Goal: Task Accomplishment & Management: Manage account settings

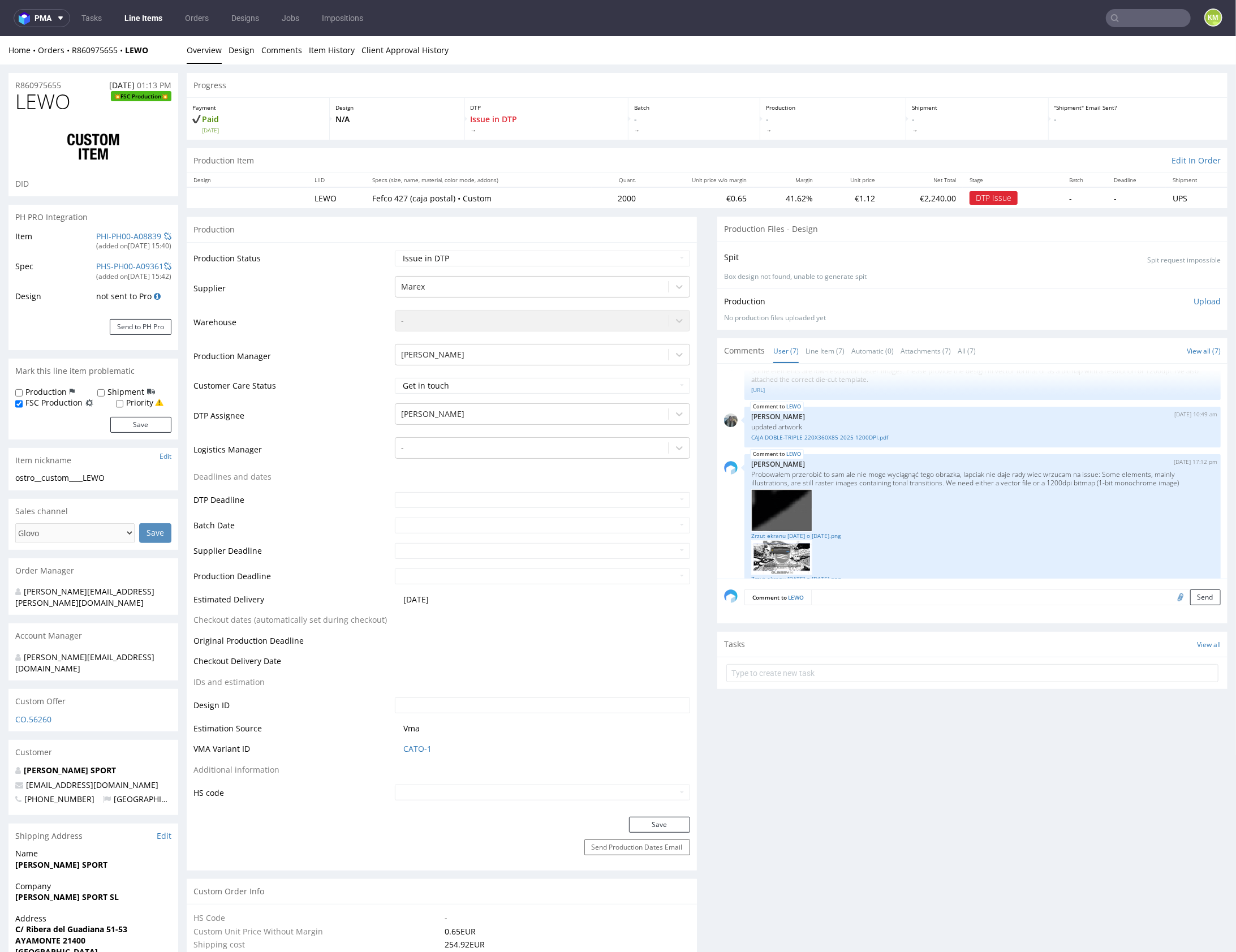
scroll to position [510, 0]
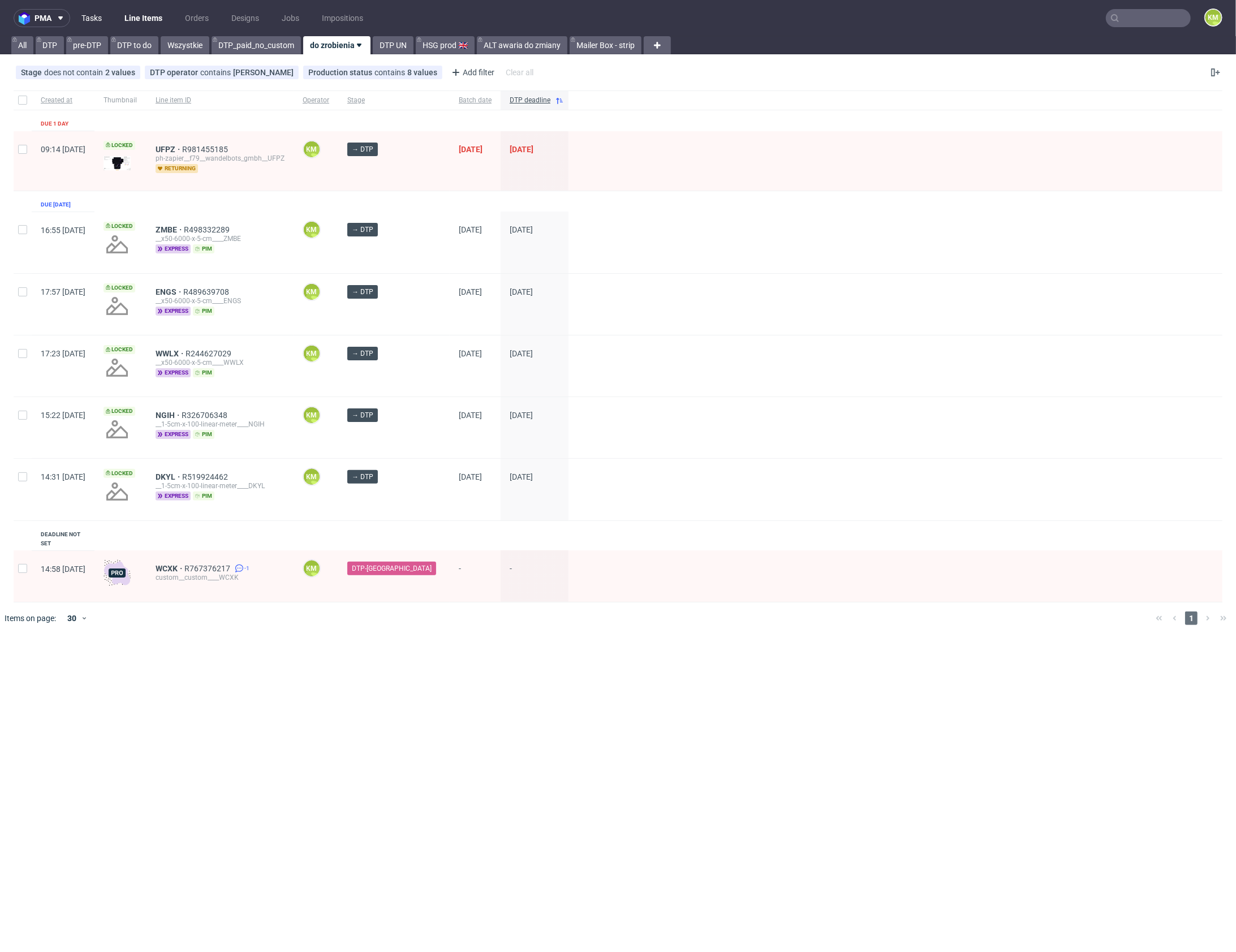
click at [92, 17] on link "Tasks" at bounding box center [92, 17] width 34 height 18
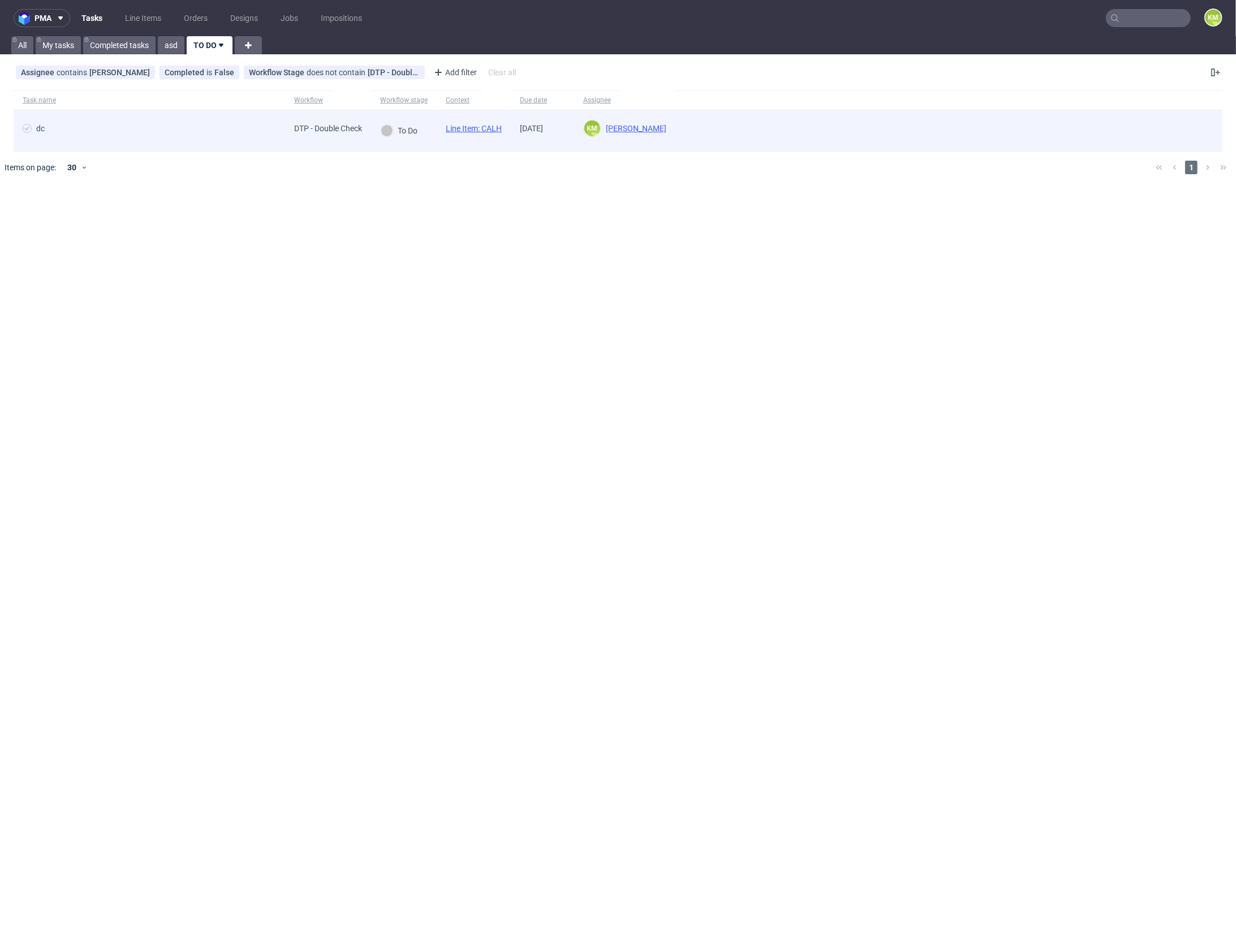
click at [499, 127] on link "Line Item: CALH" at bounding box center [474, 128] width 56 height 9
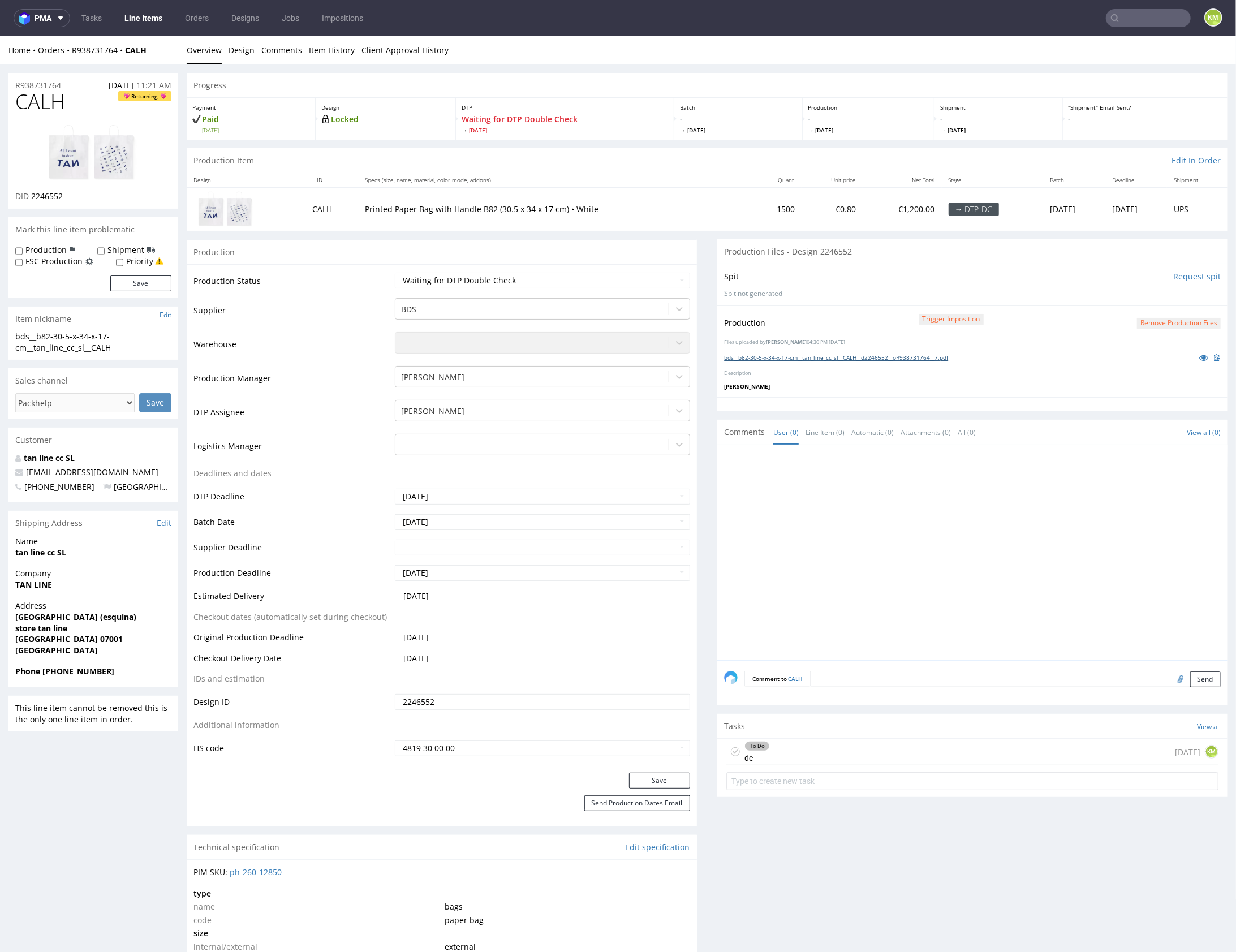
click at [899, 354] on link "bds__b82-30-5-x-34-x-17-cm__tan_line_cc_sl__CALH__d2246552__oR938731764__7.pdf" at bounding box center [836, 357] width 224 height 8
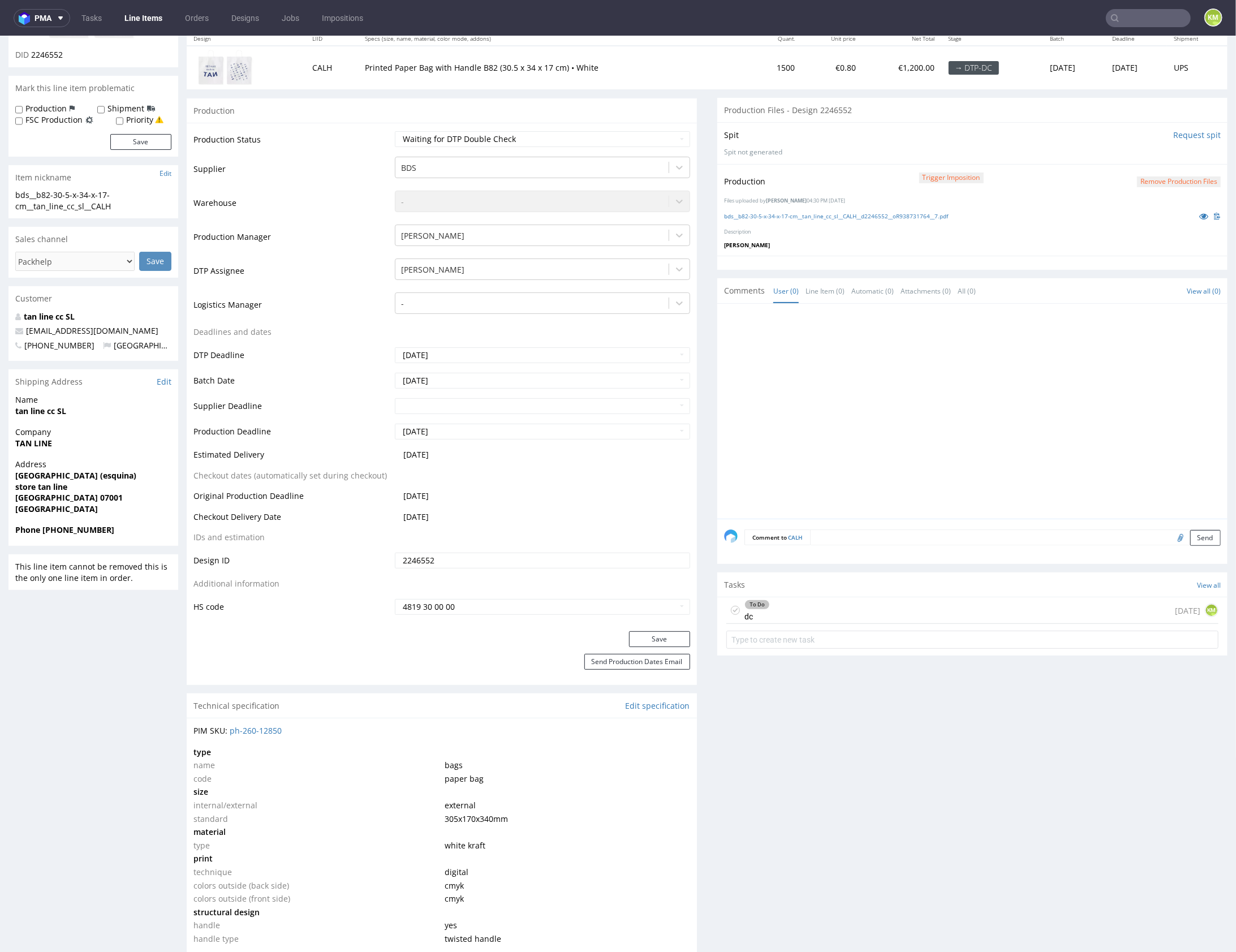
scroll to position [84, 0]
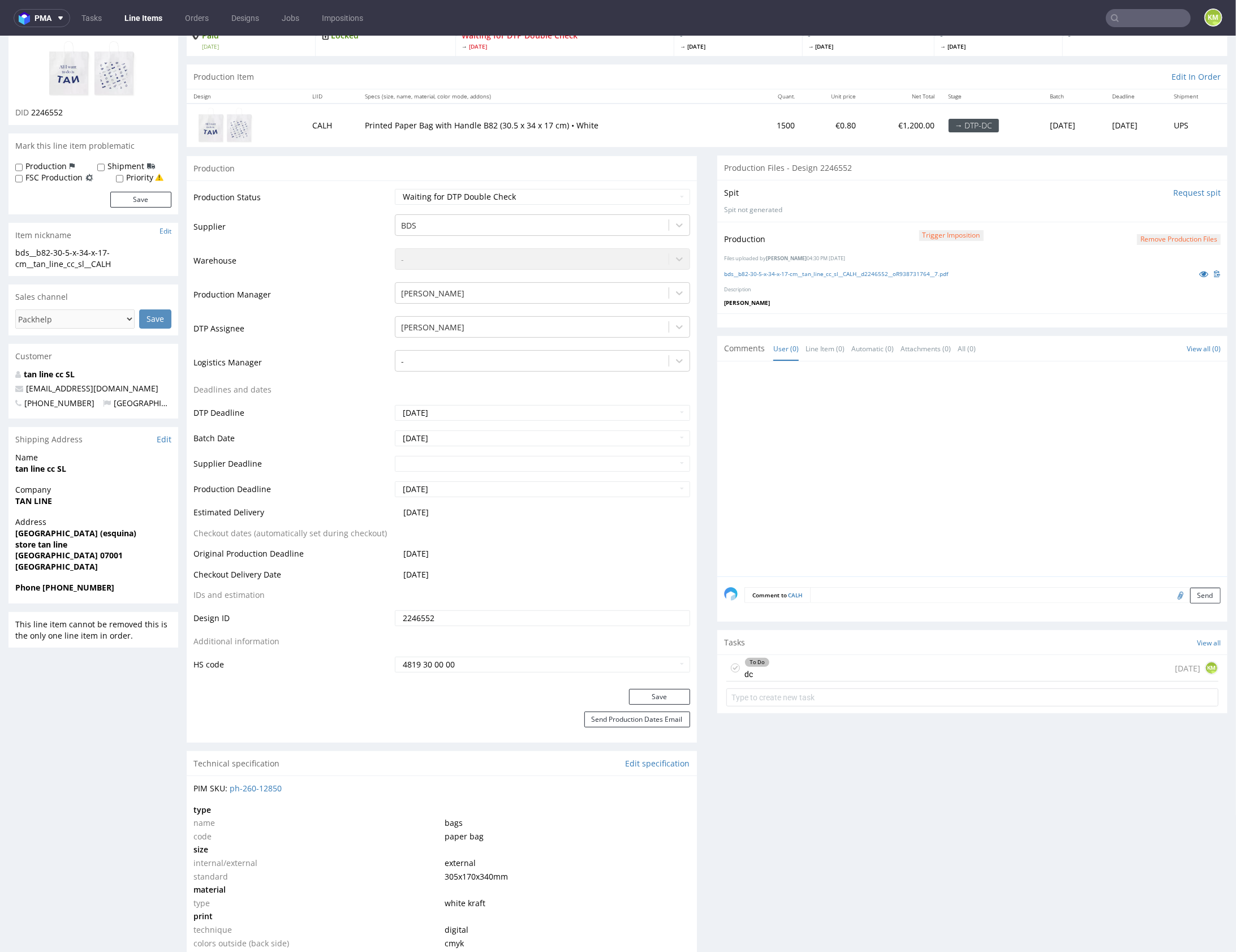
click at [812, 667] on div "To Do dc 1 day ago KM" at bounding box center [972, 667] width 492 height 27
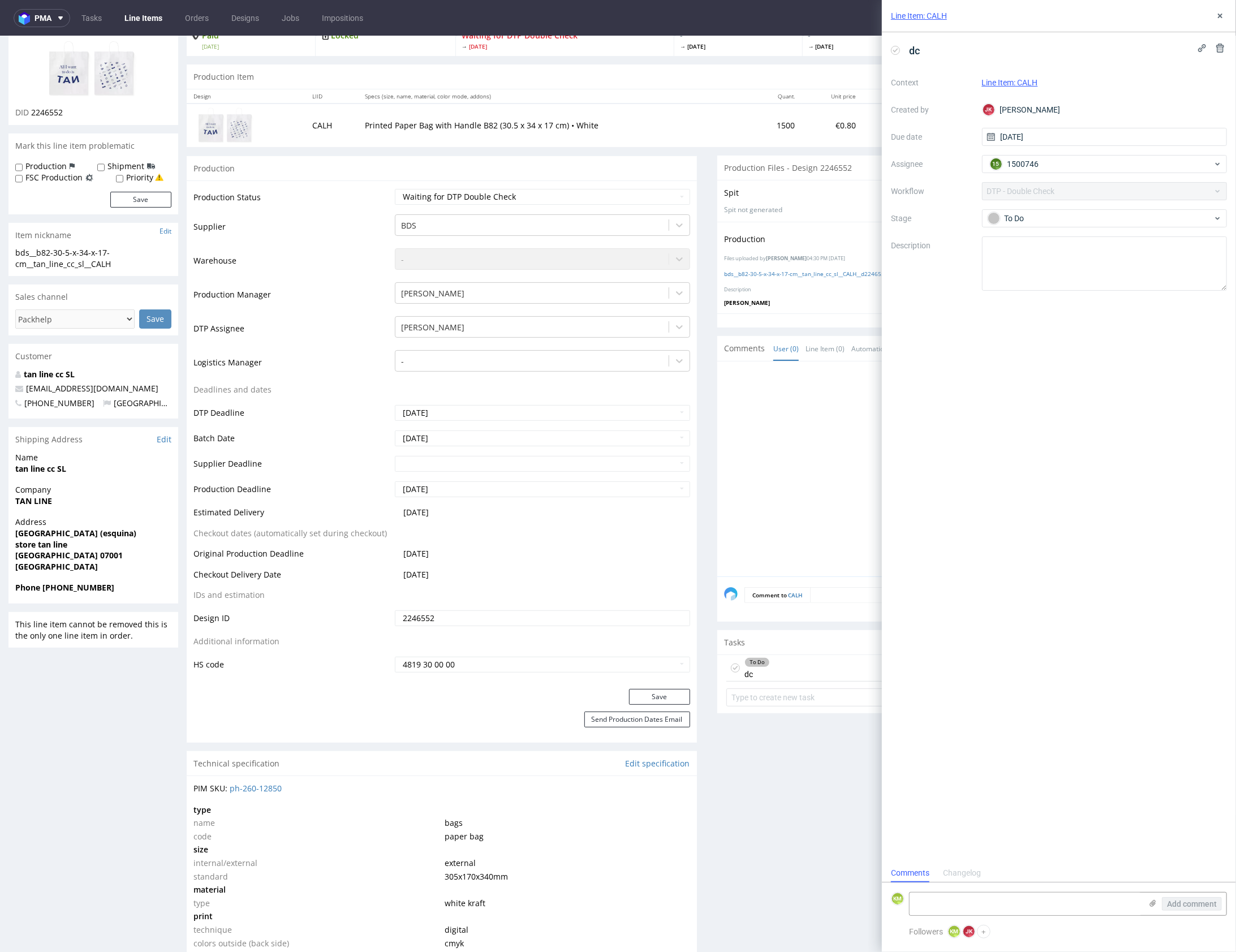
scroll to position [9, 0]
click at [1220, 16] on use at bounding box center [1220, 16] width 4 height 4
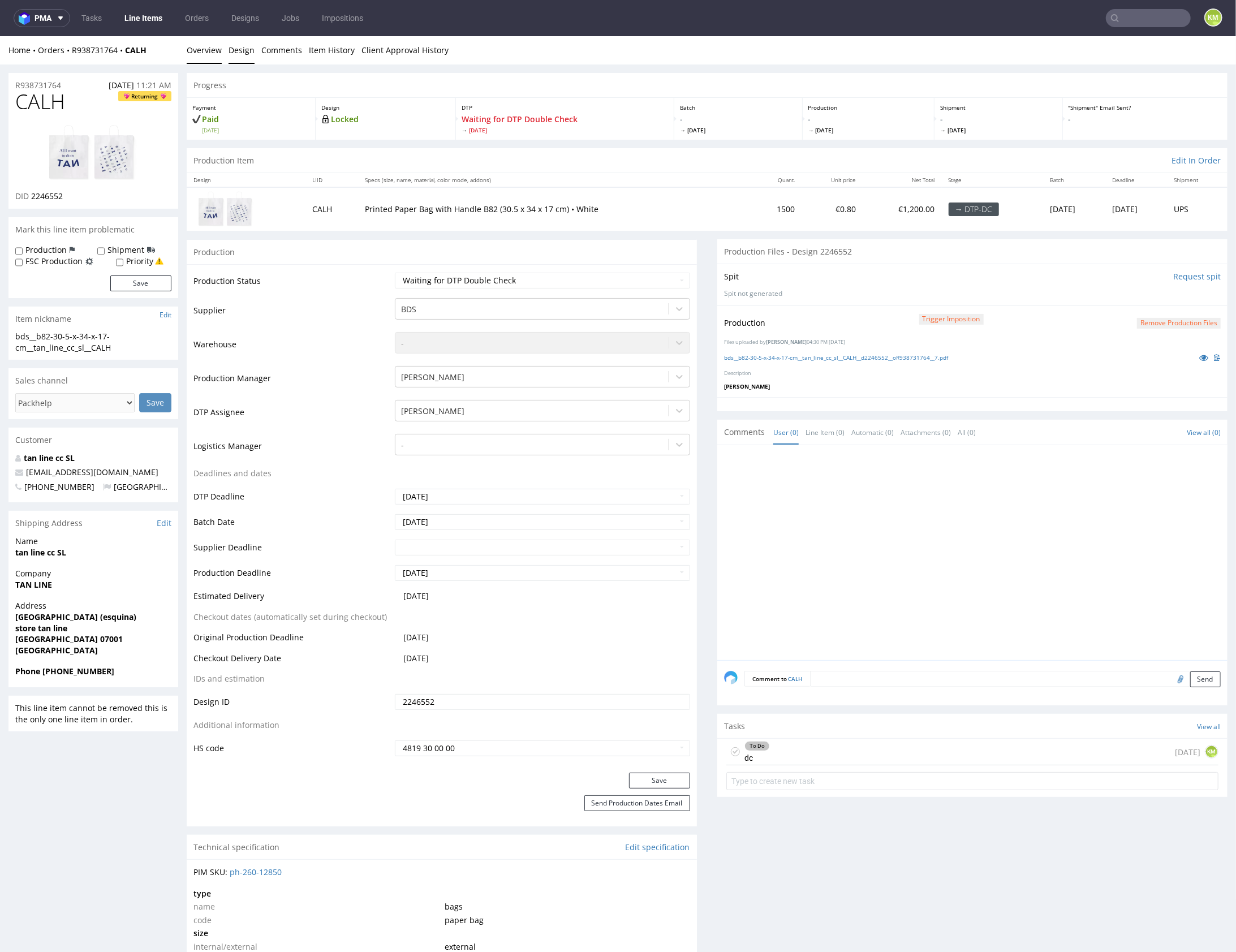
click at [242, 51] on link "Design" at bounding box center [242, 49] width 26 height 27
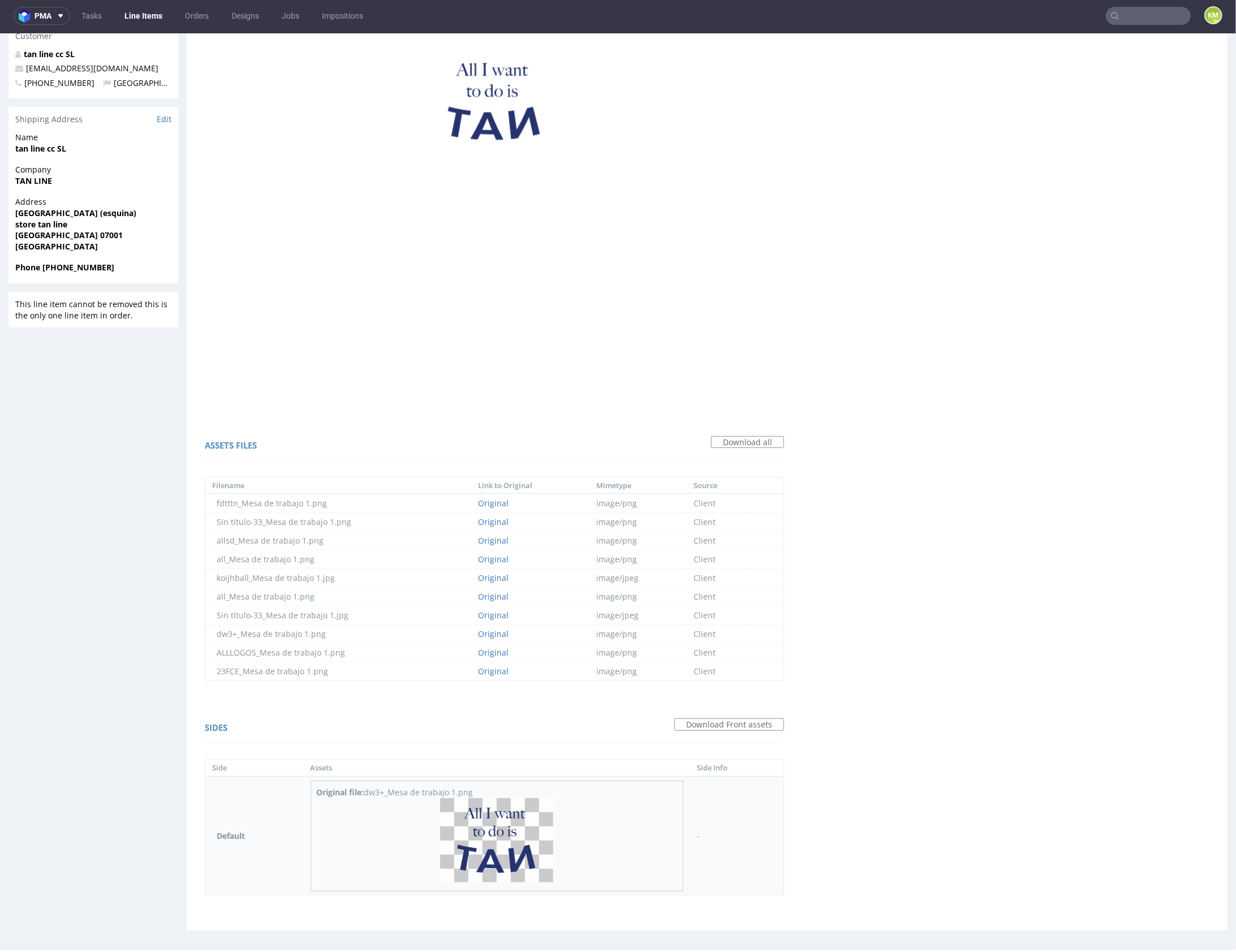
scroll to position [3, 0]
drag, startPoint x: 991, startPoint y: 776, endPoint x: 730, endPoint y: 809, distance: 263.1
click at [985, 776] on div "Virtual dieline spit Preview for this design is still being generated Virtual d…" at bounding box center [707, 310] width 1041 height 1236
click at [529, 824] on img at bounding box center [496, 839] width 113 height 84
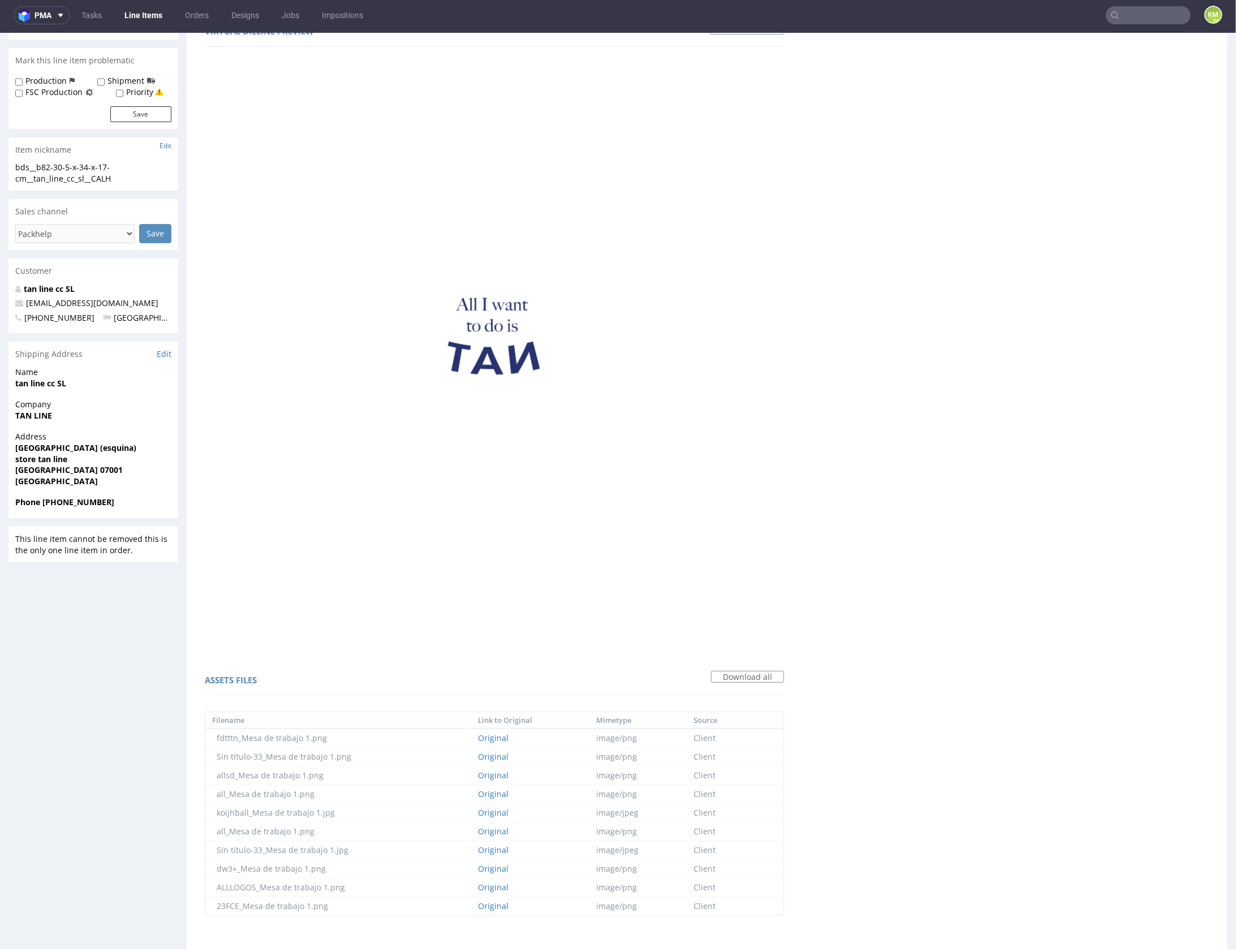
scroll to position [0, 0]
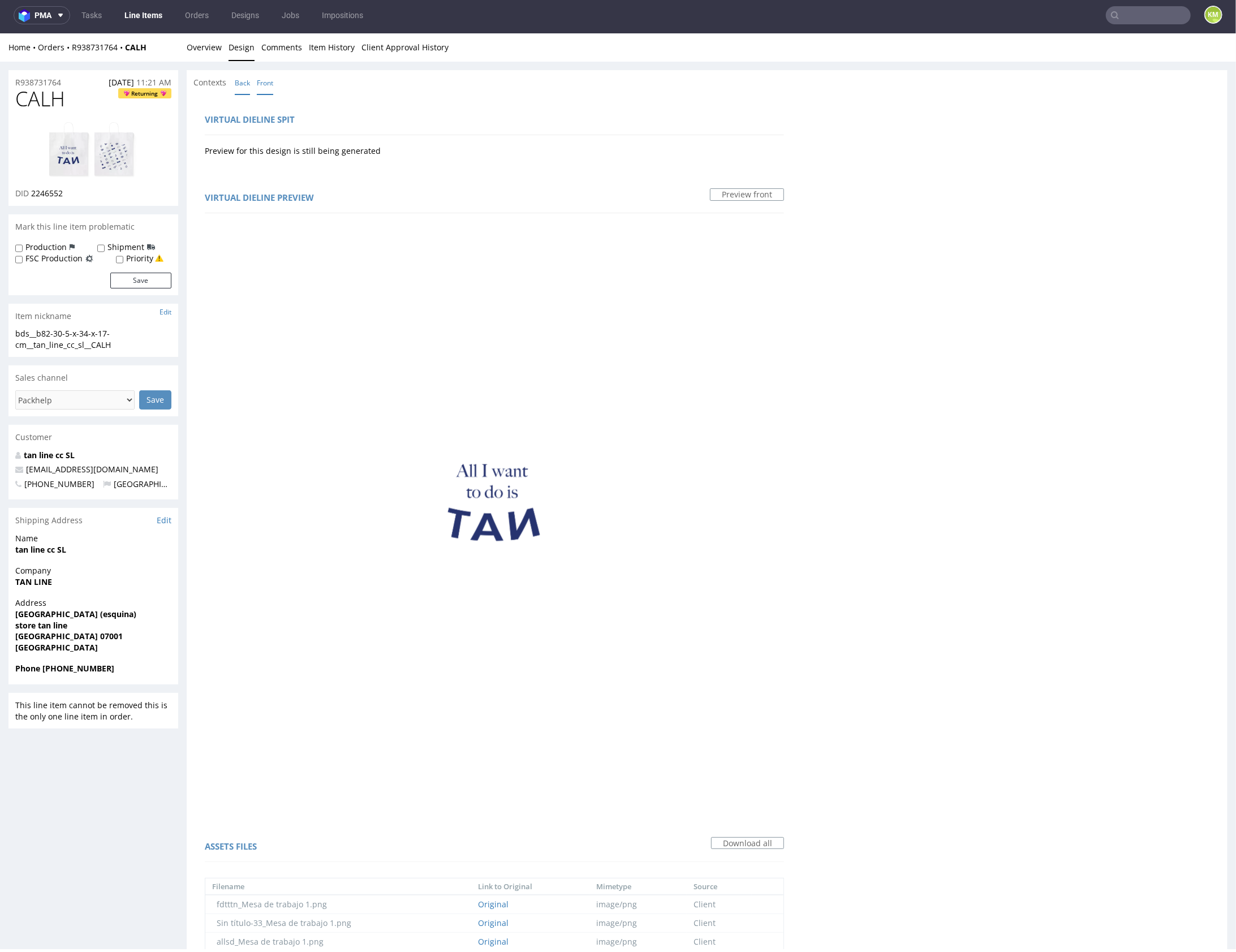
click at [244, 84] on link "Back" at bounding box center [242, 82] width 15 height 24
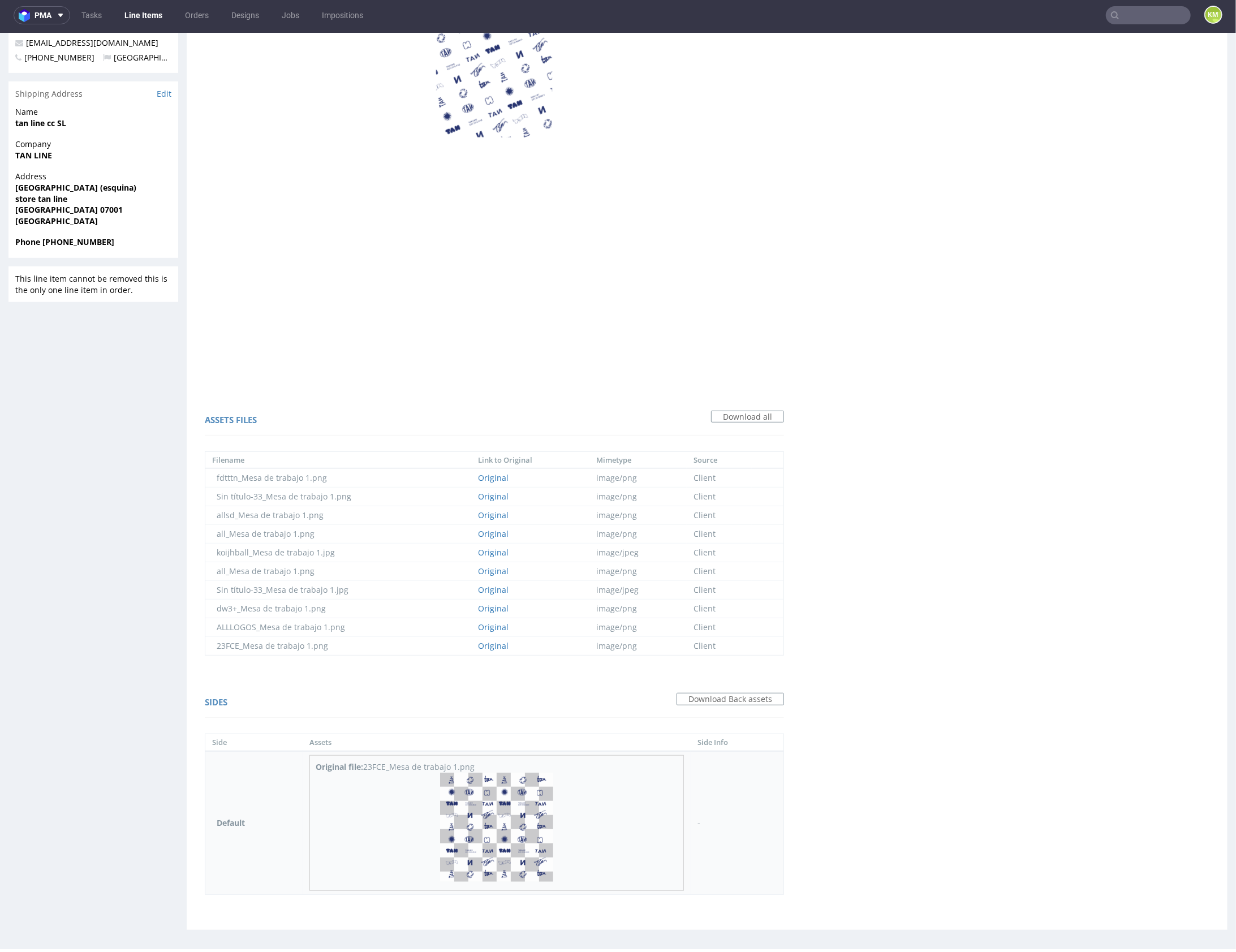
click at [513, 810] on img at bounding box center [496, 826] width 113 height 109
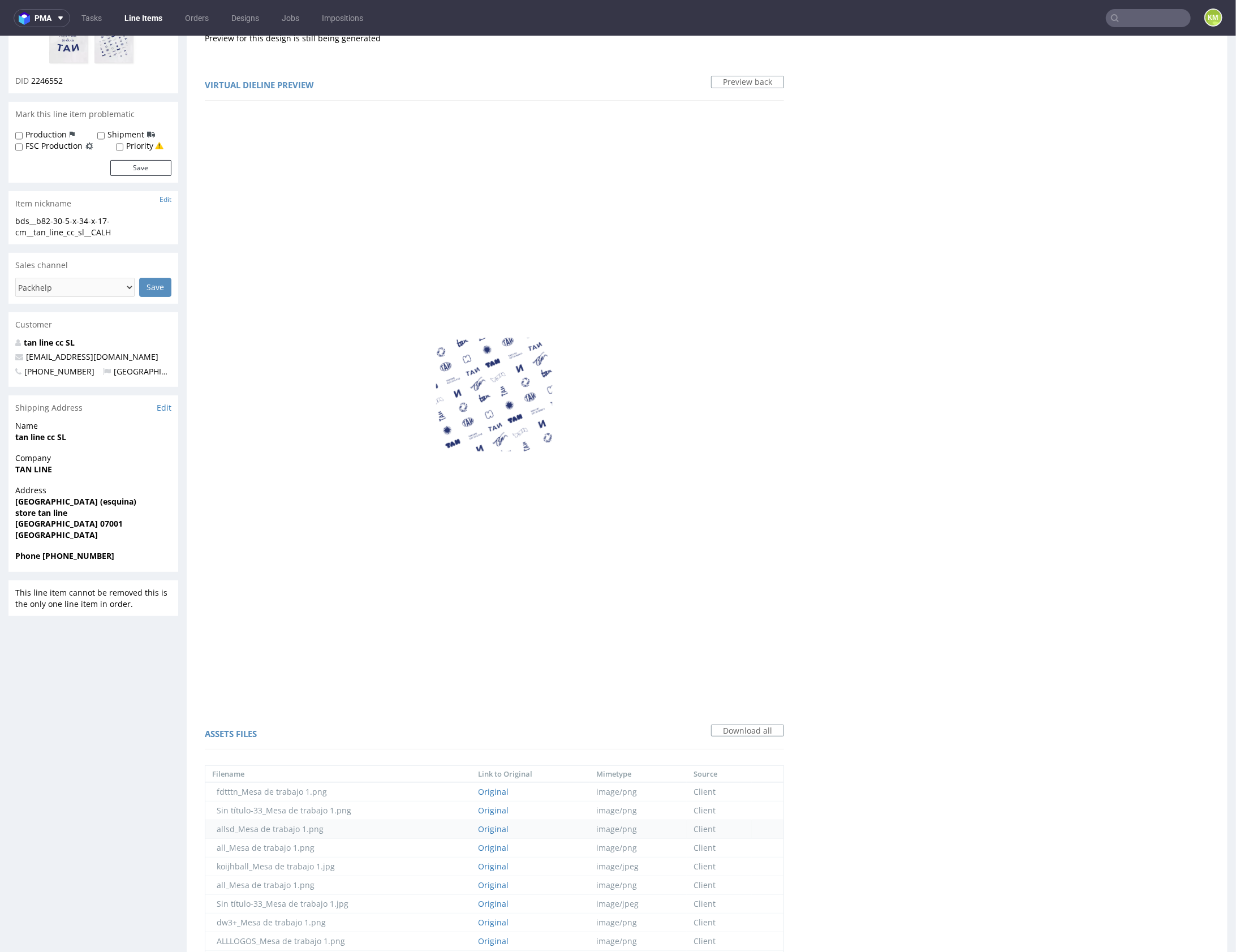
scroll to position [0, 0]
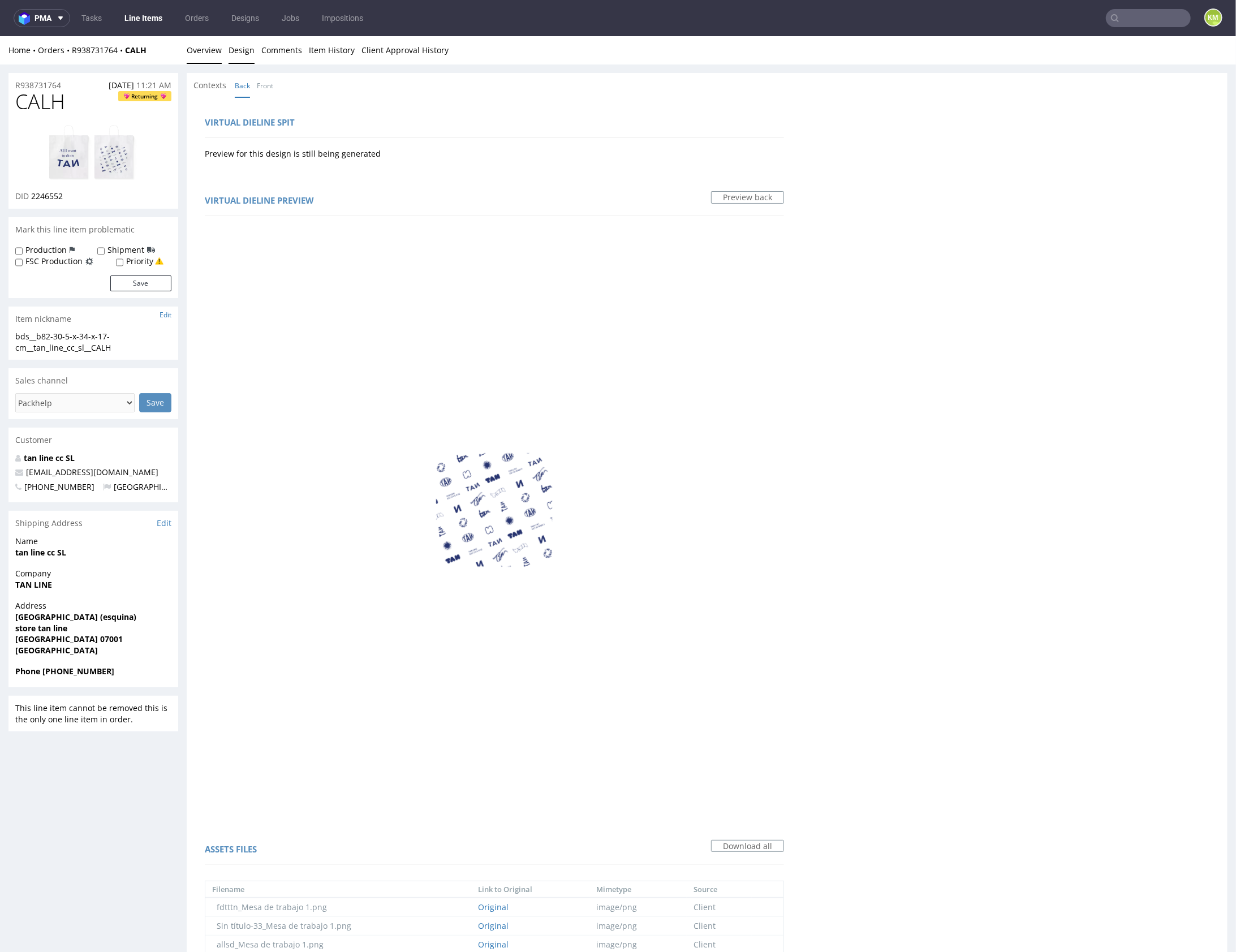
click at [206, 52] on link "Overview" at bounding box center [204, 49] width 35 height 27
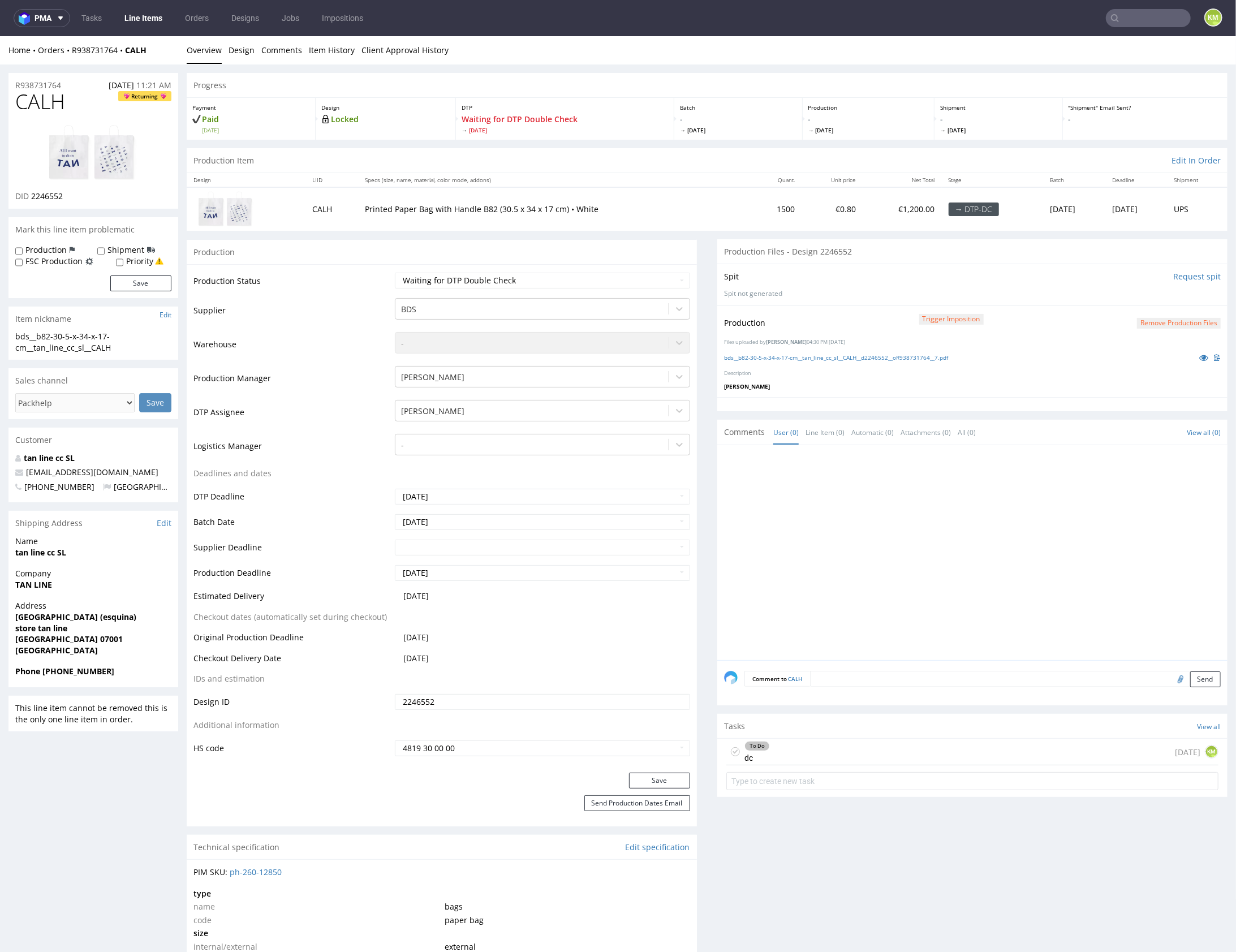
click at [843, 596] on div at bounding box center [976, 555] width 504 height 208
click at [824, 750] on div "To Do dc 1 day ago KM" at bounding box center [972, 751] width 492 height 27
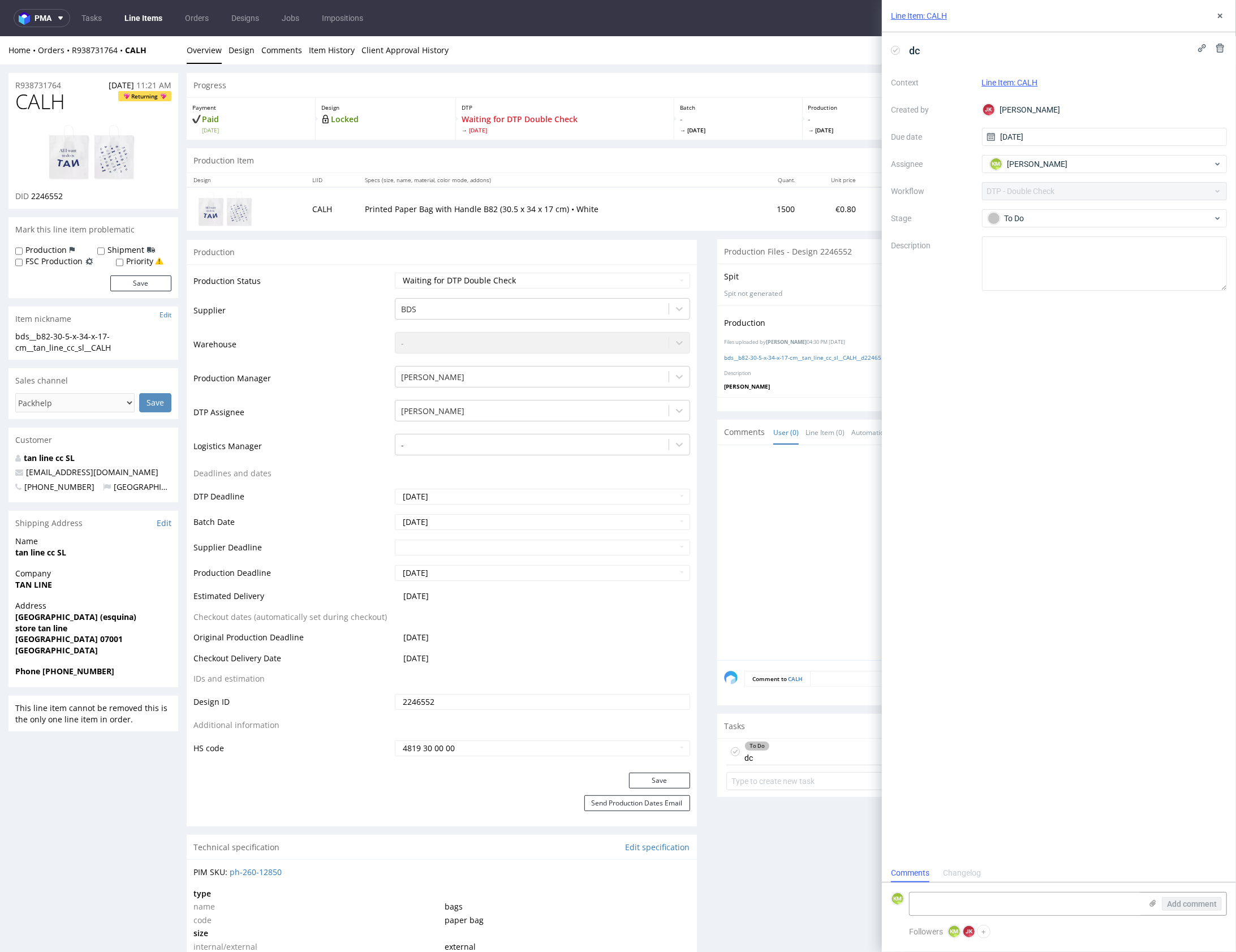
scroll to position [9, 0]
click at [965, 909] on textarea at bounding box center [1025, 904] width 232 height 22
click at [1154, 905] on icon at bounding box center [1153, 903] width 9 height 9
click at [0, 0] on input "file" at bounding box center [0, 0] width 0 height 0
click at [975, 795] on textarea at bounding box center [1025, 791] width 232 height 22
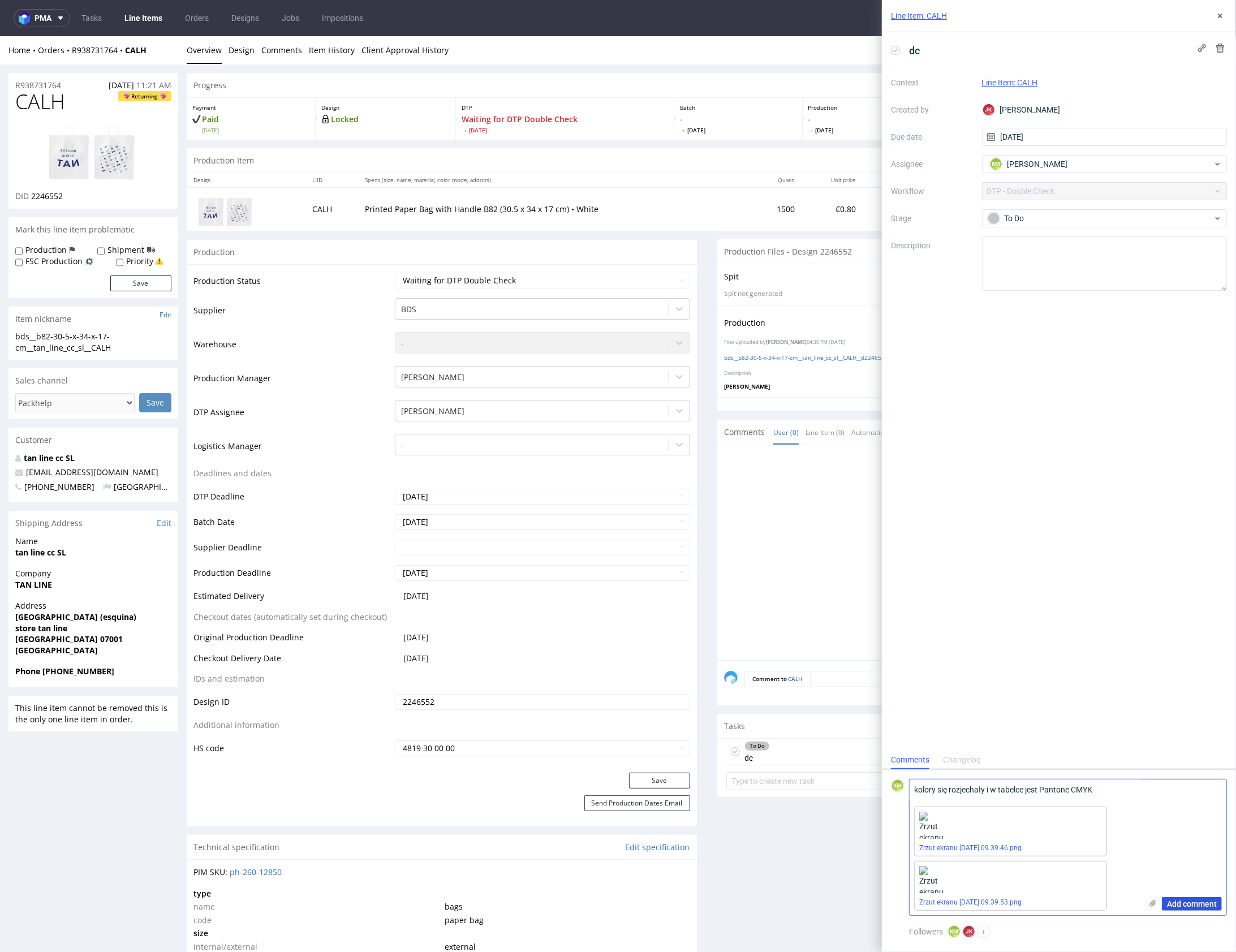
type textarea "kolory się rozjechały i w tabelce jest Pantone CMYK"
click at [1190, 901] on span "Add comment" at bounding box center [1192, 903] width 50 height 8
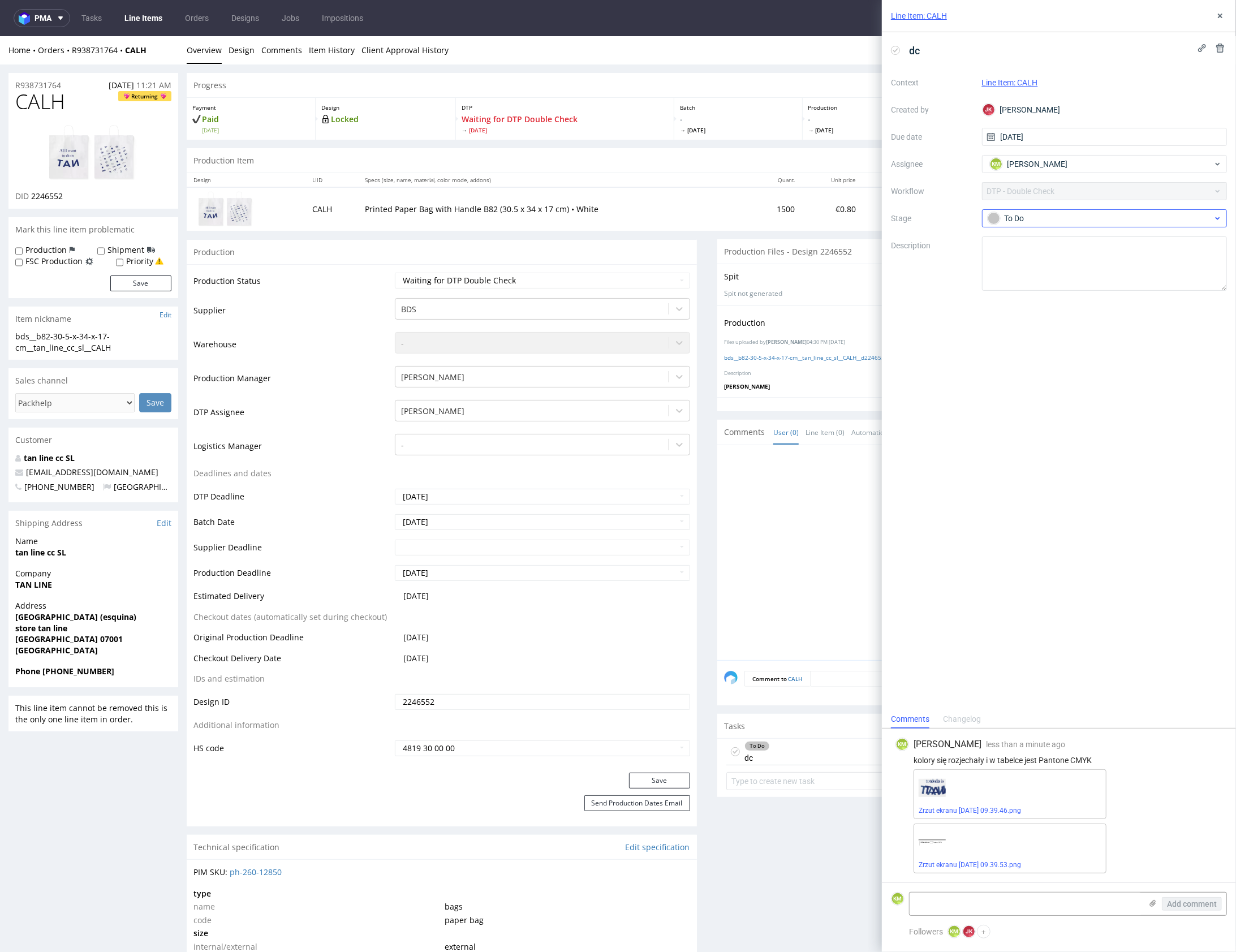
drag, startPoint x: 1047, startPoint y: 207, endPoint x: 1050, endPoint y: 214, distance: 7.6
click at [1047, 207] on div "Context Line Item: CALH Created by JK Jan Kocik Due date 12/08/2025 Assignee KM…" at bounding box center [1059, 182] width 336 height 217
click at [1053, 218] on div "To Do" at bounding box center [1100, 219] width 225 height 12
click at [1079, 284] on div "Needs fixes" at bounding box center [1105, 290] width 226 height 12
click at [1219, 16] on icon at bounding box center [1220, 16] width 9 height 9
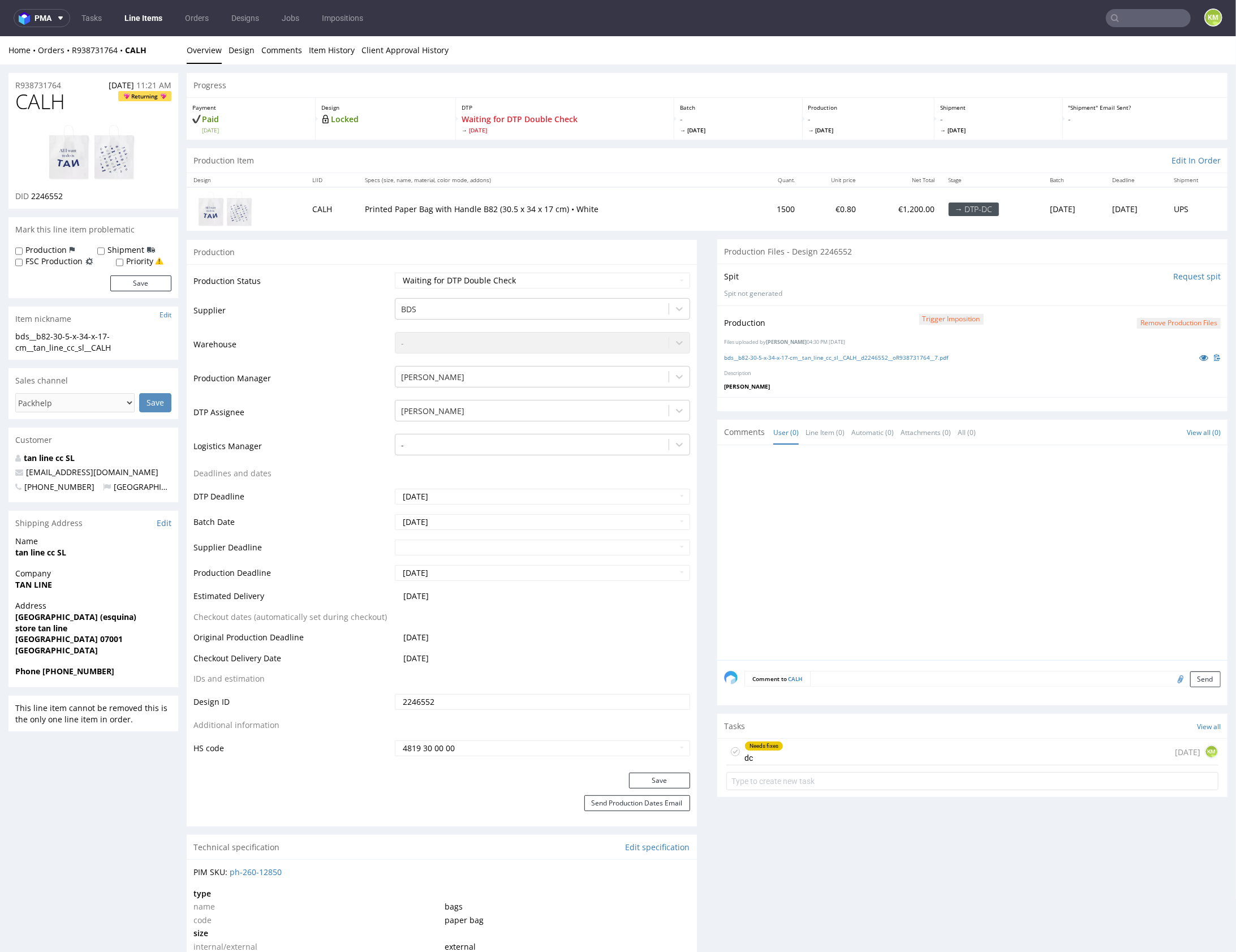
drag, startPoint x: 834, startPoint y: 510, endPoint x: 690, endPoint y: 377, distance: 196.0
click at [830, 501] on div at bounding box center [976, 555] width 504 height 208
click at [588, 274] on select "Waiting for Artwork Waiting for Diecut Waiting for Mockup Waiting for DTP Waiti…" at bounding box center [542, 279] width 296 height 16
select select "dtp_dc_done"
click at [395, 272] on select "Waiting for Artwork Waiting for Diecut Waiting for Mockup Waiting for DTP Waiti…" at bounding box center [542, 279] width 296 height 16
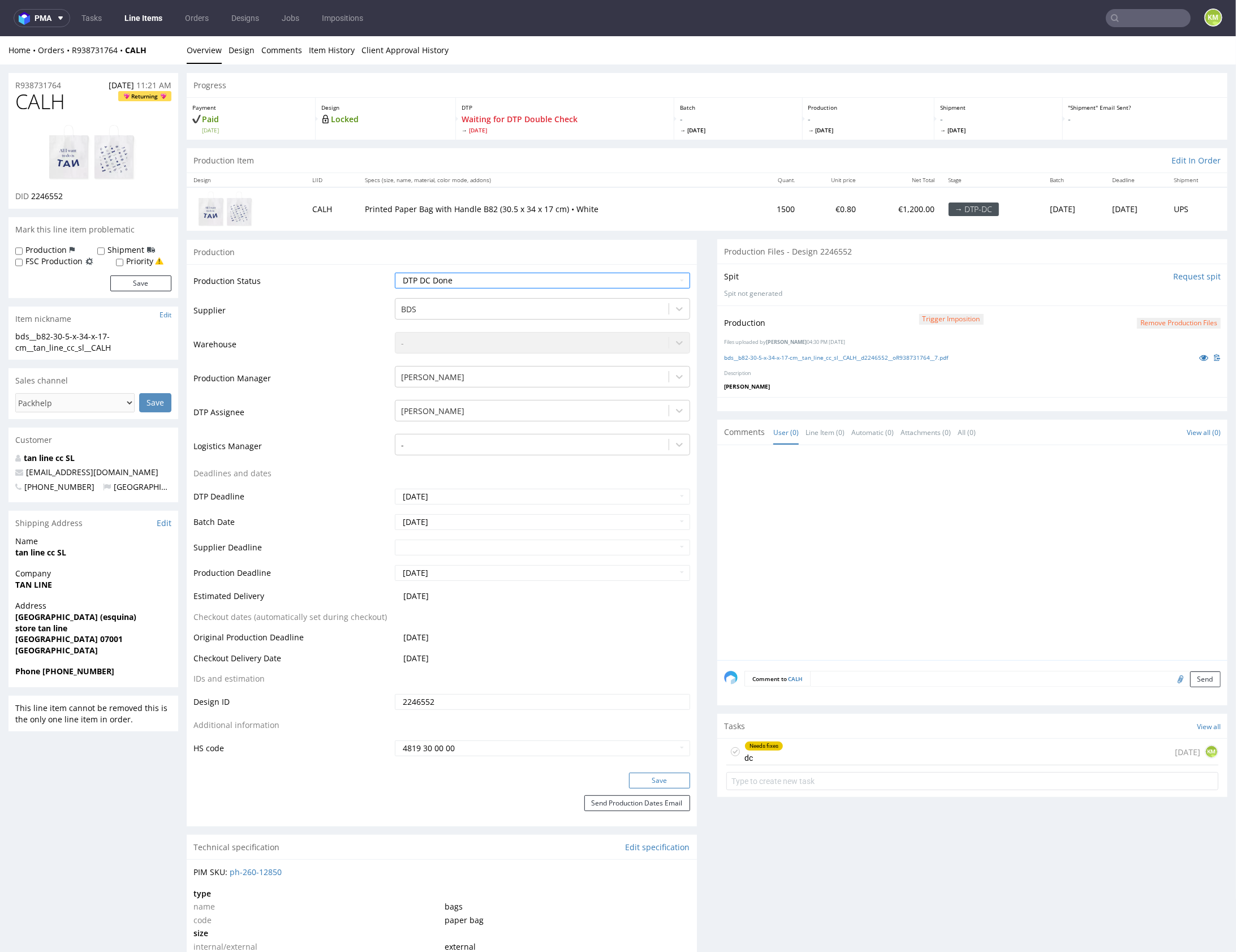
click at [659, 775] on button "Save" at bounding box center [660, 780] width 61 height 16
click at [855, 550] on div at bounding box center [976, 555] width 504 height 208
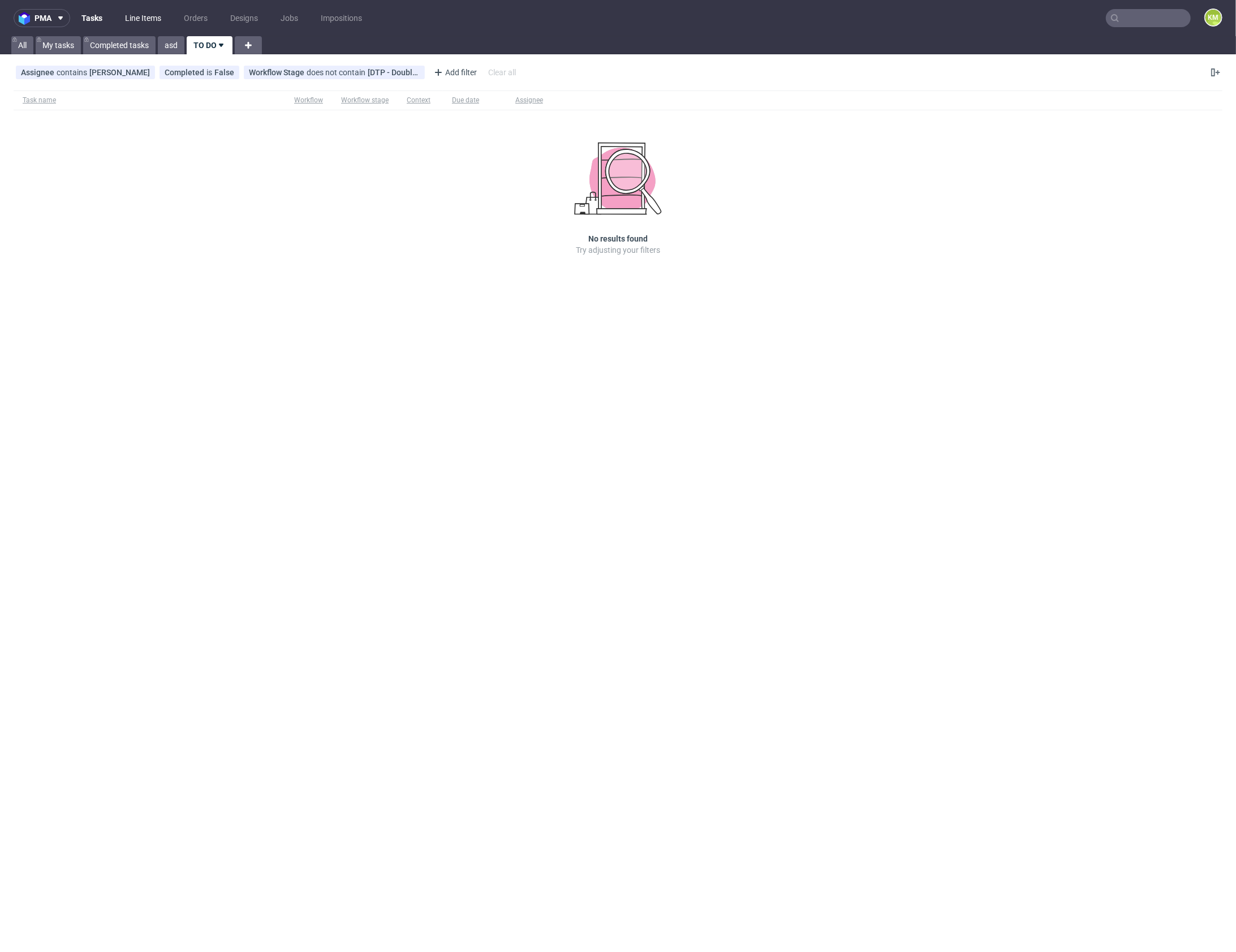
click at [142, 22] on link "Line Items" at bounding box center [143, 17] width 50 height 18
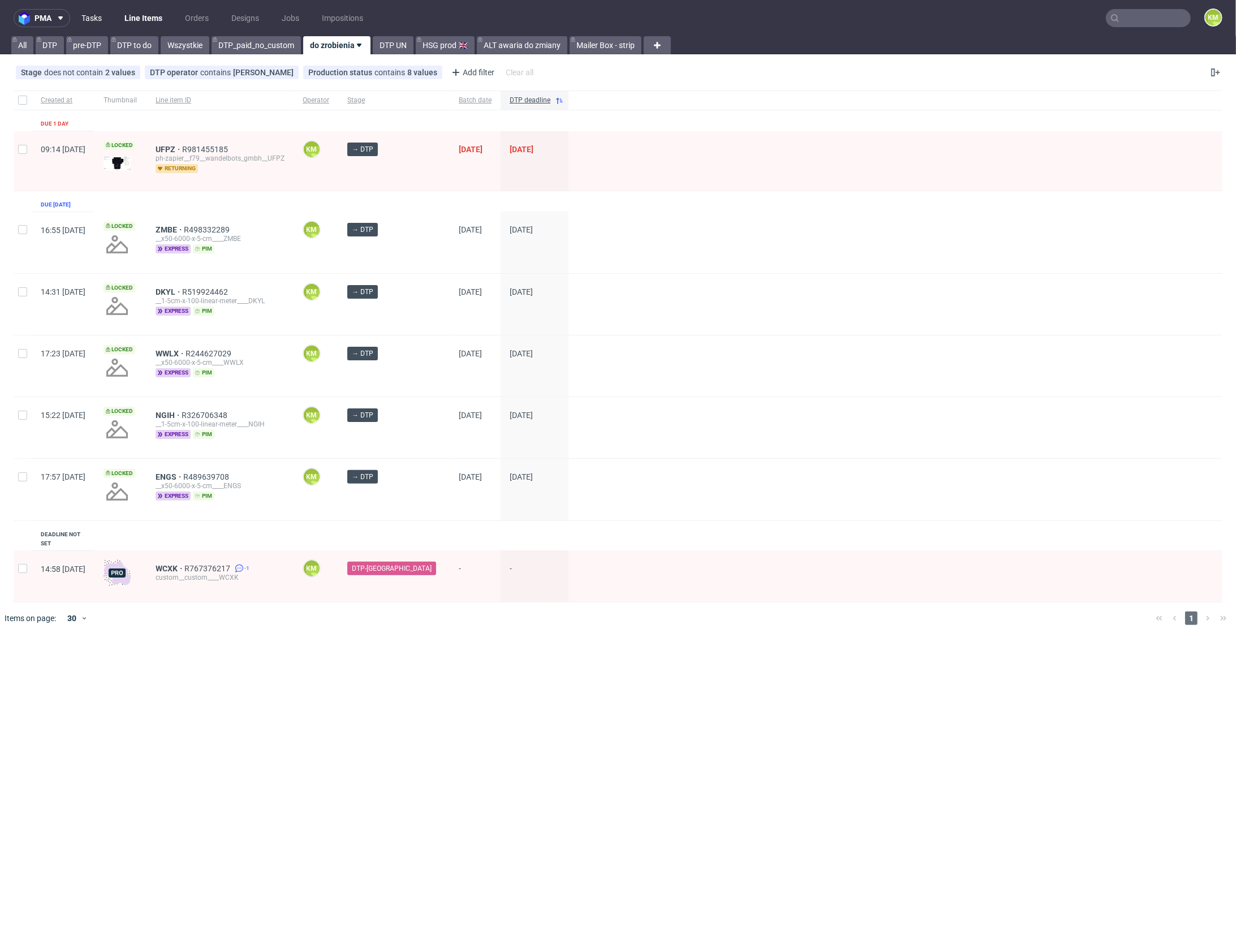
click at [97, 20] on link "Tasks" at bounding box center [92, 17] width 34 height 18
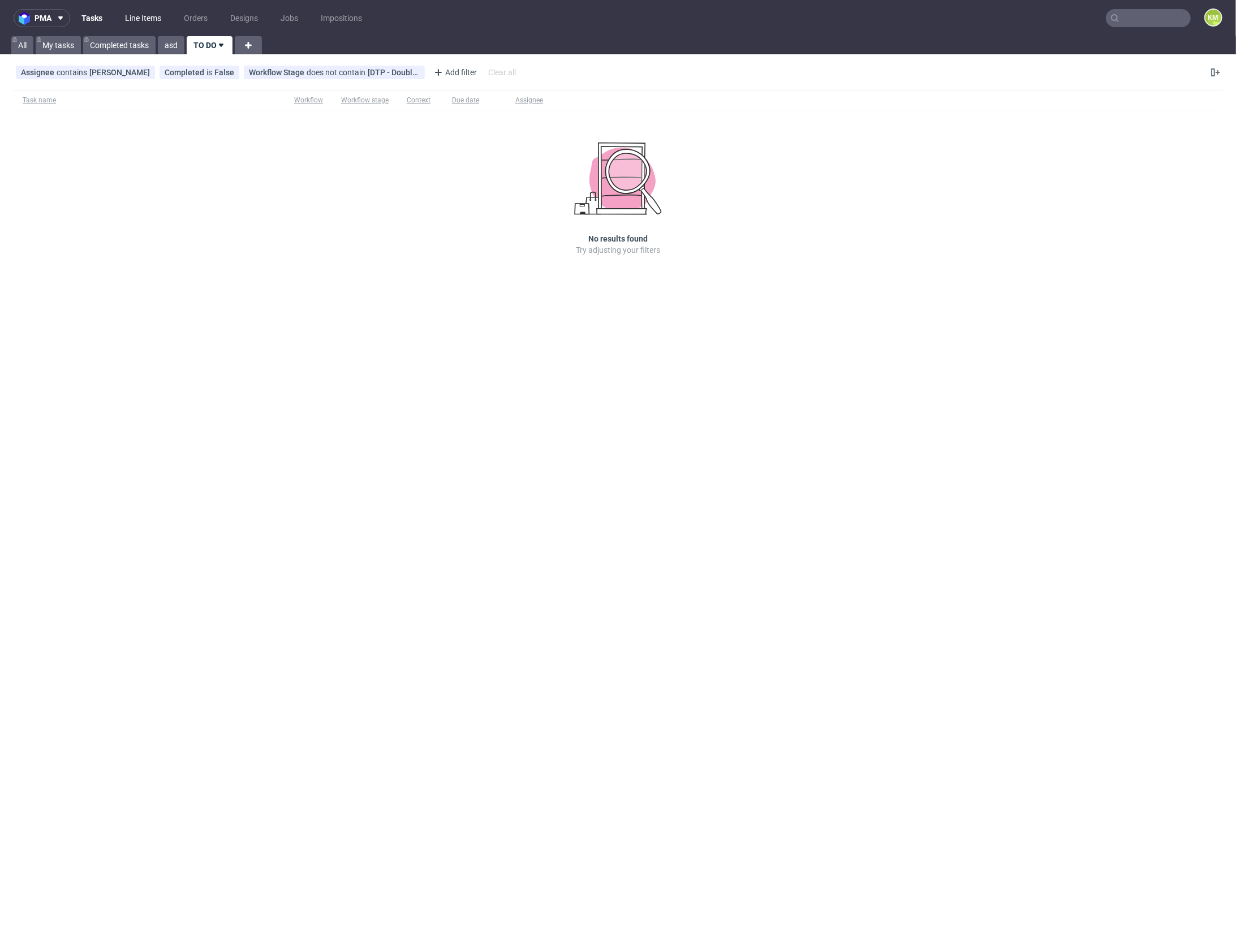
click at [152, 21] on link "Line Items" at bounding box center [143, 17] width 50 height 18
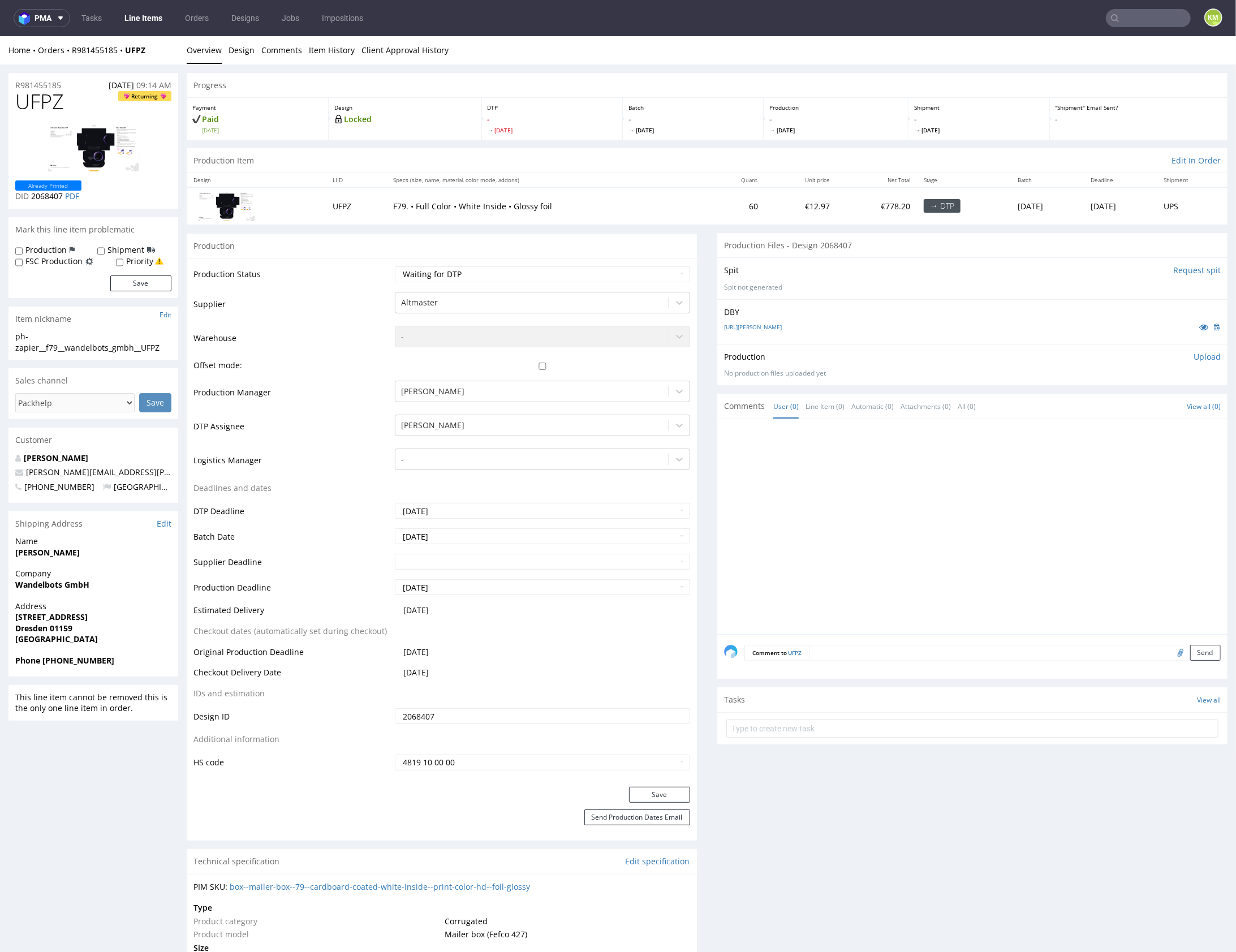
drag, startPoint x: 884, startPoint y: 503, endPoint x: 870, endPoint y: 488, distance: 20.5
click at [884, 503] on div at bounding box center [976, 529] width 504 height 208
click at [242, 53] on link "Design" at bounding box center [242, 49] width 26 height 27
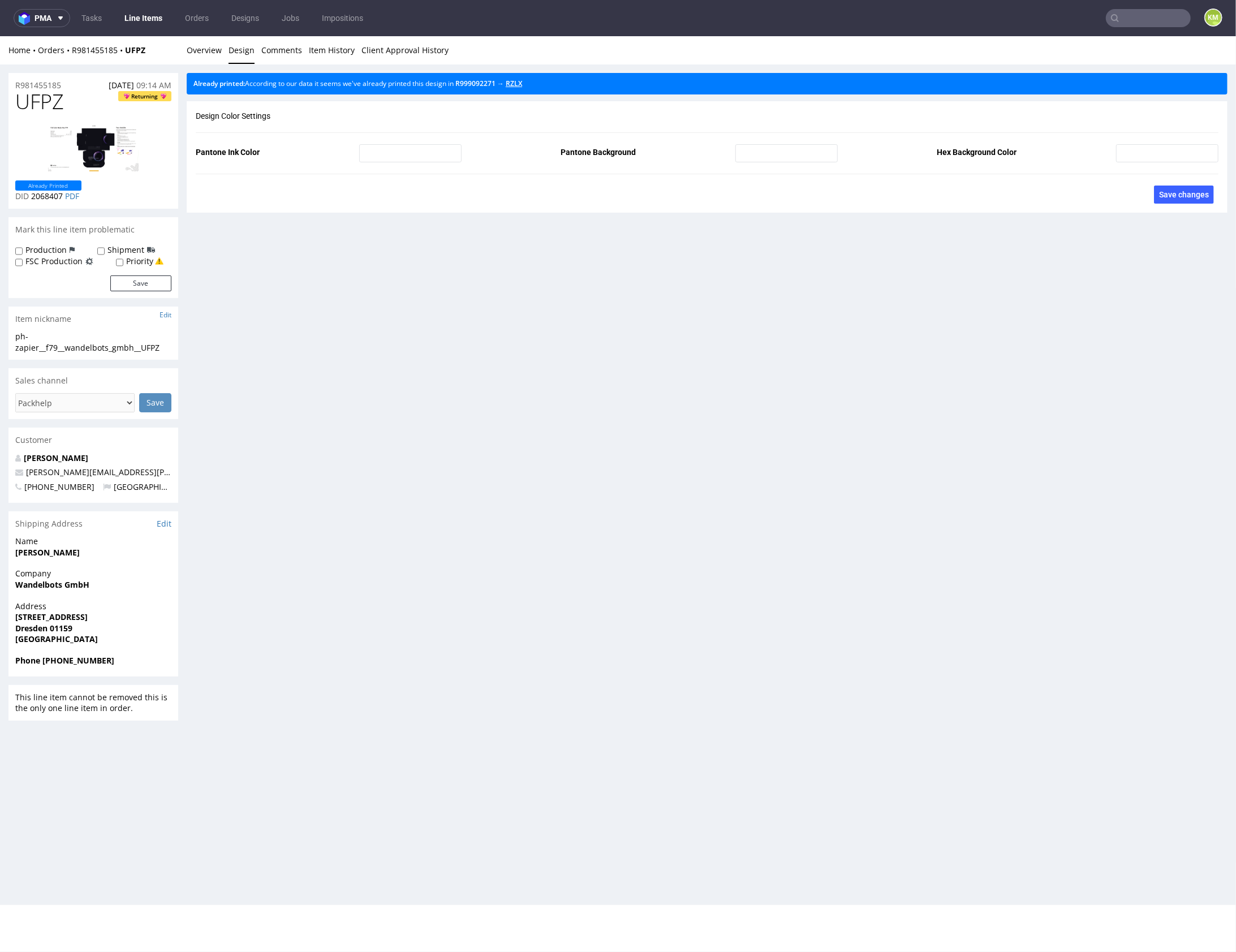
click at [520, 83] on link "RZLX" at bounding box center [514, 82] width 16 height 9
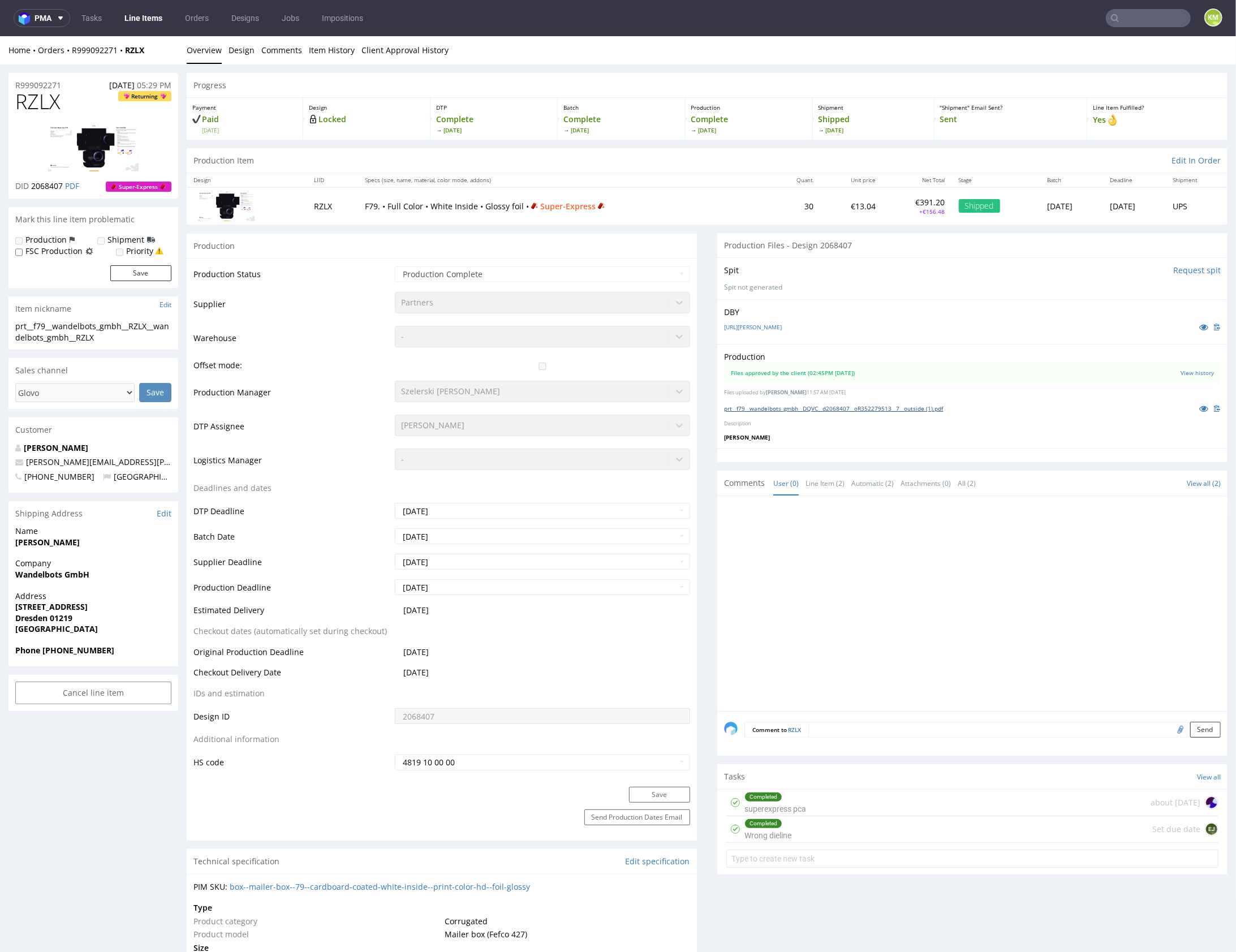
click at [799, 405] on link "prt__f79__wandelbots_gmbh__DQVC__d2068407__oR352279513__7__outside (1).pdf" at bounding box center [834, 407] width 219 height 8
click at [811, 427] on div "Production Files approved by the client (02:45PM 13 Jun 2024) View history File…" at bounding box center [972, 395] width 511 height 104
click at [211, 56] on link "Overview" at bounding box center [204, 49] width 35 height 27
click at [214, 52] on link "Overview" at bounding box center [204, 49] width 35 height 27
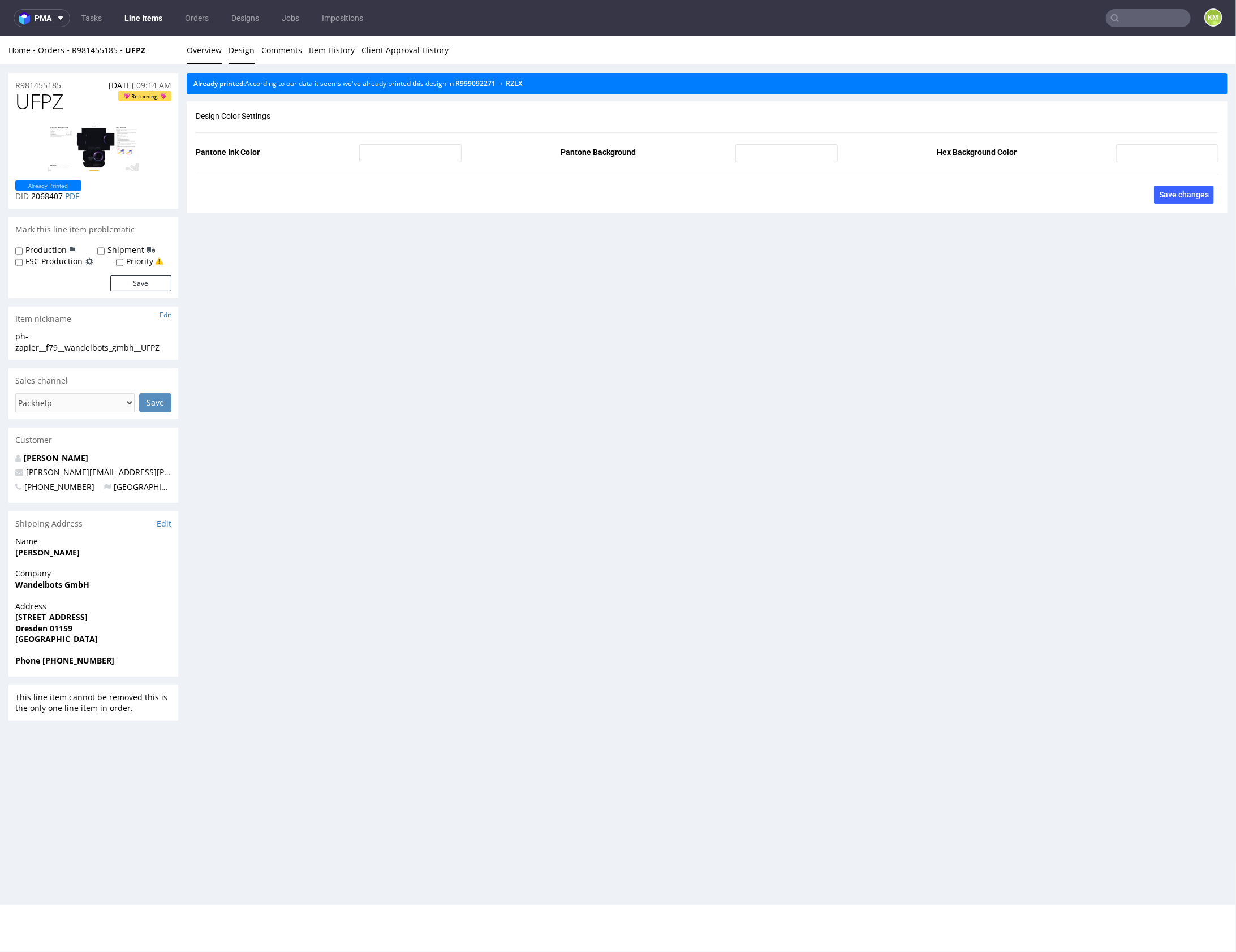
click at [211, 54] on link "Overview" at bounding box center [204, 49] width 35 height 27
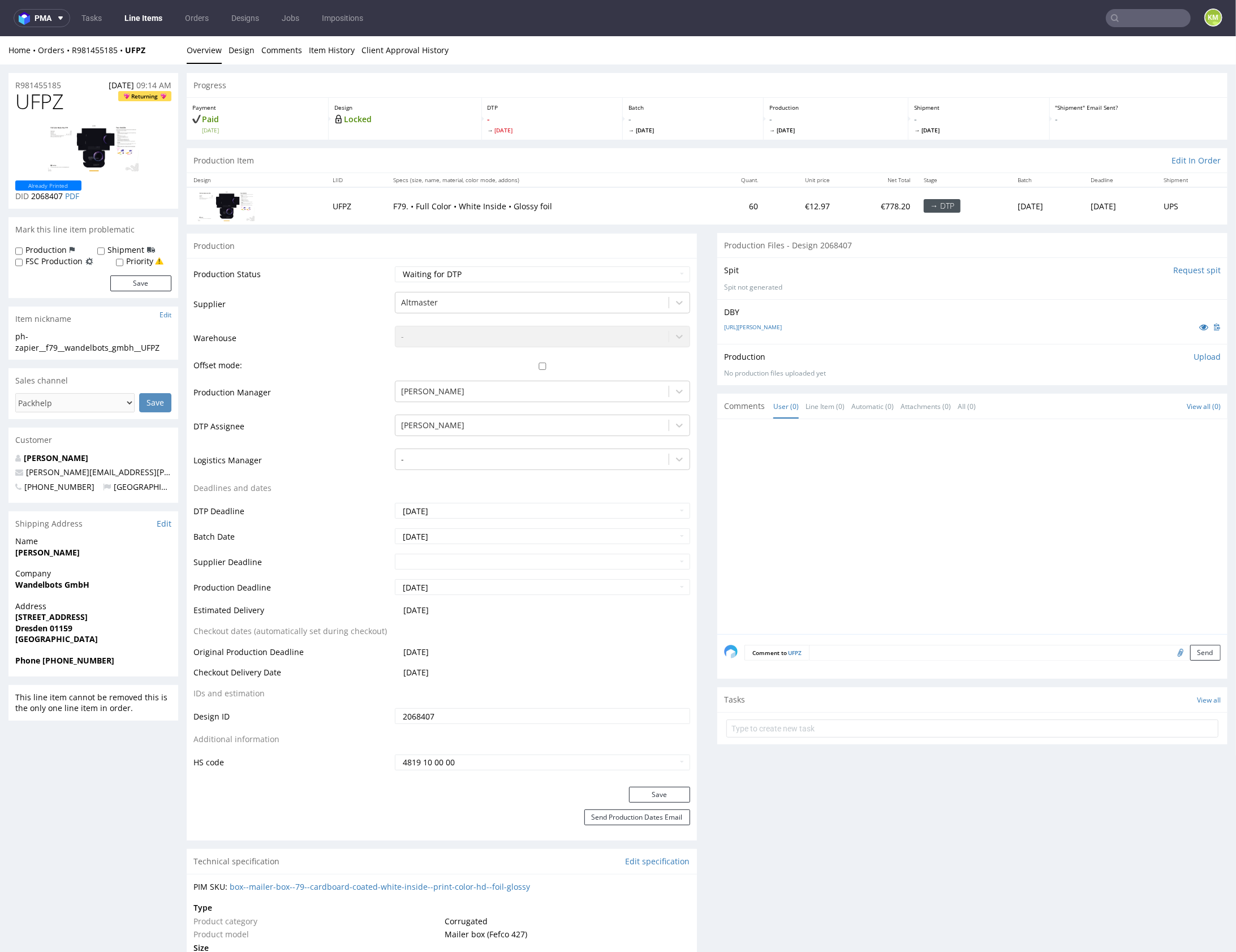
click at [860, 496] on div at bounding box center [976, 529] width 504 height 208
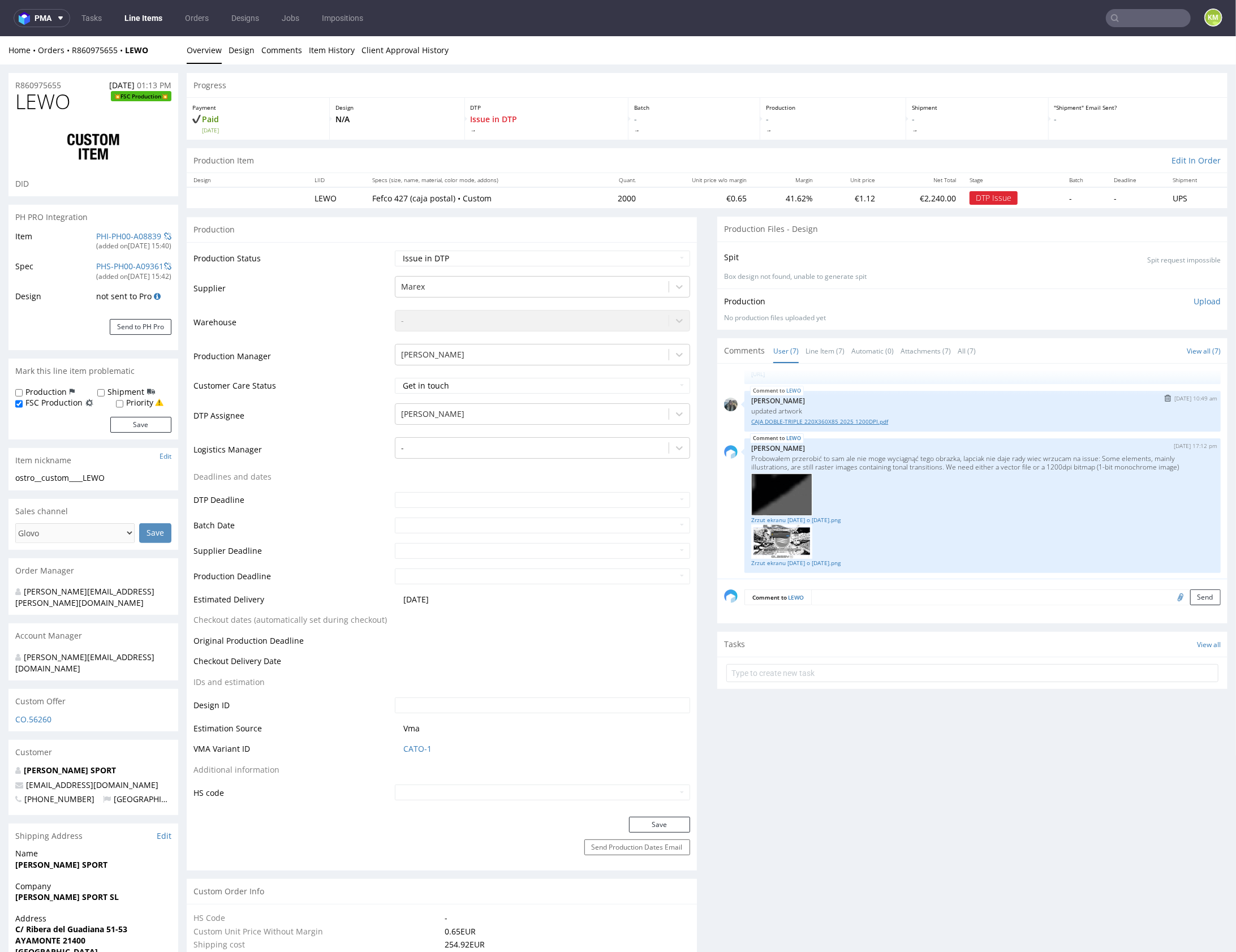
click at [838, 418] on link "CAJA DOBLE-TRIPLE 220X360X85 2025 1200DPI.pdf" at bounding box center [982, 421] width 463 height 9
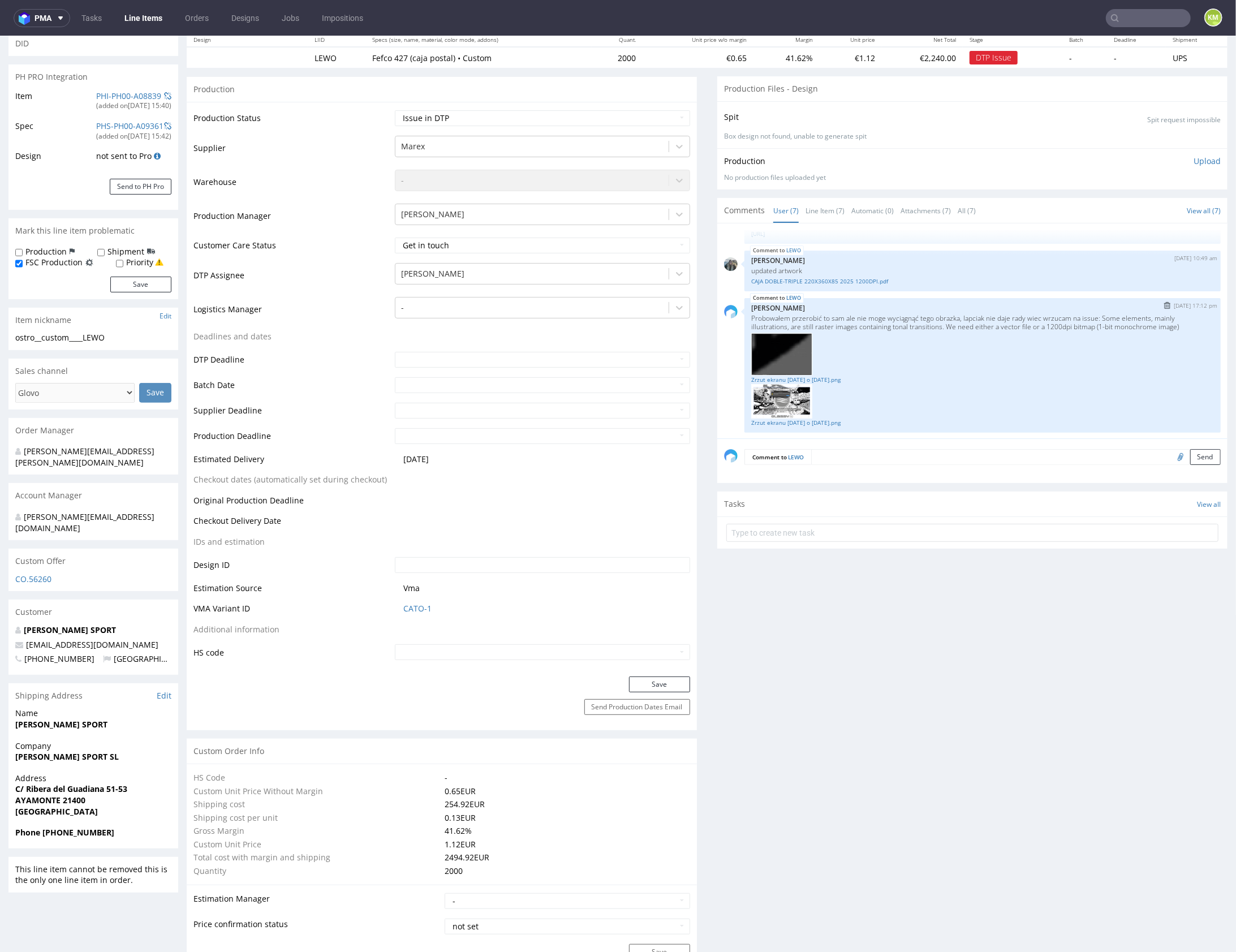
scroll to position [164, 0]
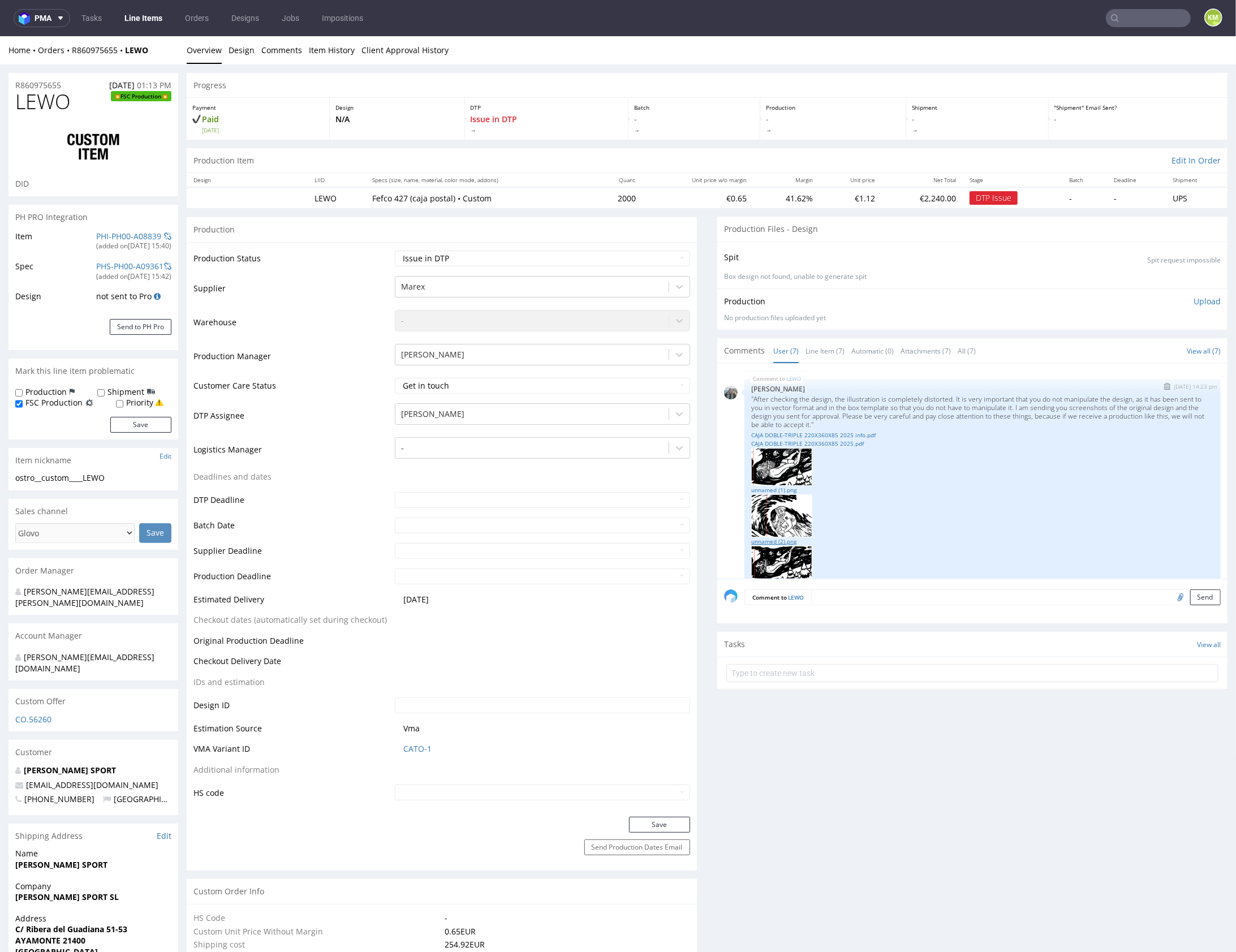
scroll to position [176, 0]
click at [776, 536] on link "unnamed (2).png" at bounding box center [982, 540] width 463 height 9
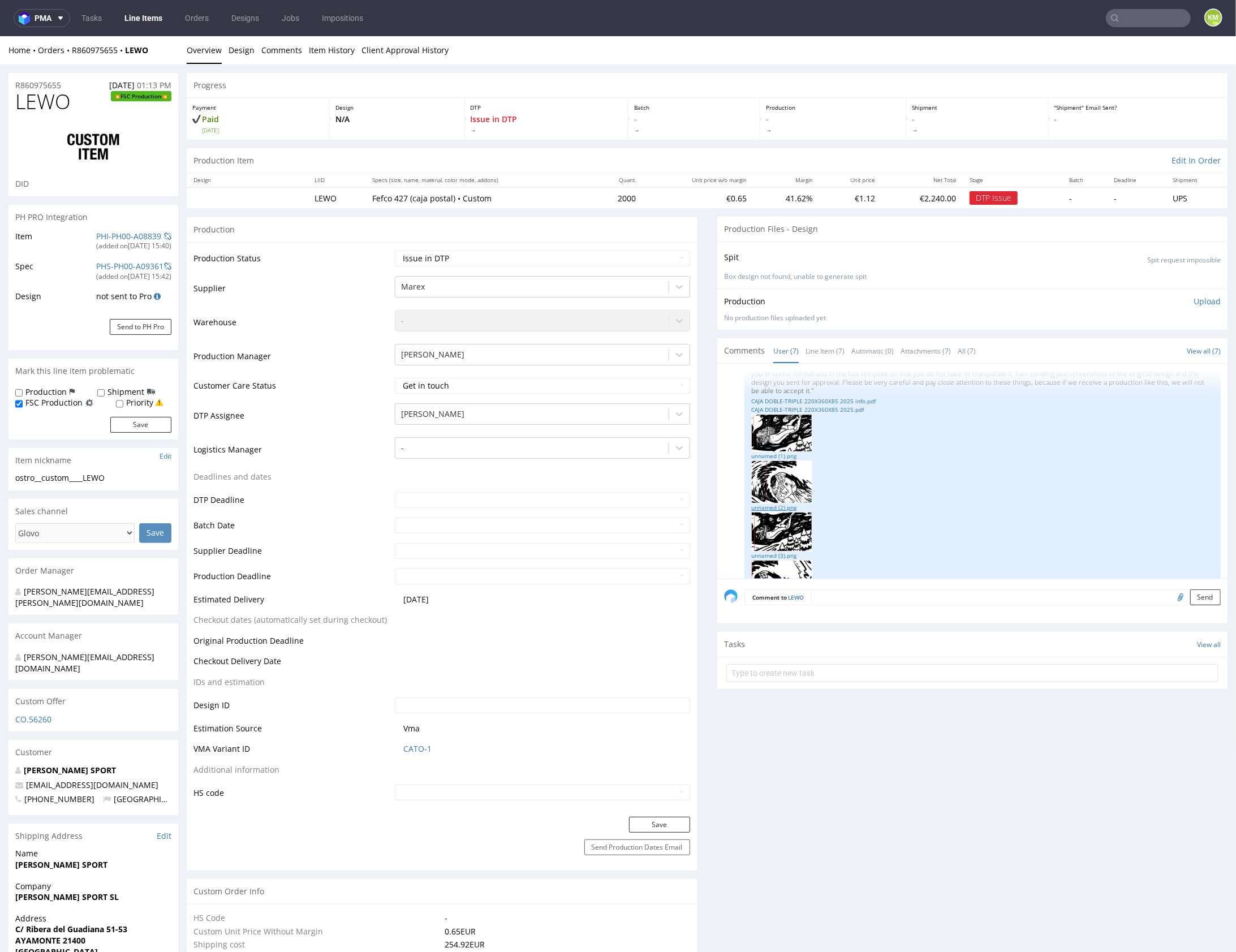
click at [780, 505] on link "unnamed (2).png" at bounding box center [982, 507] width 463 height 9
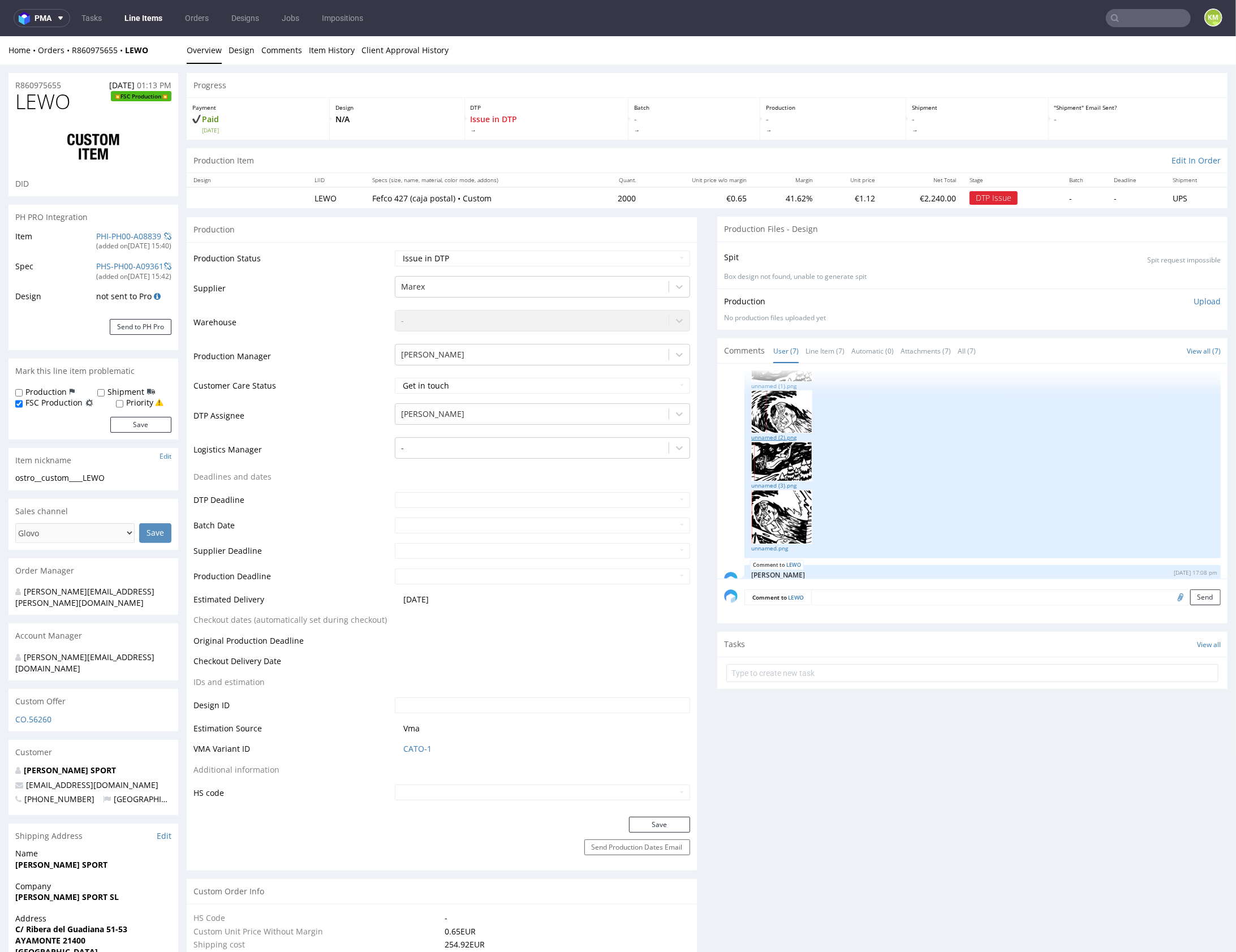
scroll to position [352, 0]
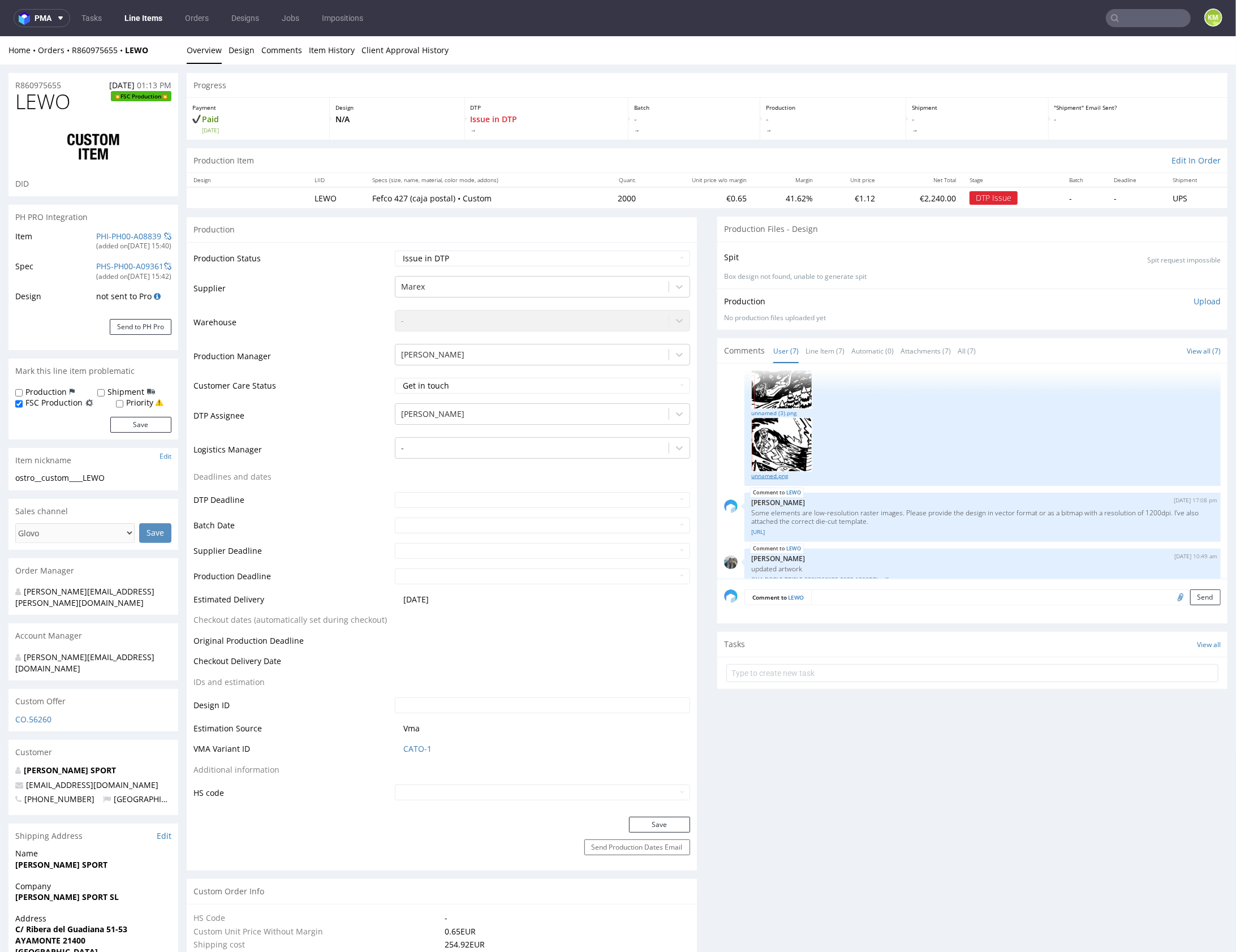
click at [768, 474] on link "unnamed.png" at bounding box center [982, 475] width 463 height 9
click at [779, 472] on link "unnamed.png" at bounding box center [982, 475] width 463 height 9
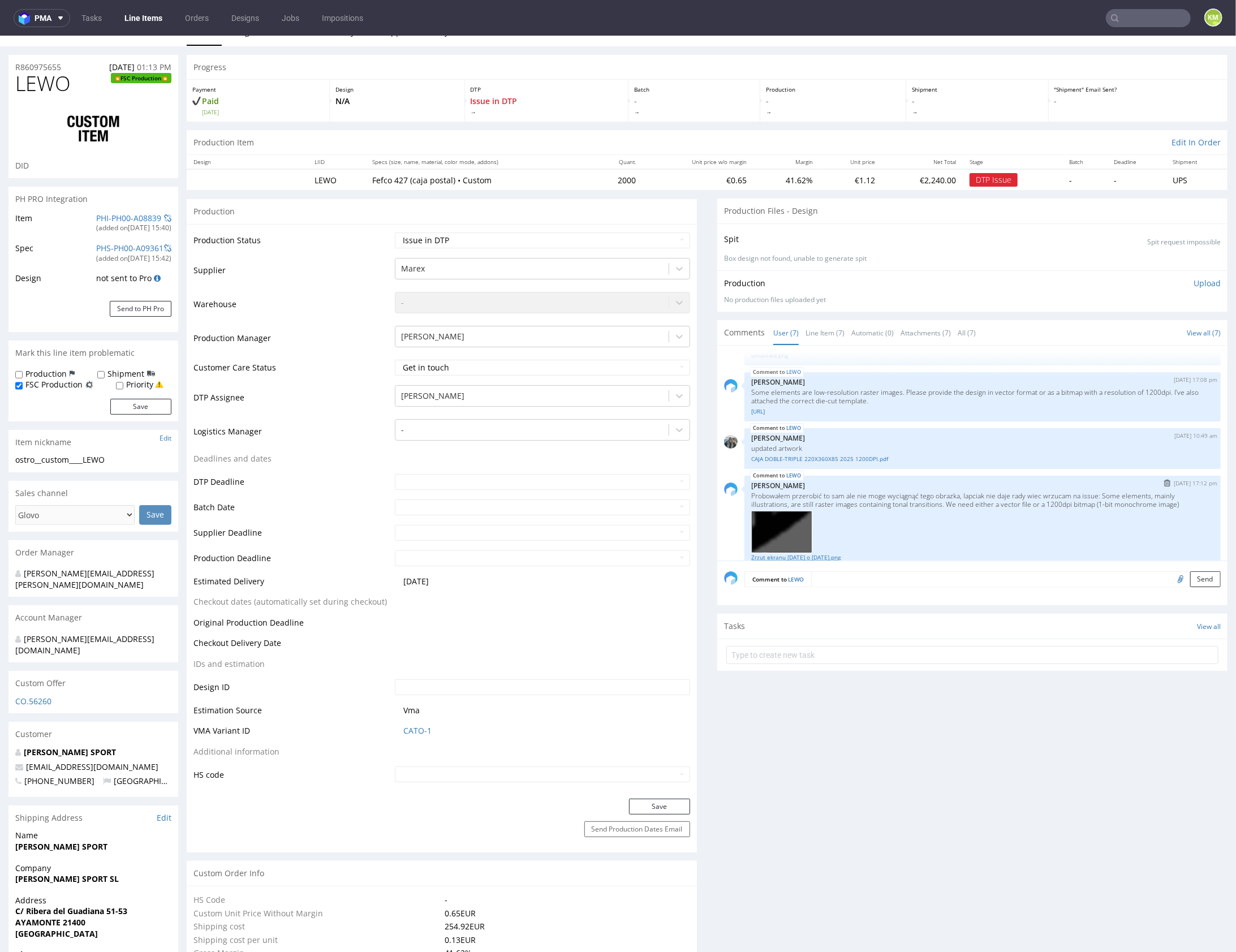
scroll to position [364, 0]
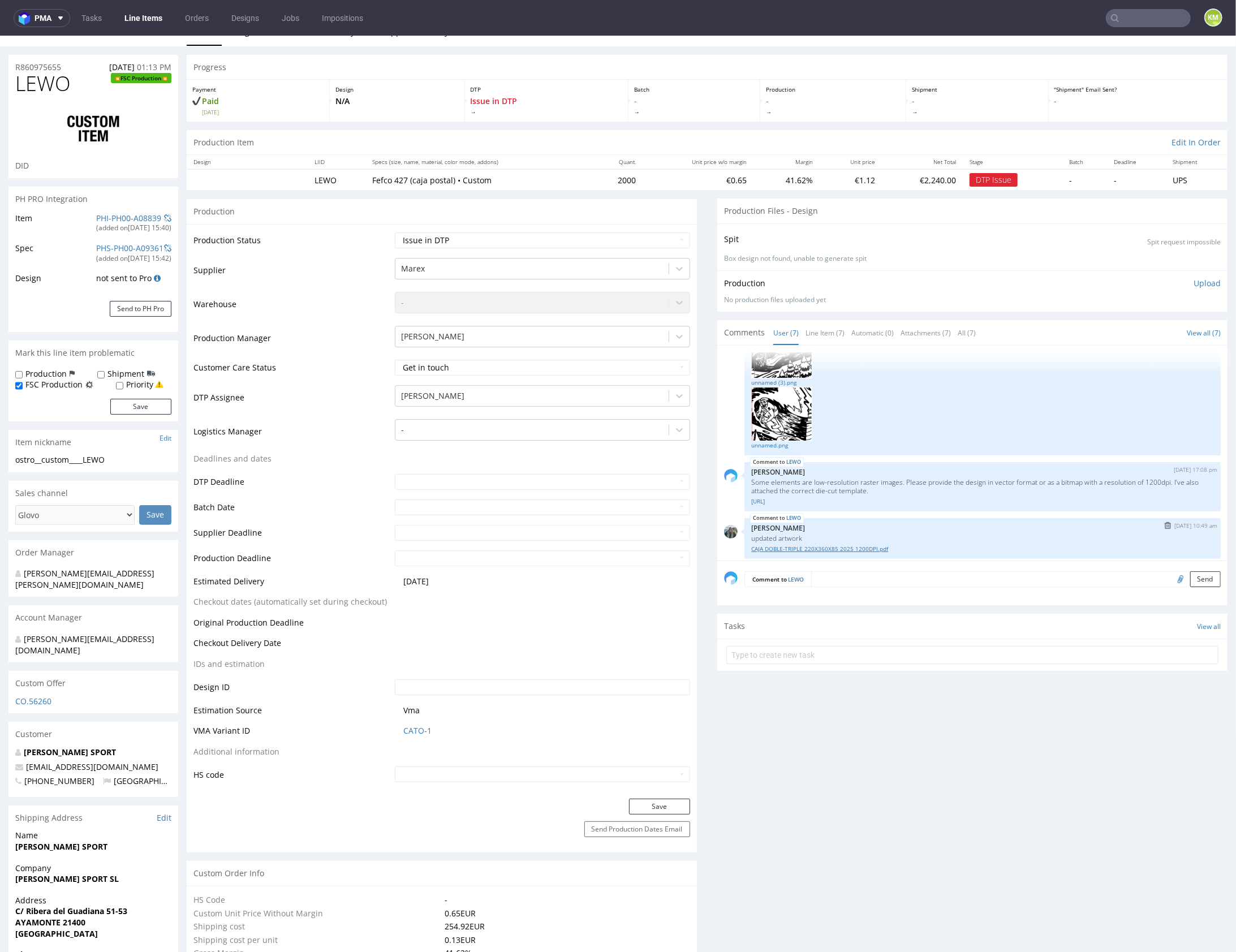
click at [853, 545] on link "CAJA DOBLE-TRIPLE 220X360X85 2025 1200DPI.pdf" at bounding box center [982, 548] width 463 height 9
drag, startPoint x: 962, startPoint y: 517, endPoint x: 947, endPoint y: 511, distance: 16.2
click at [962, 517] on div "LEWO 12th Aug 25 | 10:49 am Zeniuk Magdalena updated artwork CAJA DOBLE-TRIPLE …" at bounding box center [982, 537] width 476 height 41
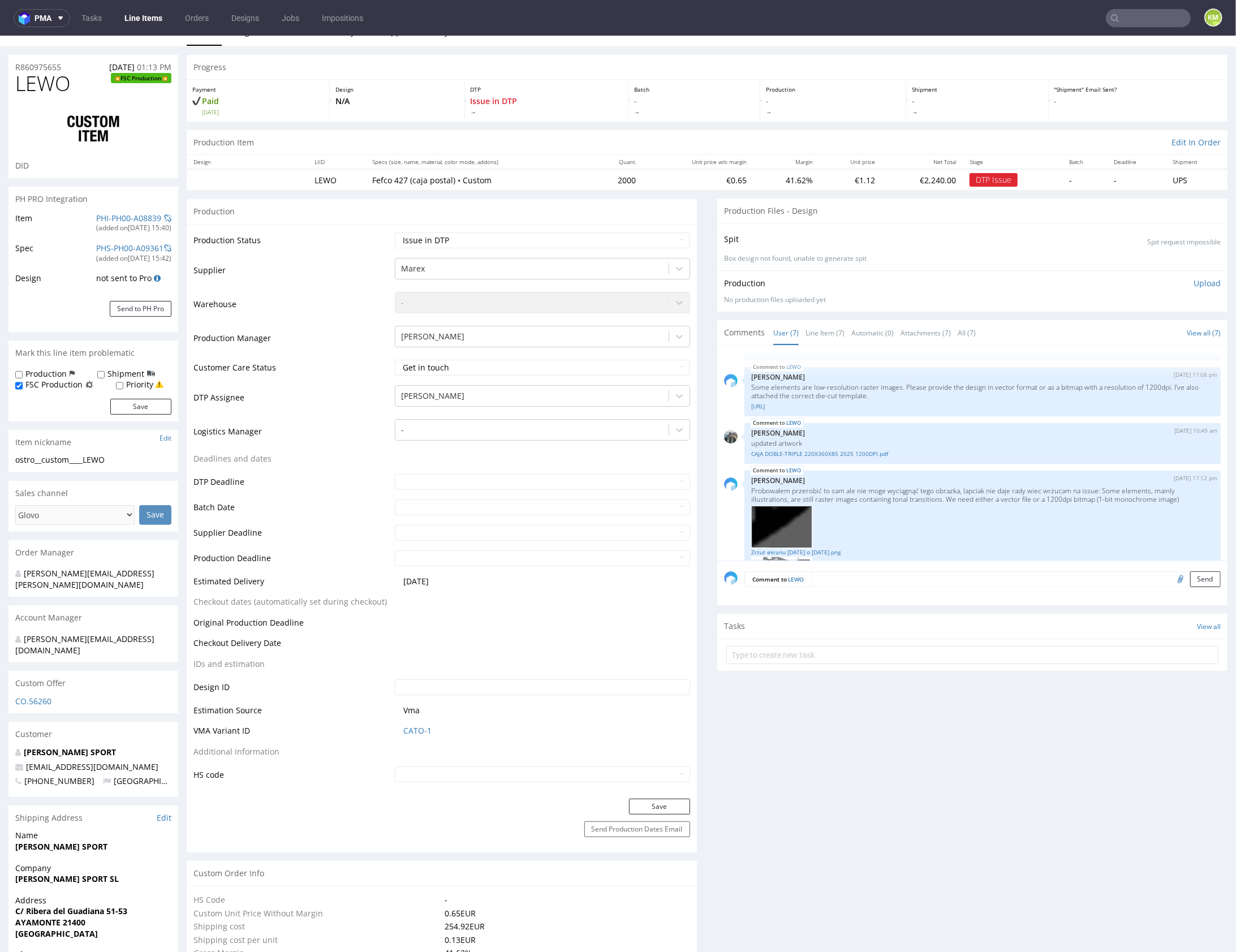
scroll to position [434, 0]
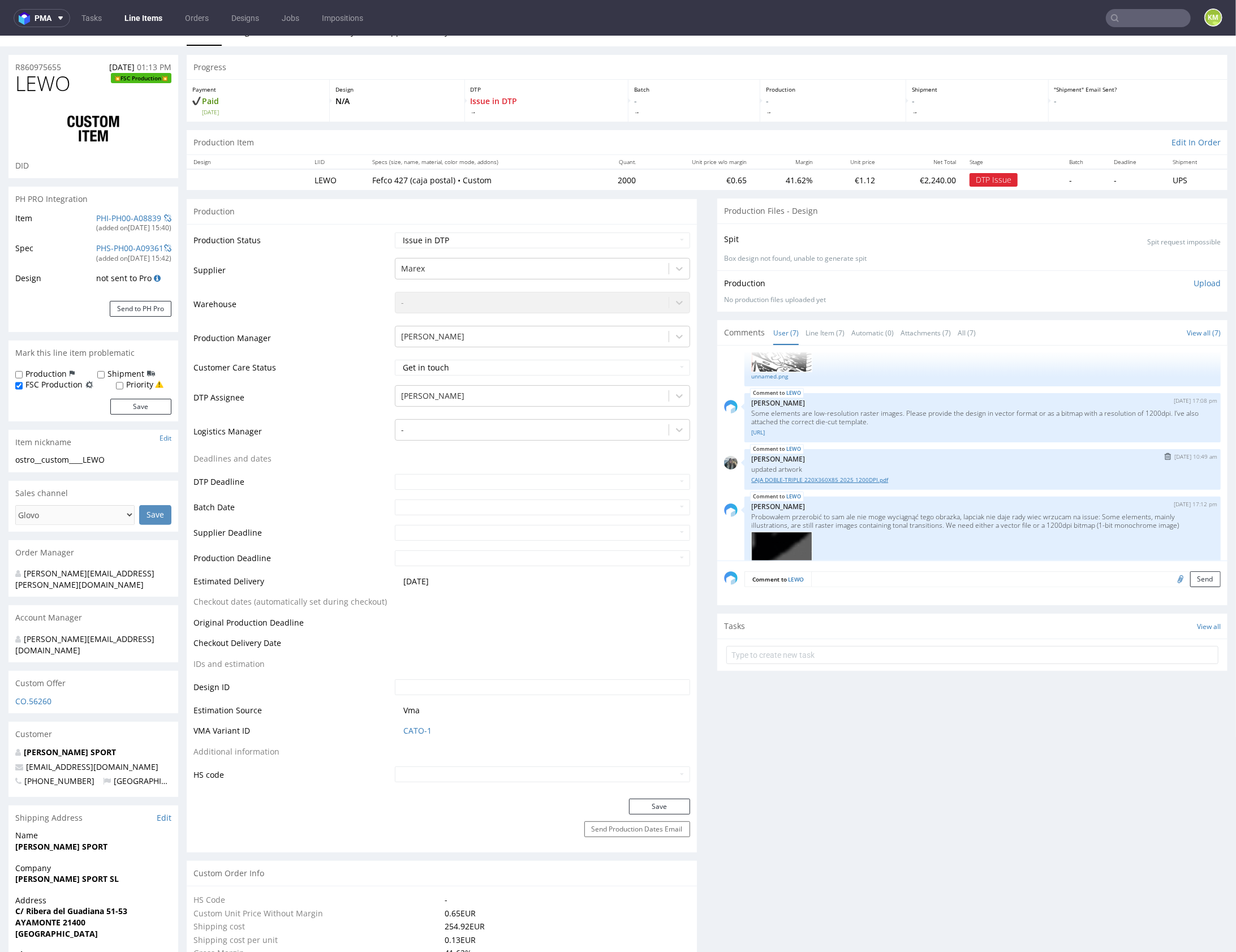
click at [875, 475] on link "CAJA DOBLE-TRIPLE 220X360X85 2025 1200DPI.pdf" at bounding box center [982, 479] width 463 height 9
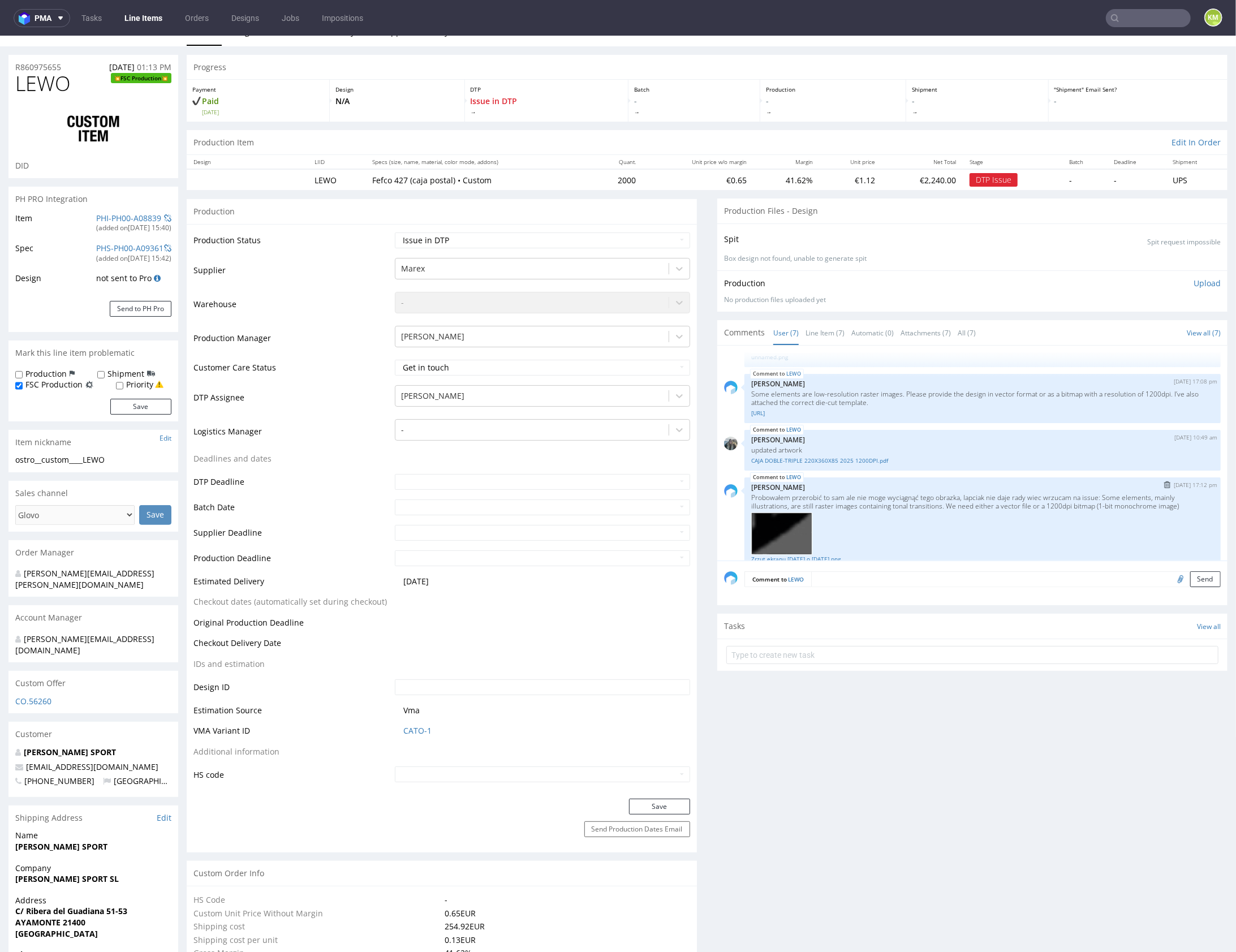
scroll to position [453, 0]
click at [804, 409] on link "R860975655__dieline.ai" at bounding box center [982, 412] width 463 height 9
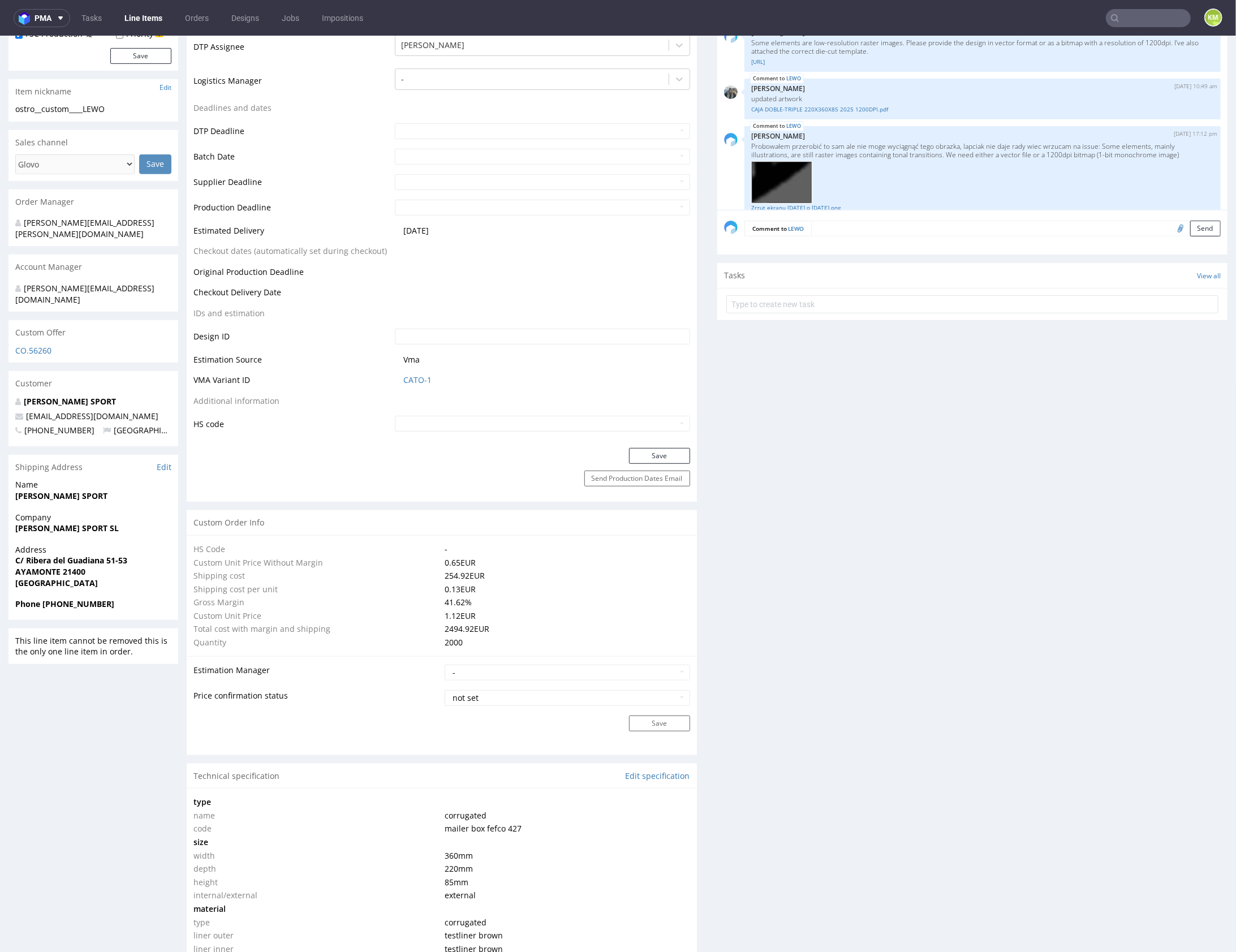
scroll to position [0, 0]
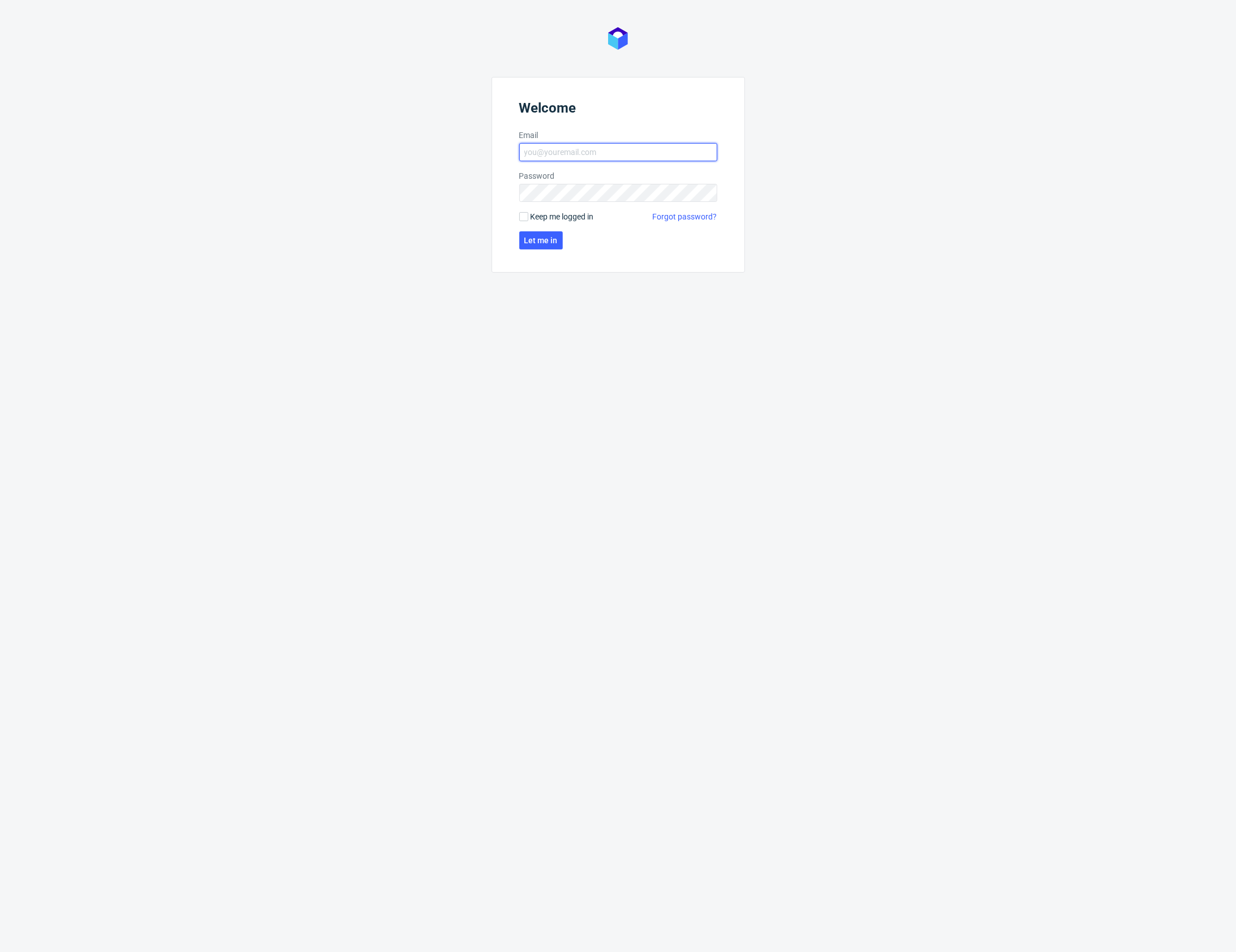
click at [619, 147] on input "Email" at bounding box center [618, 152] width 198 height 18
type input "[PERSON_NAME][EMAIL_ADDRESS][PERSON_NAME][DOMAIN_NAME]"
click at [541, 245] on button "Let me in" at bounding box center [541, 240] width 44 height 18
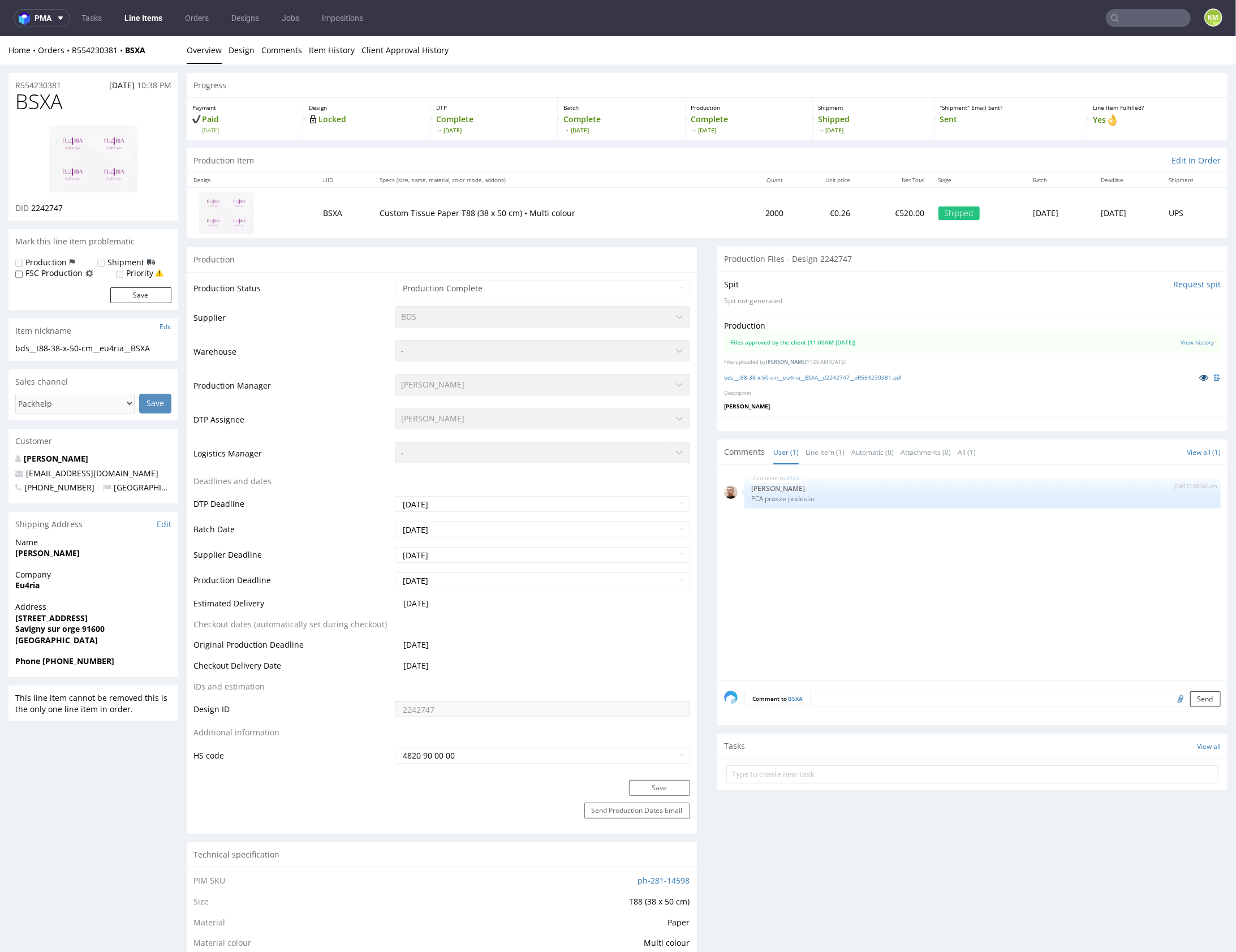
click at [1199, 378] on icon at bounding box center [1204, 377] width 9 height 8
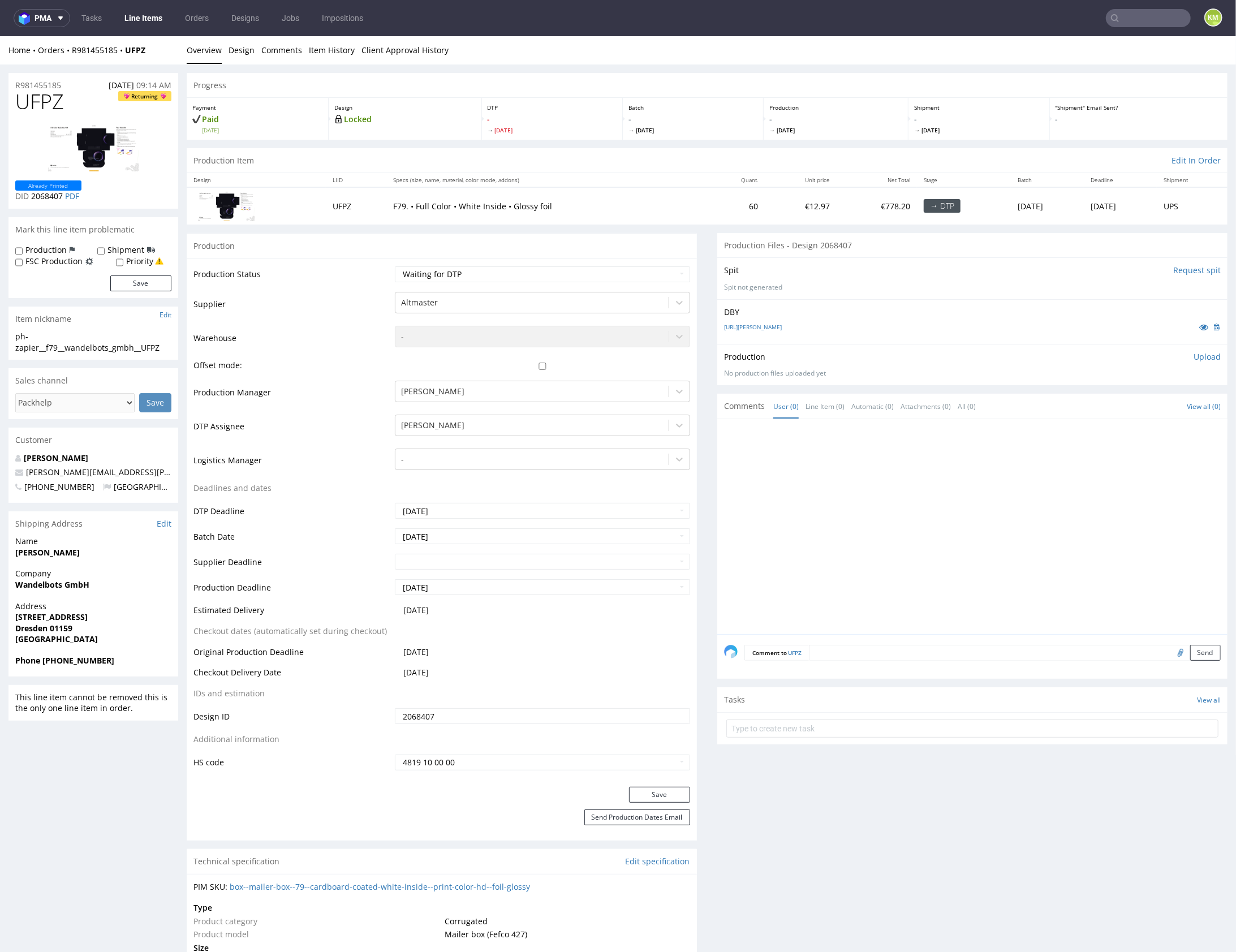
click at [44, 105] on span "UFPZ" at bounding box center [39, 101] width 49 height 22
copy span "UFPZ"
click at [100, 350] on div "ph-zapier__f79__wandelbots_gmbh__UFPZ" at bounding box center [93, 341] width 156 height 22
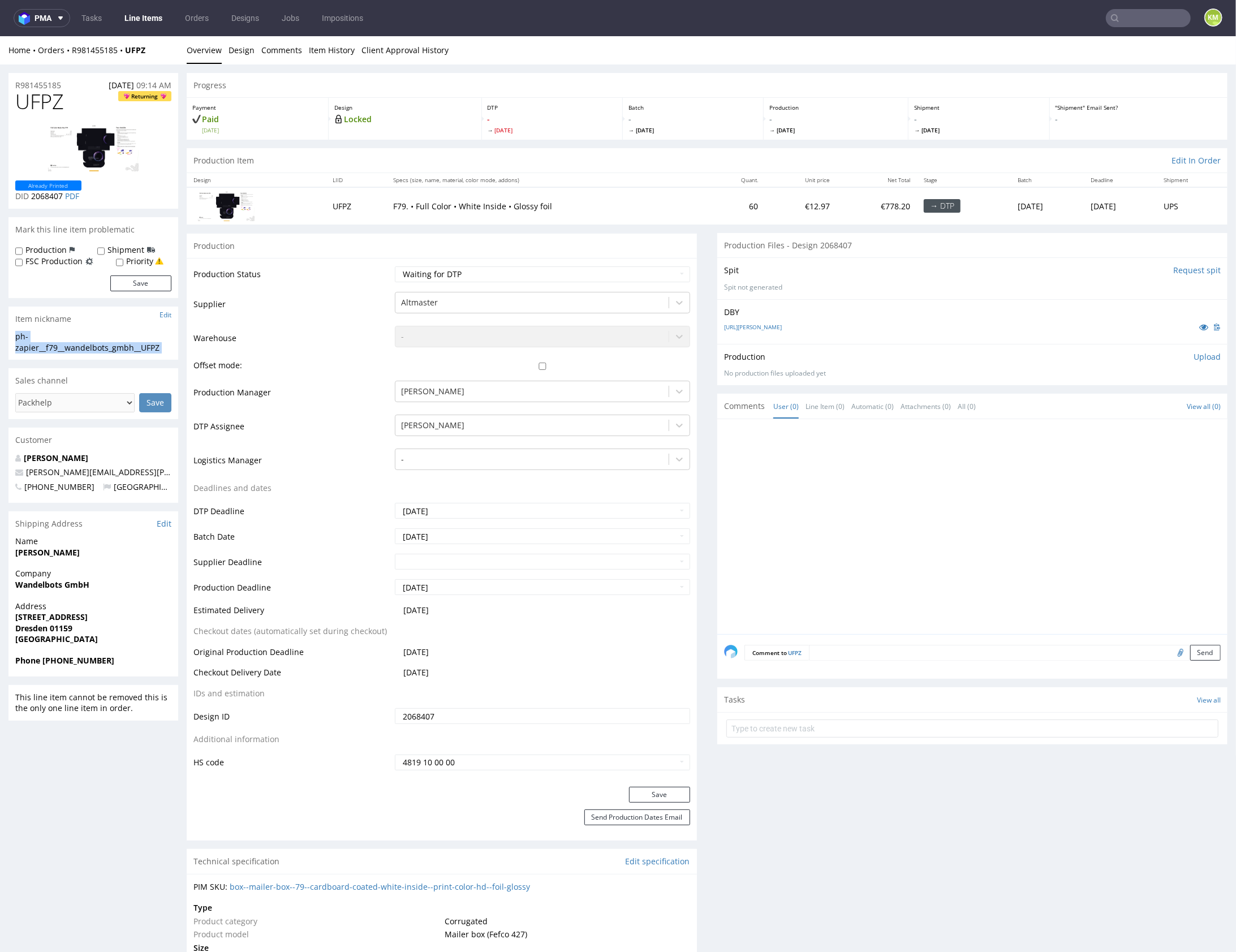
click at [100, 350] on div "ph-zapier__f79__wandelbots_gmbh__UFPZ" at bounding box center [93, 341] width 156 height 22
copy div "ph-zapier__f79__wandelbots_gmbh__UFPZ Update"
click at [498, 714] on input "2068407" at bounding box center [542, 715] width 296 height 16
click at [44, 101] on span "UFPZ" at bounding box center [39, 101] width 49 height 22
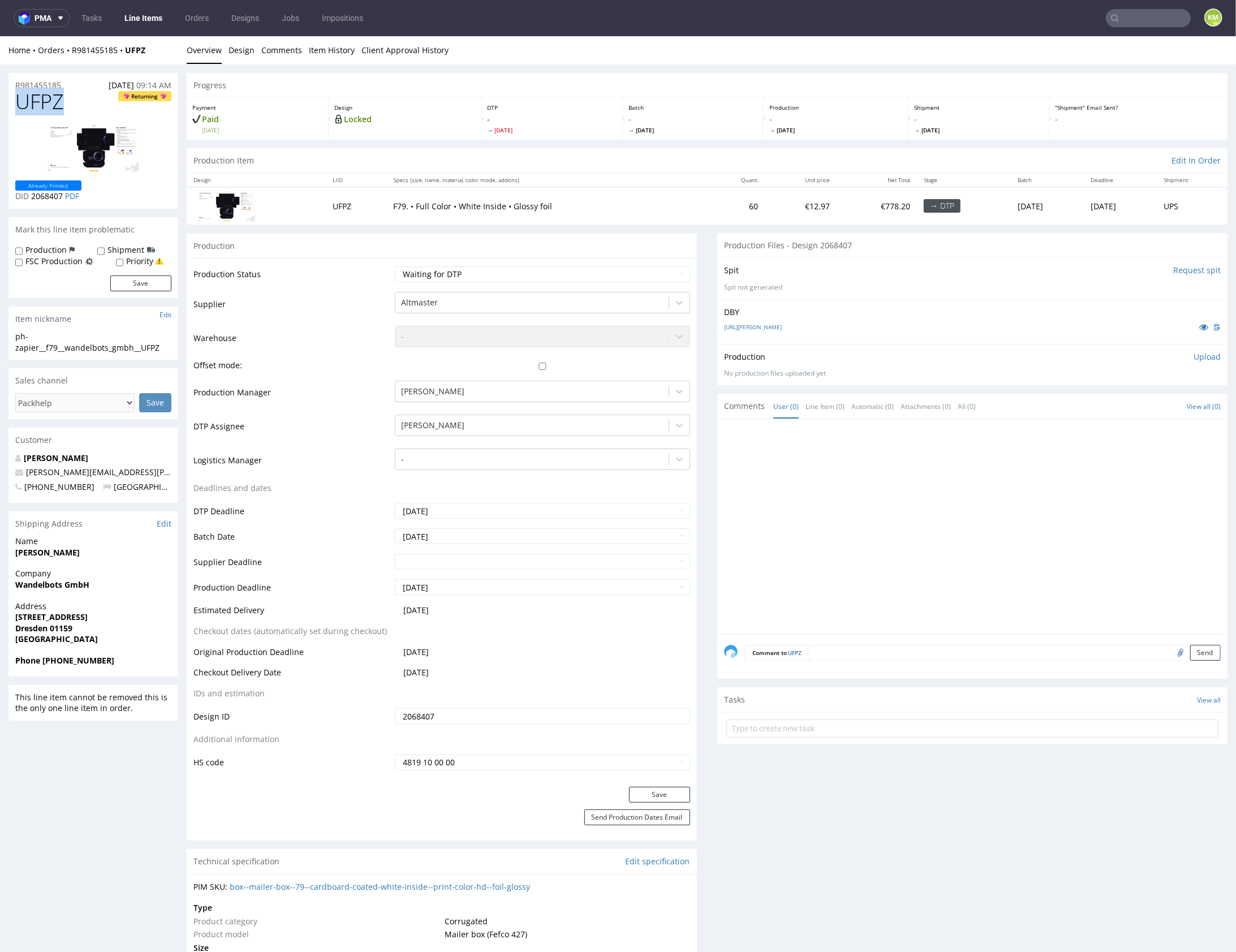
click at [44, 100] on span "UFPZ" at bounding box center [39, 101] width 49 height 22
drag, startPoint x: 1188, startPoint y: 354, endPoint x: 1155, endPoint y: 359, distance: 33.4
click at [1194, 354] on p "Upload" at bounding box center [1207, 356] width 27 height 11
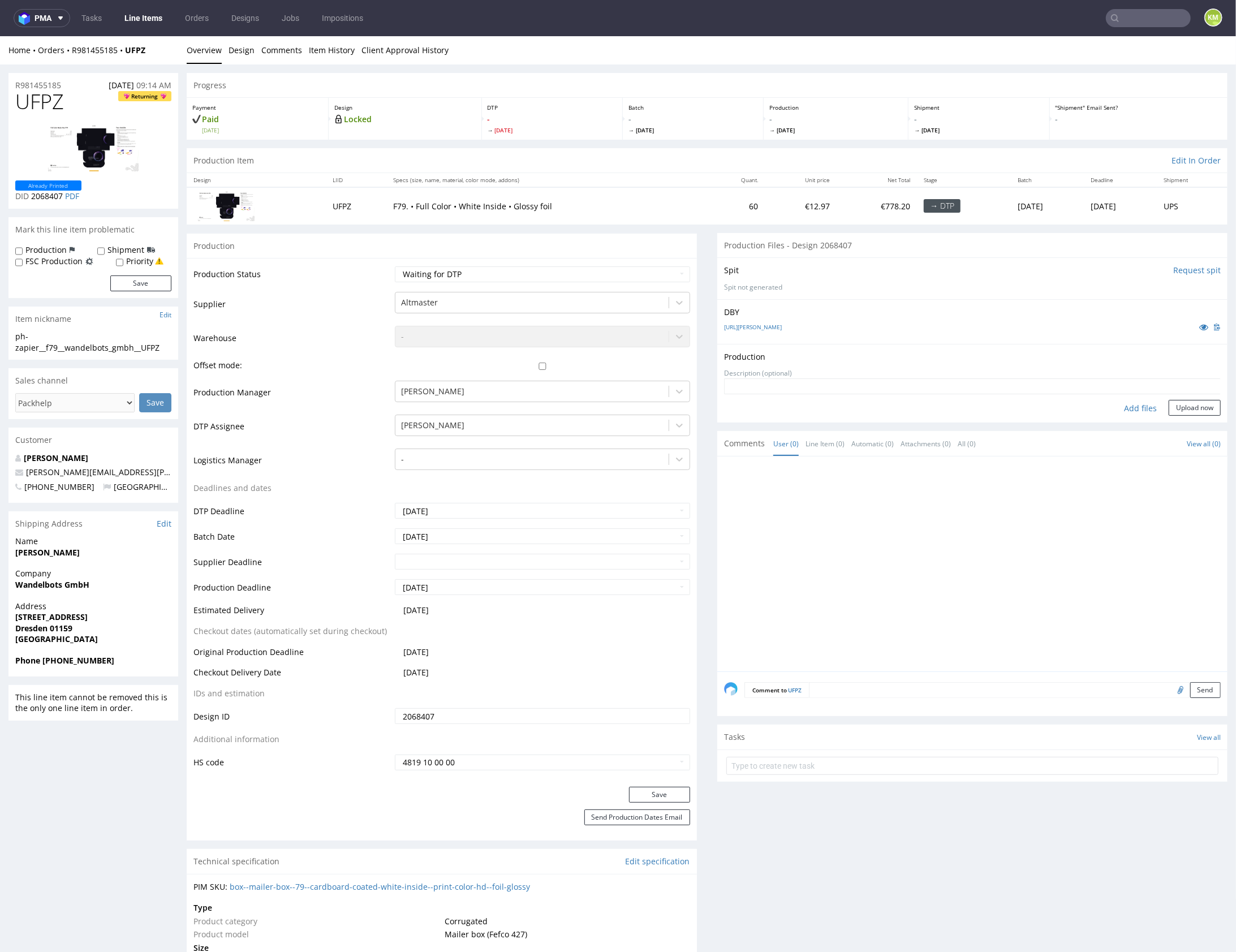
click at [1124, 407] on div "Add files" at bounding box center [1140, 407] width 57 height 17
type input "C:\fakepath\f79__wandelbots_gmbh__UFPZ__d2068407__oR981455185__outside.pdf"
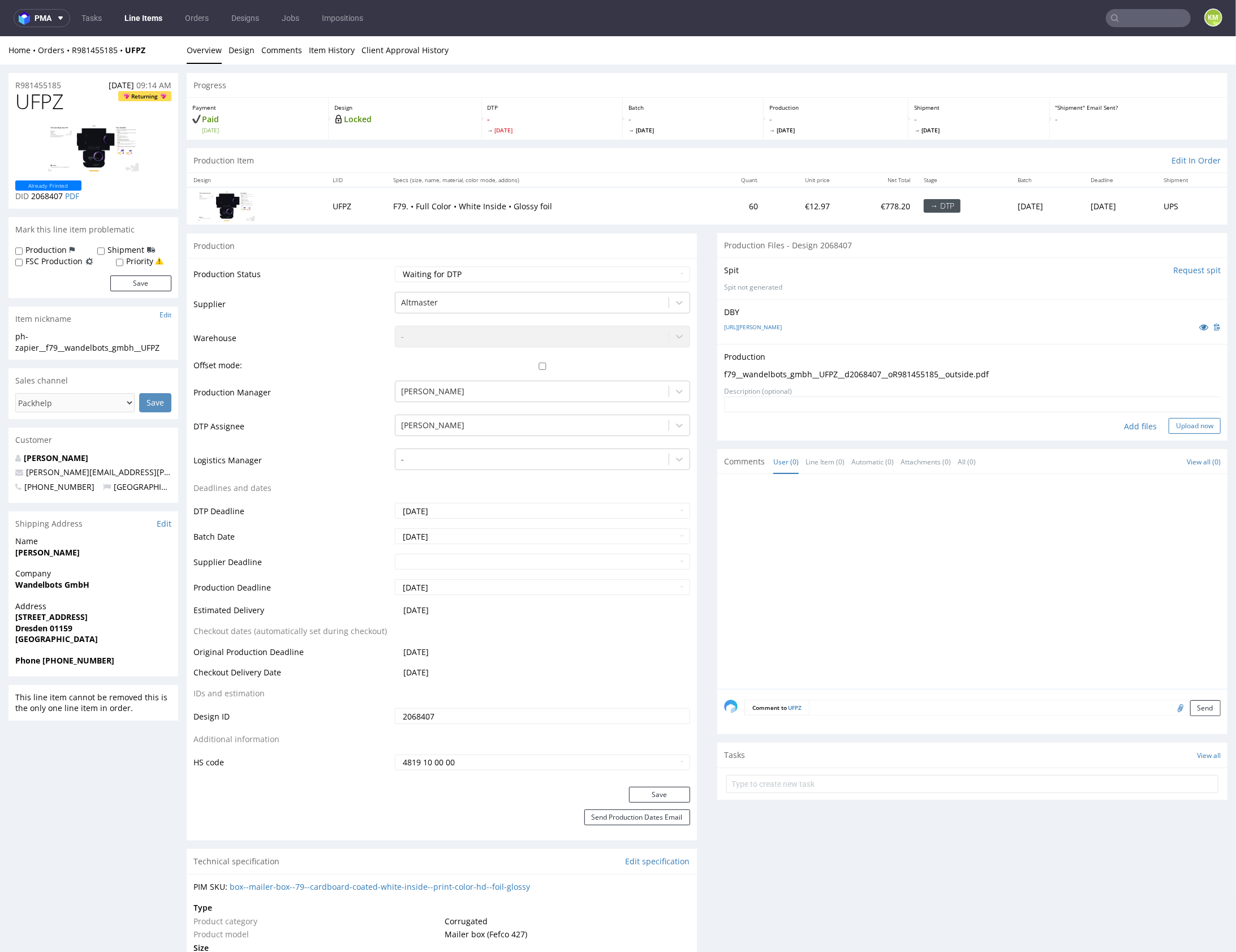
click at [1180, 427] on button "Upload now" at bounding box center [1194, 425] width 52 height 16
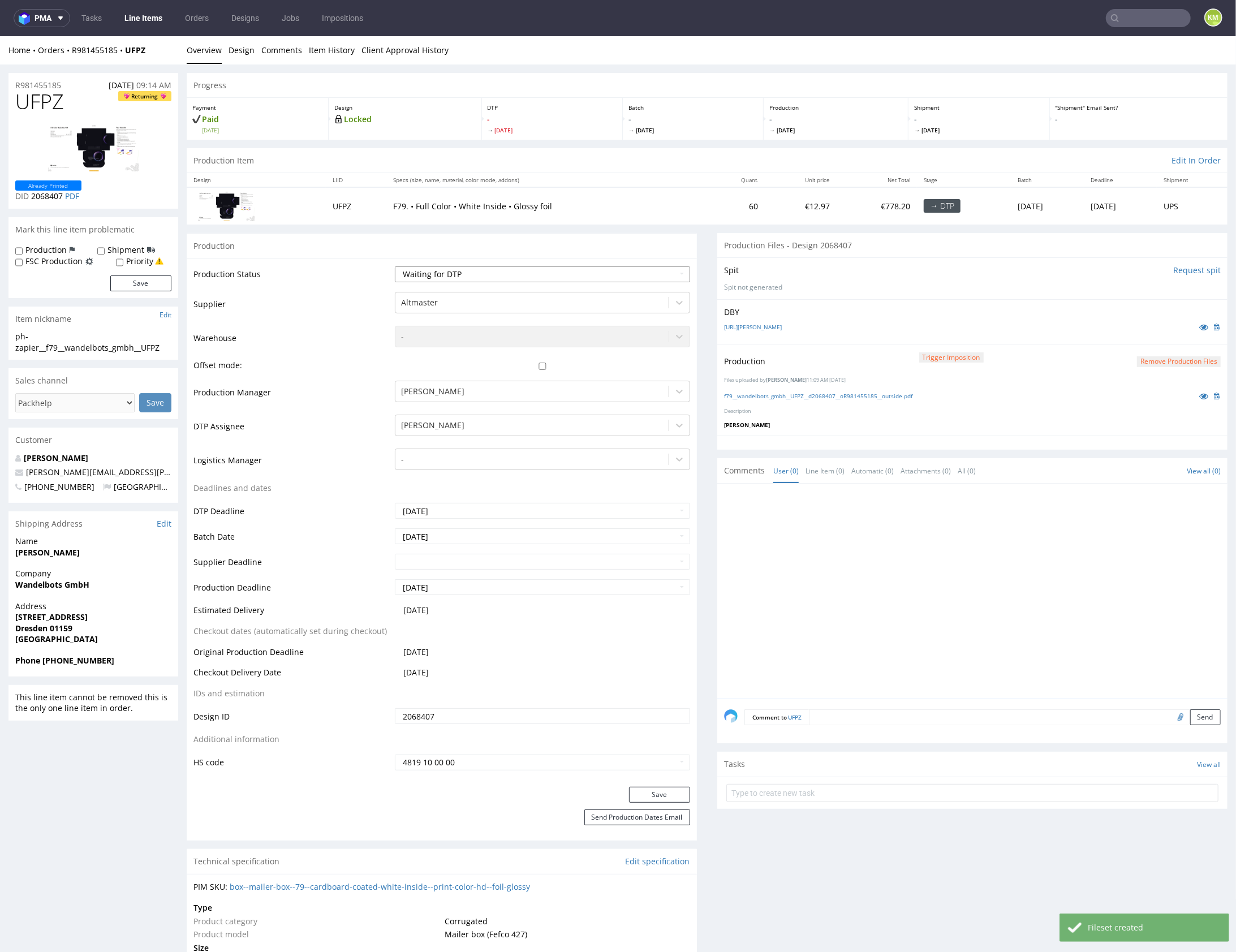
click at [620, 272] on select "Waiting for Artwork Waiting for Diecut Waiting for Mockup Waiting for DTP Waiti…" at bounding box center [542, 274] width 296 height 16
select select "dtp_production_ready"
click at [395, 266] on select "Waiting for Artwork Waiting for Diecut Waiting for Mockup Waiting for DTP Waiti…" at bounding box center [542, 274] width 296 height 16
click at [657, 786] on button "Save" at bounding box center [660, 793] width 61 height 16
click at [906, 517] on div at bounding box center [976, 593] width 504 height 208
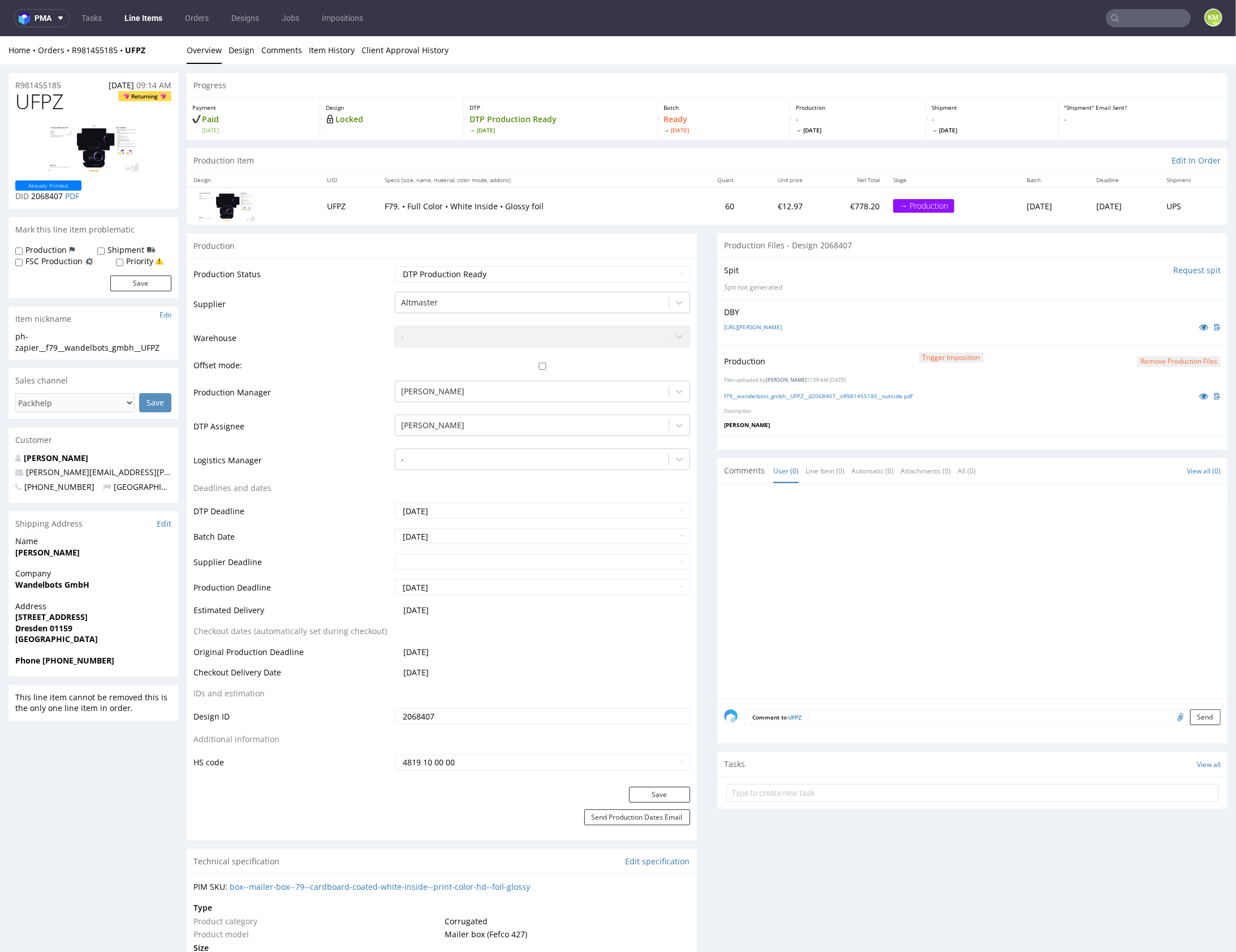
click at [912, 513] on div at bounding box center [976, 593] width 504 height 208
click at [790, 550] on div at bounding box center [976, 593] width 504 height 208
click at [895, 557] on div at bounding box center [976, 593] width 504 height 208
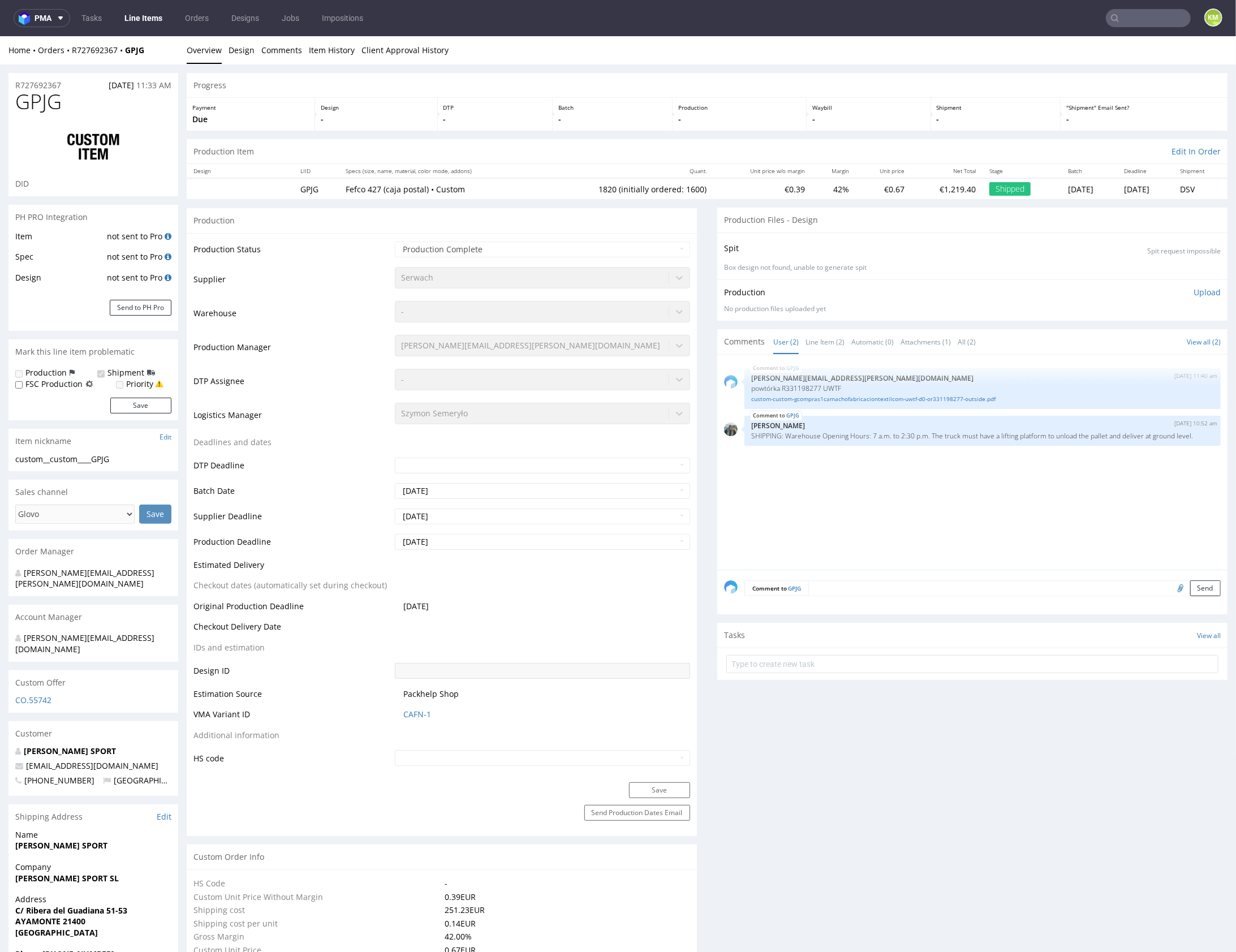
click at [903, 506] on div "GPJG [DATE] 11:40 am [PERSON_NAME][EMAIL_ADDRESS][PERSON_NAME][DOMAIN_NAME] pow…" at bounding box center [976, 465] width 504 height 208
click at [897, 485] on div "GPJG [DATE] 11:40 am [PERSON_NAME][EMAIL_ADDRESS][PERSON_NAME][DOMAIN_NAME] pow…" at bounding box center [976, 465] width 504 height 208
click at [870, 398] on link "custom-custom-gcompras1camachofabricaciontextilcom-uwtf-d0-or331198277-outside.…" at bounding box center [982, 399] width 463 height 9
click at [902, 479] on div "GPJG [DATE] 11:40 am [PERSON_NAME][EMAIL_ADDRESS][PERSON_NAME][DOMAIN_NAME] pow…" at bounding box center [976, 465] width 504 height 208
drag, startPoint x: 902, startPoint y: 479, endPoint x: 882, endPoint y: 433, distance: 50.2
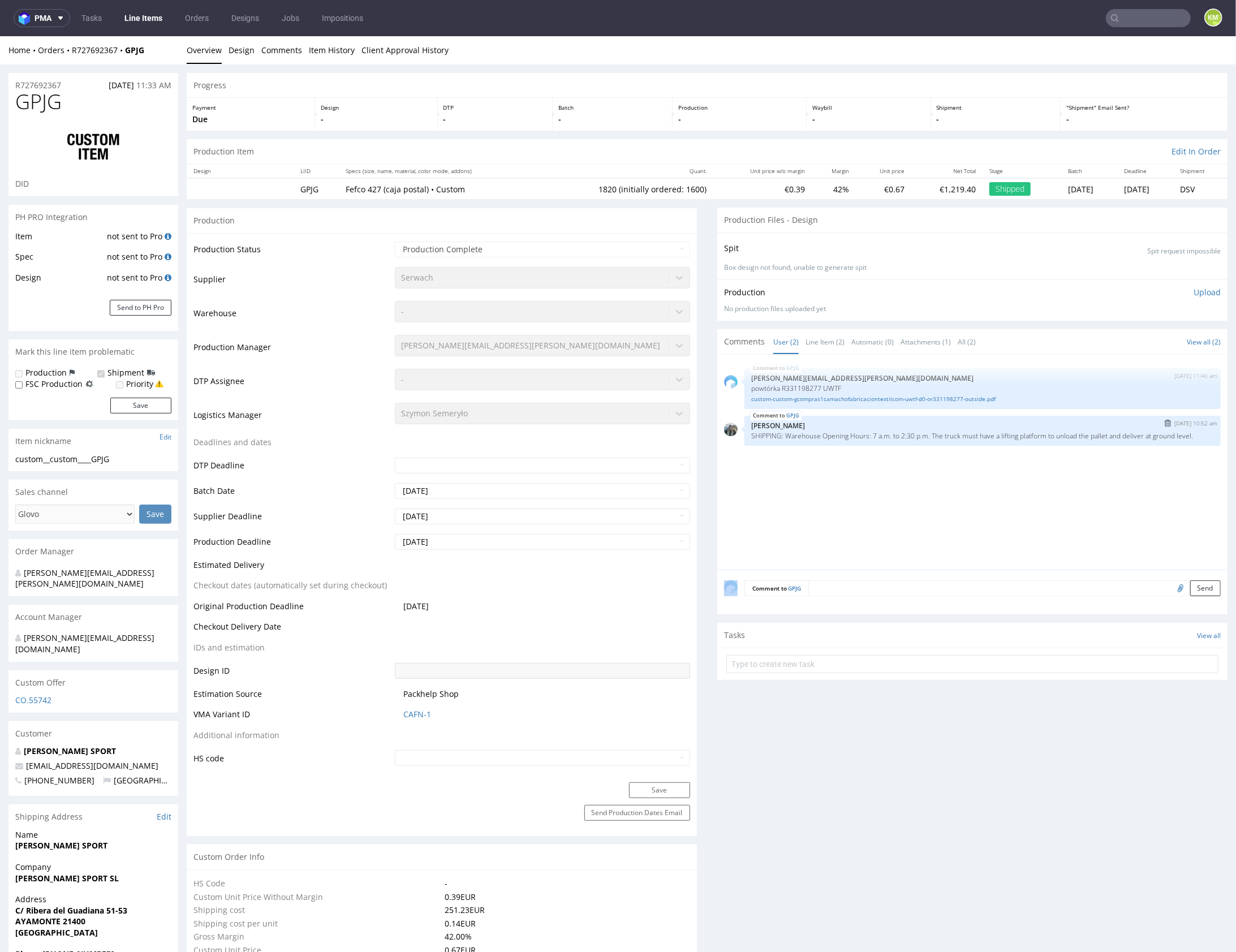
click at [901, 478] on div "GPJG [DATE] 11:40 am [PERSON_NAME][EMAIL_ADDRESS][PERSON_NAME][DOMAIN_NAME] pow…" at bounding box center [976, 465] width 504 height 208
click at [835, 387] on p "powtórka R331198277 UWTF" at bounding box center [982, 388] width 463 height 9
click at [834, 387] on p "powtórka R331198277 UWTF" at bounding box center [982, 388] width 463 height 9
copy p "UWTF"
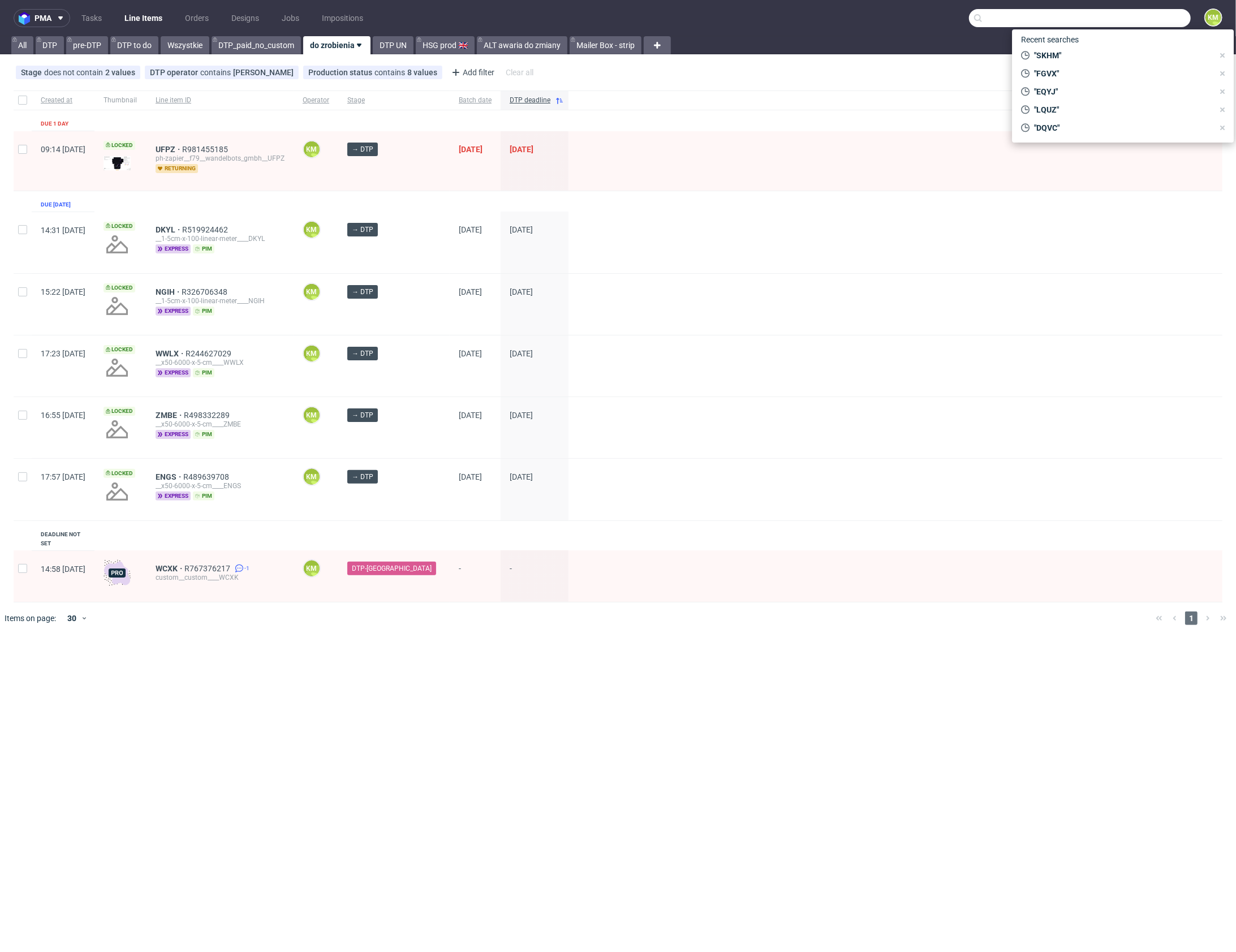
click at [1139, 13] on input "text" at bounding box center [1080, 17] width 222 height 18
paste input "UWTF"
type input "UWTF"
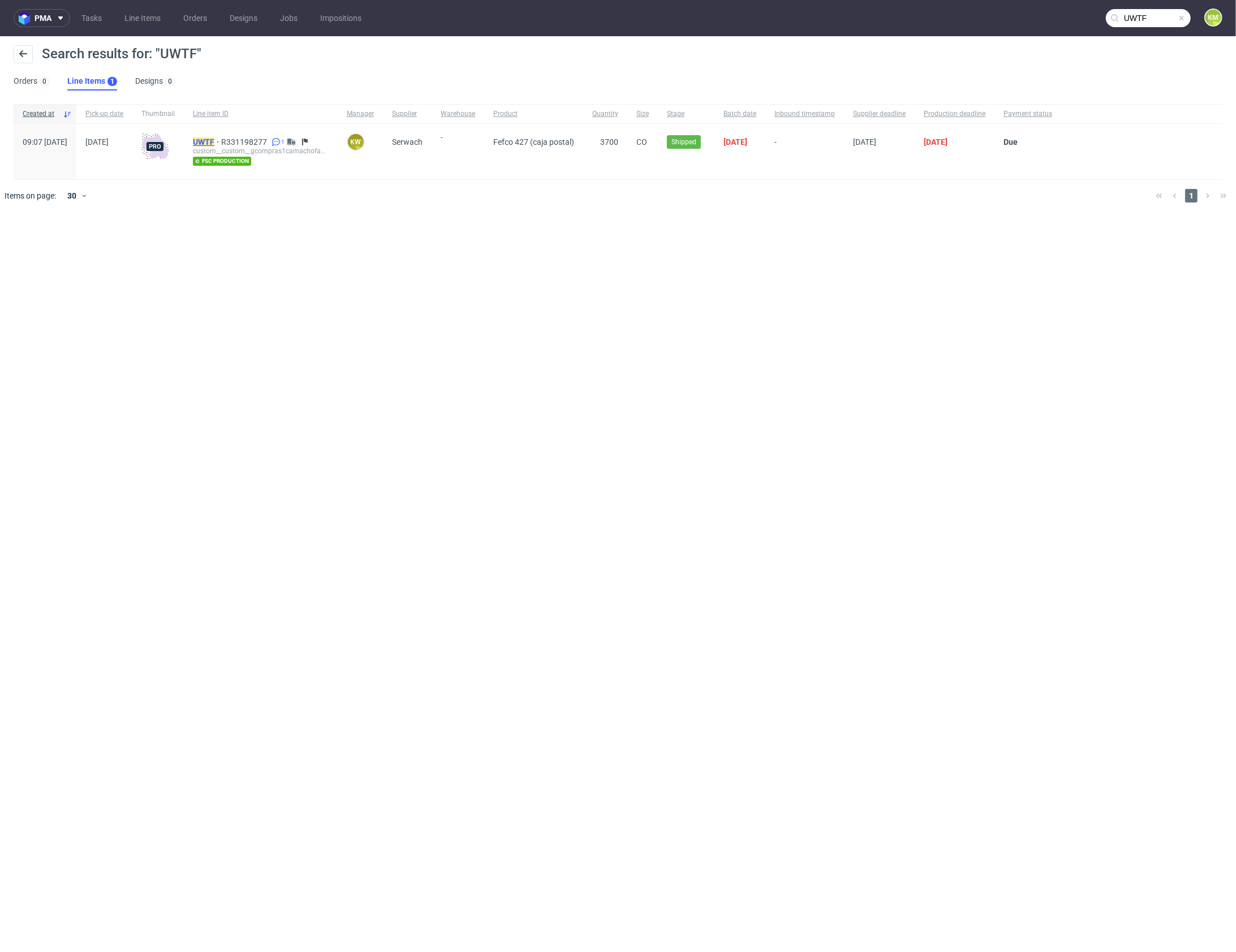
click at [214, 139] on mark "UWTF" at bounding box center [204, 142] width 21 height 9
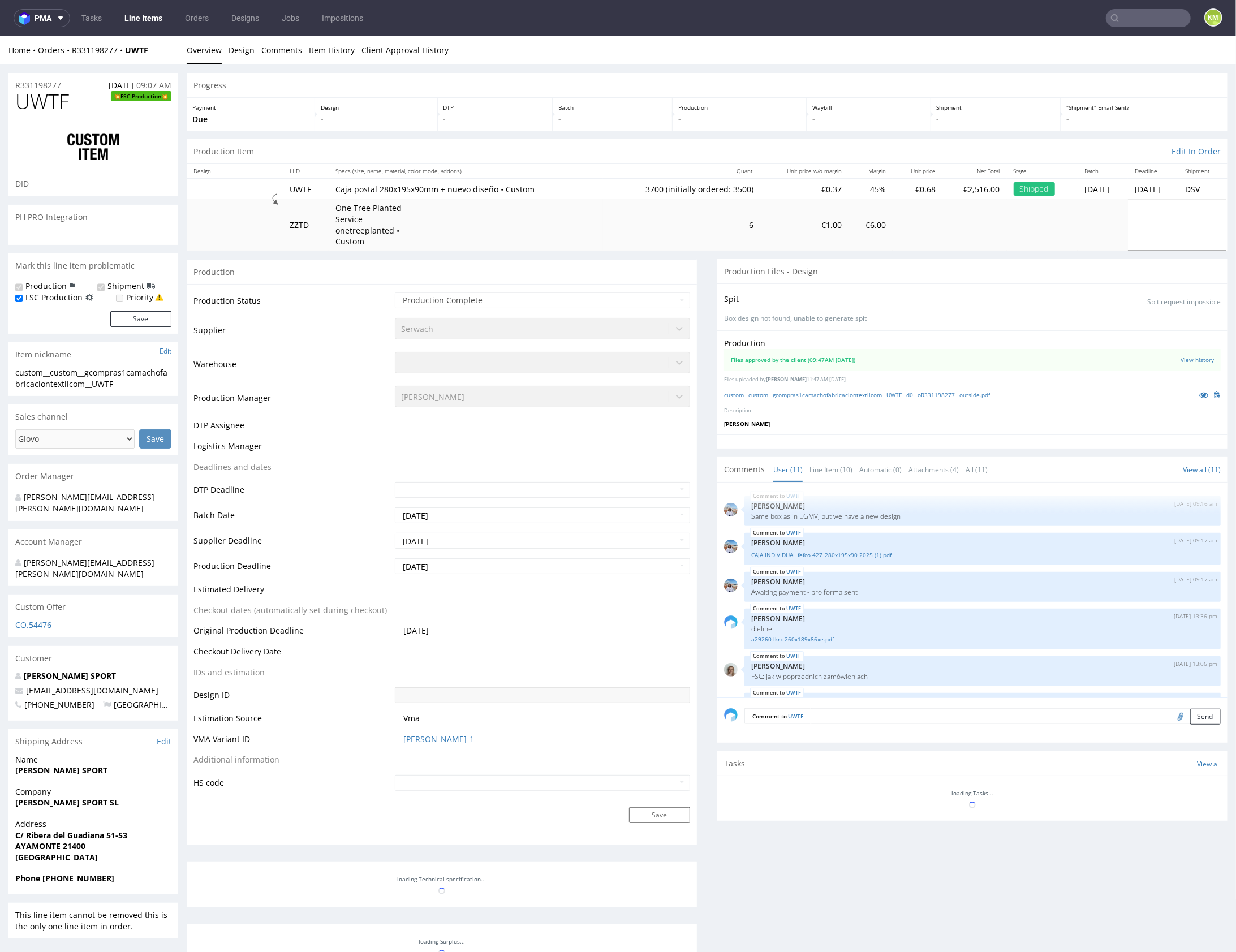
scroll to position [246, 0]
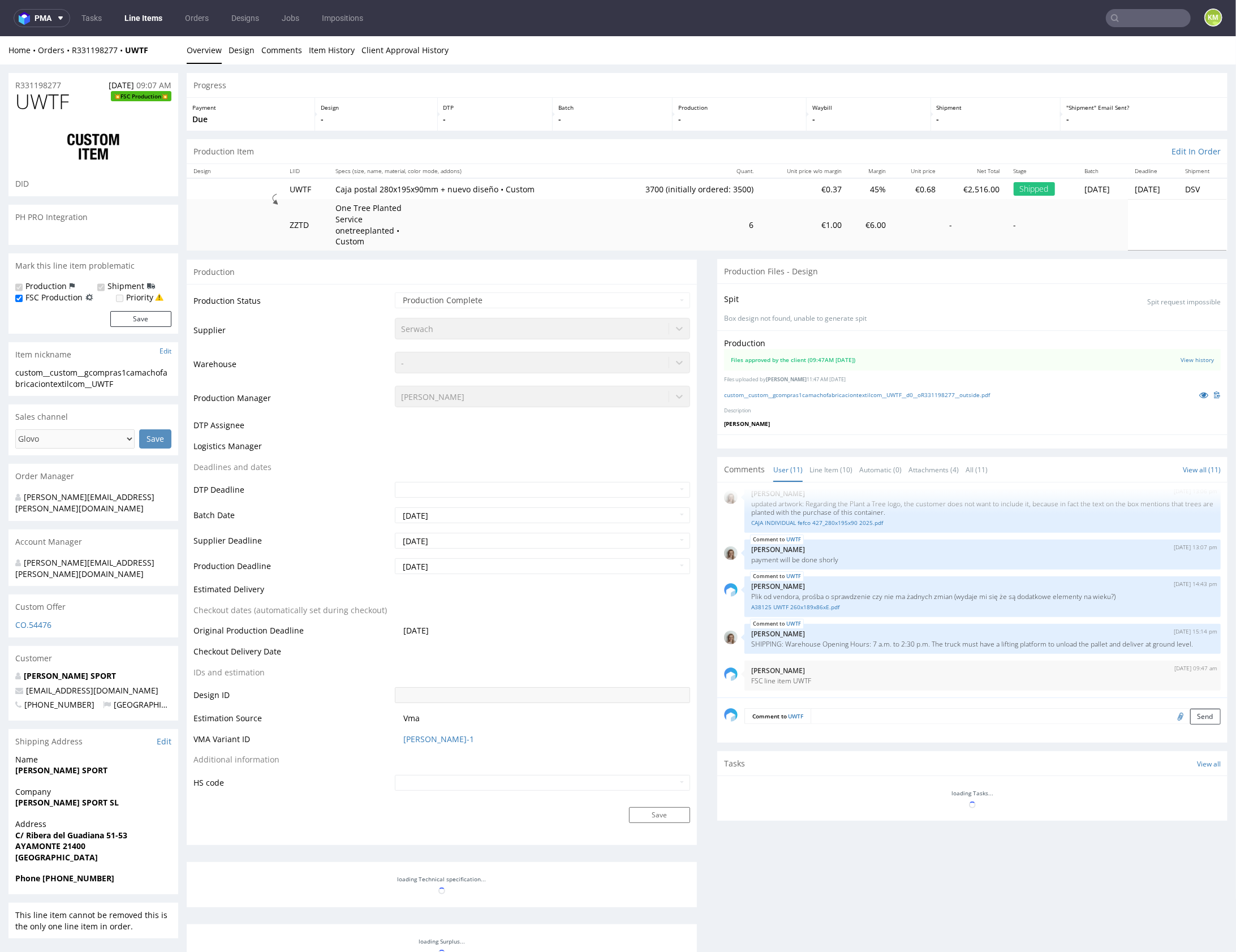
select select "in_progress"
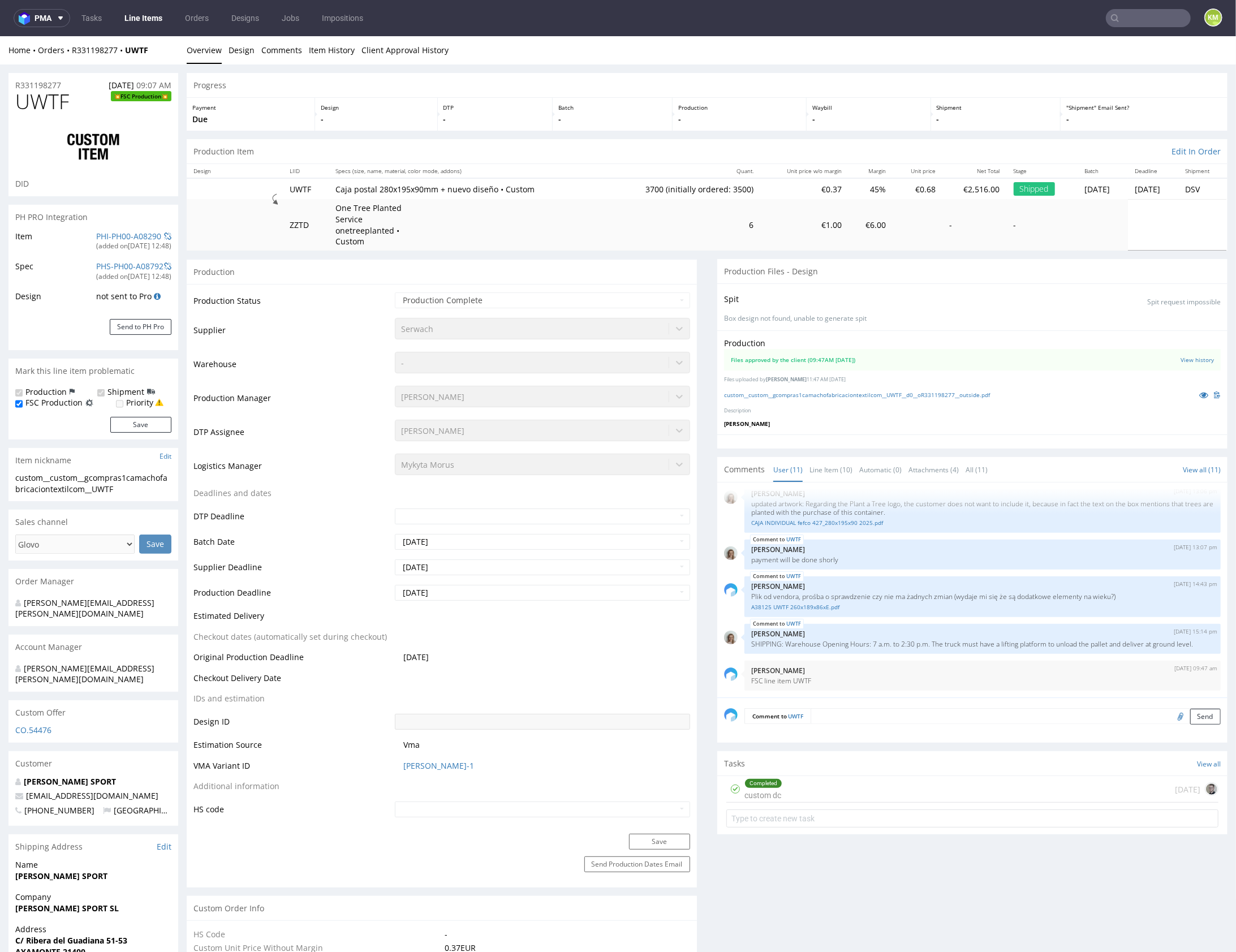
click at [894, 413] on div "Production Files approved by the client (09:47AM [DATE]) View history Files upl…" at bounding box center [972, 382] width 511 height 104
click at [830, 467] on link "Line Item (10)" at bounding box center [831, 469] width 43 height 24
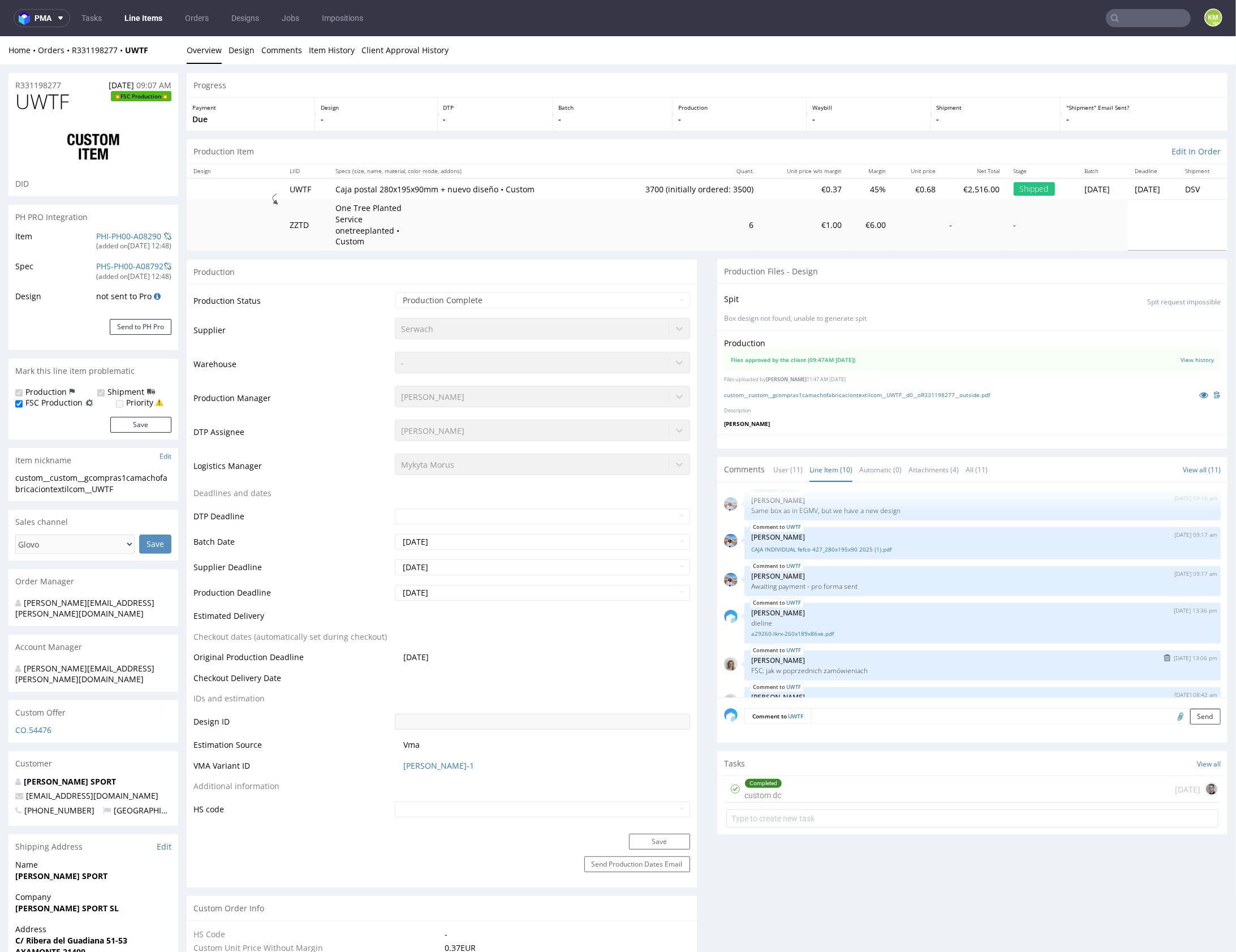
scroll to position [0, 0]
click at [847, 555] on link "CAJA INDIVIDUAL fefco 427_280x195x90 2025 (1).pdf" at bounding box center [982, 555] width 463 height 9
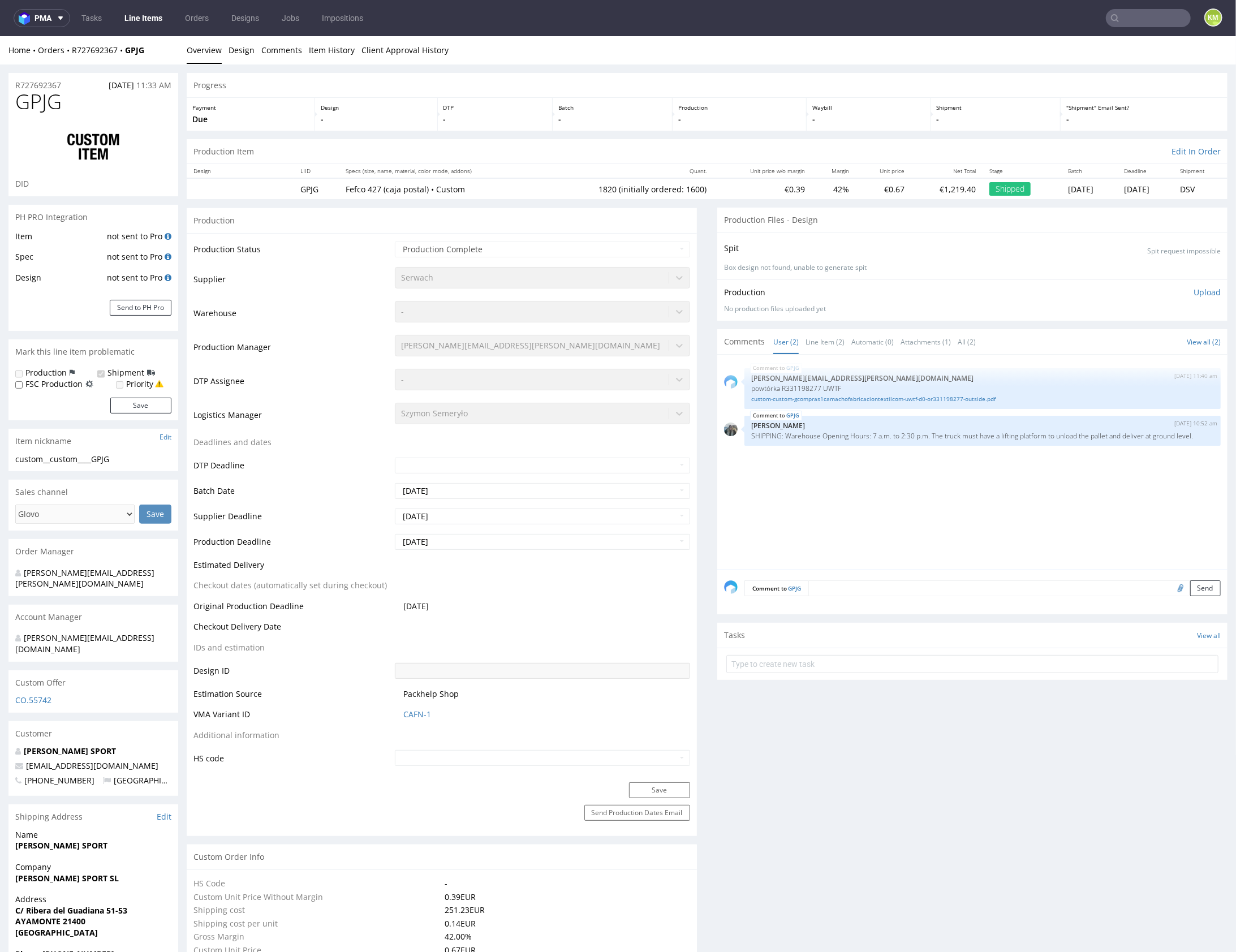
click at [824, 509] on div "GPJG 3rd Jun 25 | 11:40 am maciej.sikora@packhelp.com powtórka R331198277 UWTF …" at bounding box center [976, 465] width 504 height 208
click at [825, 510] on div "GPJG 3rd Jun 25 | 11:40 am maciej.sikora@packhelp.com powtórka R331198277 UWTF …" at bounding box center [976, 465] width 504 height 208
click at [852, 477] on div "GPJG 3rd Jun 25 | 11:40 am maciej.sikora@packhelp.com powtórka R331198277 UWTF …" at bounding box center [976, 465] width 504 height 208
click at [817, 344] on link "Line Item (2)" at bounding box center [825, 341] width 39 height 24
click at [855, 485] on div "GPJG 3rd Jun 25 | 11:40 am maciej.sikora@packhelp.com powtórka R331198277 UWTF …" at bounding box center [976, 465] width 504 height 208
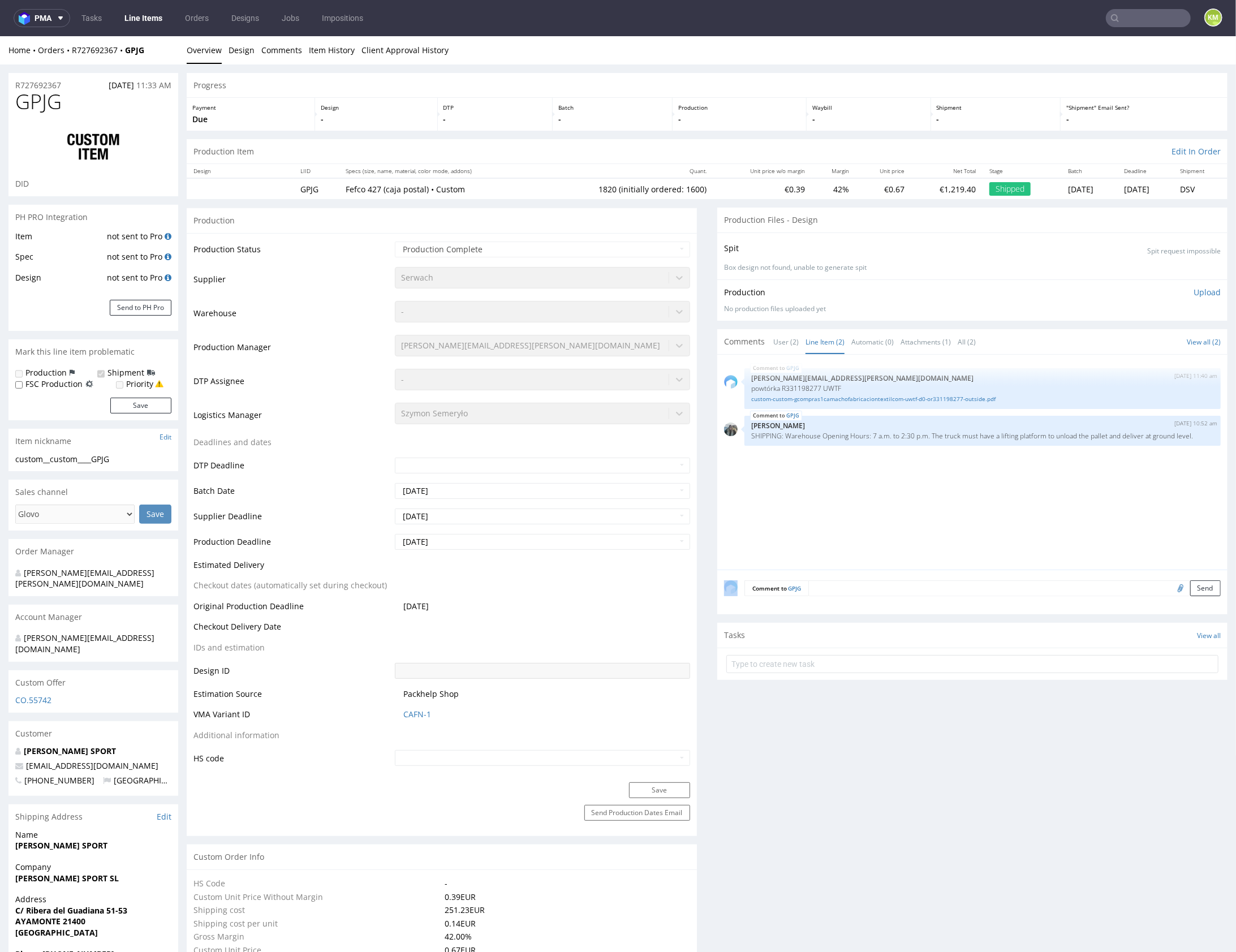
click at [855, 485] on div "GPJG 3rd Jun 25 | 11:40 am maciej.sikora@packhelp.com powtórka R331198277 UWTF …" at bounding box center [976, 465] width 504 height 208
click at [859, 488] on div "GPJG 3rd Jun 25 | 11:40 am maciej.sikora@packhelp.com powtórka R331198277 UWTF …" at bounding box center [976, 465] width 504 height 208
click at [928, 478] on div "GPJG 3rd Jun 25 | 11:40 am maciej.sikora@packhelp.com powtórka R331198277 UWTF …" at bounding box center [976, 465] width 504 height 208
click at [927, 475] on div "GPJG 3rd Jun 25 | 11:40 am maciej.sikora@packhelp.com powtórka R331198277 UWTF …" at bounding box center [976, 465] width 504 height 208
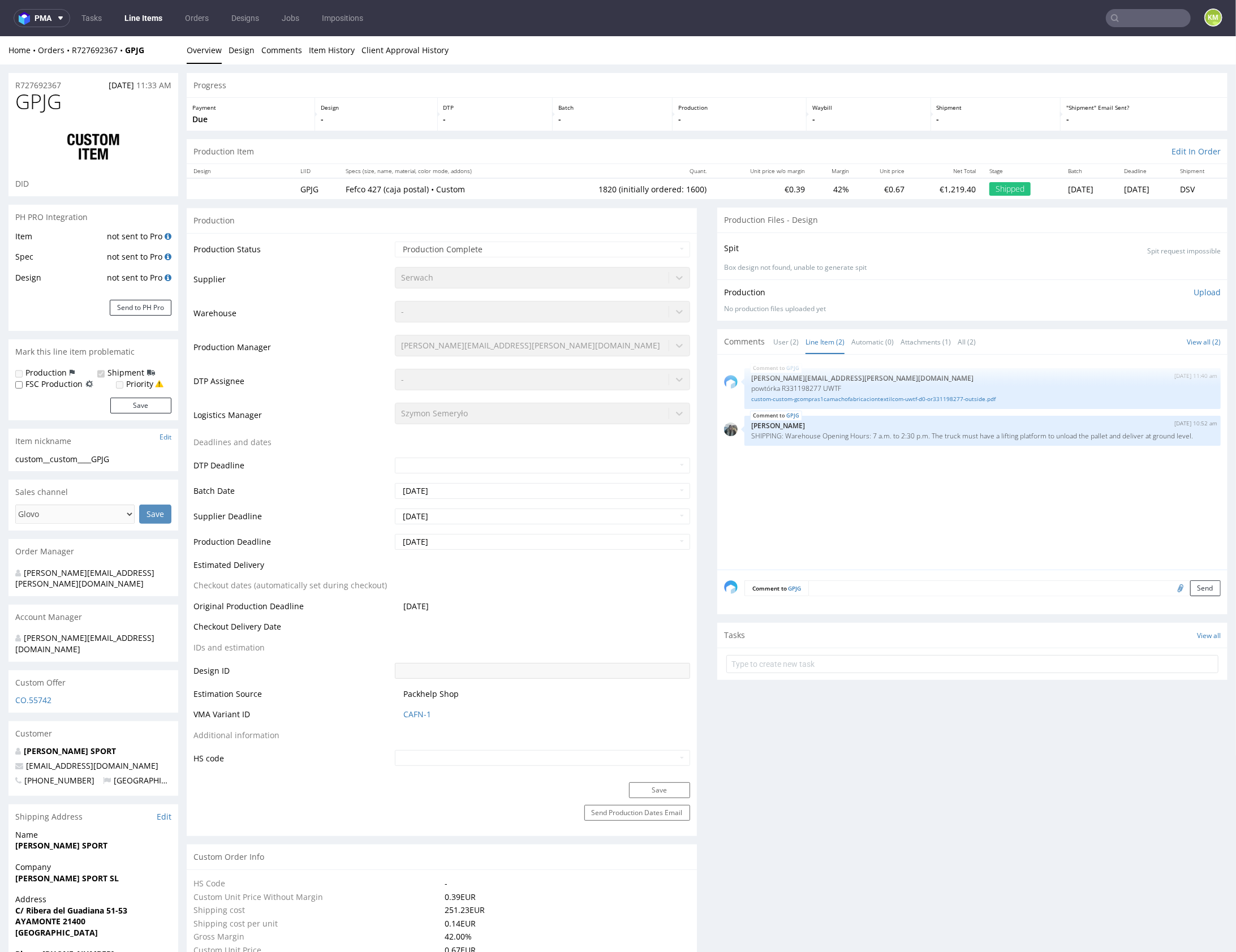
click at [924, 474] on div "GPJG 3rd Jun 25 | 11:40 am maciej.sikora@packhelp.com powtórka R331198277 UWTF …" at bounding box center [976, 465] width 504 height 208
click at [905, 480] on div "GPJG 3rd Jun 25 | 11:40 am maciej.sikora@packhelp.com powtórka R331198277 UWTF …" at bounding box center [976, 465] width 504 height 208
click at [908, 478] on div "GPJG 3rd Jun 25 | 11:40 am maciej.sikora@packhelp.com powtórka R331198277 UWTF …" at bounding box center [976, 465] width 504 height 208
click at [909, 399] on link "custom-custom-gcompras1camachofabricaciontextilcom-uwtf-d0-or331198277-outside.…" at bounding box center [982, 399] width 463 height 9
click at [960, 511] on div "GPJG 3rd Jun 25 | 11:40 am maciej.sikora@packhelp.com powtórka R331198277 UWTF …" at bounding box center [976, 465] width 504 height 208
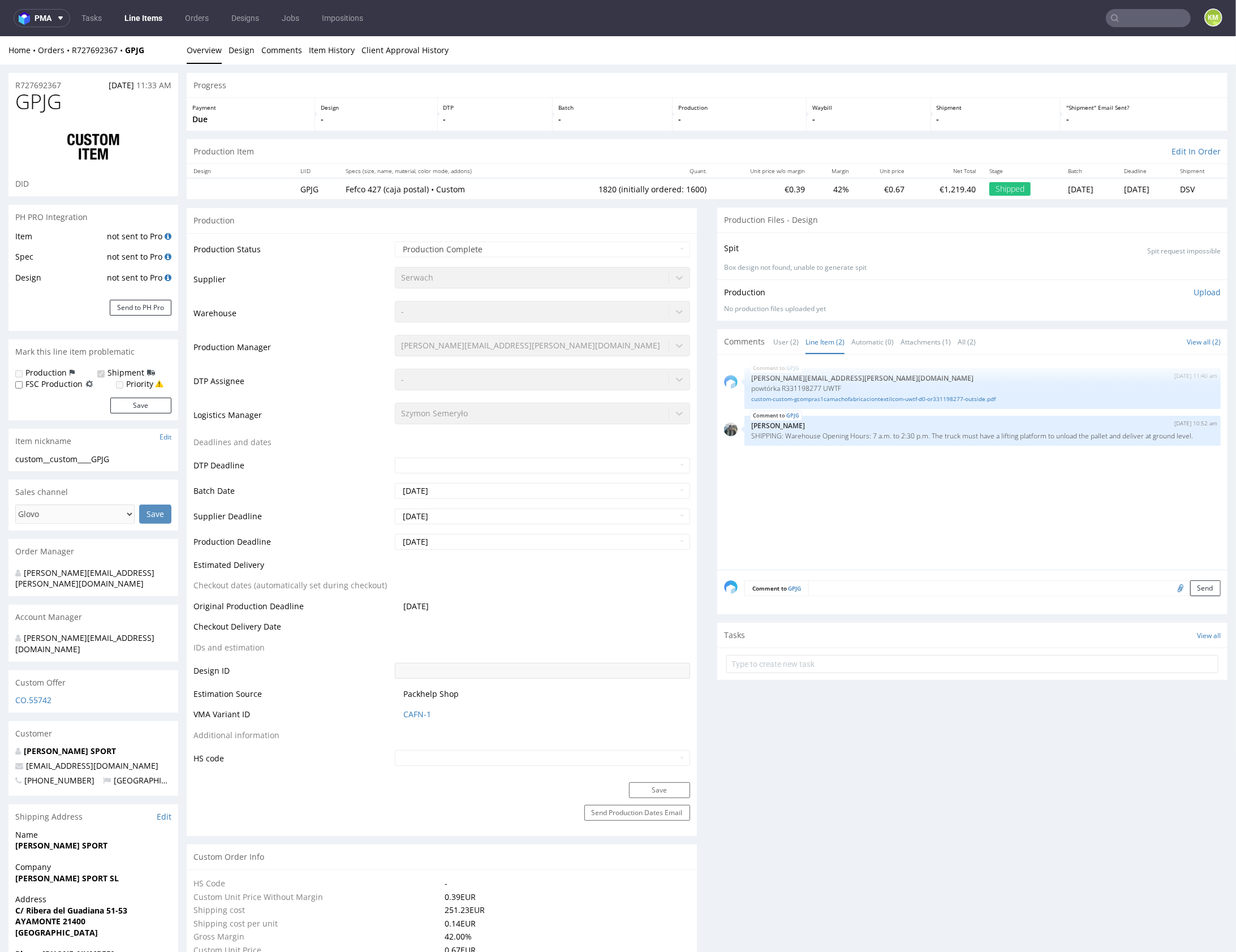
click at [975, 502] on div "GPJG 3rd Jun 25 | 11:40 am maciej.sikora@packhelp.com powtórka R331198277 UWTF …" at bounding box center [976, 465] width 504 height 208
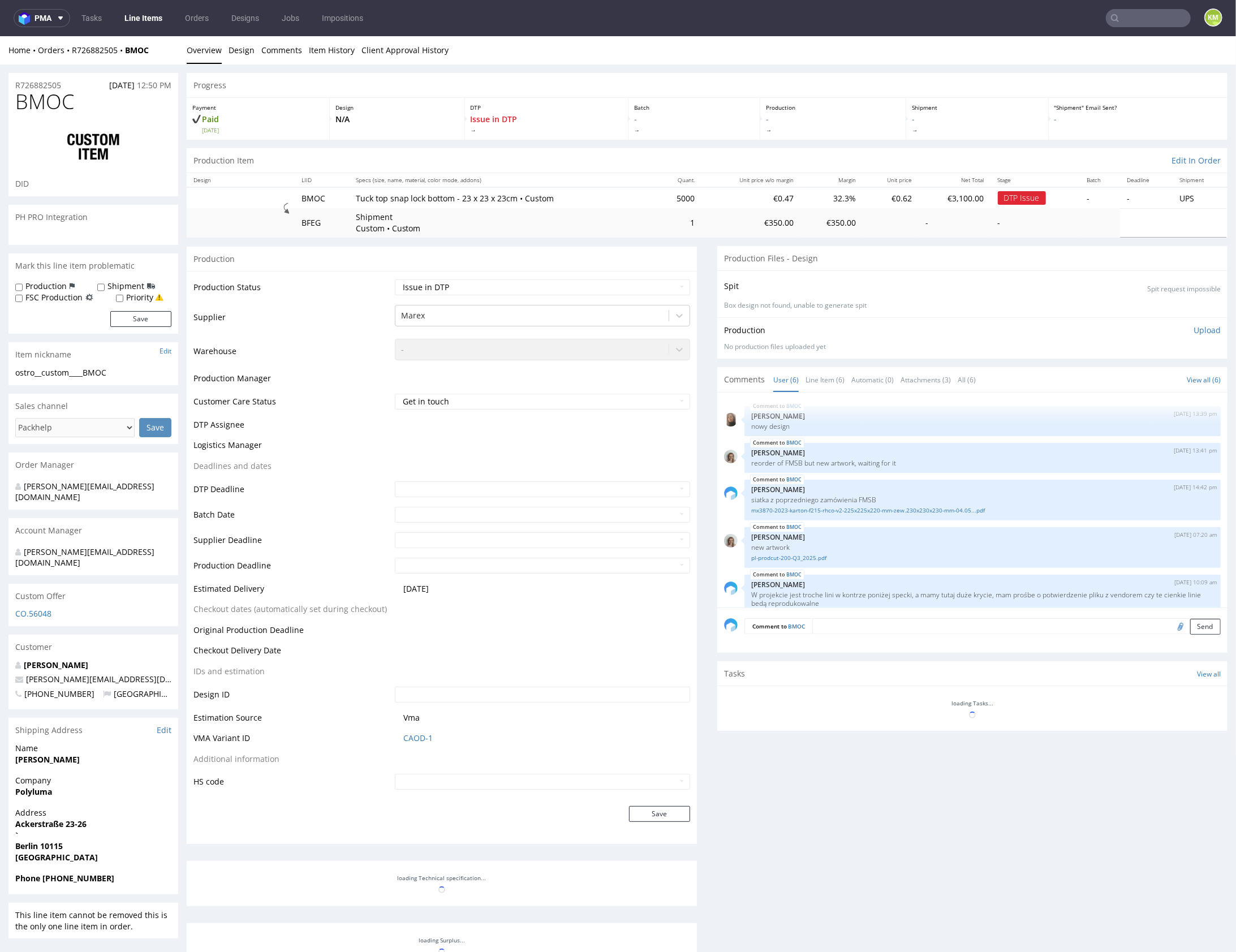
scroll to position [60, 0]
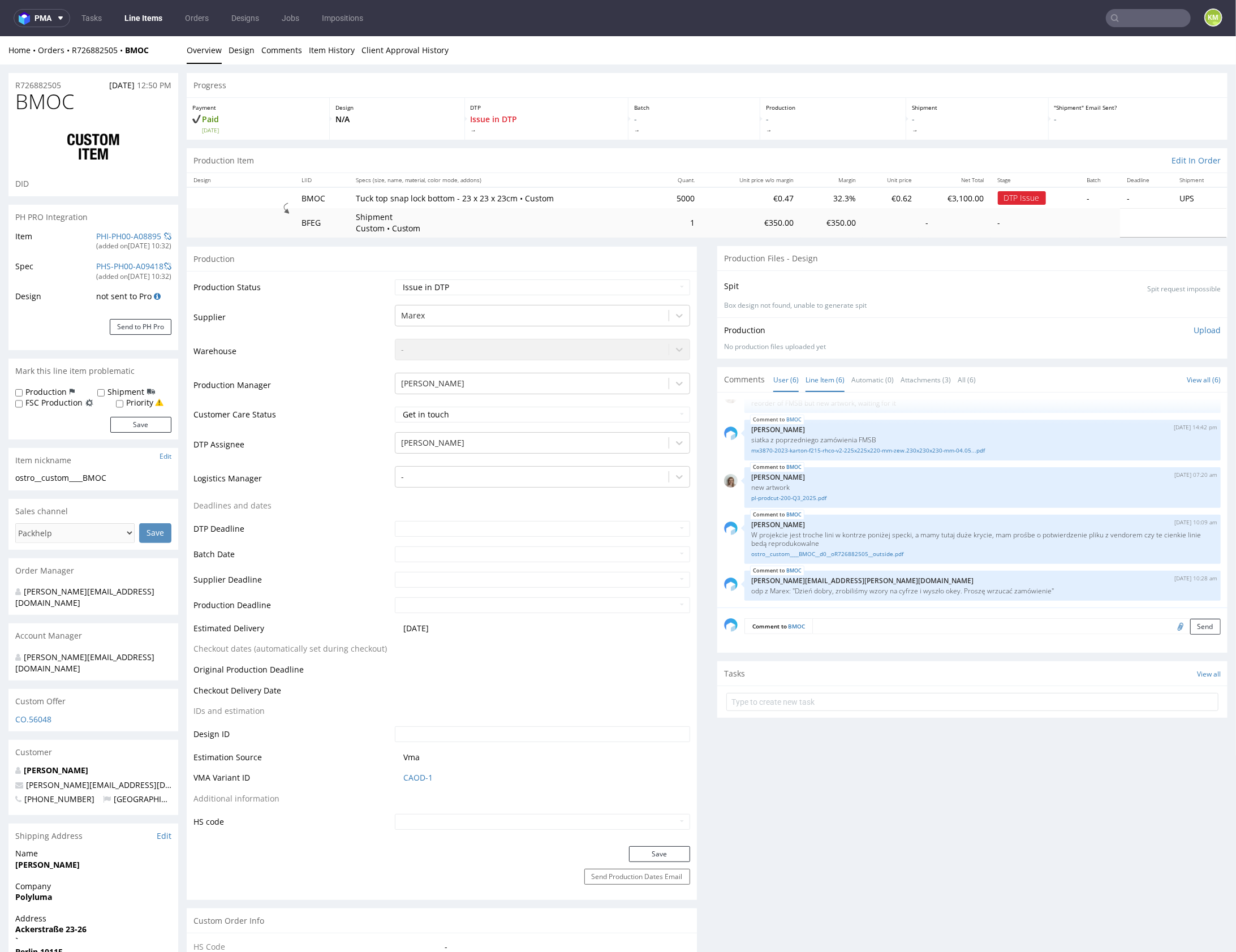
click at [834, 379] on link "Line Item (6)" at bounding box center [825, 379] width 39 height 24
click at [959, 595] on div "BMOC [DATE] 10:28 am [PERSON_NAME][EMAIL_ADDRESS][PERSON_NAME][DOMAIN_NAME] odp…" at bounding box center [982, 585] width 476 height 30
click at [846, 553] on link "ostro__custom____BMOC__d0__oR726882505__outside.pdf" at bounding box center [982, 553] width 463 height 9
click at [805, 493] on link "pl-prodcut-200-Q3_2025.pdf" at bounding box center [982, 497] width 463 height 9
drag, startPoint x: 867, startPoint y: 344, endPoint x: 635, endPoint y: 300, distance: 236.1
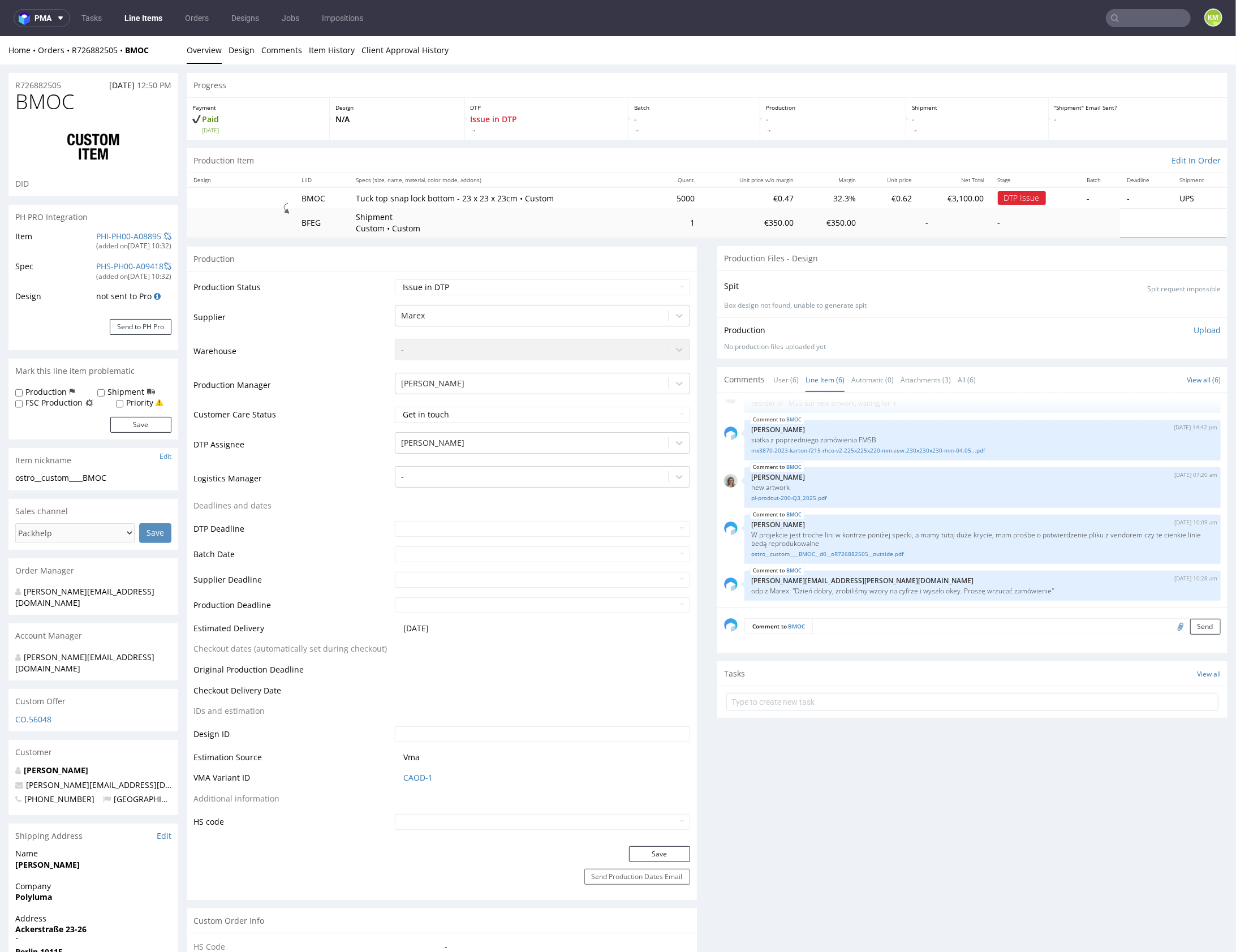
click at [860, 342] on div "No production files uploaded yet" at bounding box center [972, 346] width 497 height 9
click at [624, 291] on select "Waiting for Artwork Waiting for Diecut Waiting for Mockup Waiting for DTP Waiti…" at bounding box center [542, 286] width 296 height 16
select select "dtp_ca_needed"
click at [395, 279] on select "Waiting for Artwork Waiting for Diecut Waiting for Mockup Waiting for DTP Waiti…" at bounding box center [542, 286] width 296 height 16
click at [667, 856] on button "Save" at bounding box center [660, 853] width 61 height 16
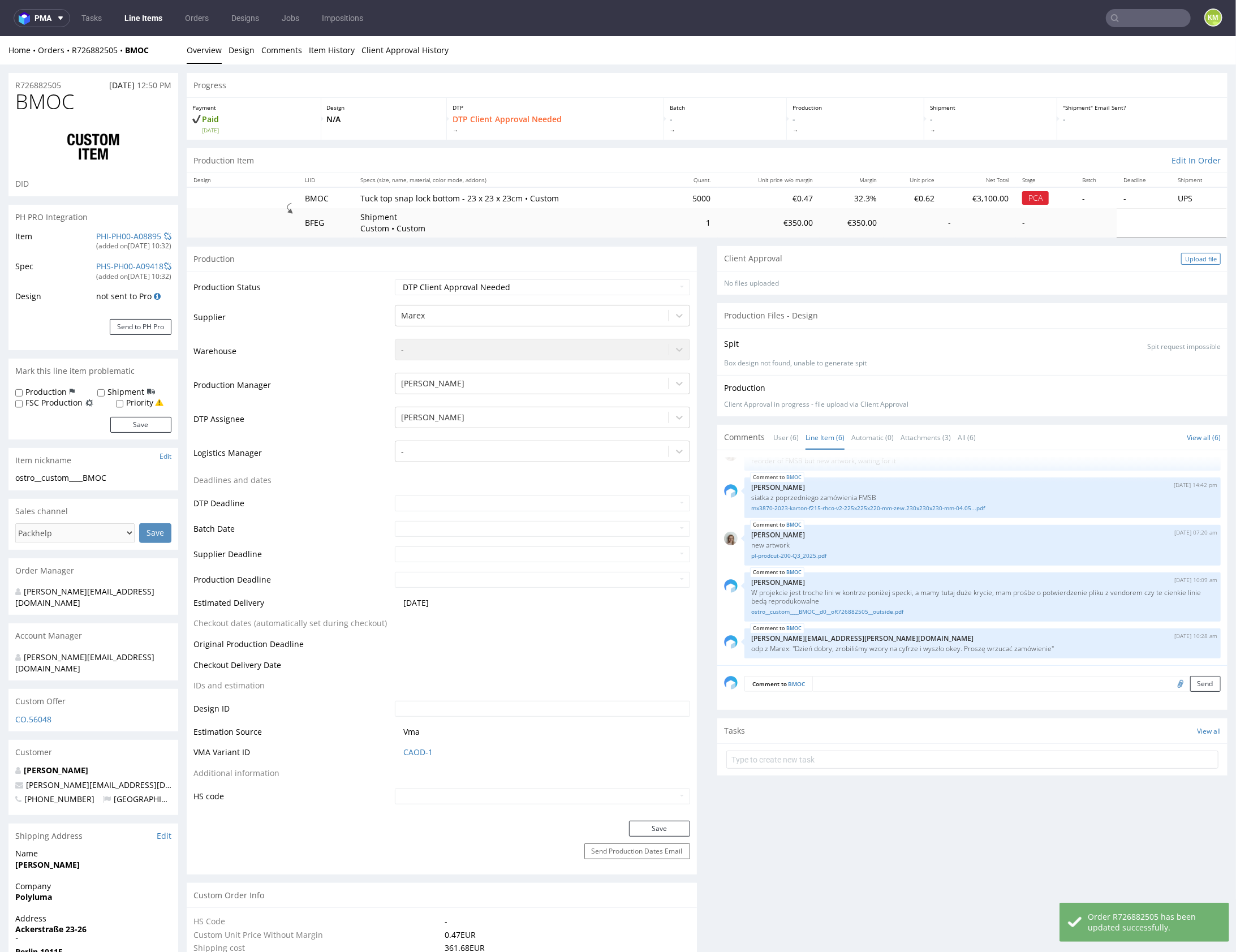
click at [1181, 255] on div "Upload file" at bounding box center [1200, 258] width 39 height 12
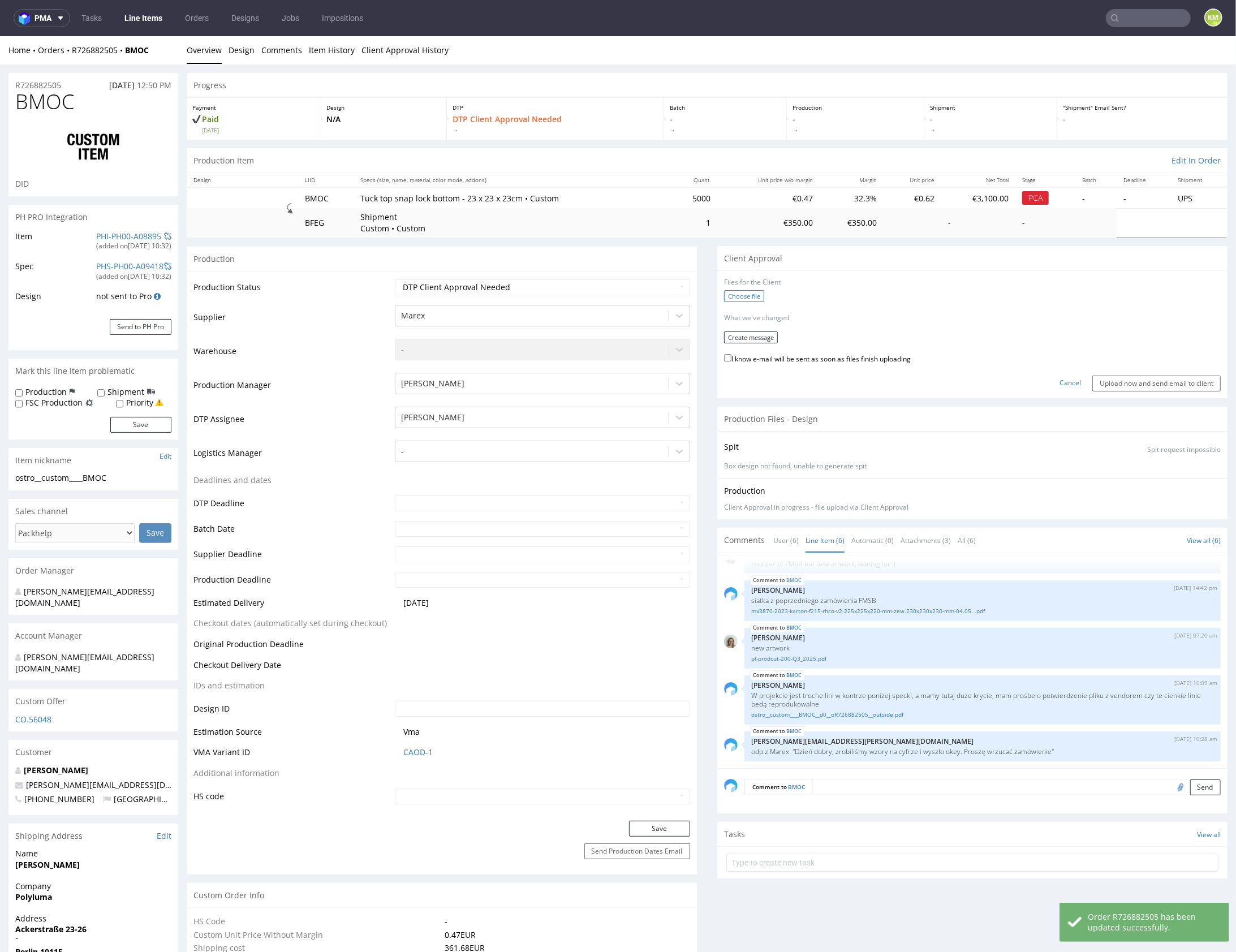
click at [752, 292] on label "Choose file" at bounding box center [744, 295] width 40 height 12
click at [0, 36] on input "Choose file" at bounding box center [0, 36] width 0 height 0
click at [745, 329] on button "Create message" at bounding box center [751, 332] width 54 height 12
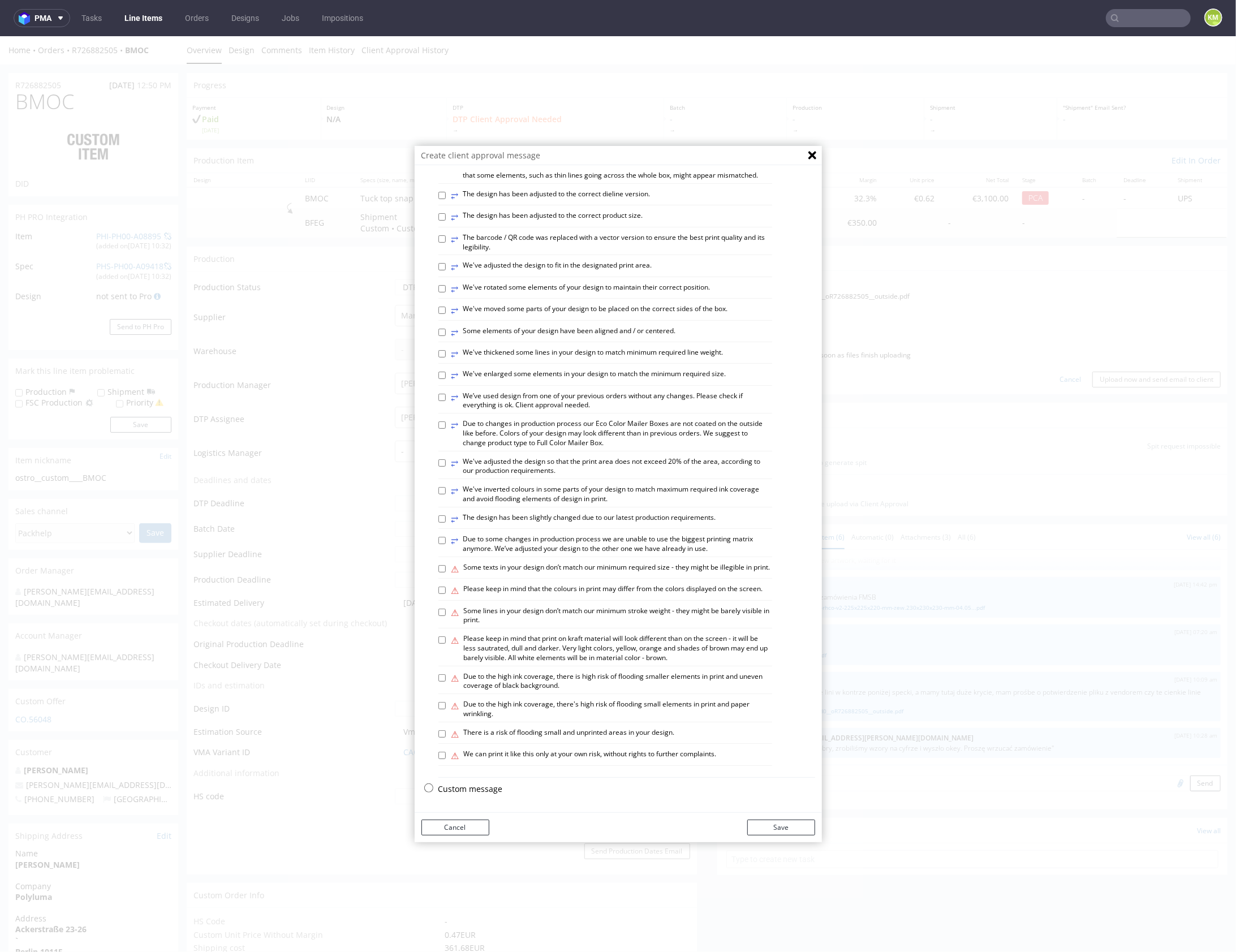
scroll to position [0, 0]
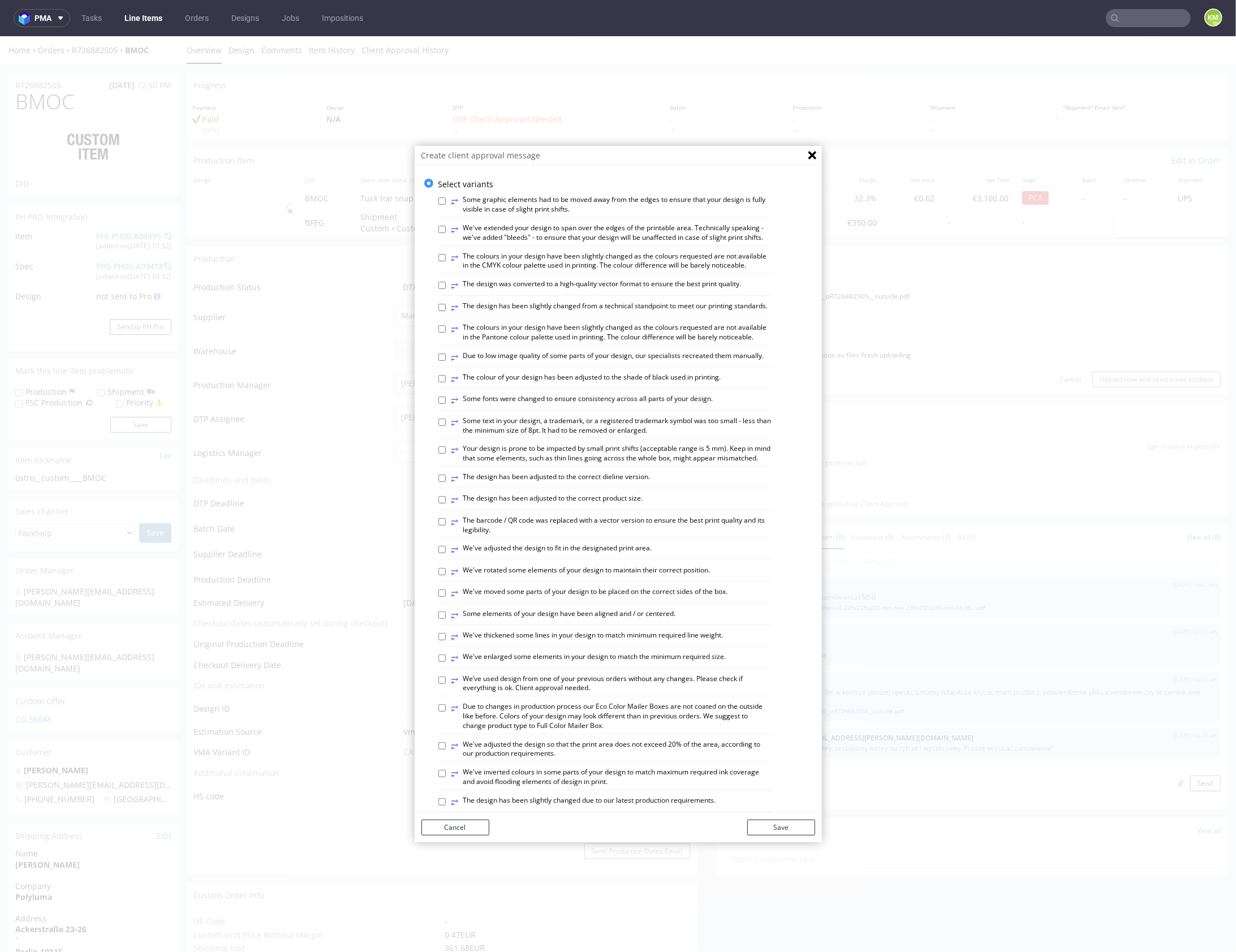
click at [538, 233] on label "⥂ We've extended your design to span over the edges of the printable area. Tech…" at bounding box center [611, 232] width 321 height 19
click at [446, 232] on input "⥂ We've extended your design to span over the edges of the printable area. Tech…" at bounding box center [442, 229] width 7 height 7
checkbox input "true"
click at [527, 314] on label "⥂ The design has been slightly changed from a technical standpoint to meet our …" at bounding box center [609, 307] width 317 height 12
click at [446, 310] on input "⥂ The design has been slightly changed from a technical standpoint to meet our …" at bounding box center [442, 307] width 7 height 7
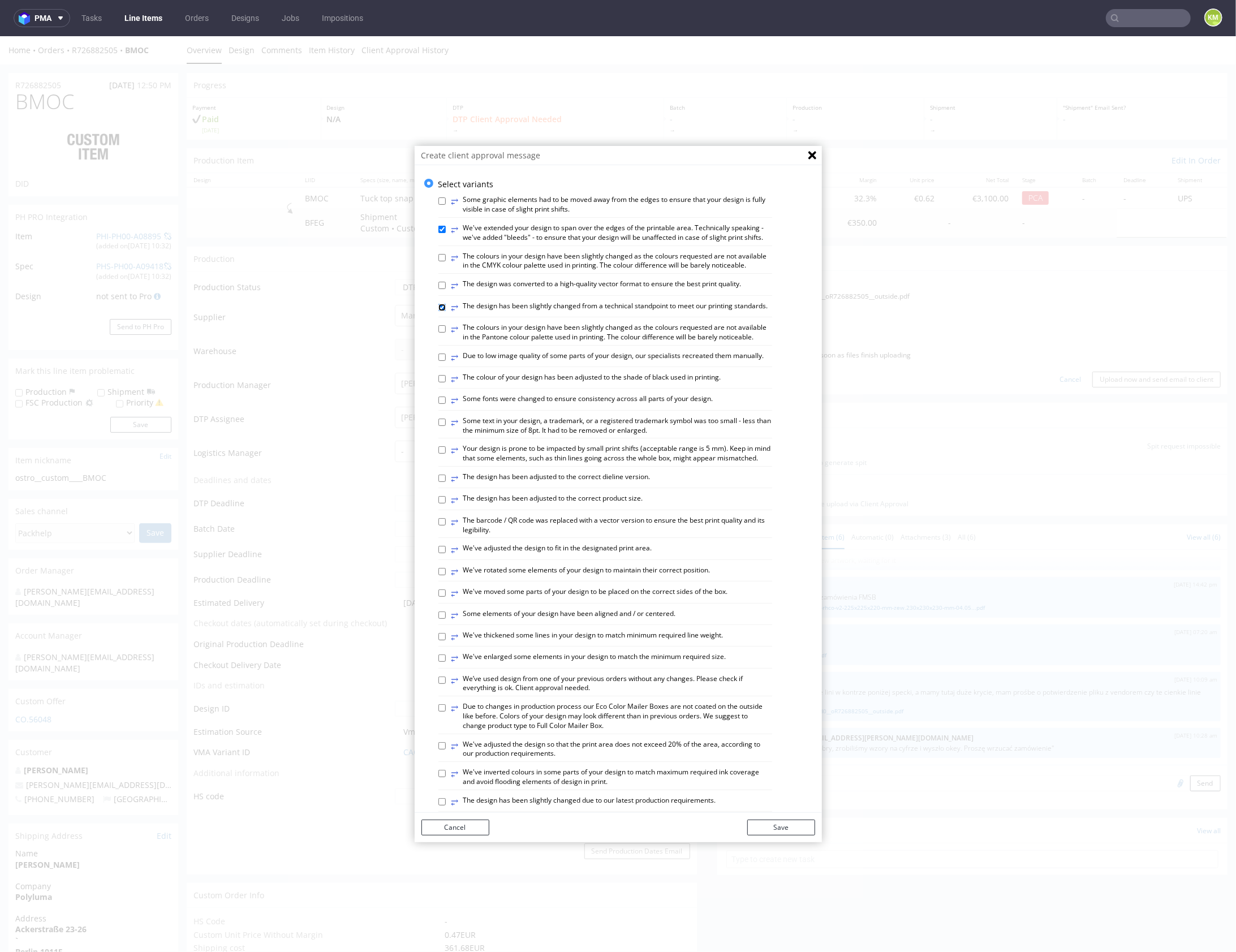
checkbox input "true"
click at [798, 830] on button "Save" at bounding box center [781, 826] width 68 height 16
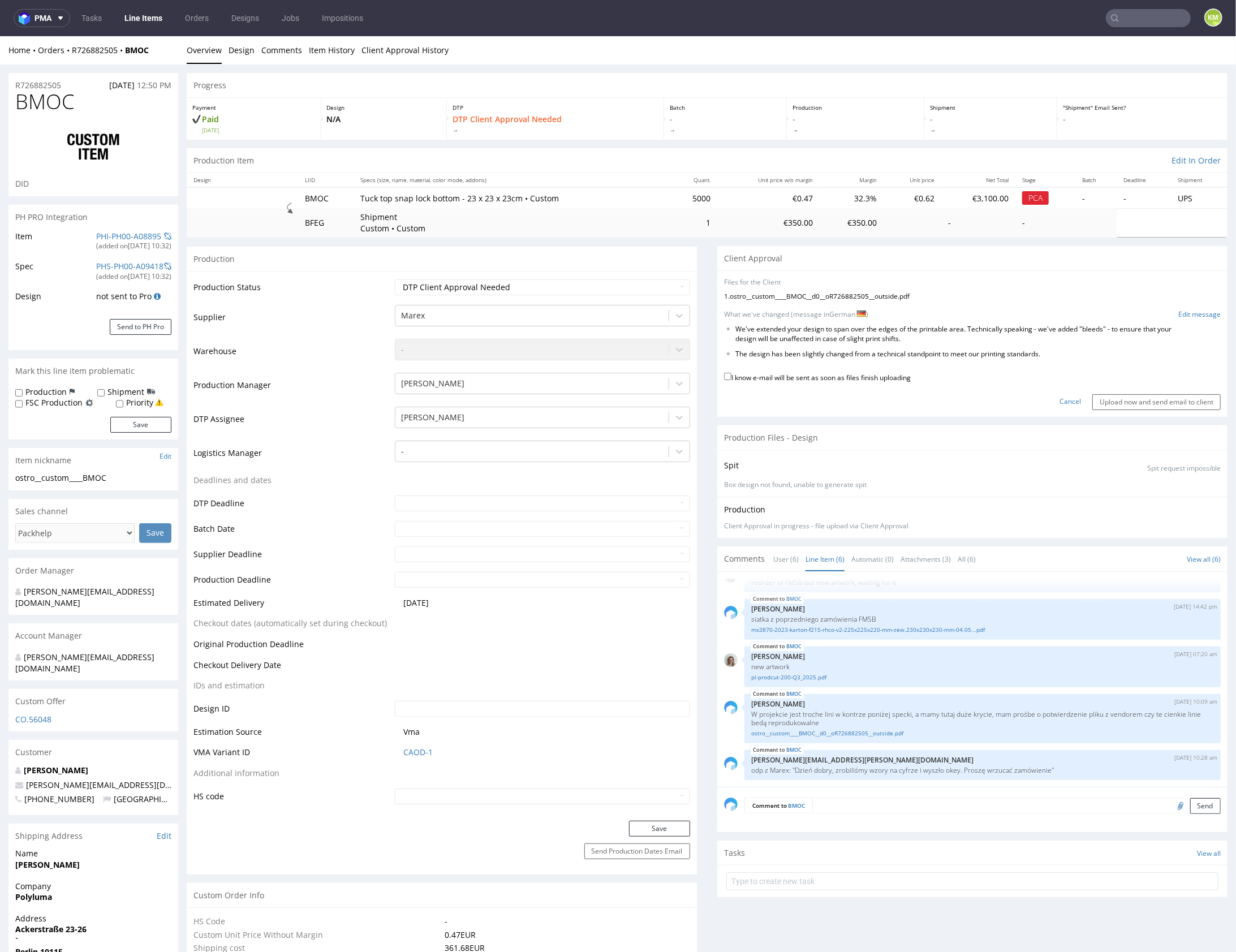
click at [876, 374] on label "I know e-mail will be sent as soon as files finish uploading" at bounding box center [817, 376] width 187 height 12
click at [732, 374] on input "I know e-mail will be sent as soon as files finish uploading" at bounding box center [728, 376] width 7 height 7
checkbox input "true"
click at [1155, 397] on input "Upload now and send email to client" at bounding box center [1157, 401] width 129 height 16
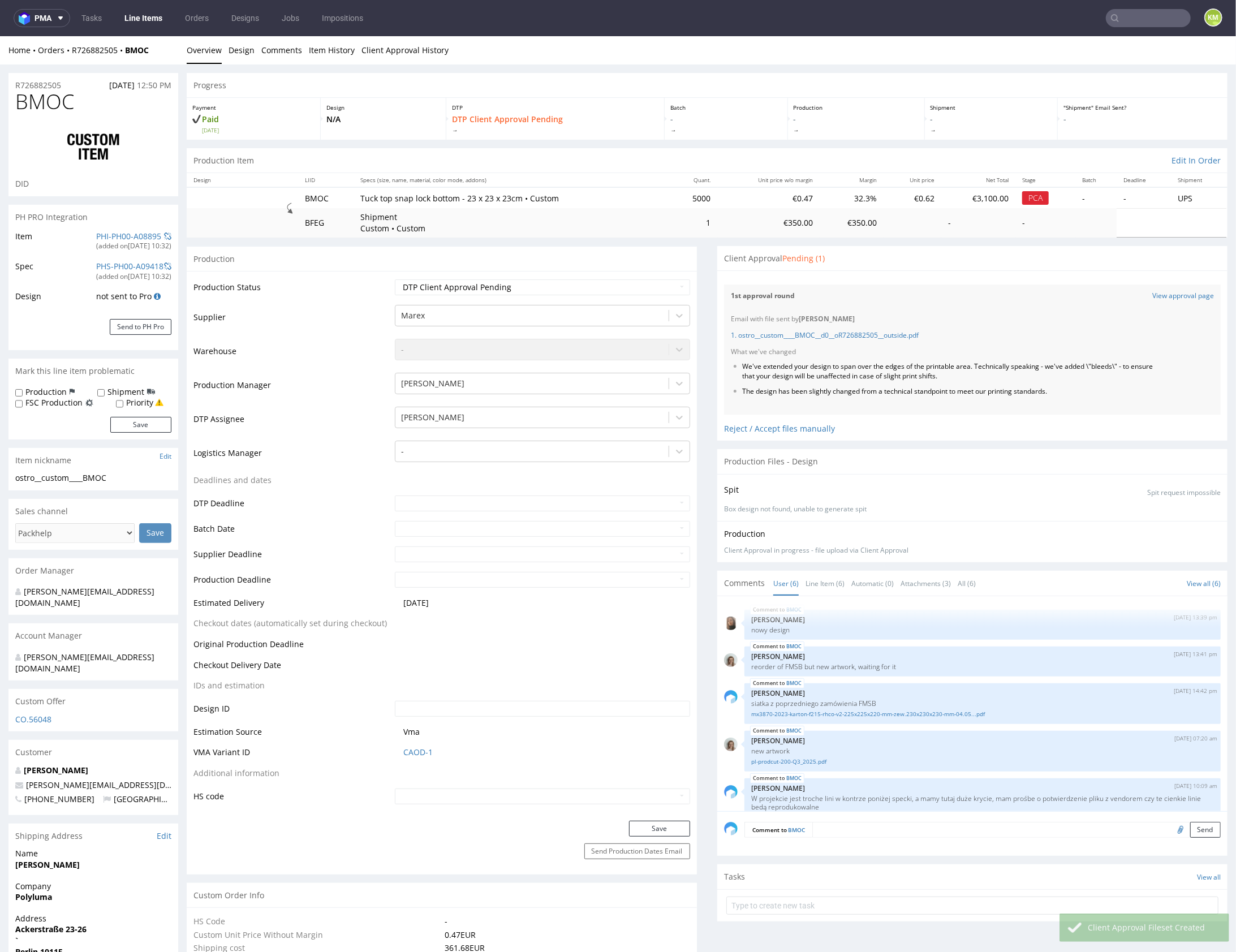
scroll to position [60, 0]
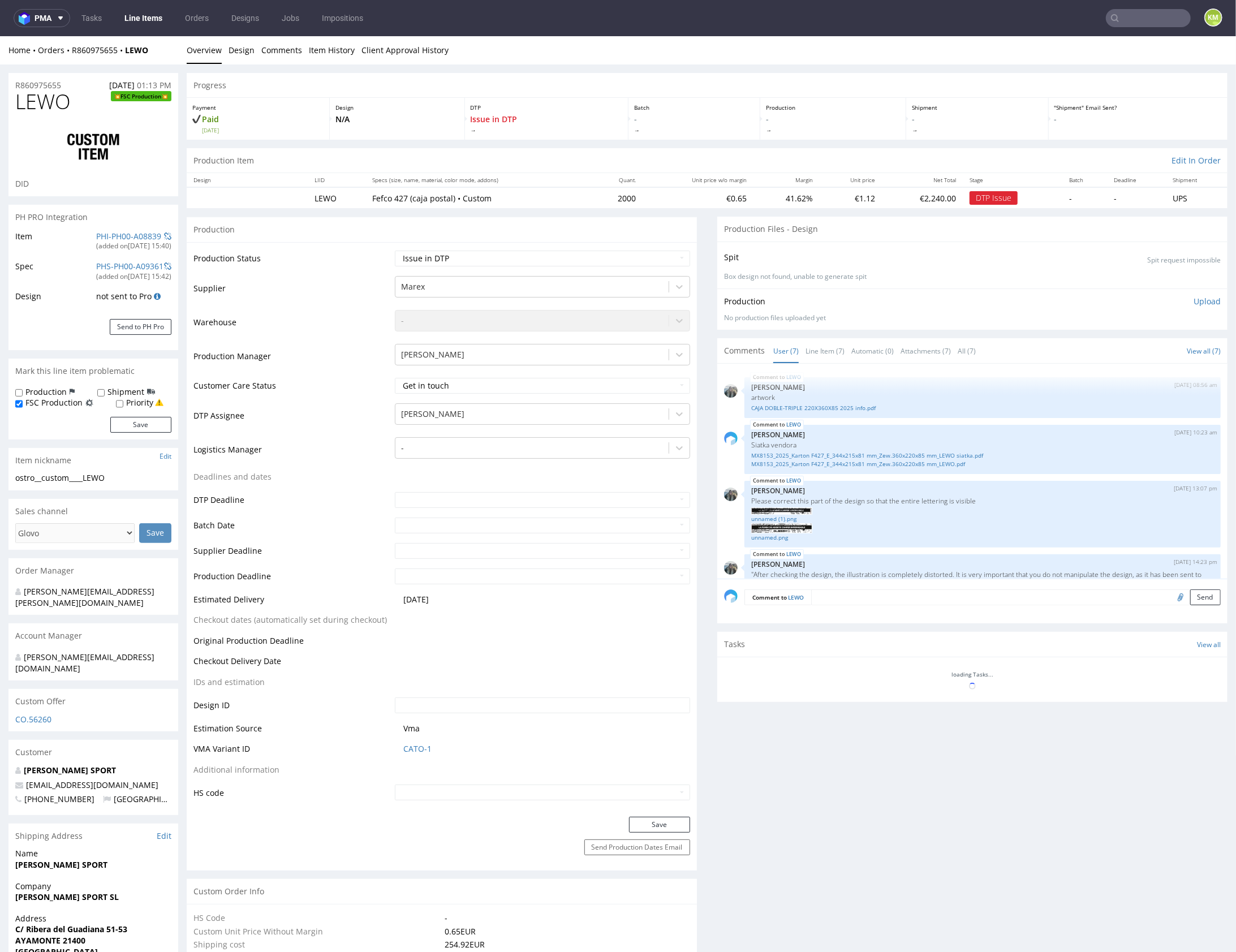
scroll to position [510, 0]
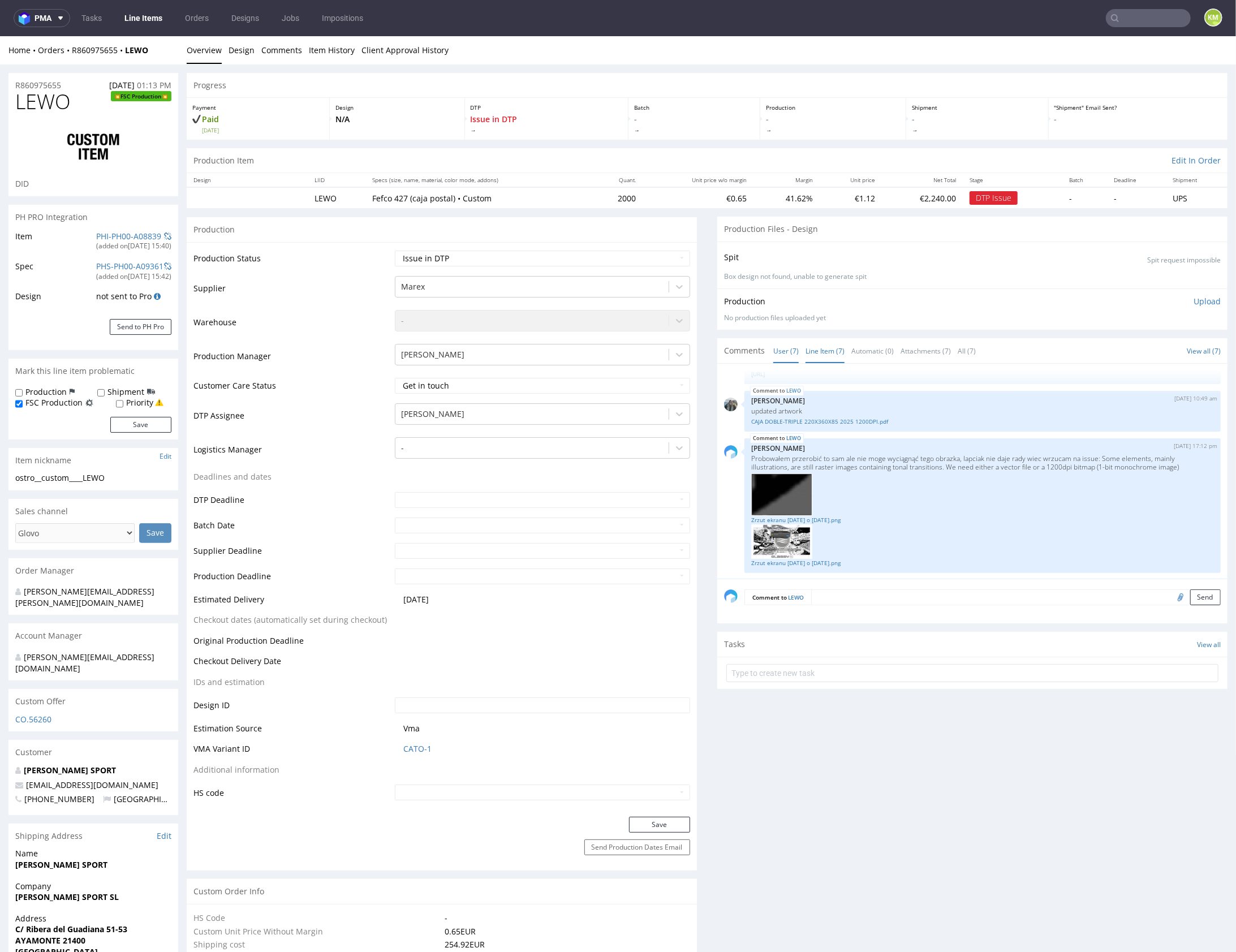
click at [825, 355] on link "Line Item (7)" at bounding box center [825, 350] width 39 height 24
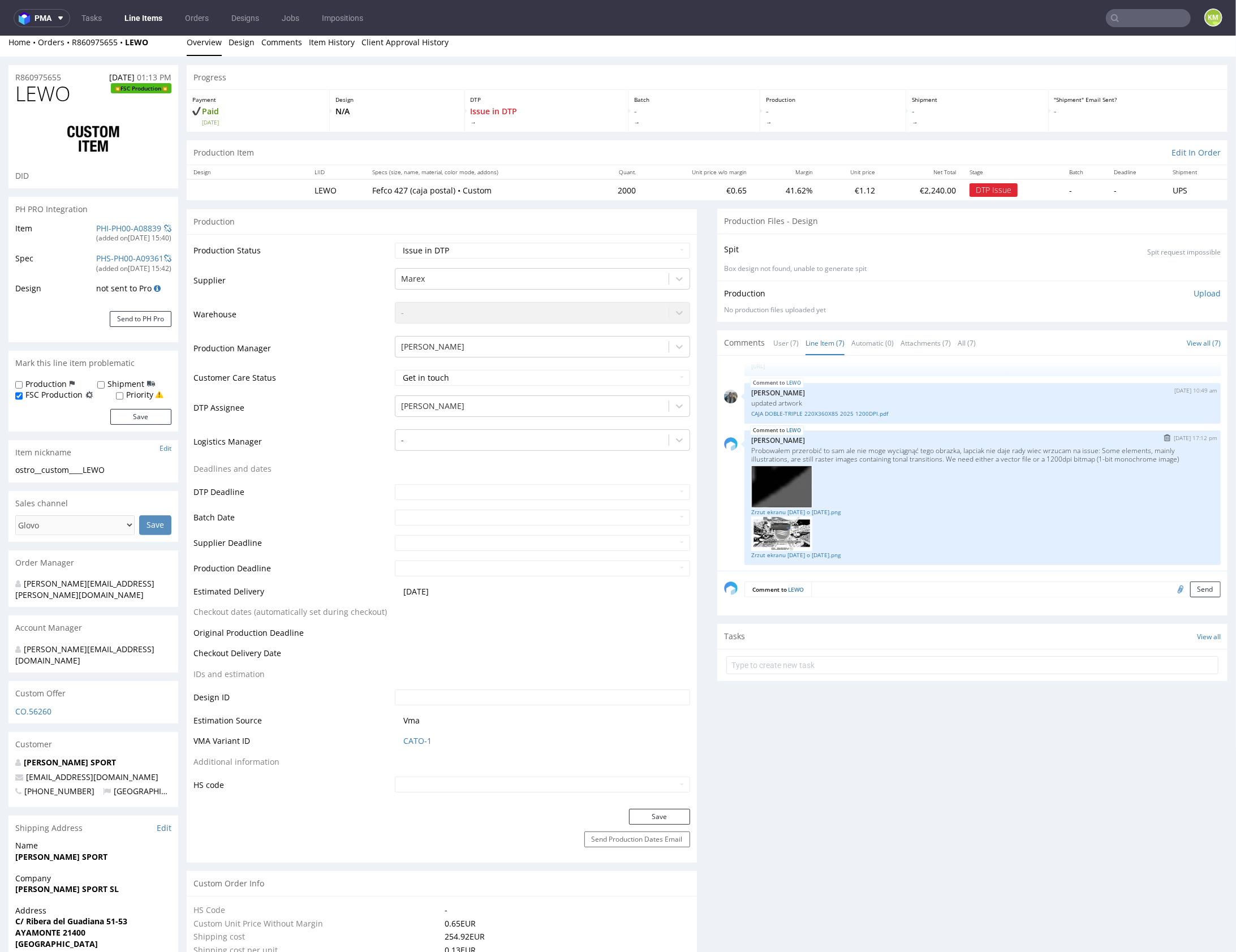
scroll to position [0, 0]
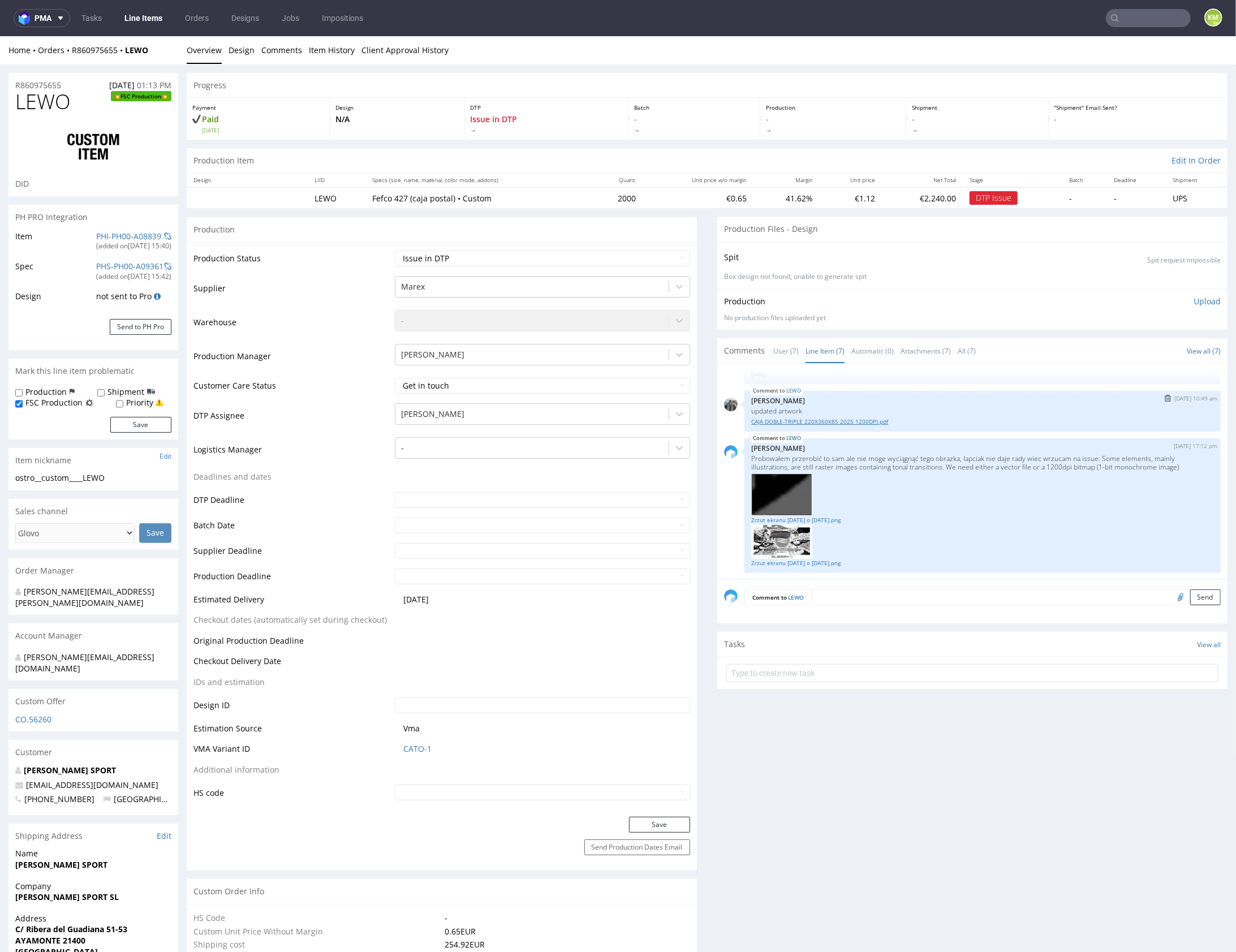
click at [835, 420] on link "CAJA DOBLE-TRIPLE 220X360X85 2025 1200DPI.pdf" at bounding box center [982, 421] width 463 height 9
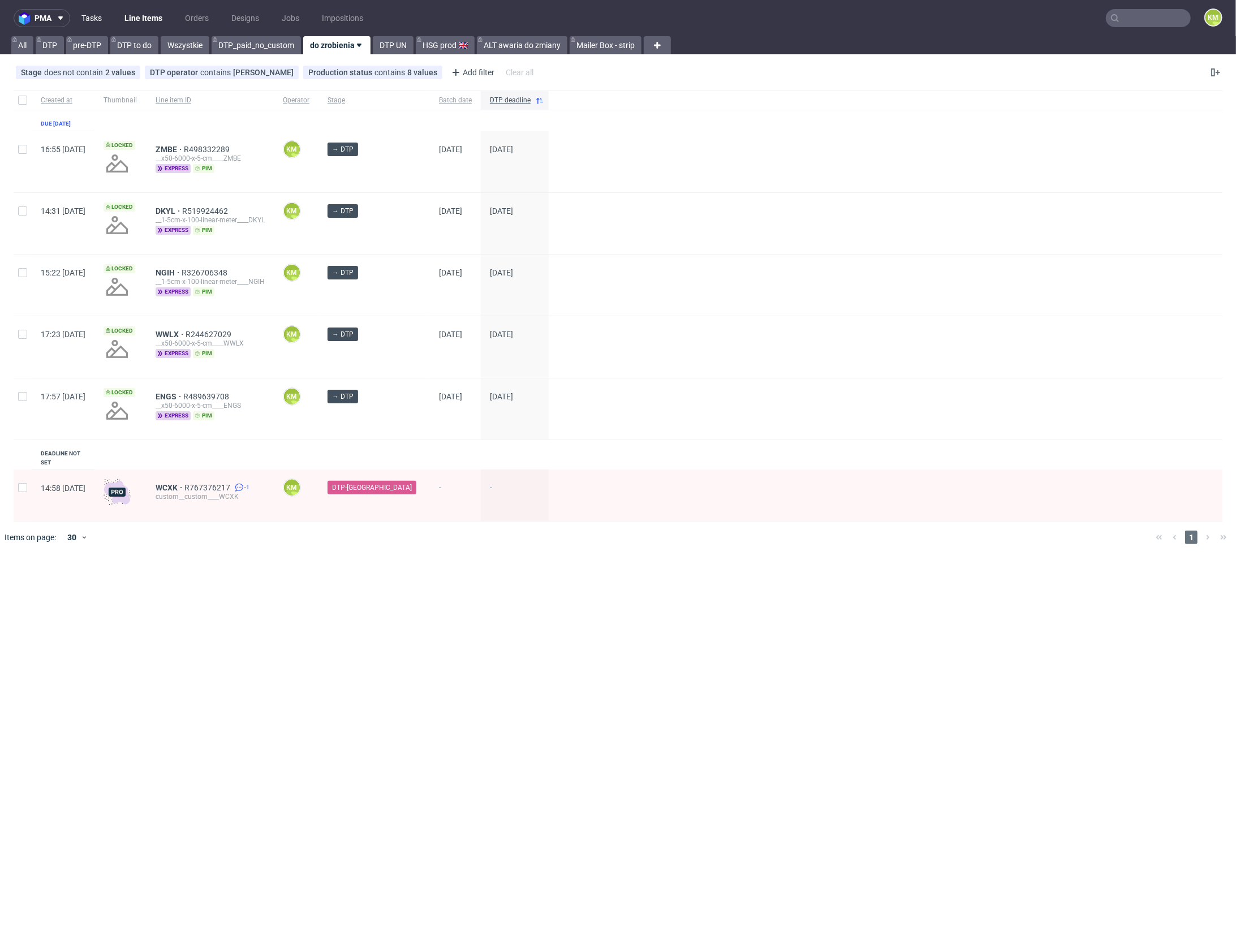
click at [99, 19] on link "Tasks" at bounding box center [92, 17] width 34 height 18
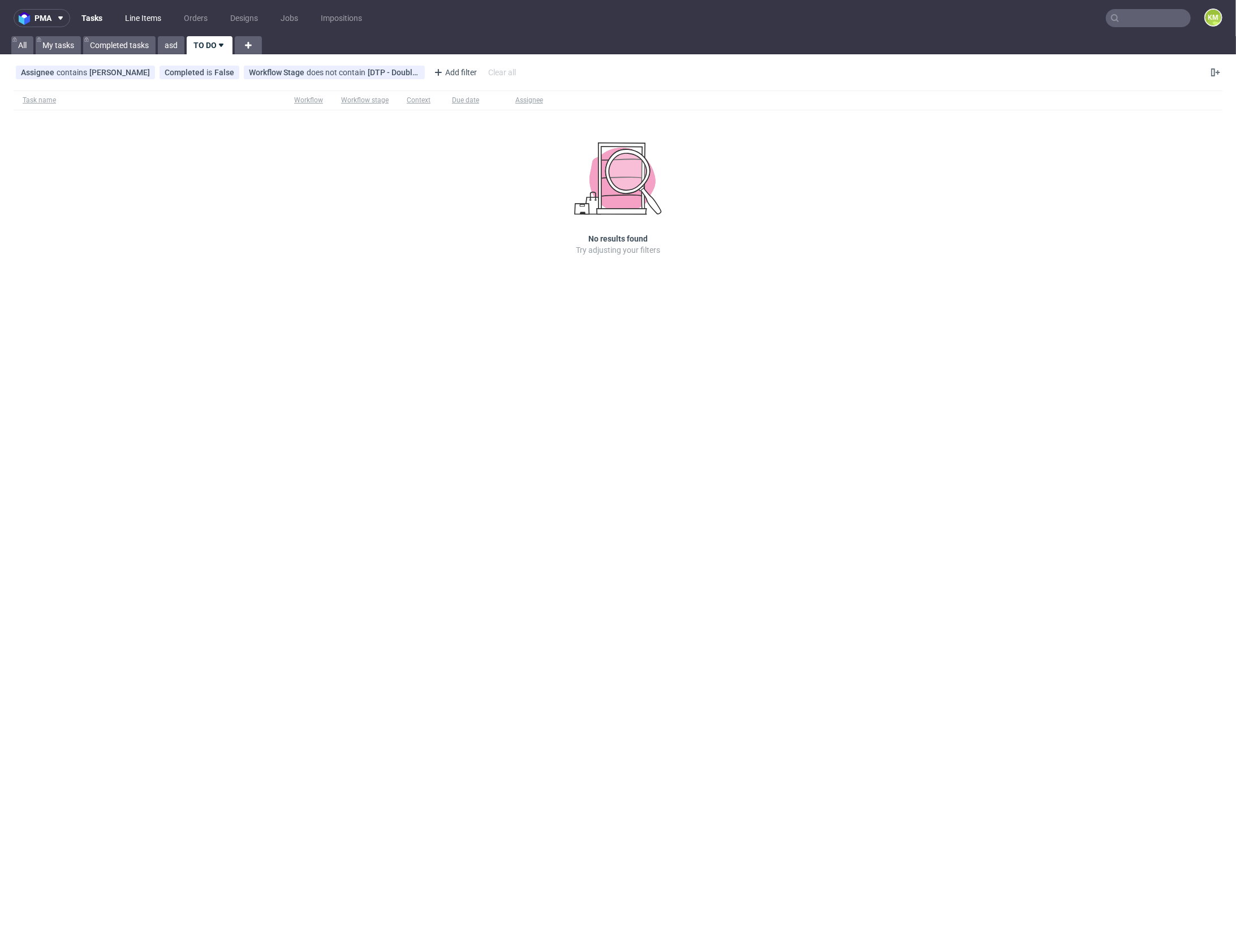
click at [139, 21] on link "Line Items" at bounding box center [143, 17] width 50 height 18
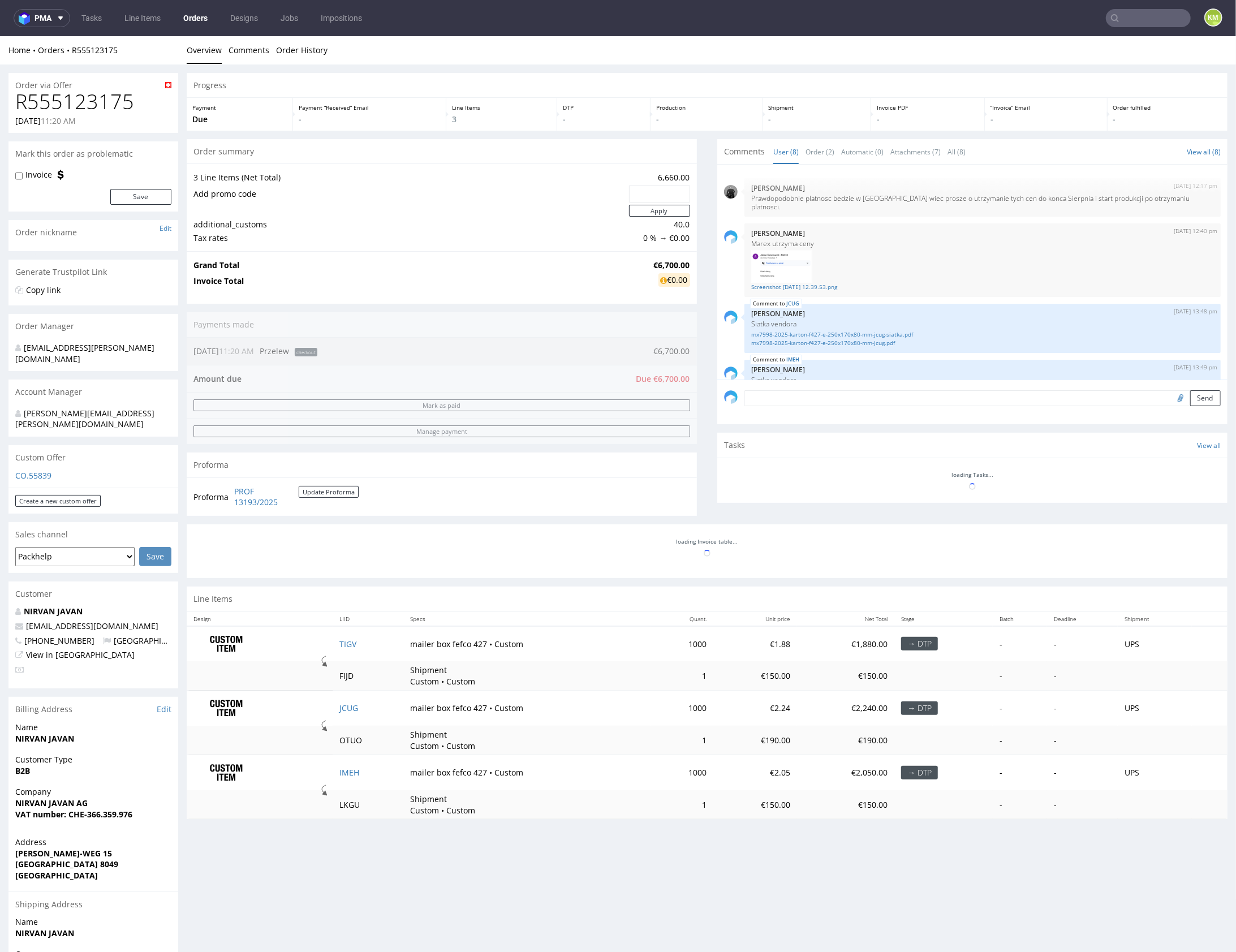
scroll to position [200, 0]
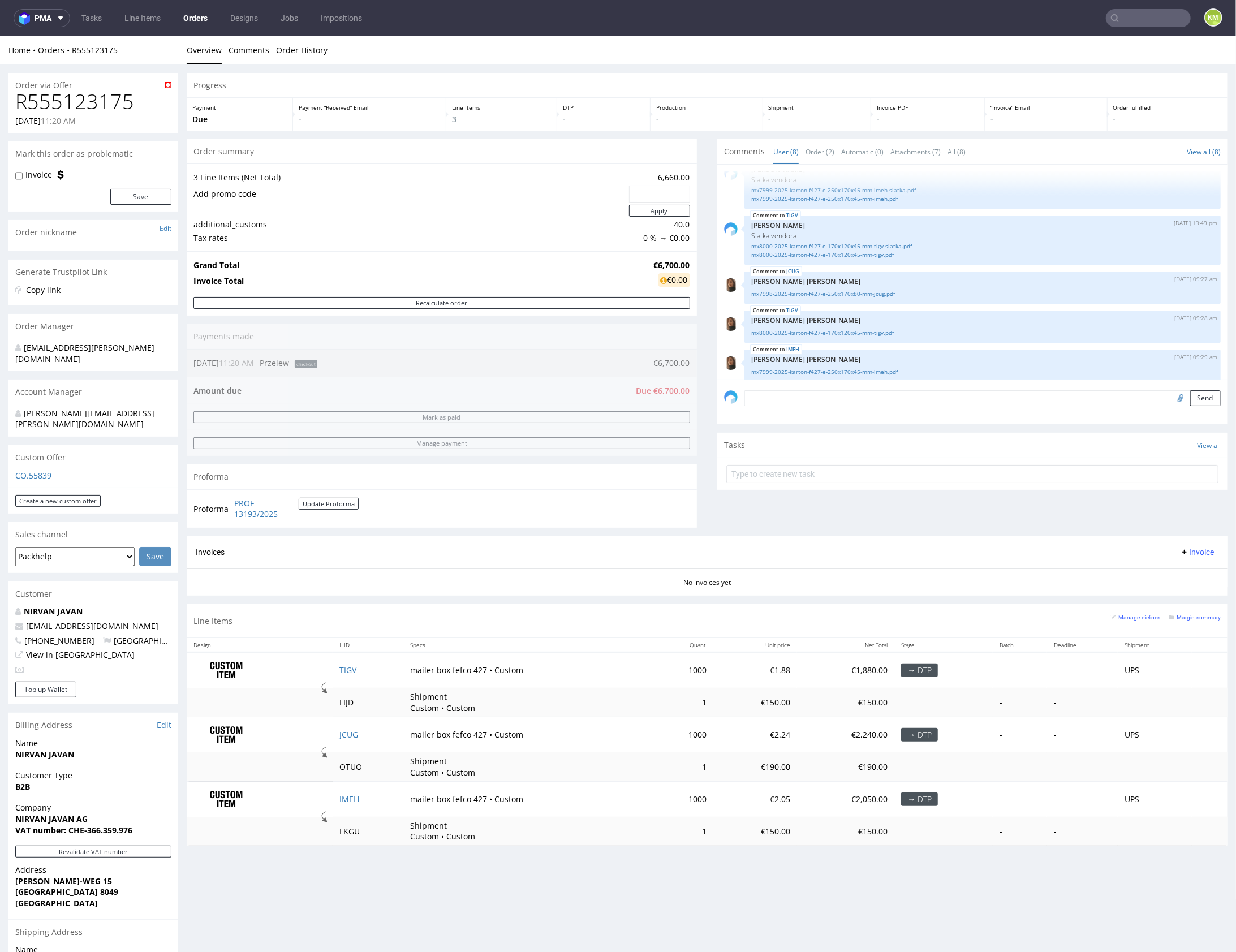
click at [87, 108] on h1 "R555123175" at bounding box center [93, 101] width 156 height 22
copy h1 "R555123175"
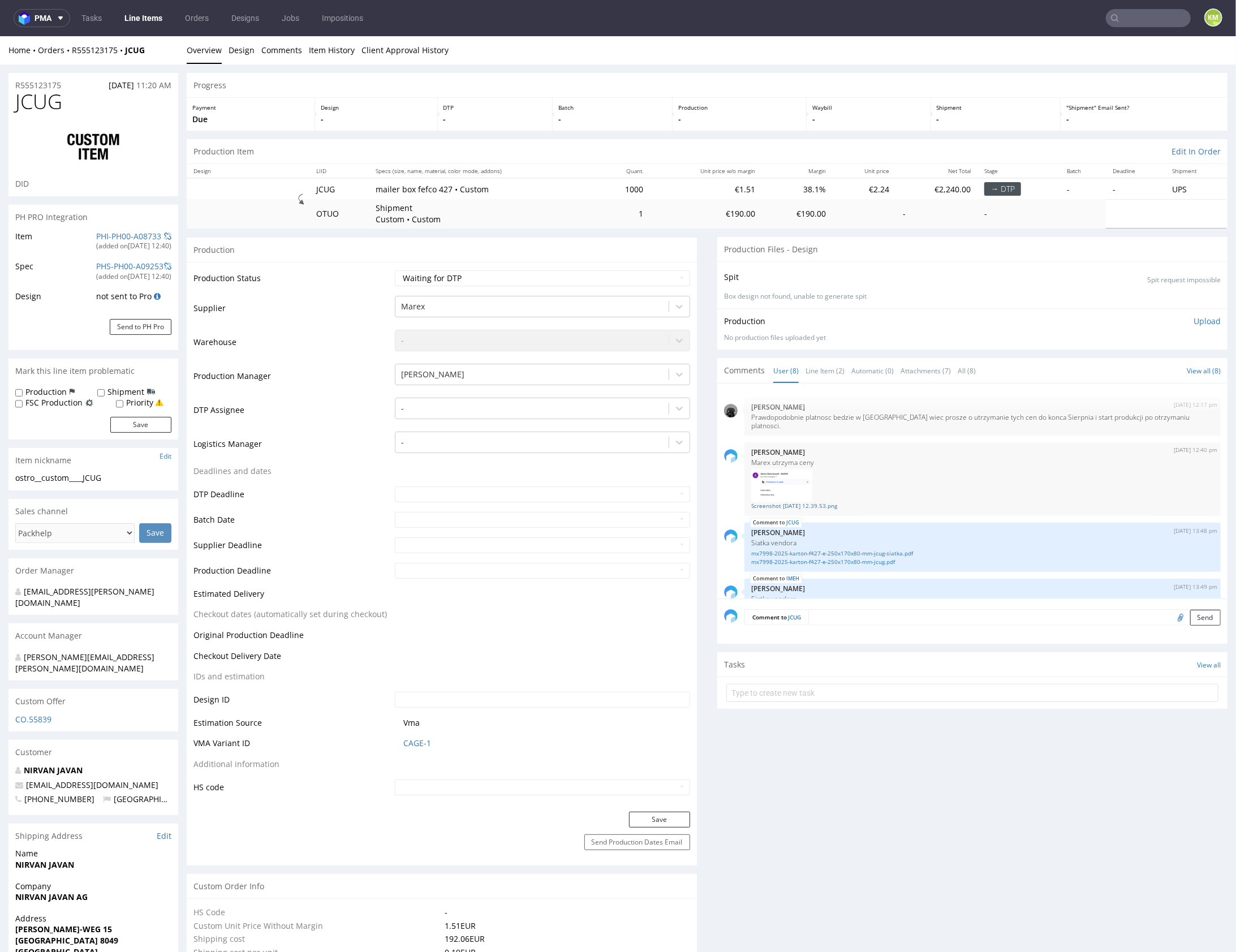
scroll to position [200, 0]
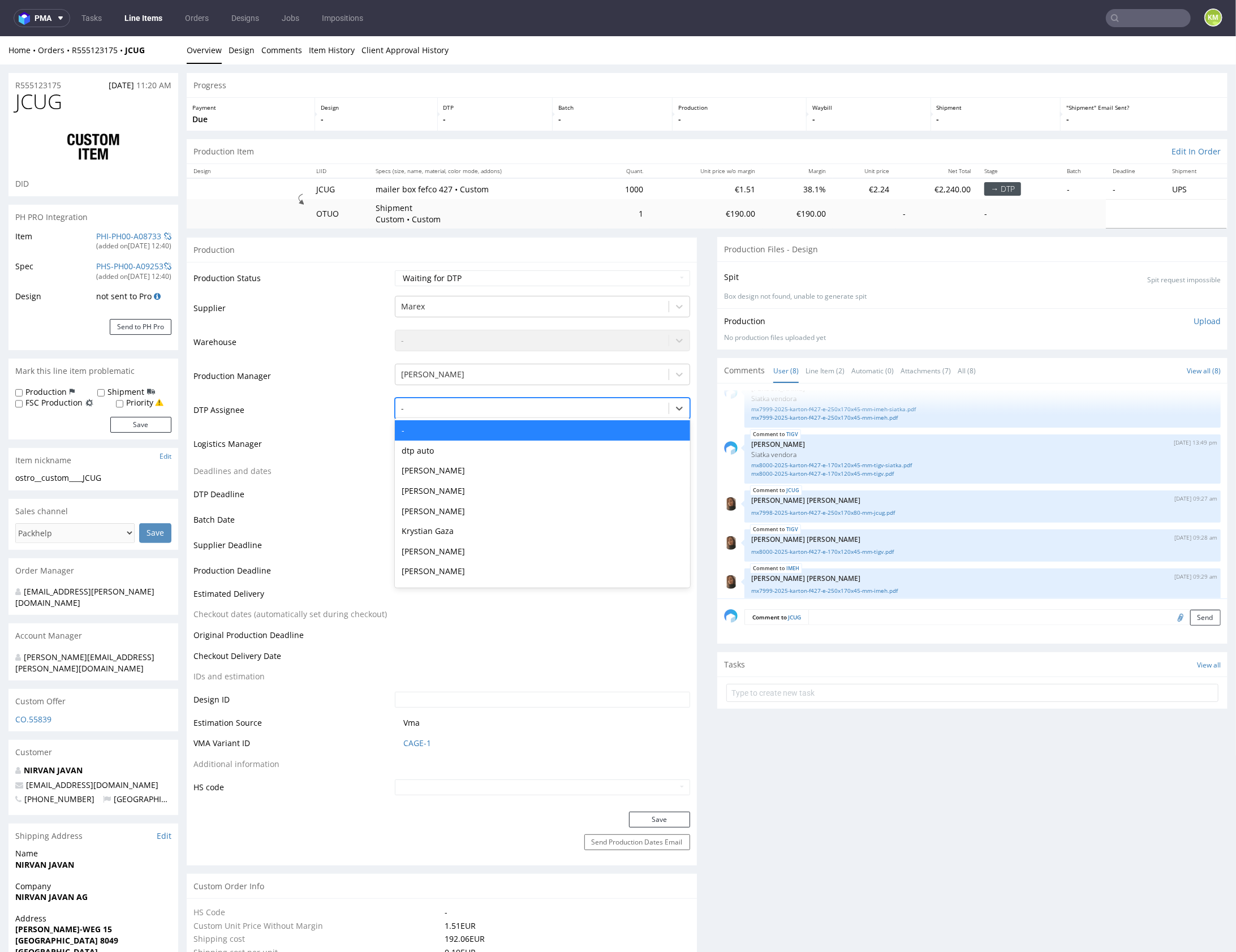
click at [529, 410] on div at bounding box center [532, 408] width 262 height 14
type input "mark"
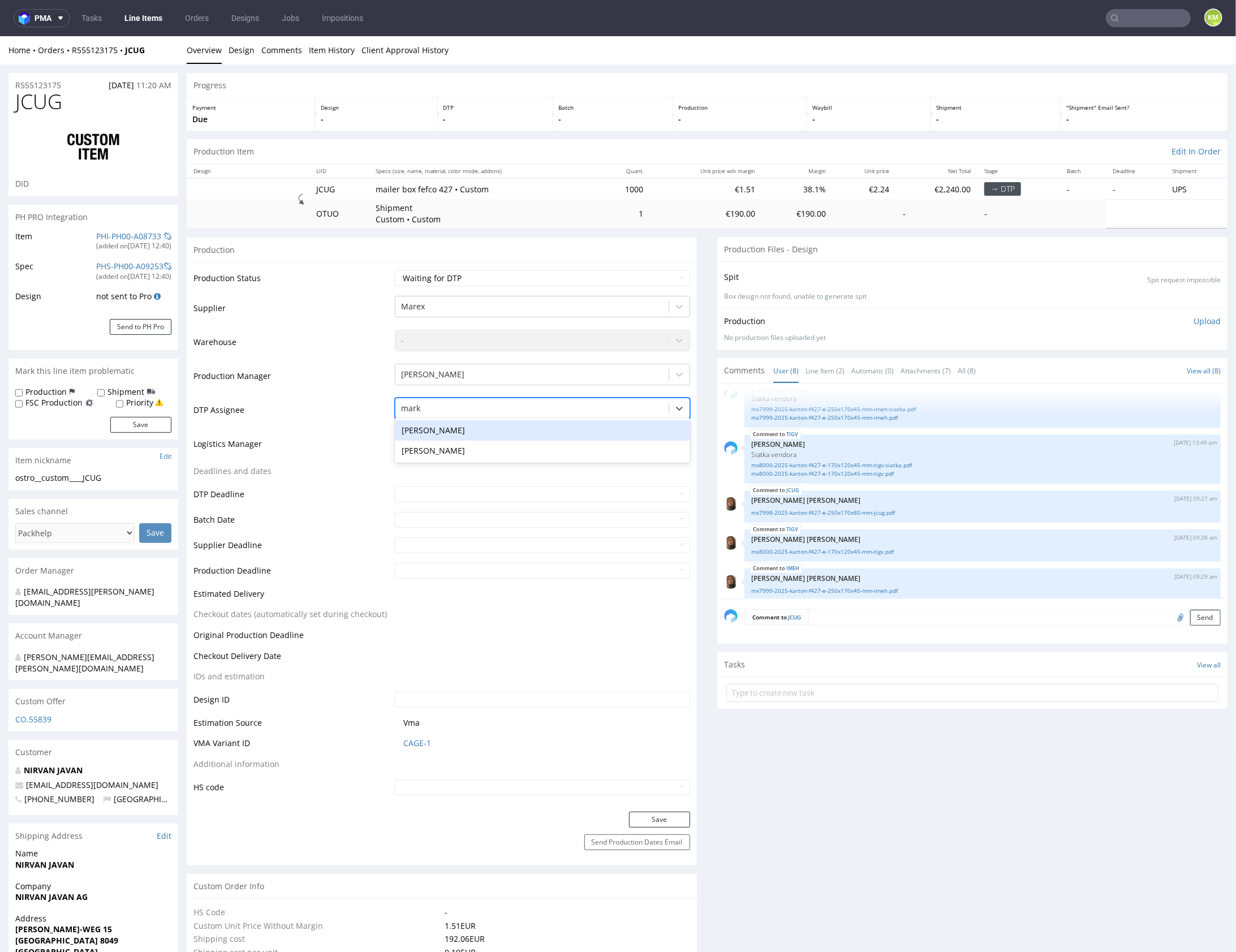
click at [515, 430] on div "[PERSON_NAME]" at bounding box center [542, 430] width 296 height 21
click at [665, 816] on button "Save" at bounding box center [660, 818] width 61 height 16
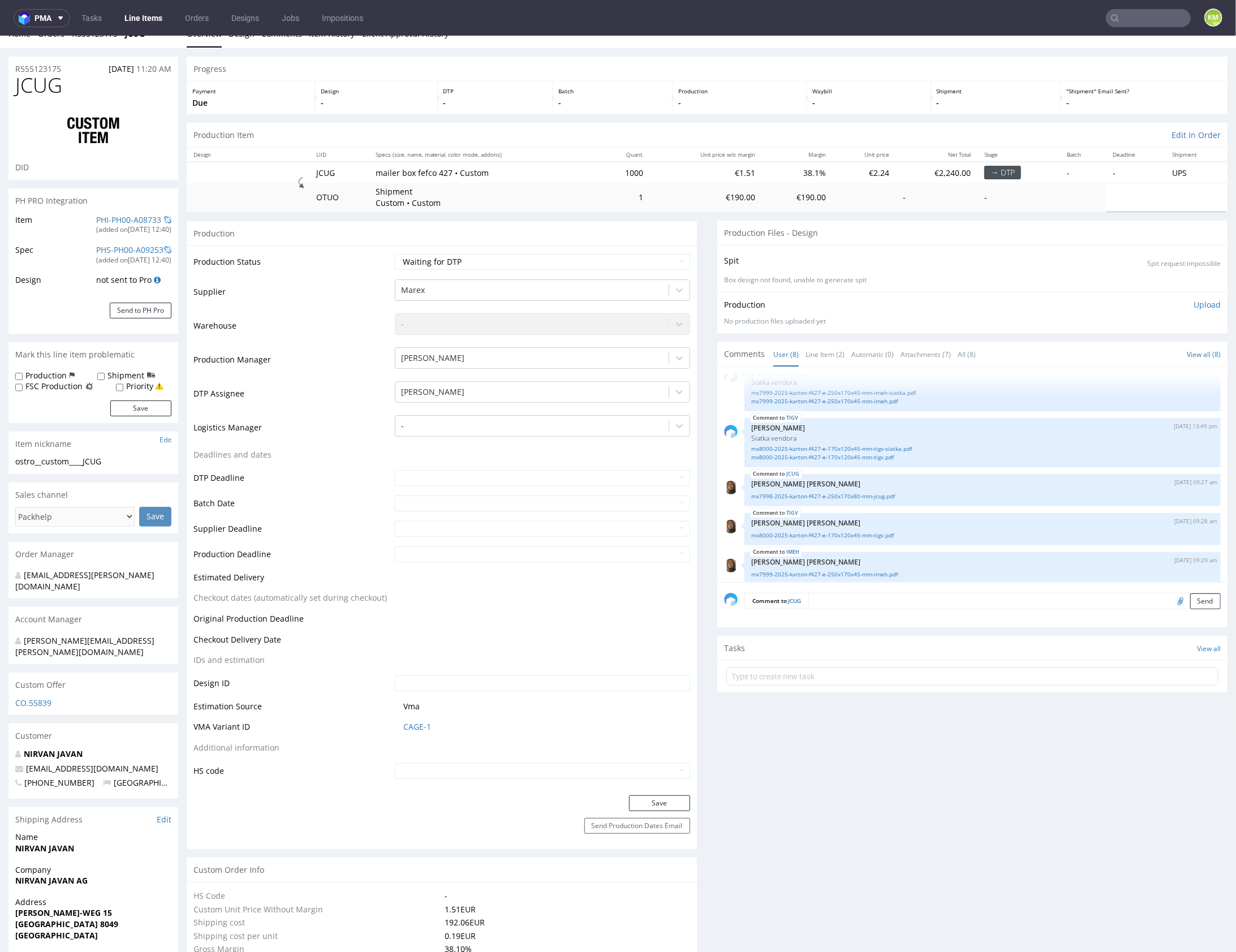
scroll to position [0, 0]
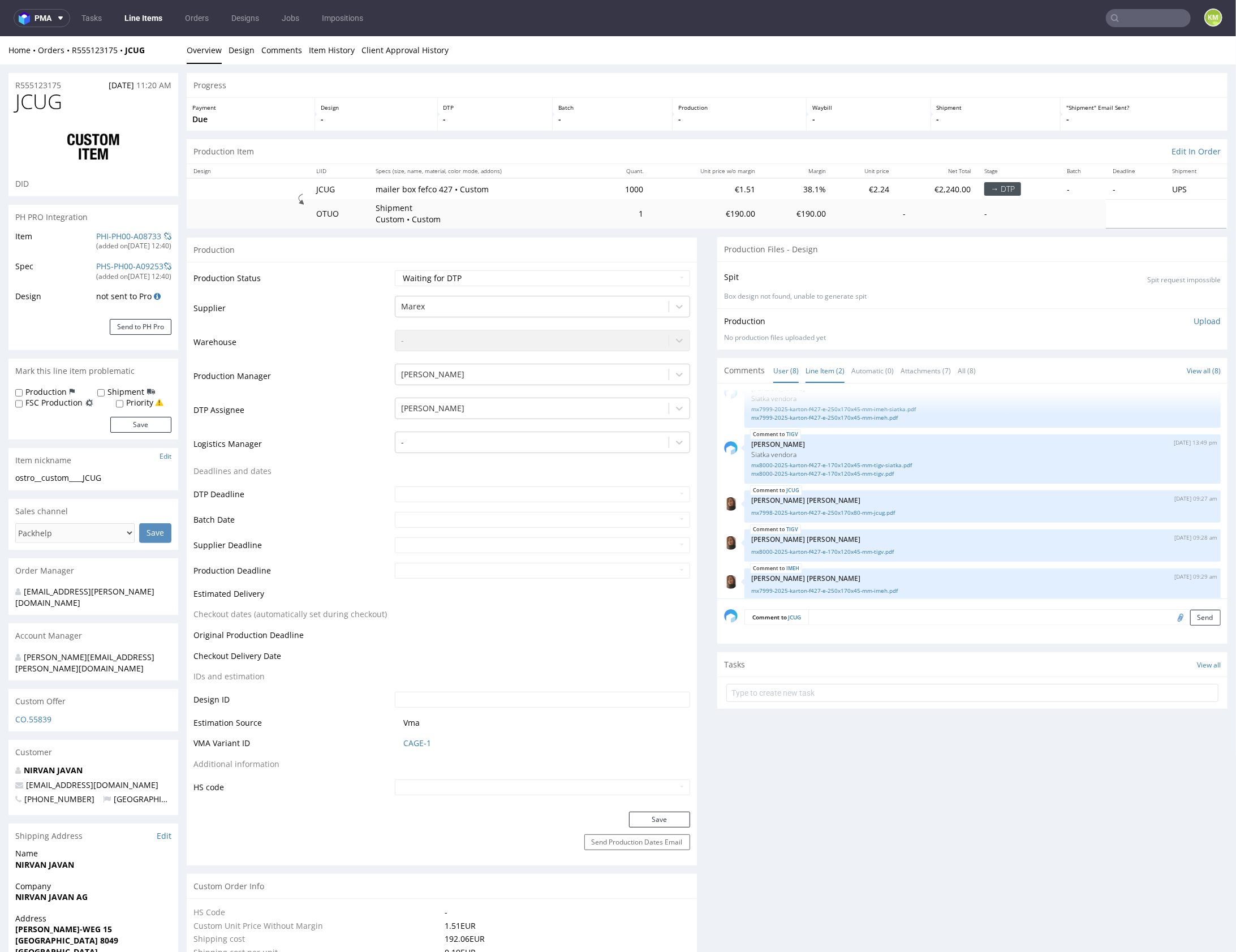
click at [824, 369] on link "Line Item (2)" at bounding box center [825, 370] width 39 height 24
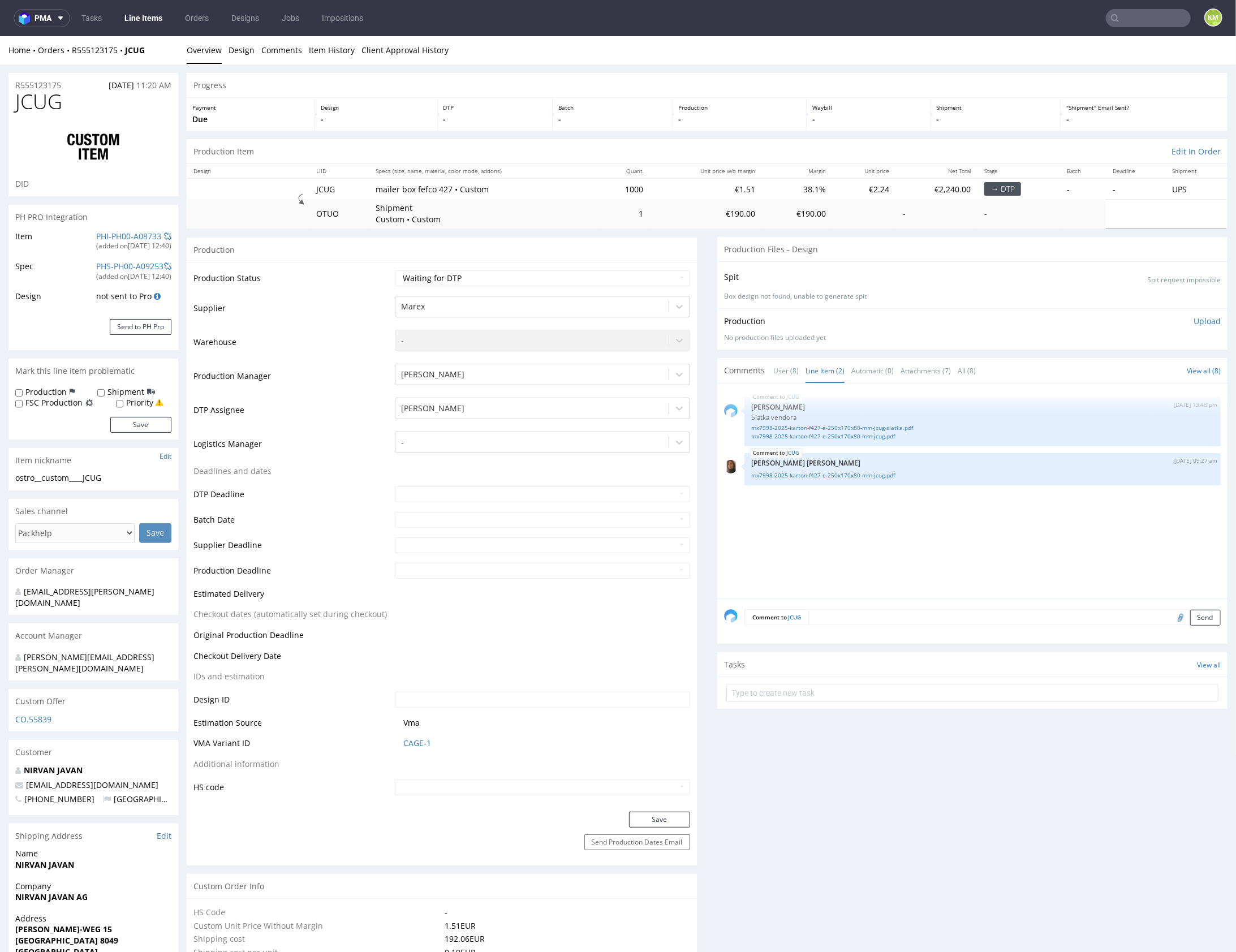
click at [842, 535] on div "JCUG 18th Jun 25 | 13:48 pm Michał Palasek Siatka vendora mx7998-2025-karton-f4…" at bounding box center [976, 493] width 504 height 208
click at [969, 542] on div "JCUG 18th Jun 25 | 13:48 pm Michał Palasek Siatka vendora mx7998-2025-karton-f4…" at bounding box center [976, 493] width 504 height 208
click at [869, 476] on link "mx7998-2025-karton-f427-e-250x170x80-mm-jcug.pdf" at bounding box center [982, 475] width 463 height 9
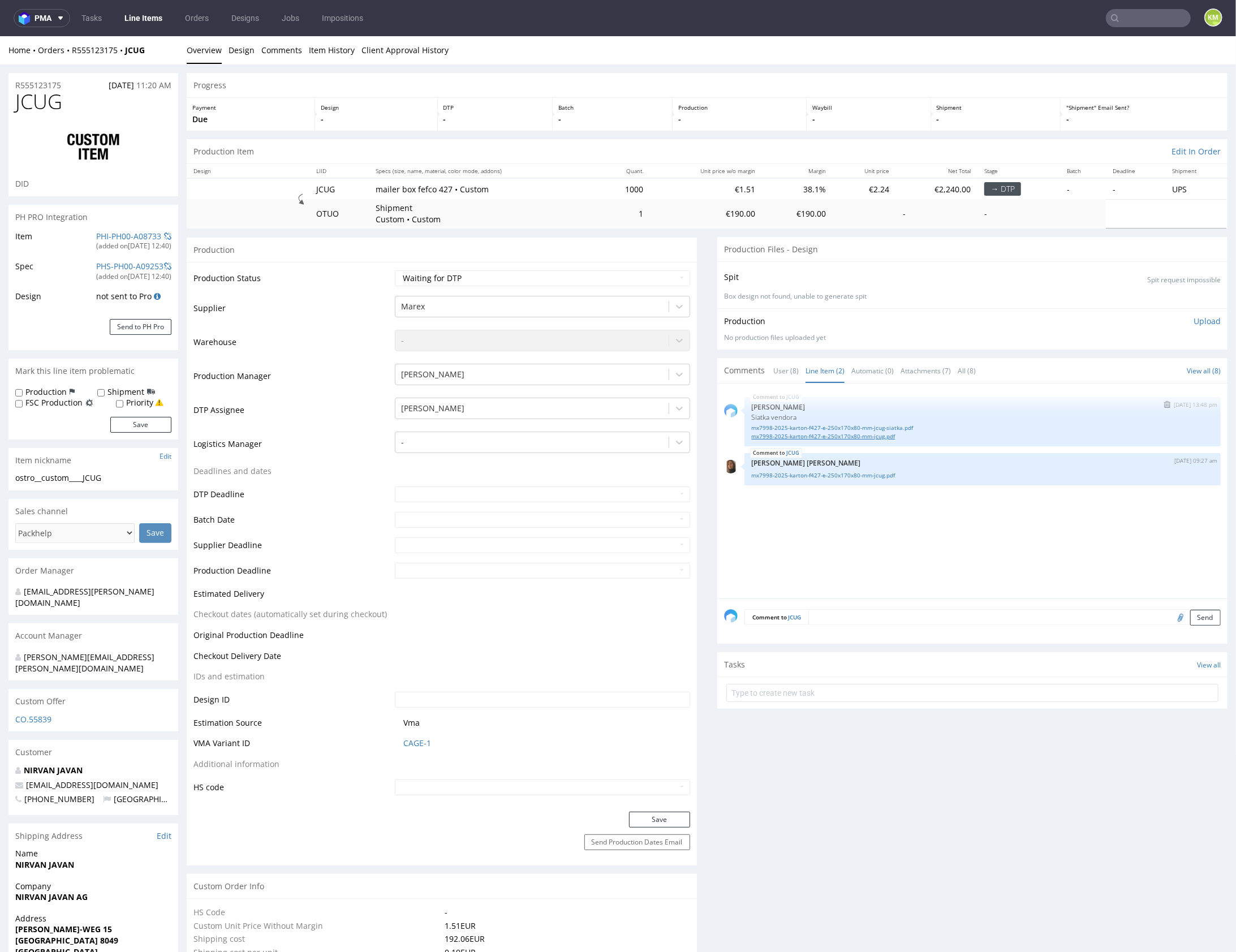
click at [878, 437] on link "mx7998-2025-karton-f427-e-250x170x80-mm-jcug.pdf" at bounding box center [982, 436] width 463 height 9
click at [880, 427] on link "mx7998-2025-karton-f427-e-250x170x80-mm-jcug-siatka.pdf" at bounding box center [982, 427] width 463 height 9
click at [900, 558] on div "JCUG 18th Jun 25 | 13:48 pm Michał Palasek Siatka vendora mx7998-2025-karton-f4…" at bounding box center [976, 493] width 504 height 208
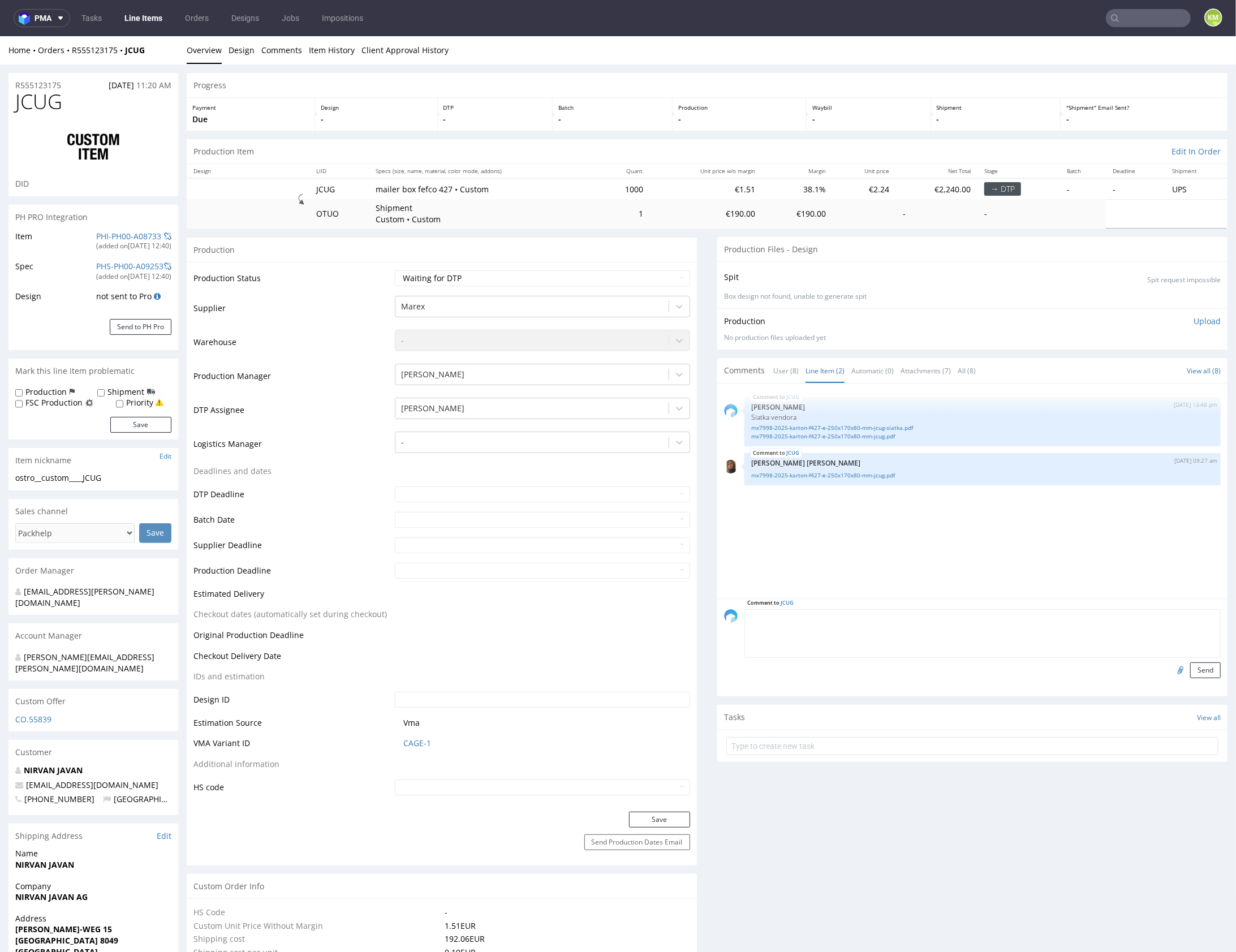
click at [927, 613] on textarea at bounding box center [982, 633] width 476 height 49
paste textarea "Design nie zgadza się ze specką, projekt jest dwustronny i składa się z pełnego…"
type textarea "Design nie zgadza się ze specką, projekt jest dwustronny i składa się z pełnego…"
drag, startPoint x: 1195, startPoint y: 663, endPoint x: 1162, endPoint y: 633, distance: 44.6
click at [1195, 663] on button "Send" at bounding box center [1205, 669] width 31 height 16
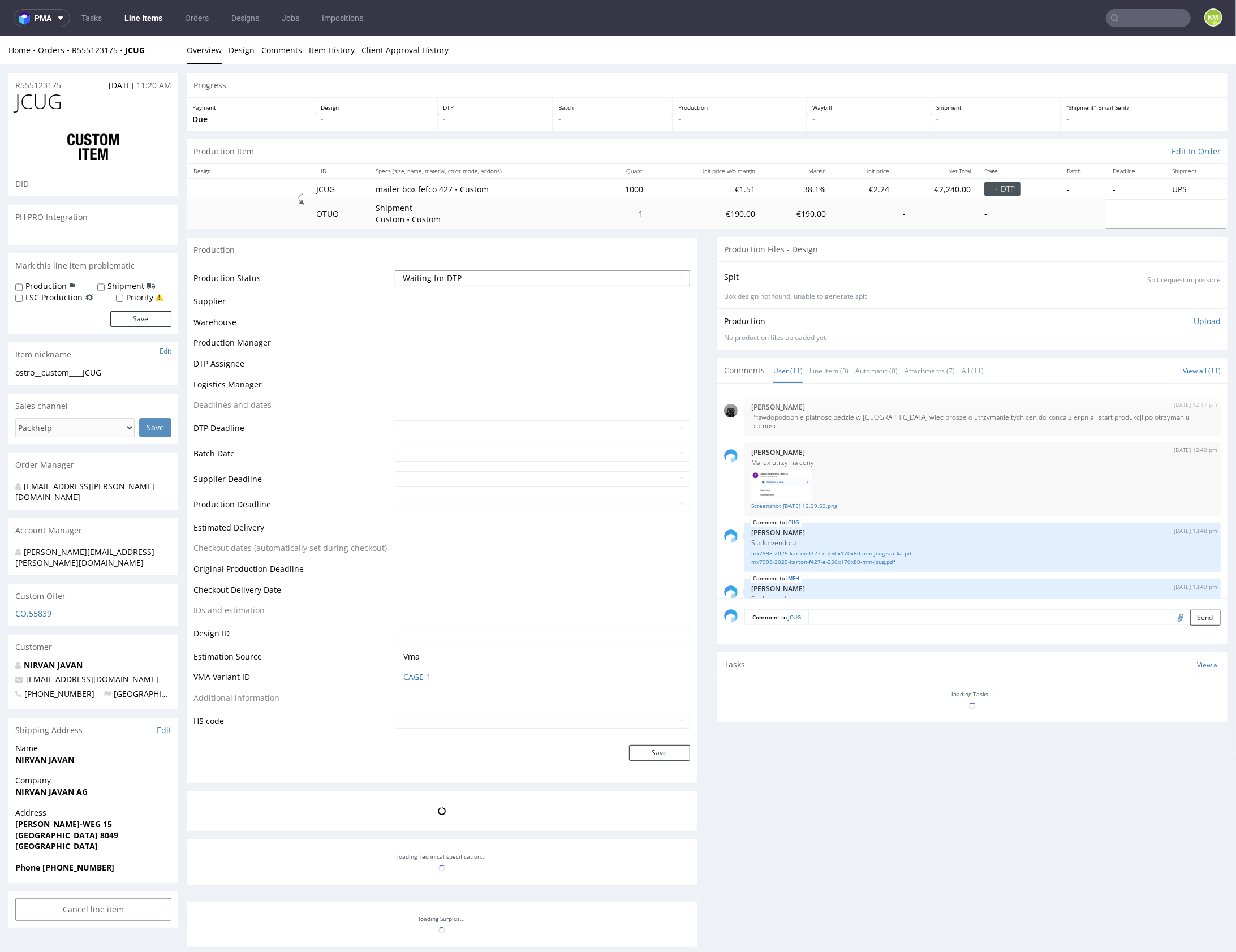
scroll to position [311, 0]
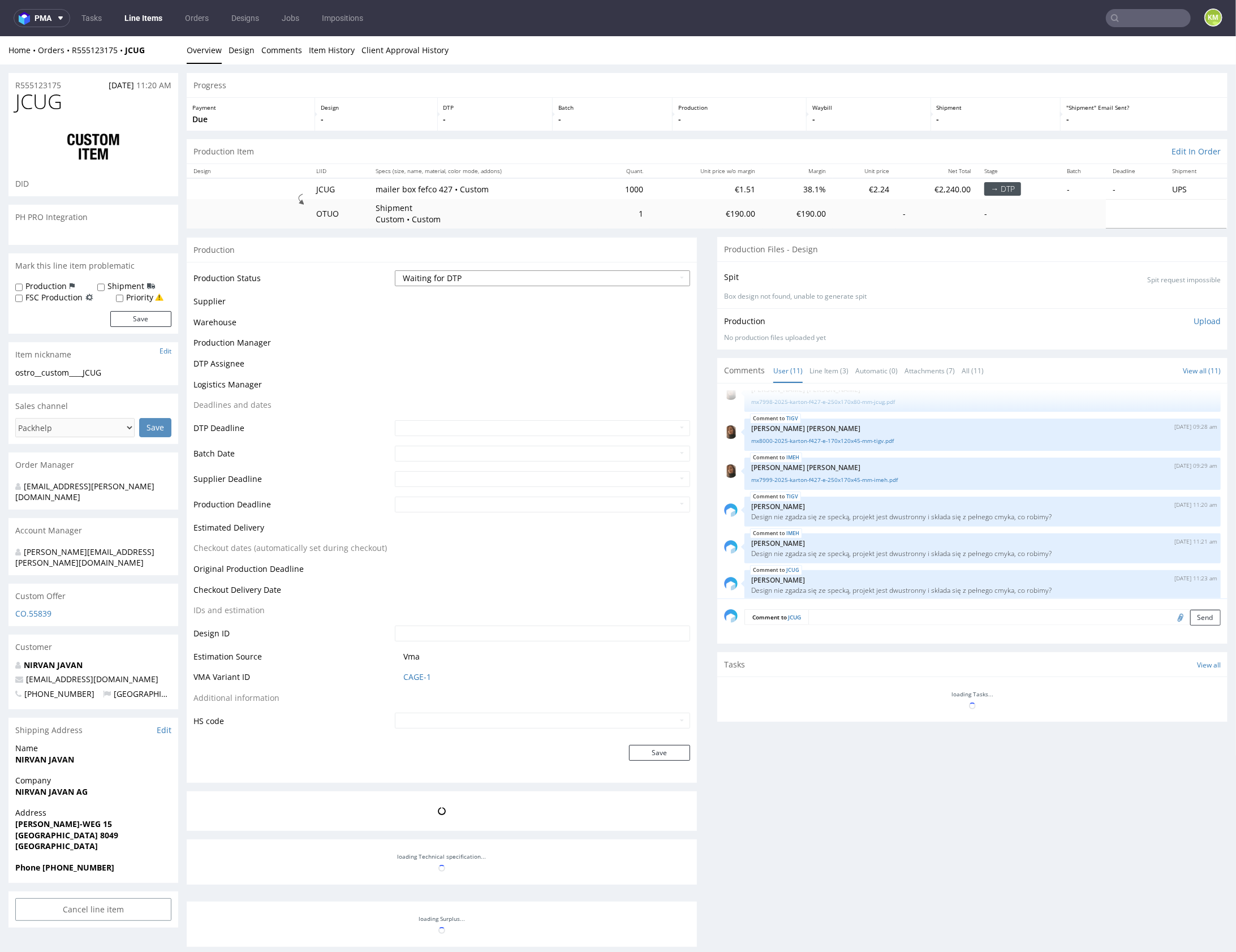
click at [586, 277] on select "Waiting for Artwork Waiting for Diecut Waiting for Mockup Waiting for DTP Waiti…" at bounding box center [542, 277] width 296 height 16
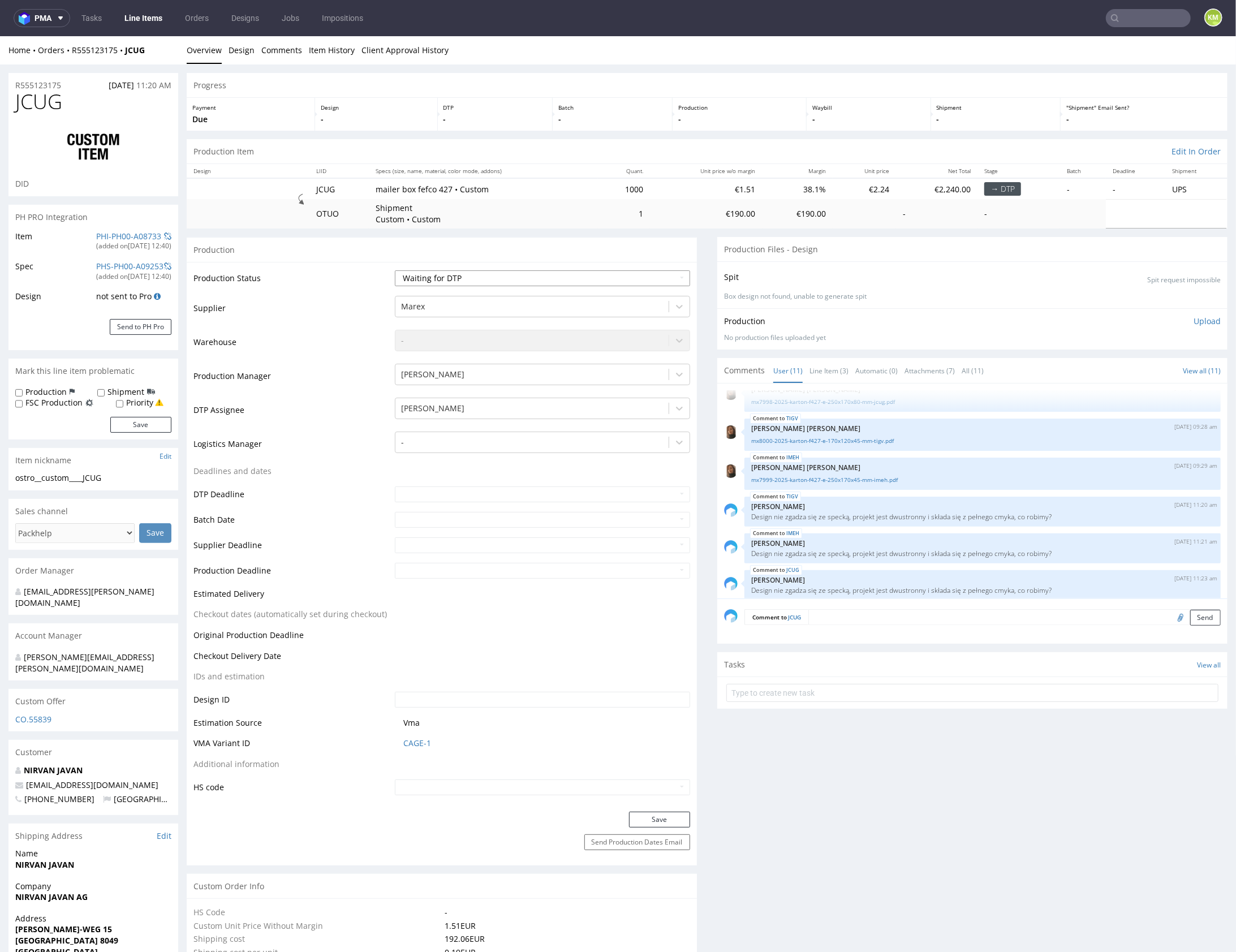
select select "dtp_issue"
click at [395, 270] on select "Waiting for Artwork Waiting for Diecut Waiting for Mockup Waiting for DTP Waiti…" at bounding box center [542, 277] width 296 height 16
click at [669, 820] on button "Save" at bounding box center [660, 818] width 61 height 16
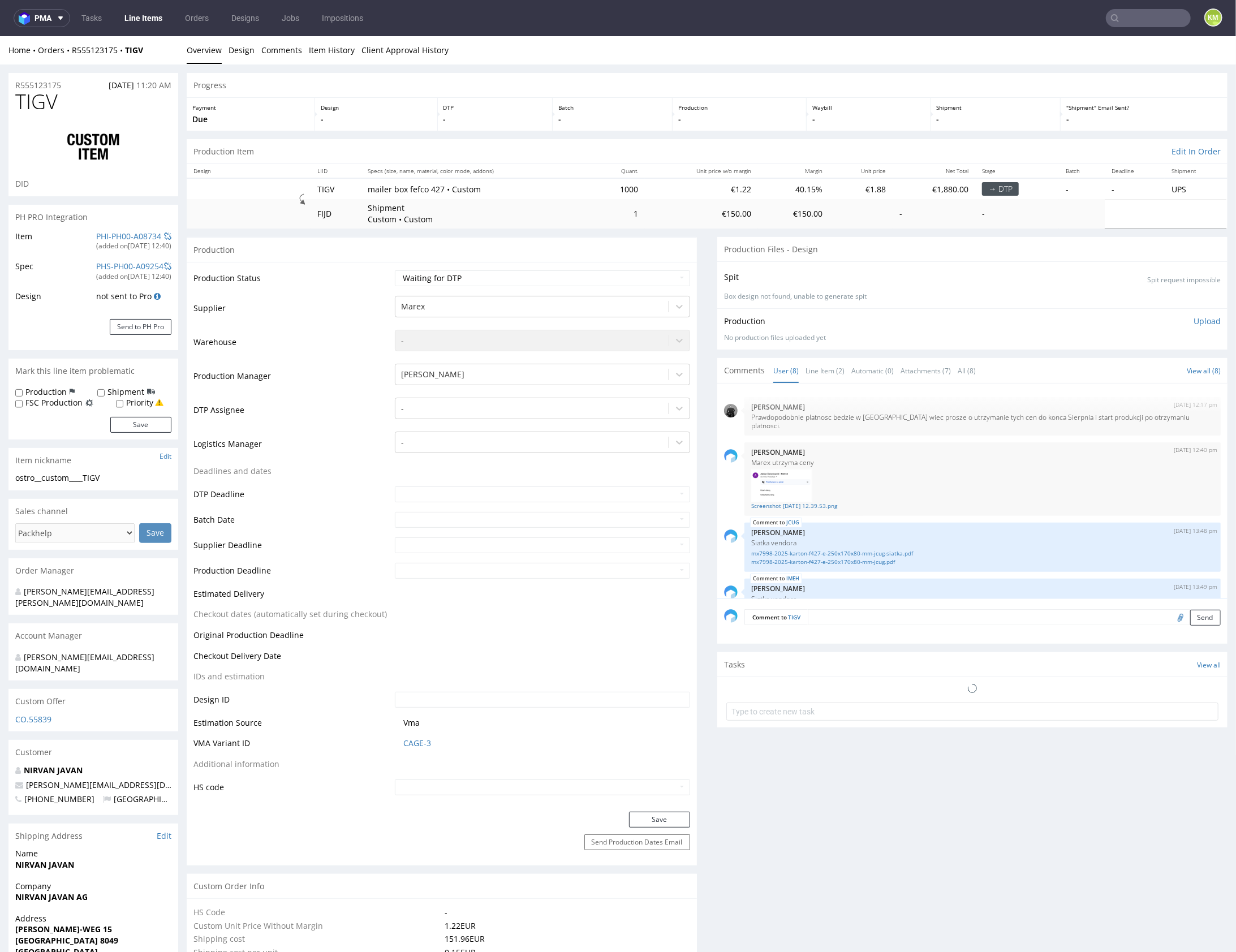
scroll to position [200, 0]
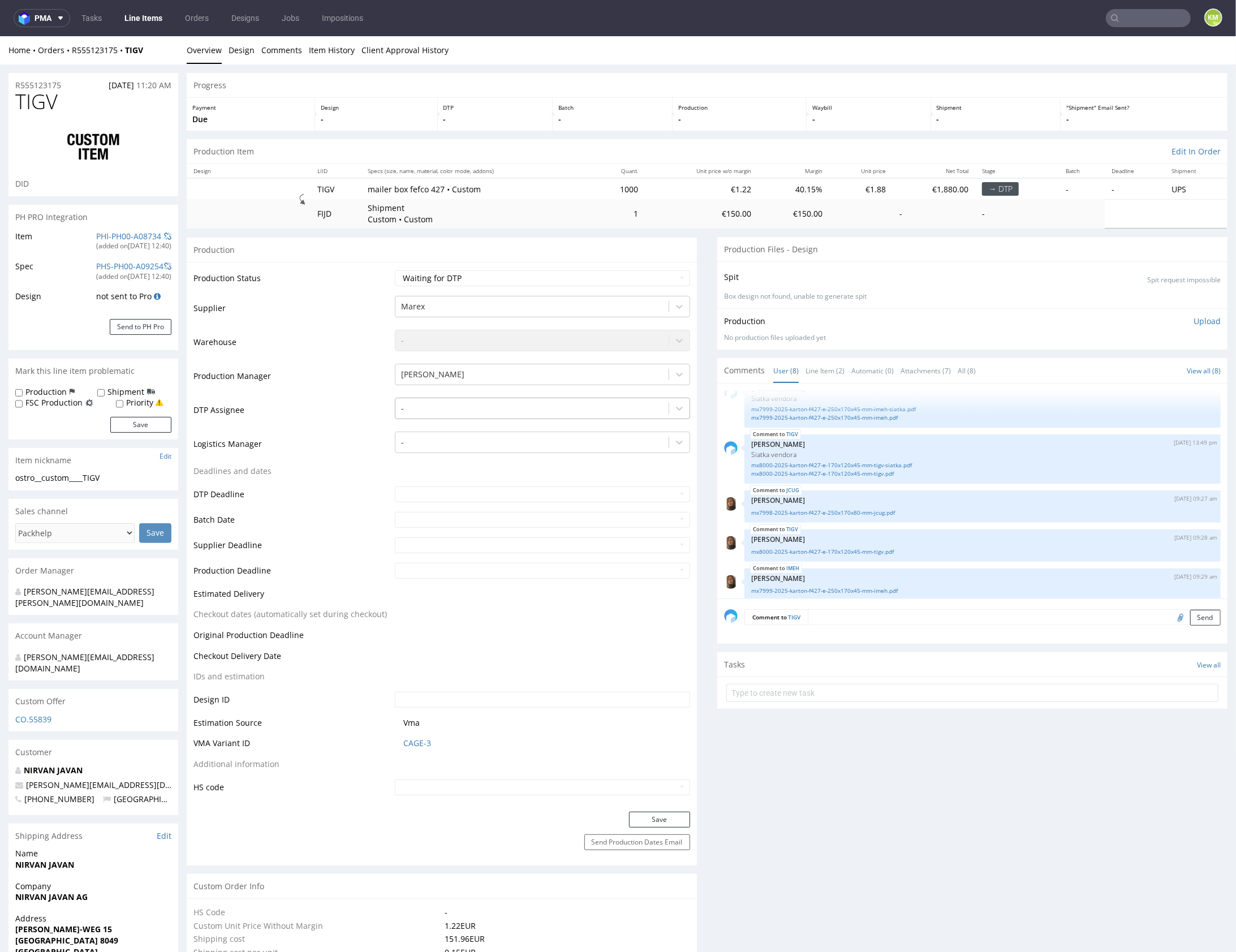
click at [505, 405] on div at bounding box center [532, 408] width 262 height 14
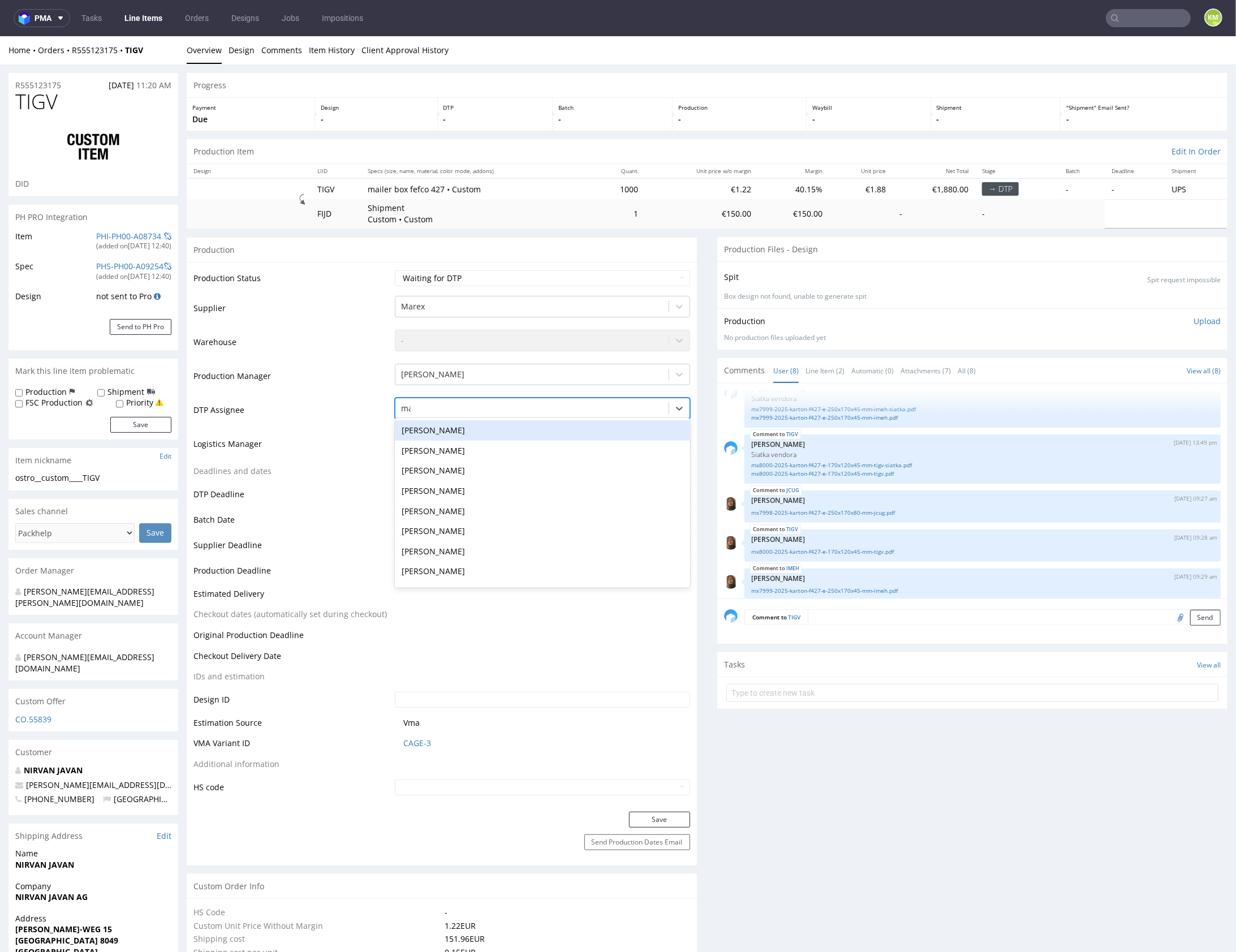
type input "mark"
click at [456, 432] on div "[PERSON_NAME]" at bounding box center [542, 430] width 296 height 21
click at [647, 816] on button "Save" at bounding box center [660, 818] width 61 height 16
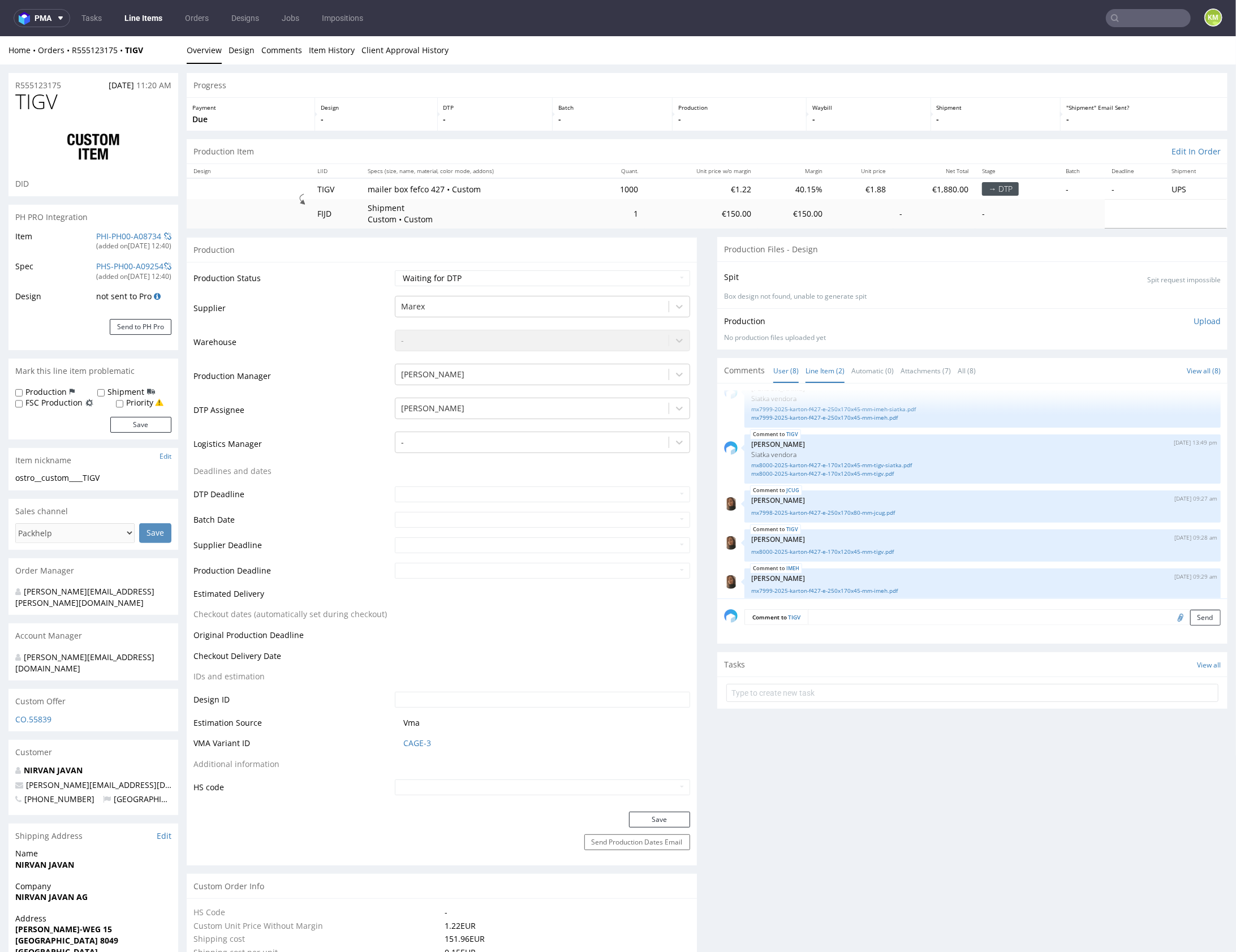
click at [820, 374] on link "Line Item (2)" at bounding box center [825, 370] width 39 height 24
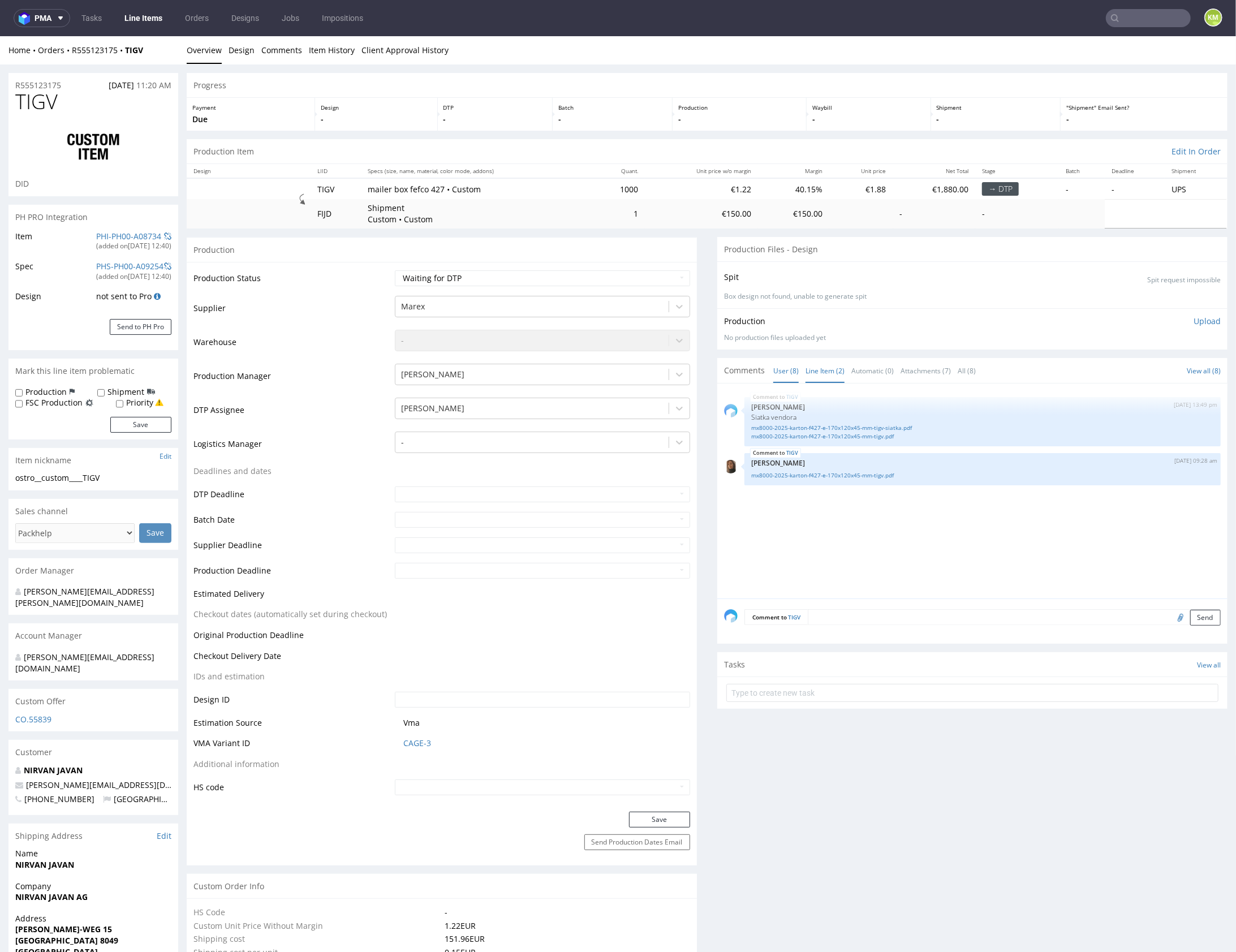
click at [780, 375] on link "User (8)" at bounding box center [786, 370] width 26 height 24
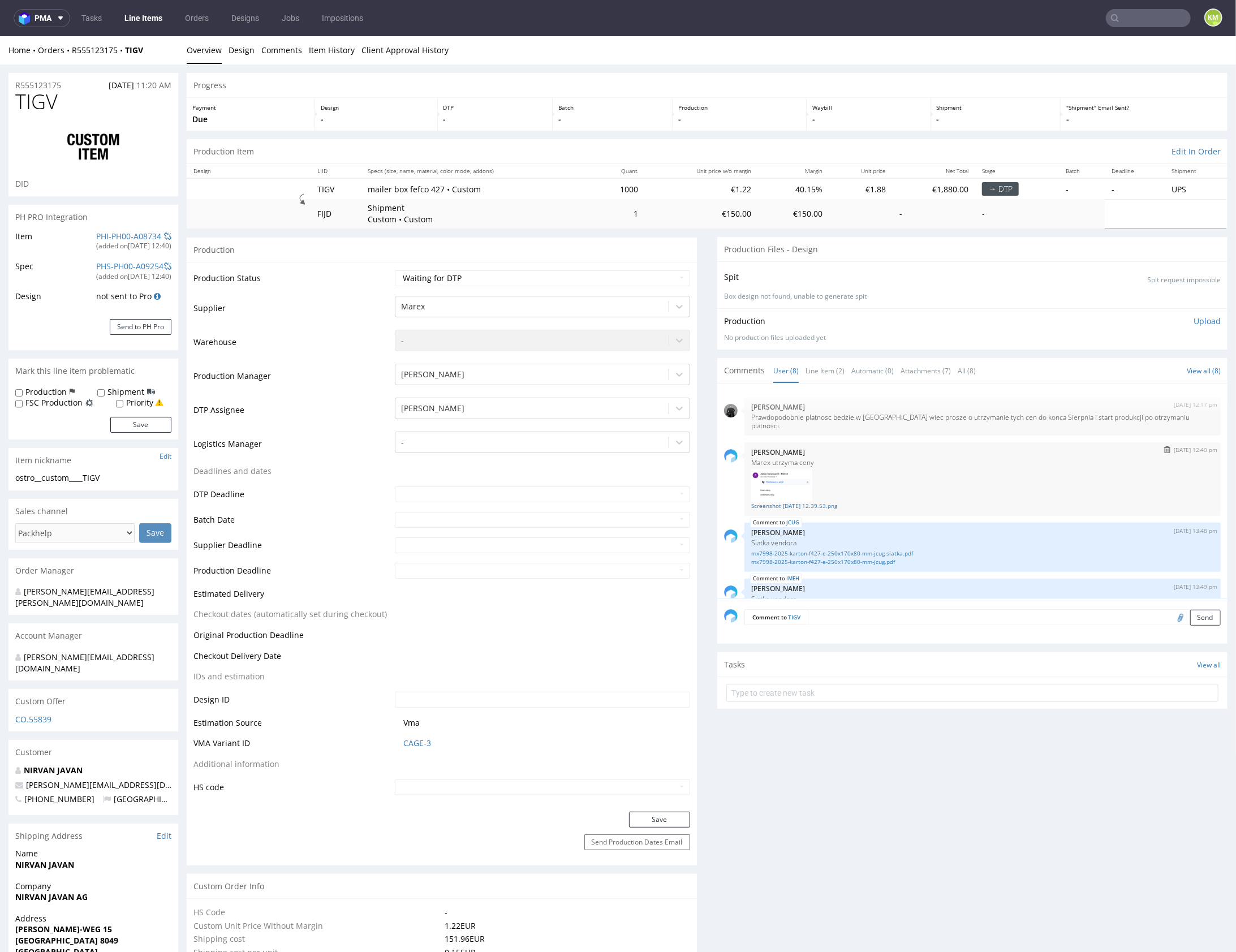
scroll to position [36, 0]
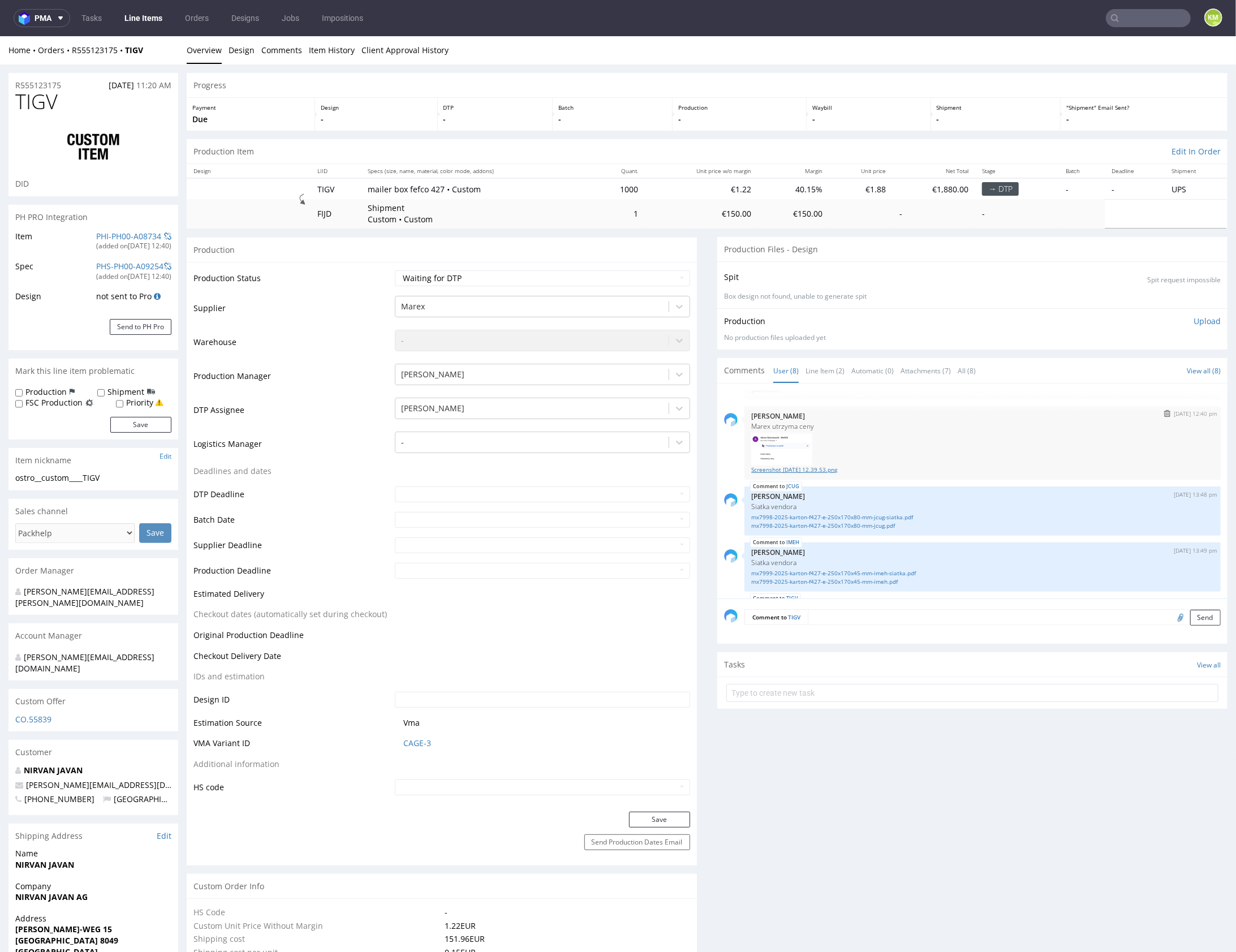
click at [839, 465] on link "Screenshot [DATE] 12.39.53.png" at bounding box center [982, 469] width 463 height 9
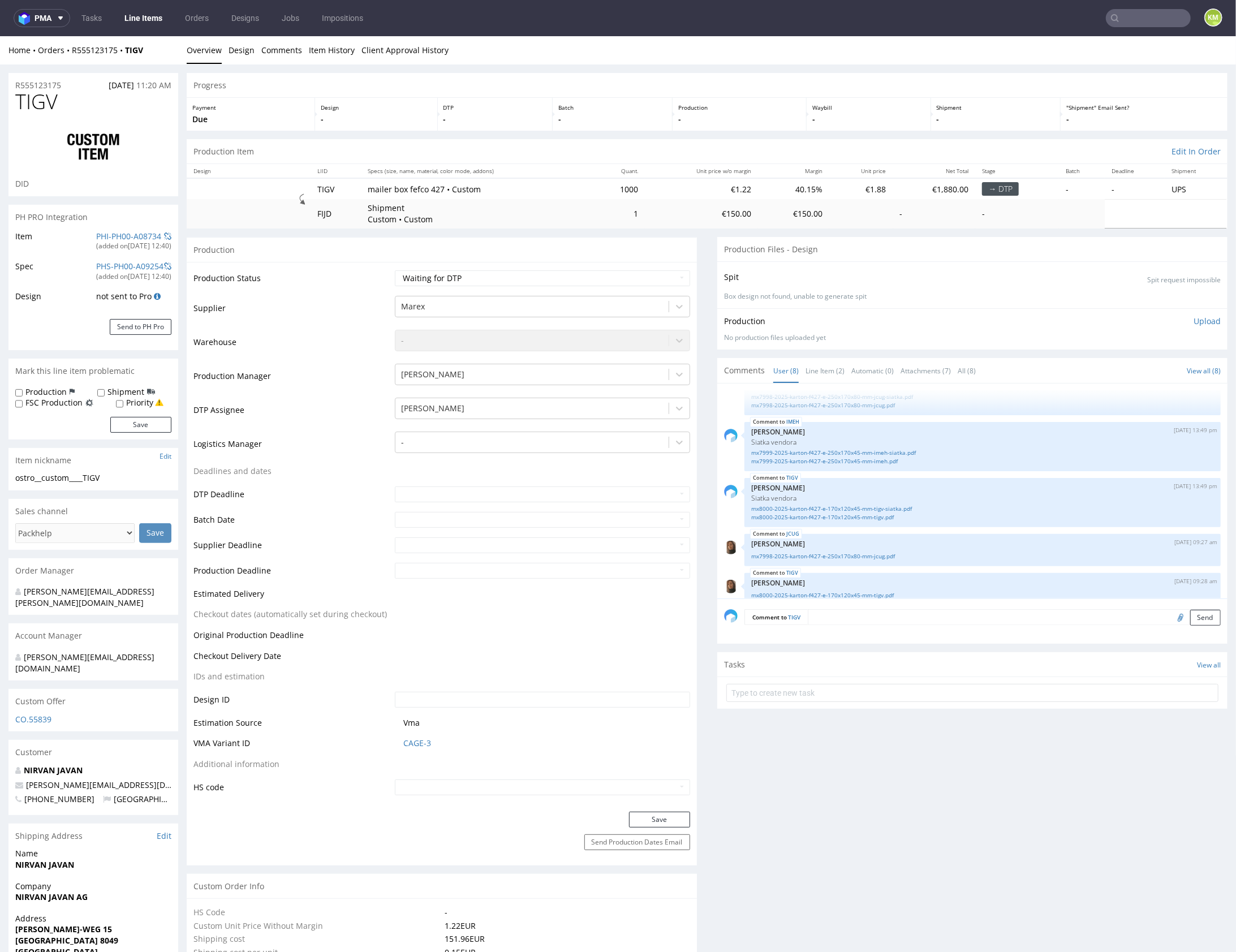
scroll to position [200, 0]
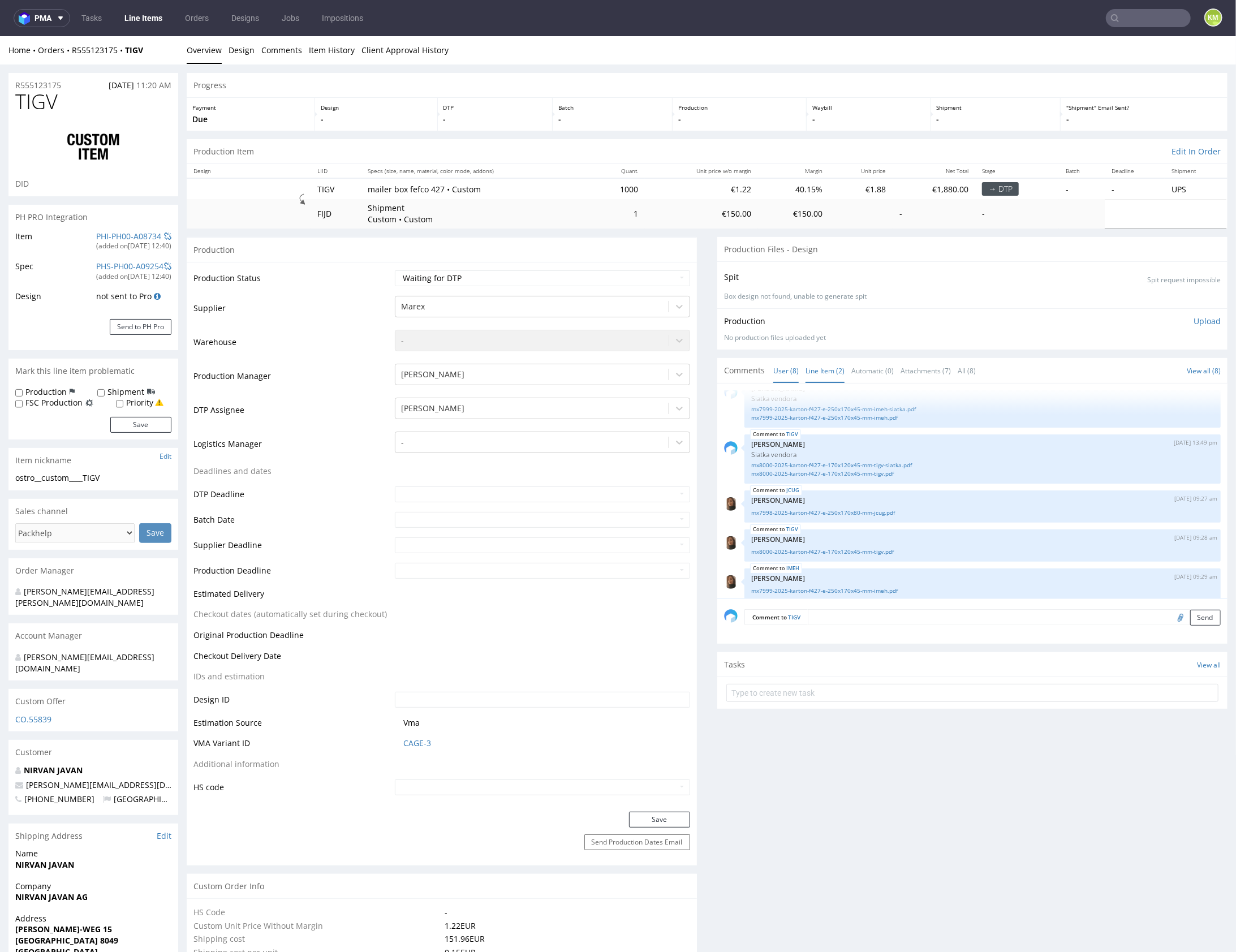
click at [830, 374] on link "Line Item (2)" at bounding box center [825, 370] width 39 height 24
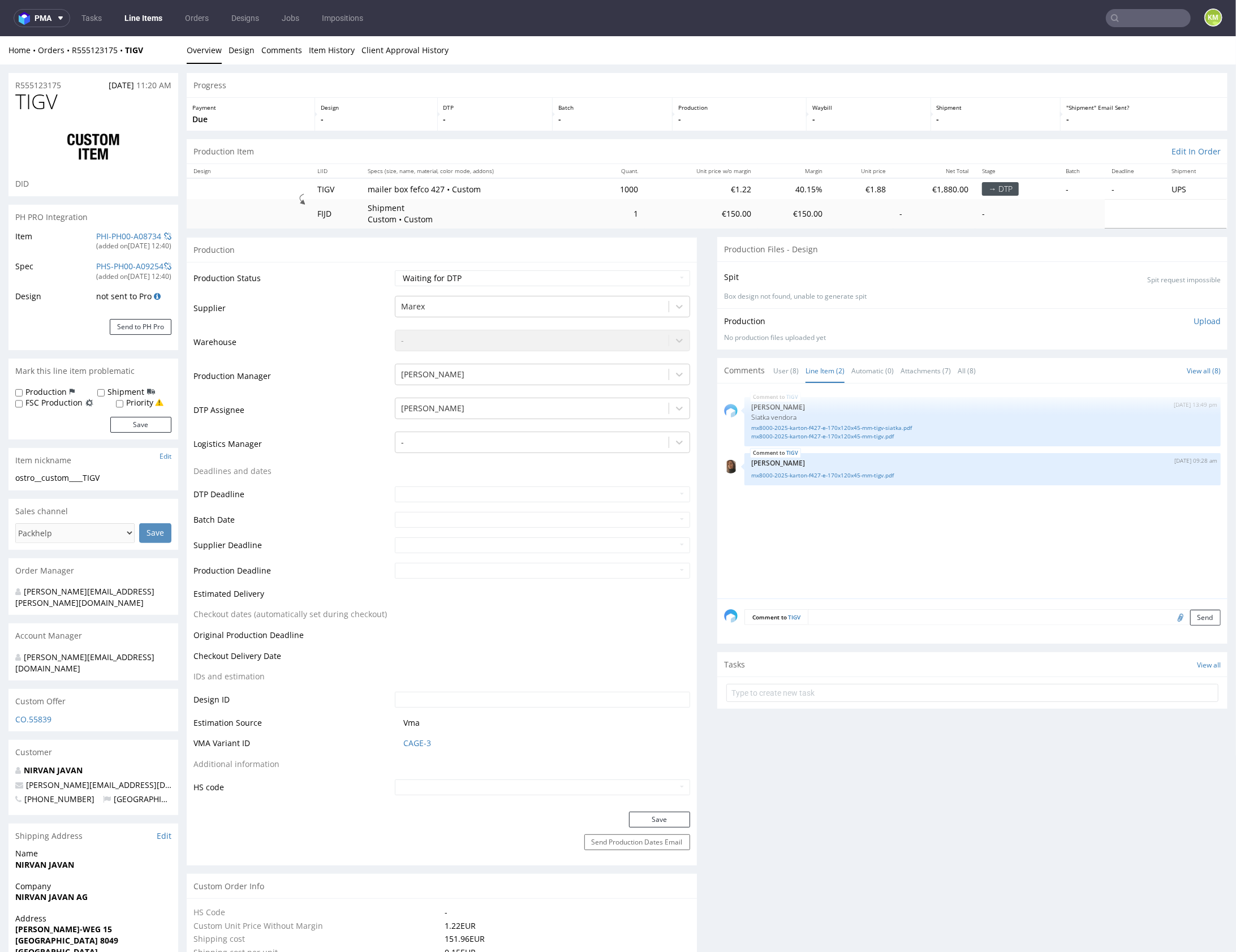
click at [847, 521] on div "TIGV 18th Jun 25 | 13:49 pm Michał Palasek Siatka vendora mx8000-2025-karton-f4…" at bounding box center [976, 493] width 504 height 208
click at [919, 523] on div "TIGV 18th Jun 25 | 13:49 pm Michał Palasek Siatka vendora mx8000-2025-karton-f4…" at bounding box center [976, 493] width 504 height 208
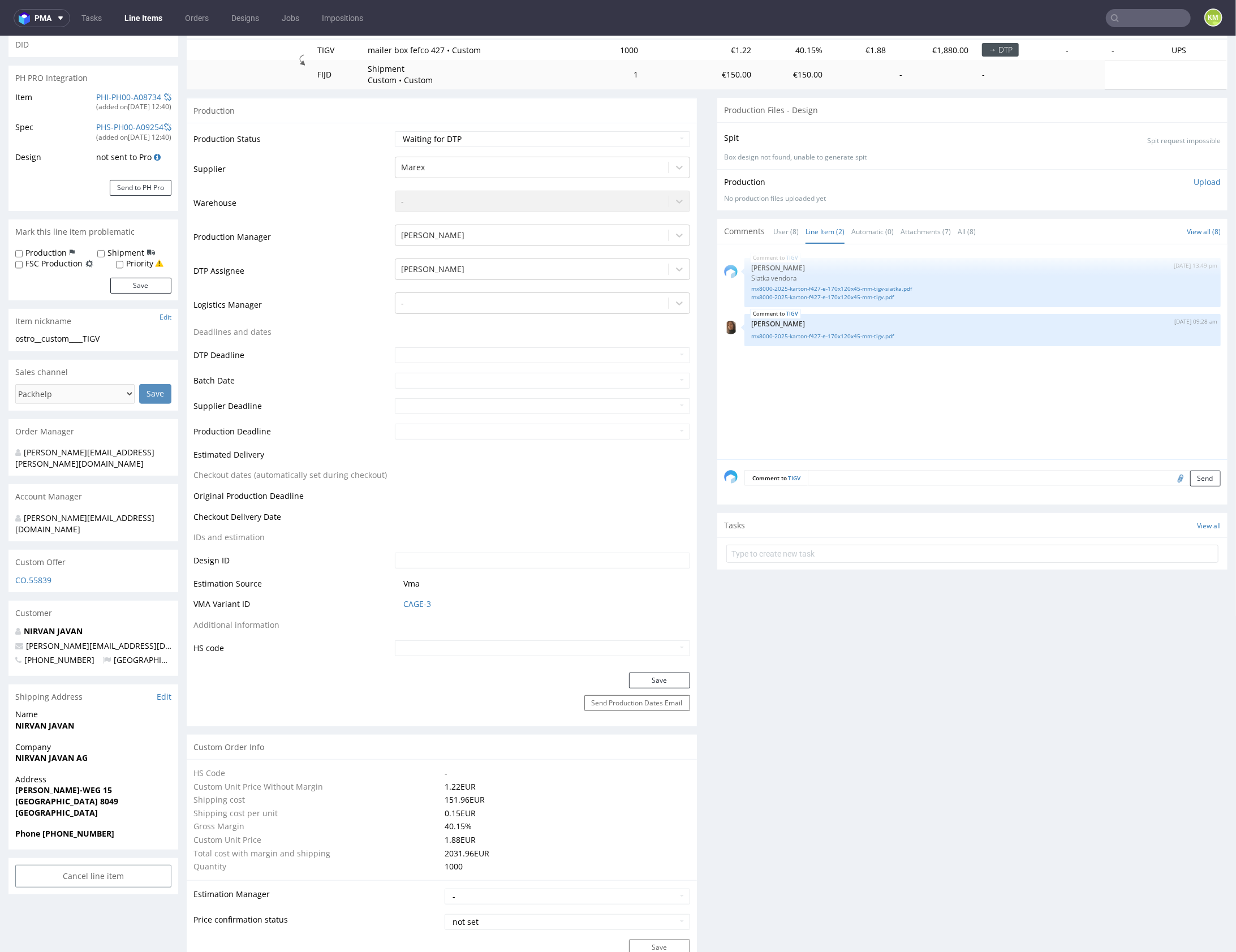
scroll to position [0, 0]
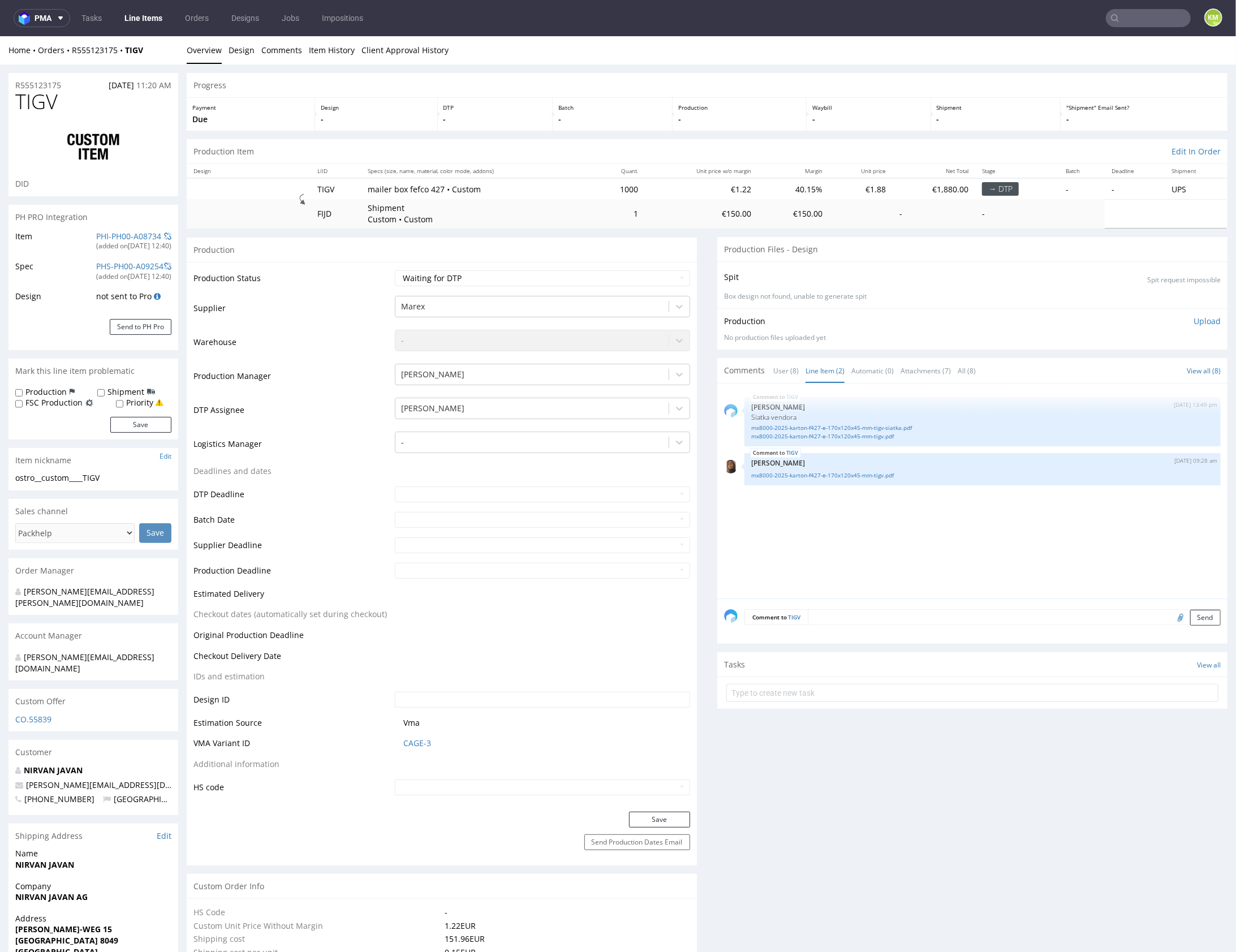
click at [860, 510] on div "TIGV 18th Jun 25 | 13:49 pm Michał Palasek Siatka vendora mx8000-2025-karton-f4…" at bounding box center [976, 493] width 504 height 208
click at [954, 536] on div "TIGV 18th Jun 25 | 13:49 pm Michał Palasek Siatka vendora mx8000-2025-karton-f4…" at bounding box center [976, 493] width 504 height 208
click at [835, 428] on link "mx8000-2025-karton-f427-e-170x120x45-mm-tigv-siatka.pdf" at bounding box center [982, 427] width 463 height 9
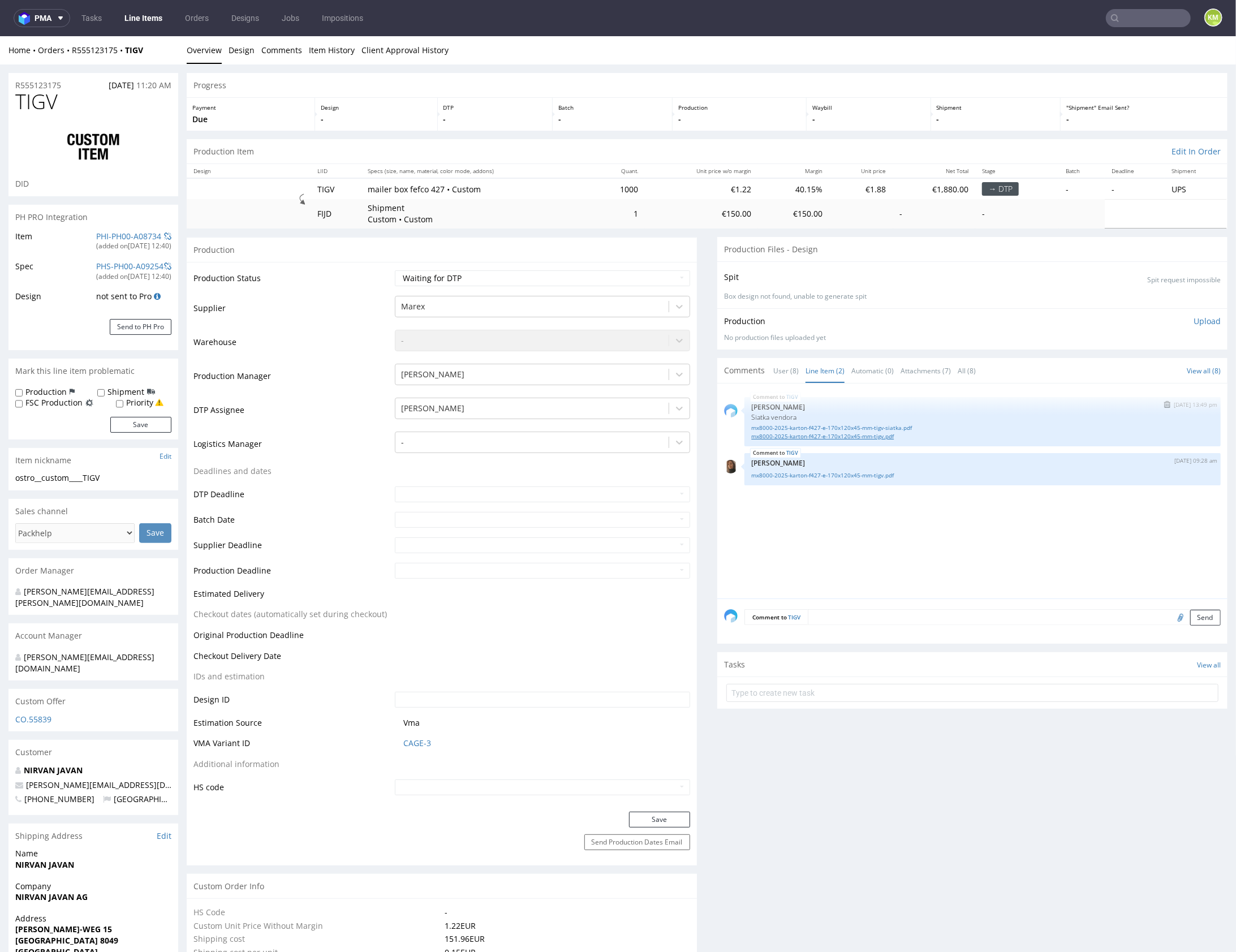
click at [841, 434] on link "mx8000-2025-karton-f427-e-170x120x45-mm-tigv.pdf" at bounding box center [982, 436] width 463 height 9
click at [859, 512] on div "TIGV 18th Jun 25 | 13:49 pm Michał Palasek Siatka vendora mx8000-2025-karton-f4…" at bounding box center [976, 493] width 504 height 208
click at [862, 475] on link "mx8000-2025-karton-f427-e-170x120x45-mm-tigv.pdf" at bounding box center [982, 475] width 463 height 9
click at [939, 613] on textarea at bounding box center [1014, 616] width 413 height 16
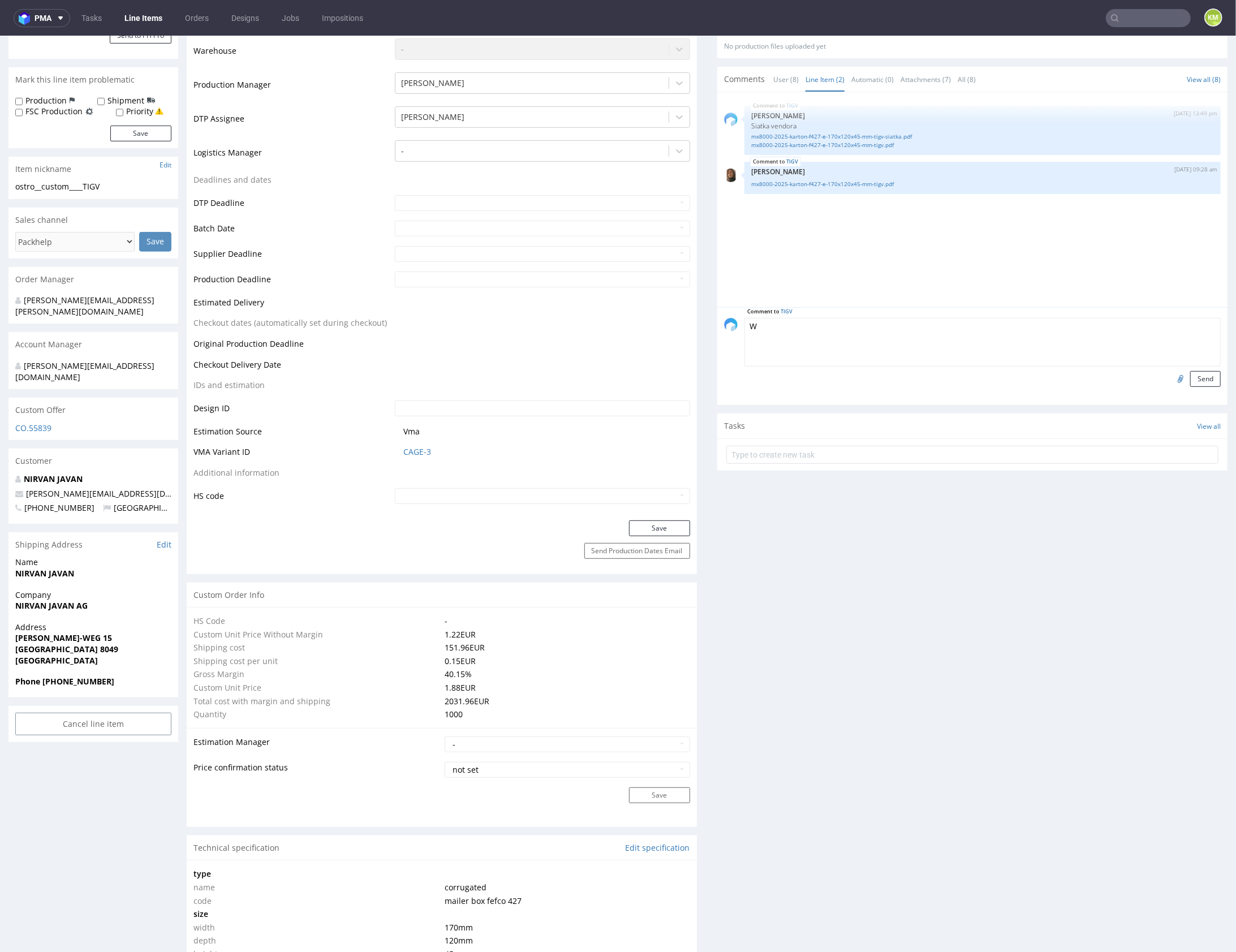
scroll to position [407, 0]
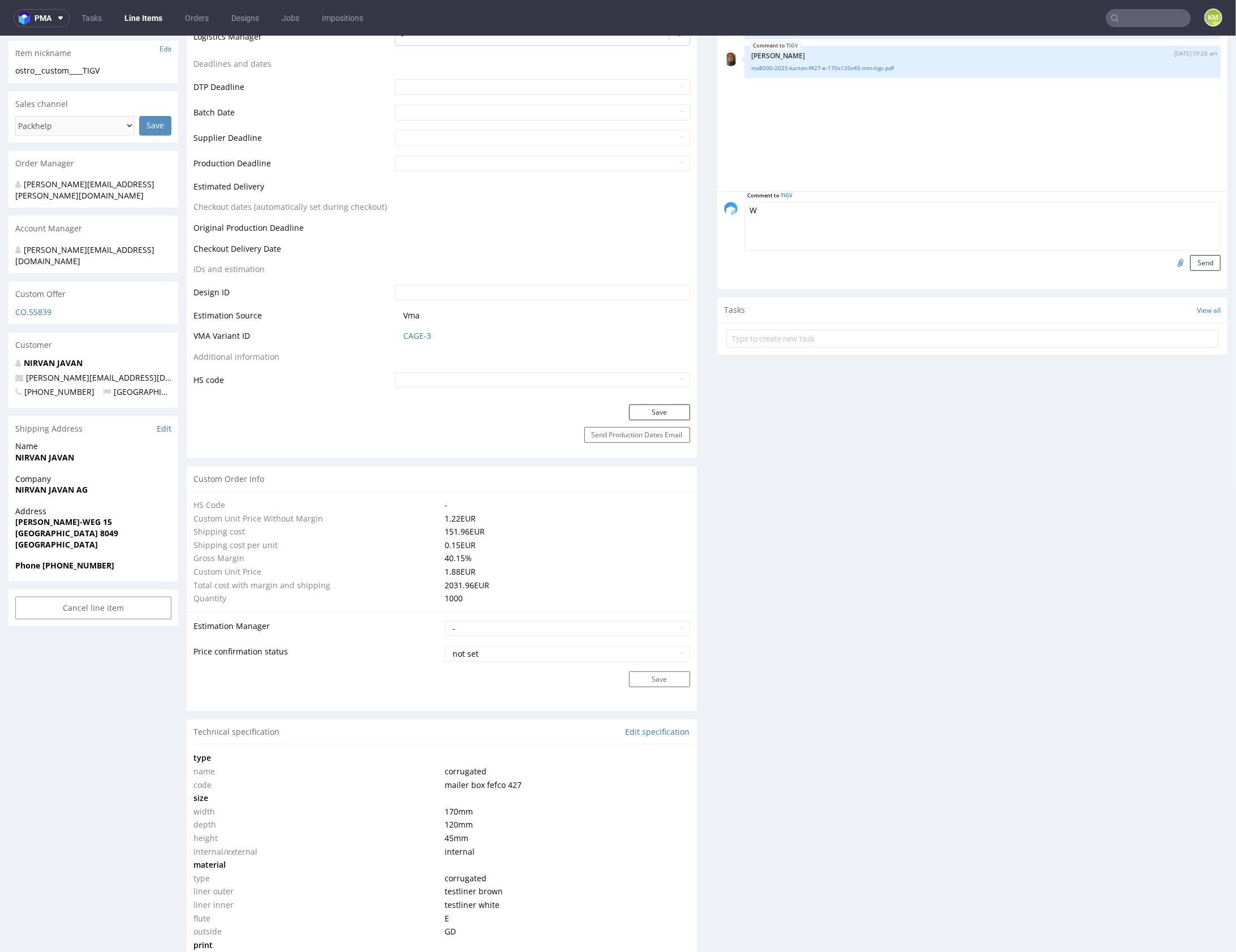
click at [768, 213] on textarea "W" at bounding box center [982, 226] width 476 height 49
type textarea "W"
click at [1004, 208] on textarea "Design nie zgadza się ze specką, projekt jest dwustronny i składa się z cmyka z…" at bounding box center [982, 226] width 476 height 49
drag, startPoint x: 1003, startPoint y: 207, endPoint x: 1133, endPoint y: 224, distance: 131.1
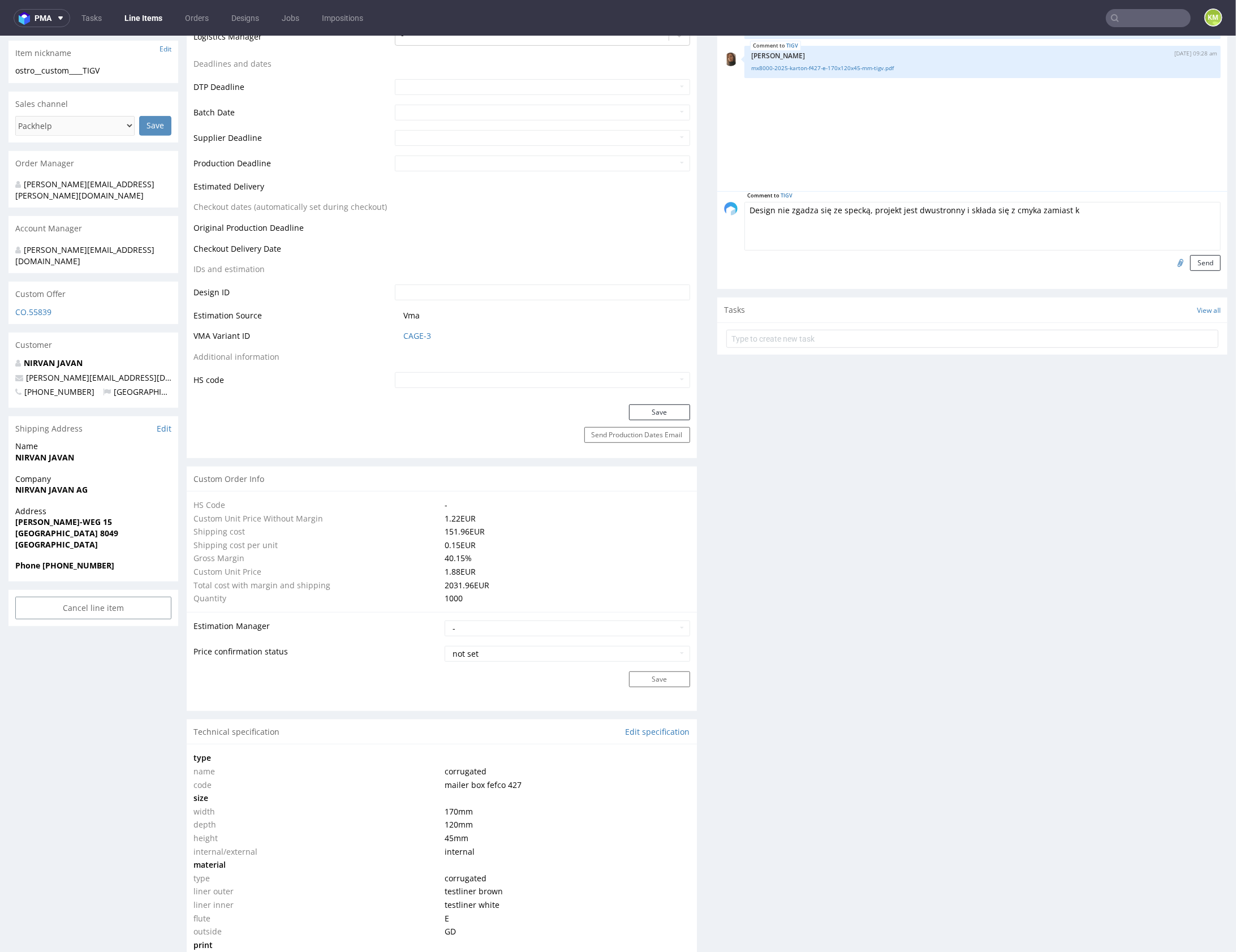
click at [1133, 224] on textarea "Design nie zgadza się ze specką, projekt jest dwustronny i składa się z cmyka z…" at bounding box center [982, 226] width 476 height 49
click at [1019, 210] on textarea "Design nie zgadza się ze specką, projekt jest dwustronny i składa się z pełeneg…" at bounding box center [982, 226] width 476 height 49
click at [1095, 217] on textarea "Design nie zgadza się ze specką, projekt jest dwustronny i składa się z pełnego…" at bounding box center [982, 226] width 476 height 49
click at [864, 469] on div "Production Files - Design Spit Spit request impossible Box design not found, un…" at bounding box center [972, 748] width 511 height 1838
click at [1067, 204] on textarea "Design nie zgadza się ze specką, projekt jest dwustronny i składa się z pełnego…" at bounding box center [982, 226] width 476 height 49
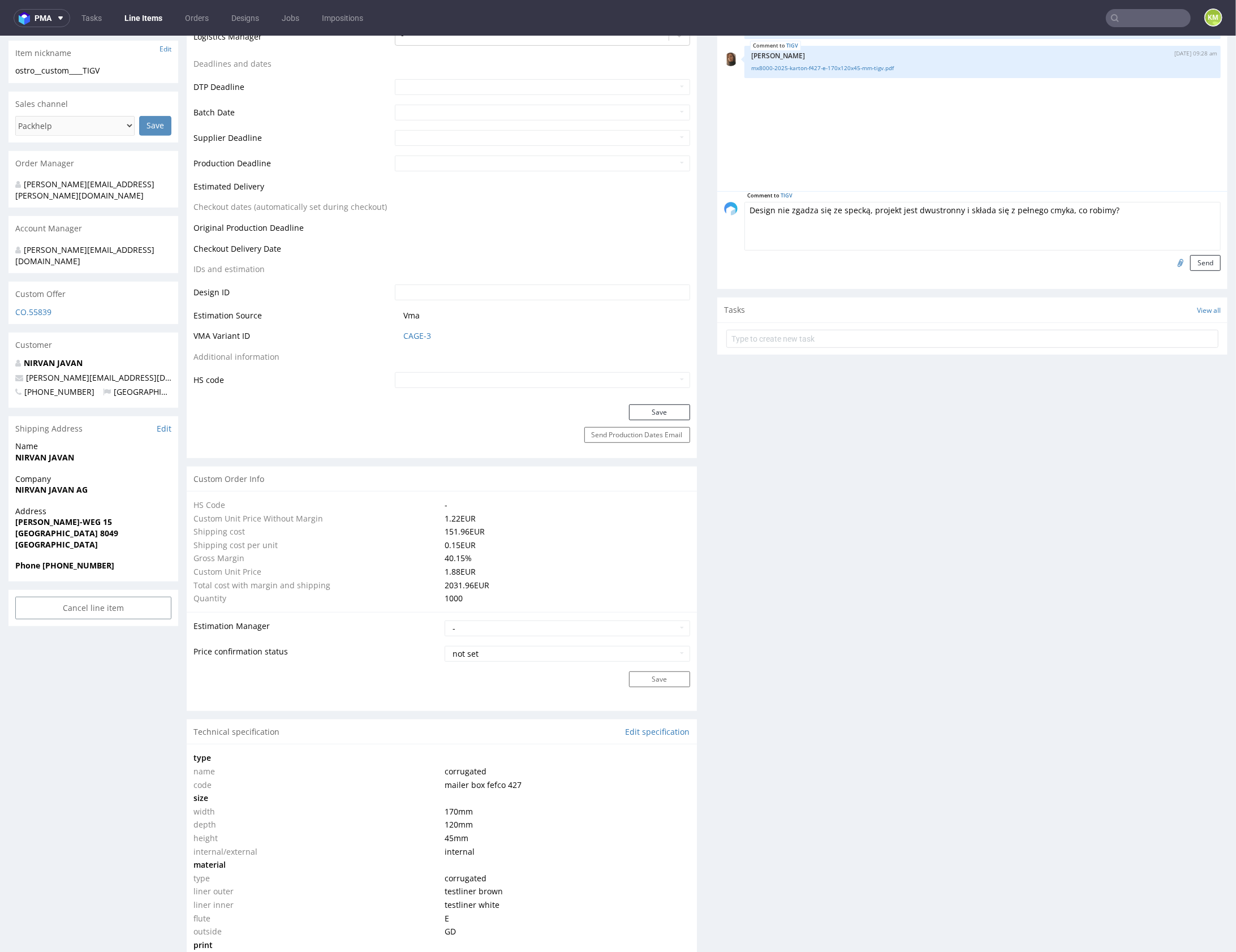
type textarea "Design nie zgadza się ze specką, projekt jest dwustronny i składa się z pełnego…"
click at [863, 477] on div "Production Files - Design Spit Spit request impossible Box design not found, un…" at bounding box center [972, 748] width 511 height 1838
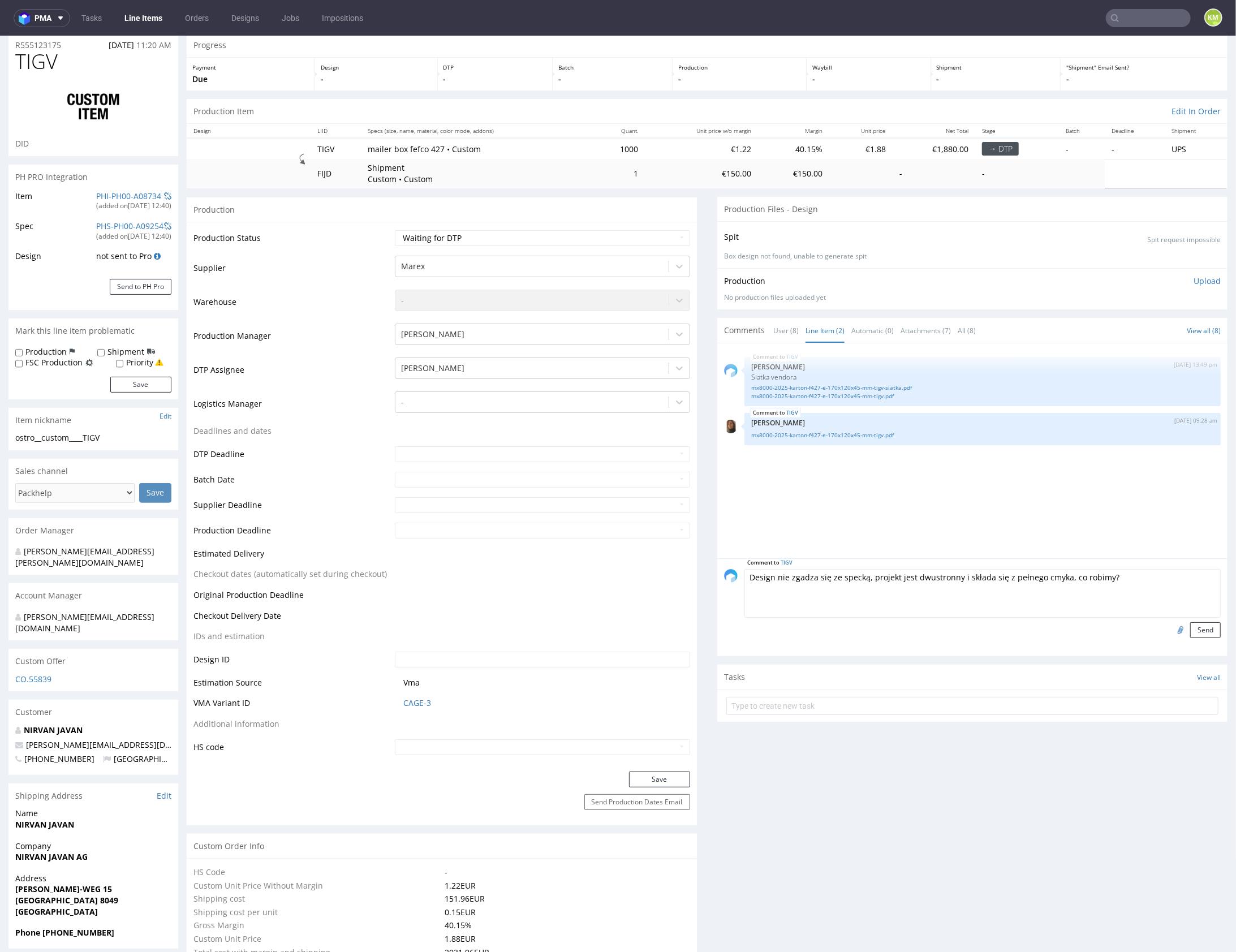
scroll to position [0, 0]
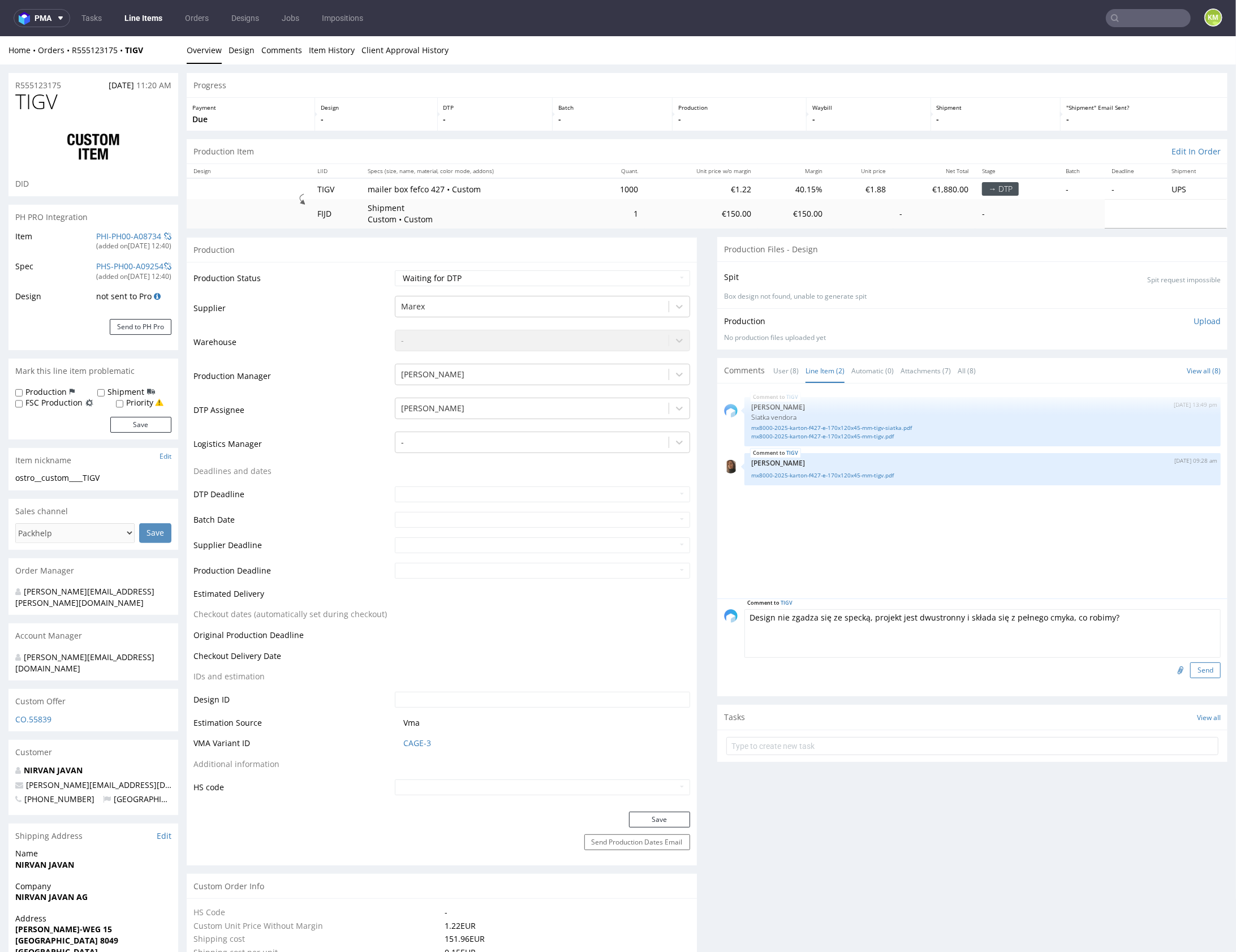
click at [1192, 667] on button "Send" at bounding box center [1205, 669] width 31 height 16
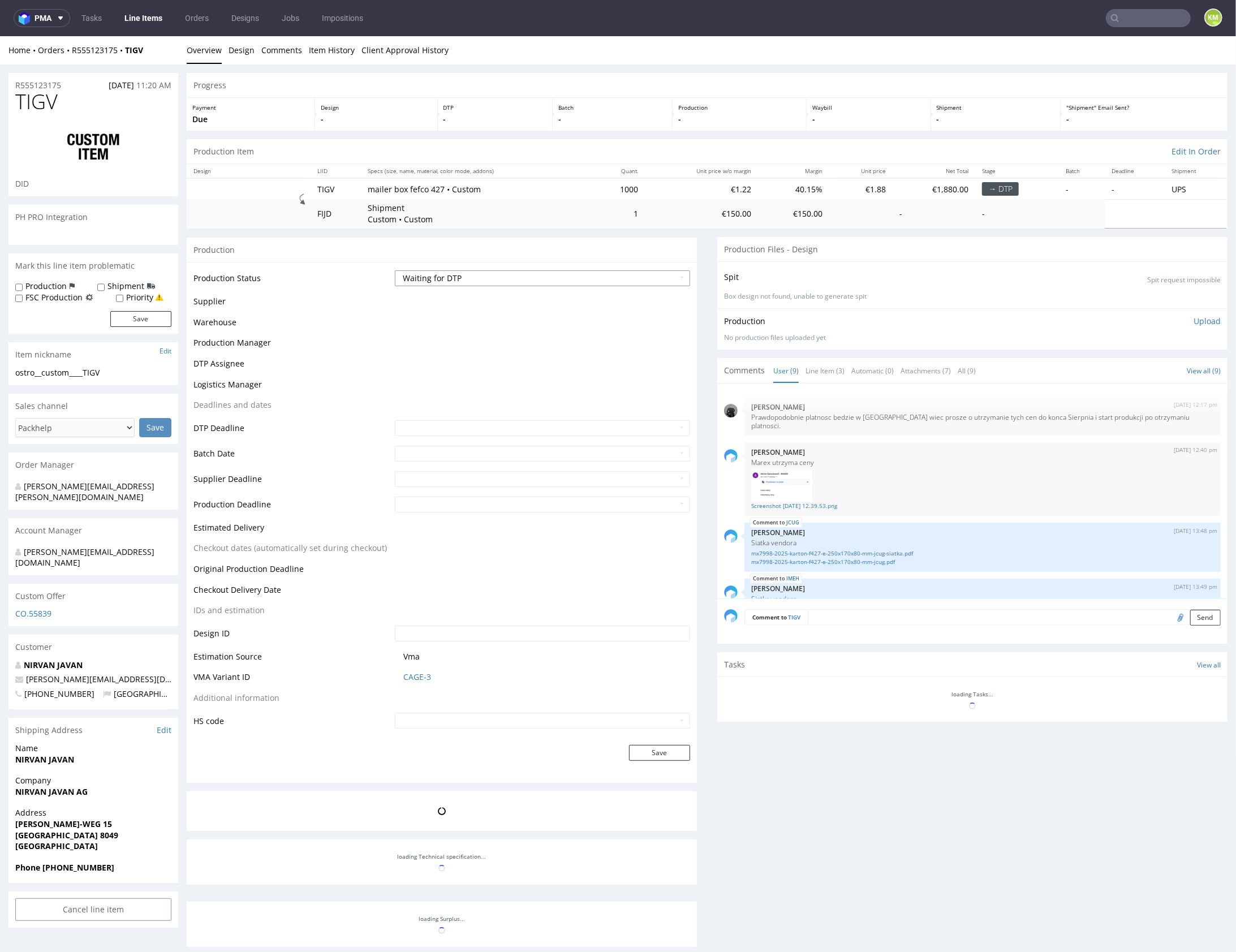
scroll to position [237, 0]
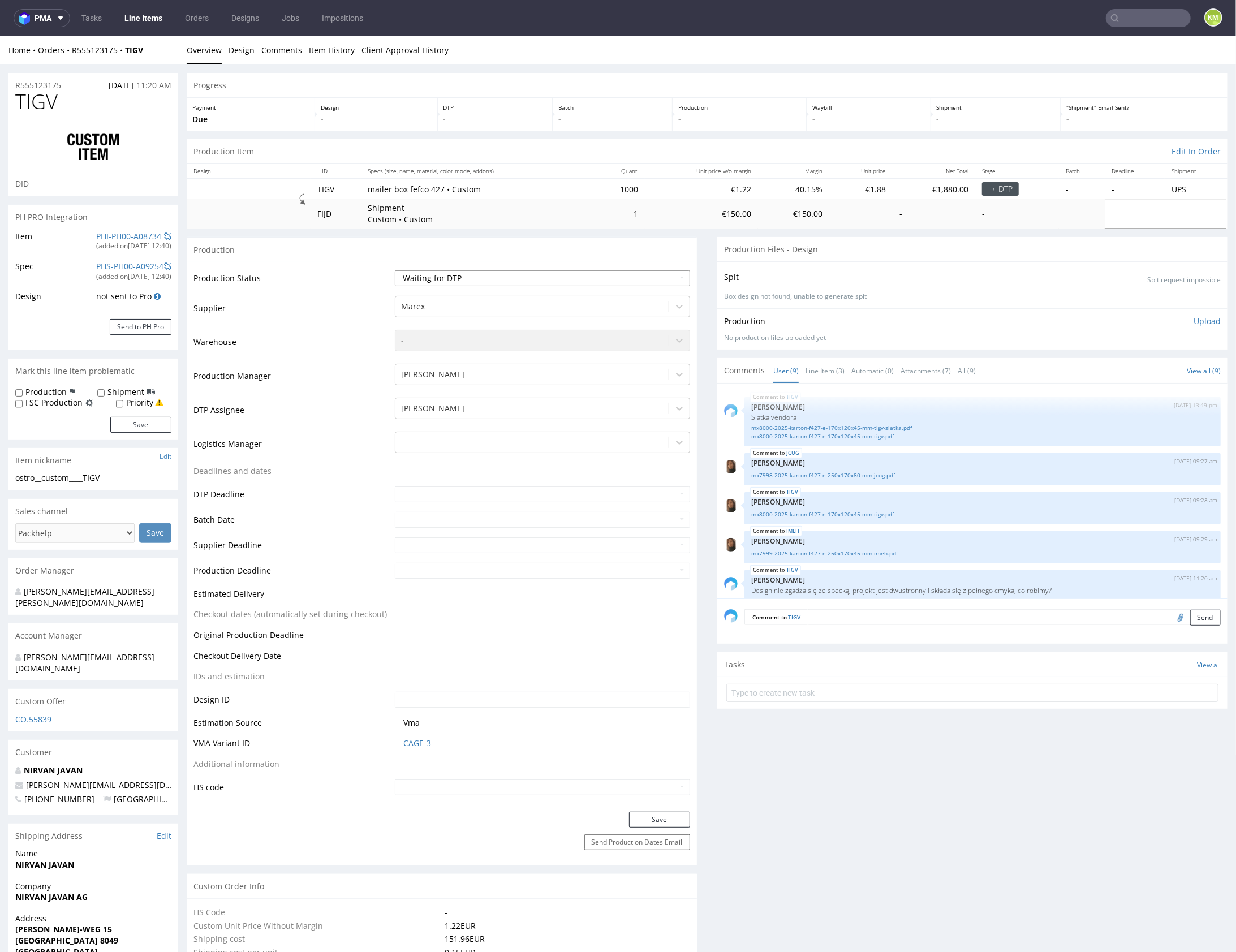
click at [584, 278] on select "Waiting for Artwork Waiting for Diecut Waiting for Mockup Waiting for DTP Waiti…" at bounding box center [542, 277] width 296 height 16
select select "dtp_issue"
click at [395, 270] on select "Waiting for Artwork Waiting for Diecut Waiting for Mockup Waiting for DTP Waiti…" at bounding box center [542, 277] width 296 height 16
click at [667, 815] on button "Save" at bounding box center [660, 818] width 61 height 16
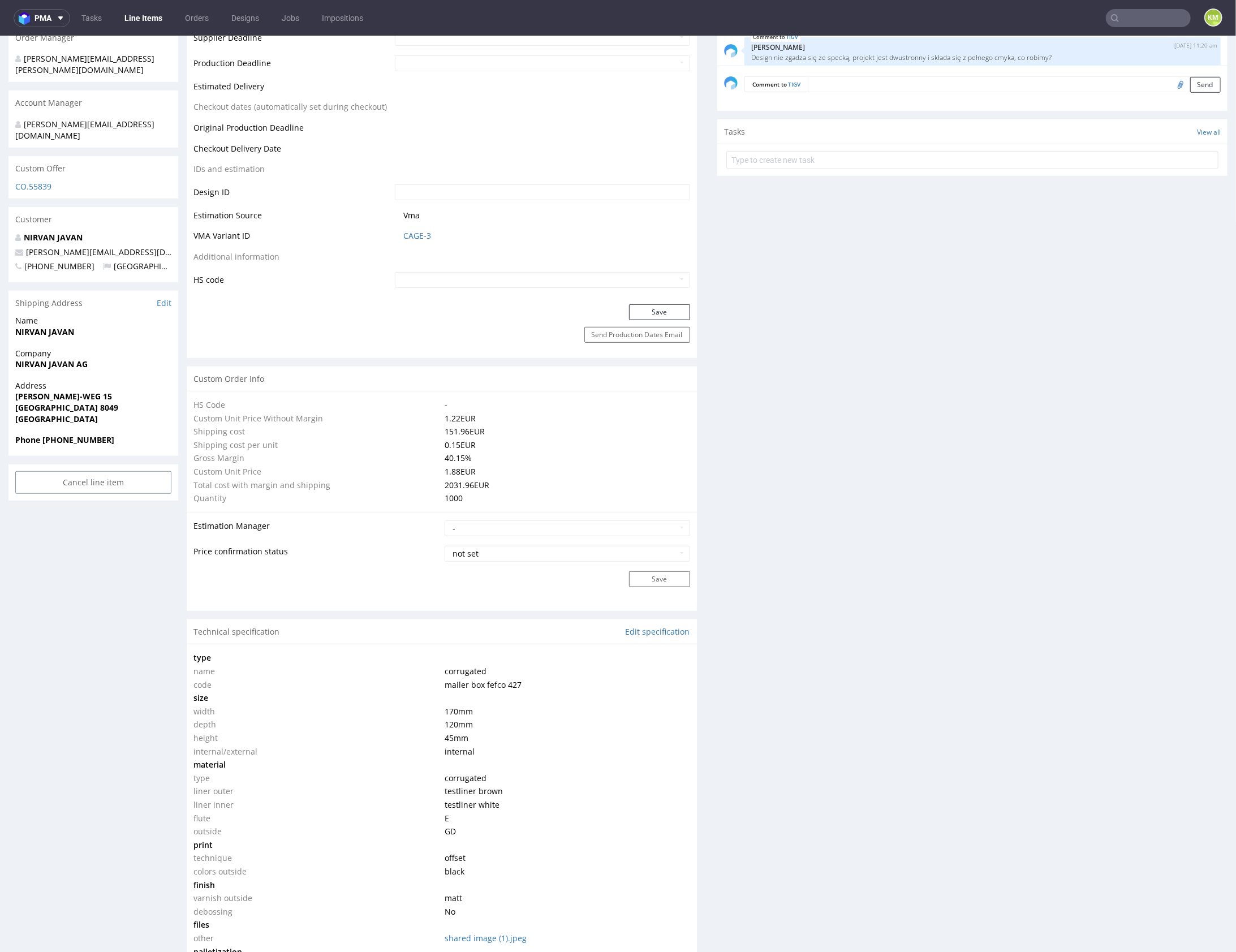
scroll to position [0, 0]
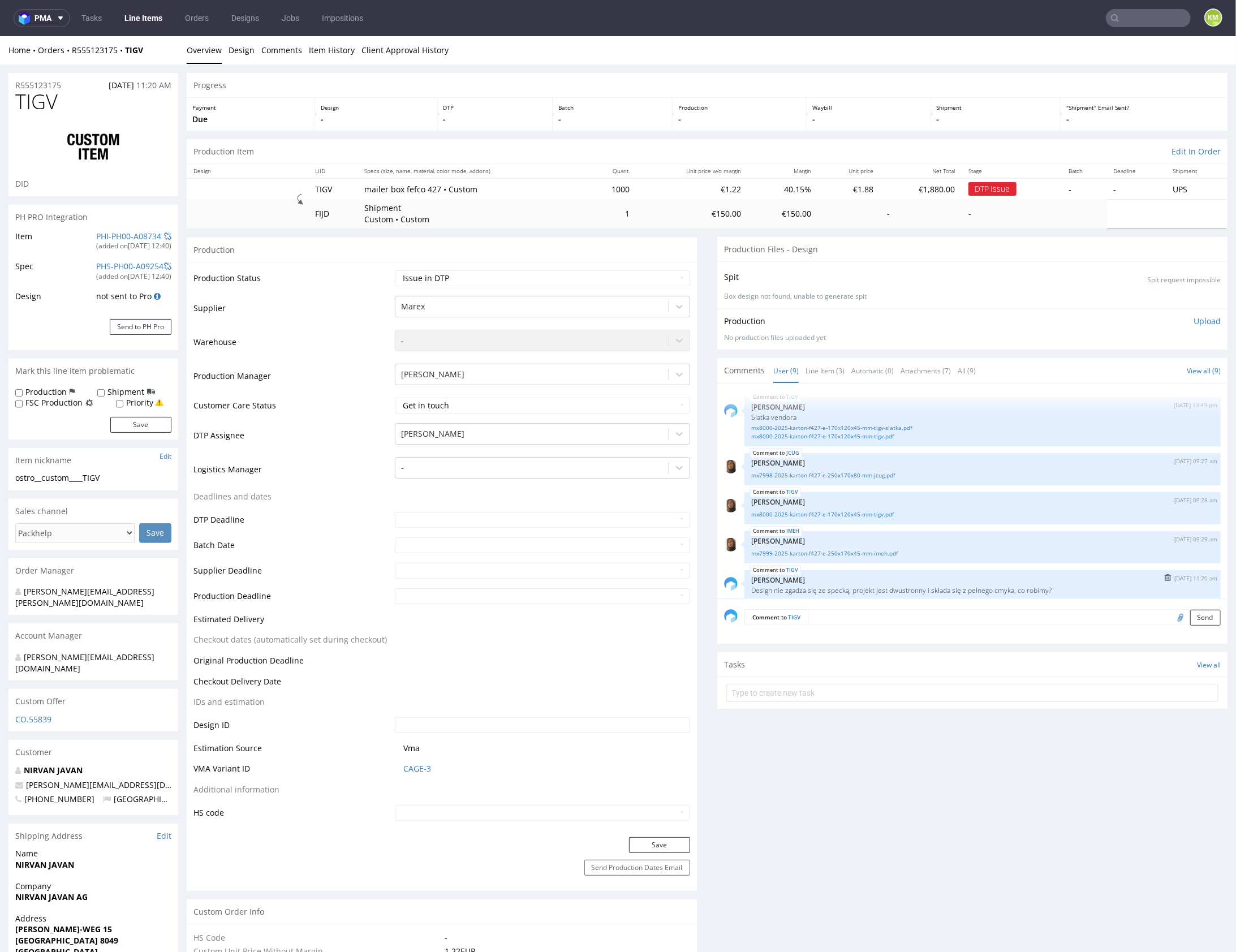
click at [899, 585] on p "Design nie zgadza się ze specką, projekt jest dwustronny i składa się z pełnego…" at bounding box center [982, 590] width 463 height 9
copy section "Design nie zgadza się ze specką, projekt jest dwustronny i składa się z pełnego…"
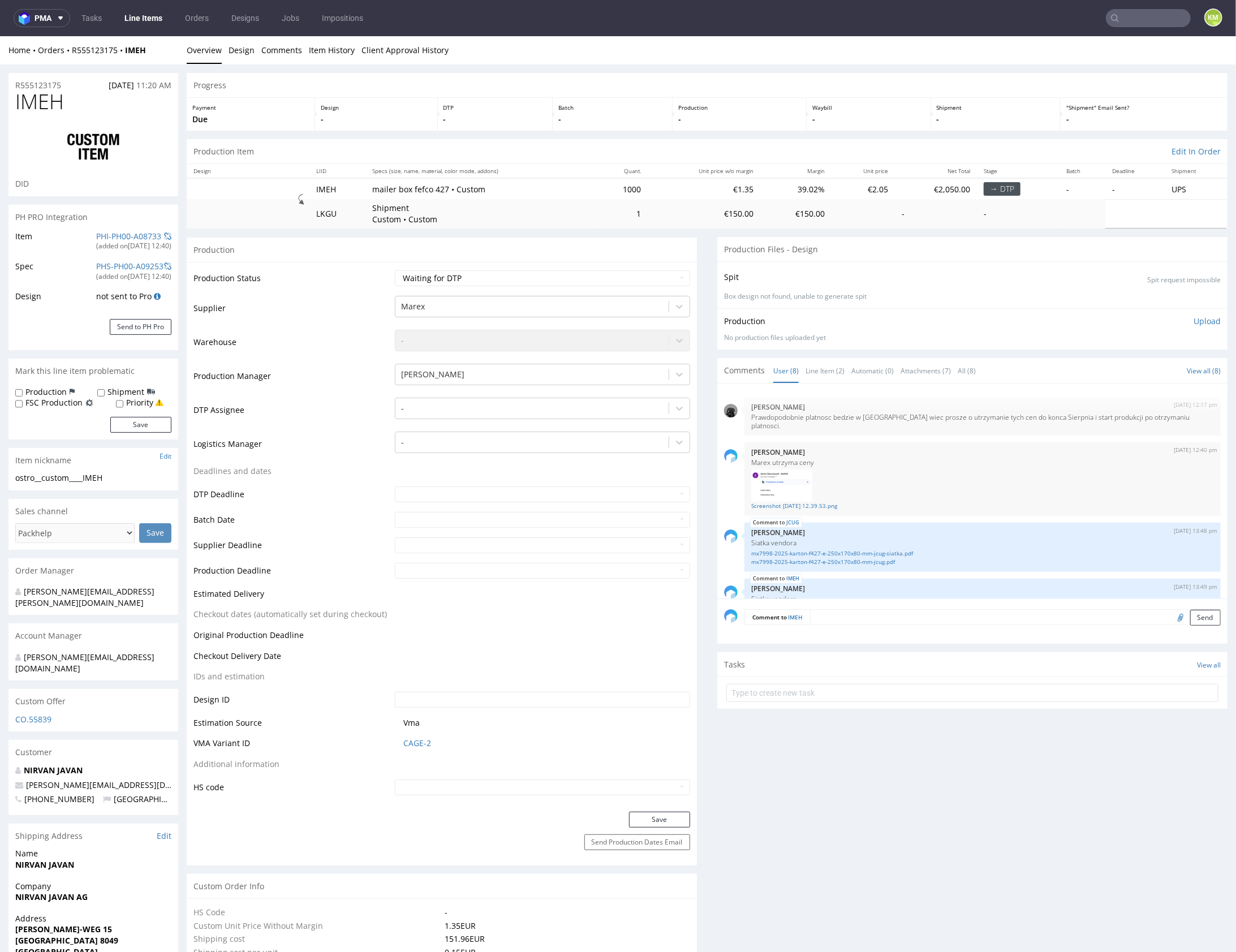
scroll to position [200, 0]
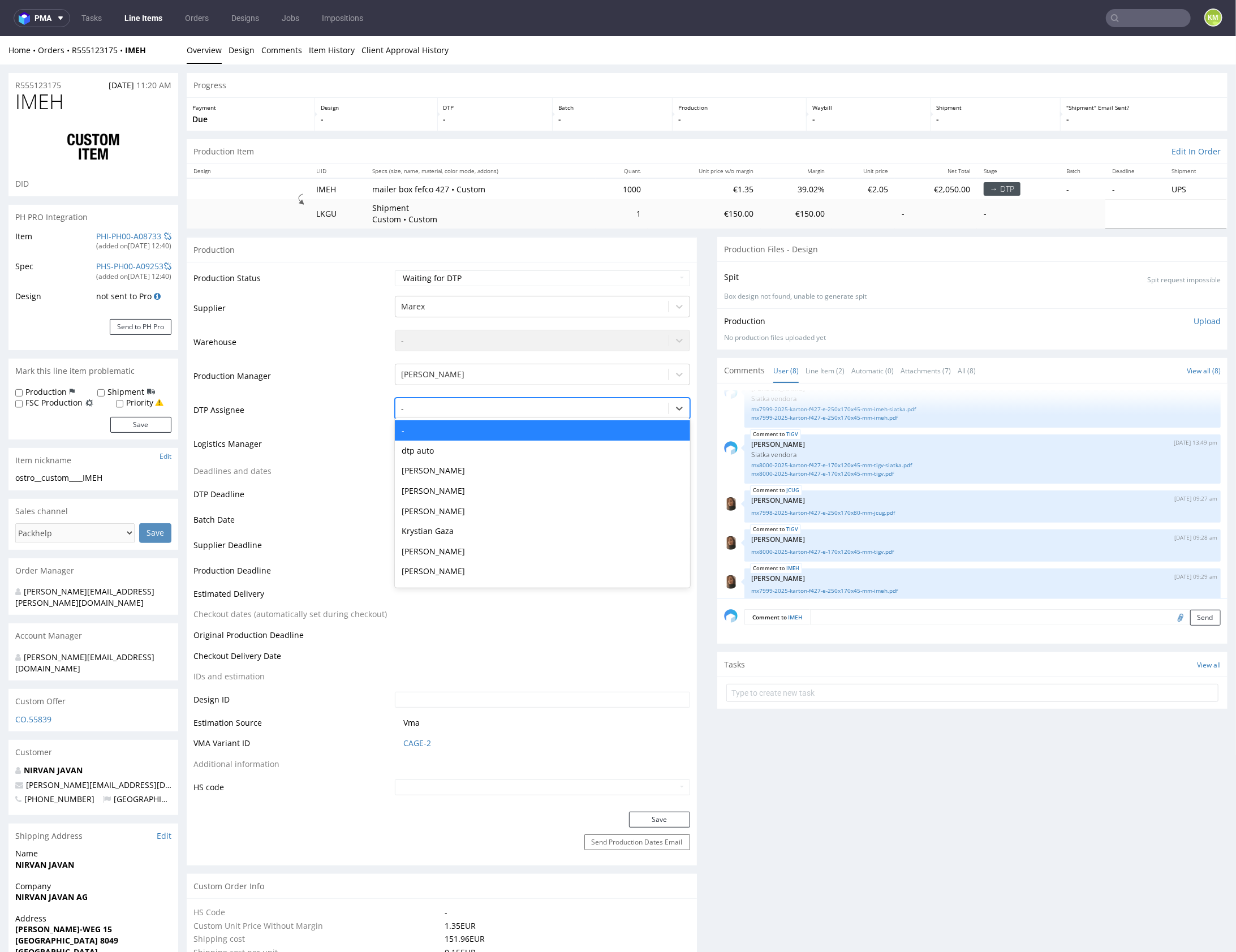
click at [542, 407] on div at bounding box center [532, 408] width 262 height 14
type input "mark"
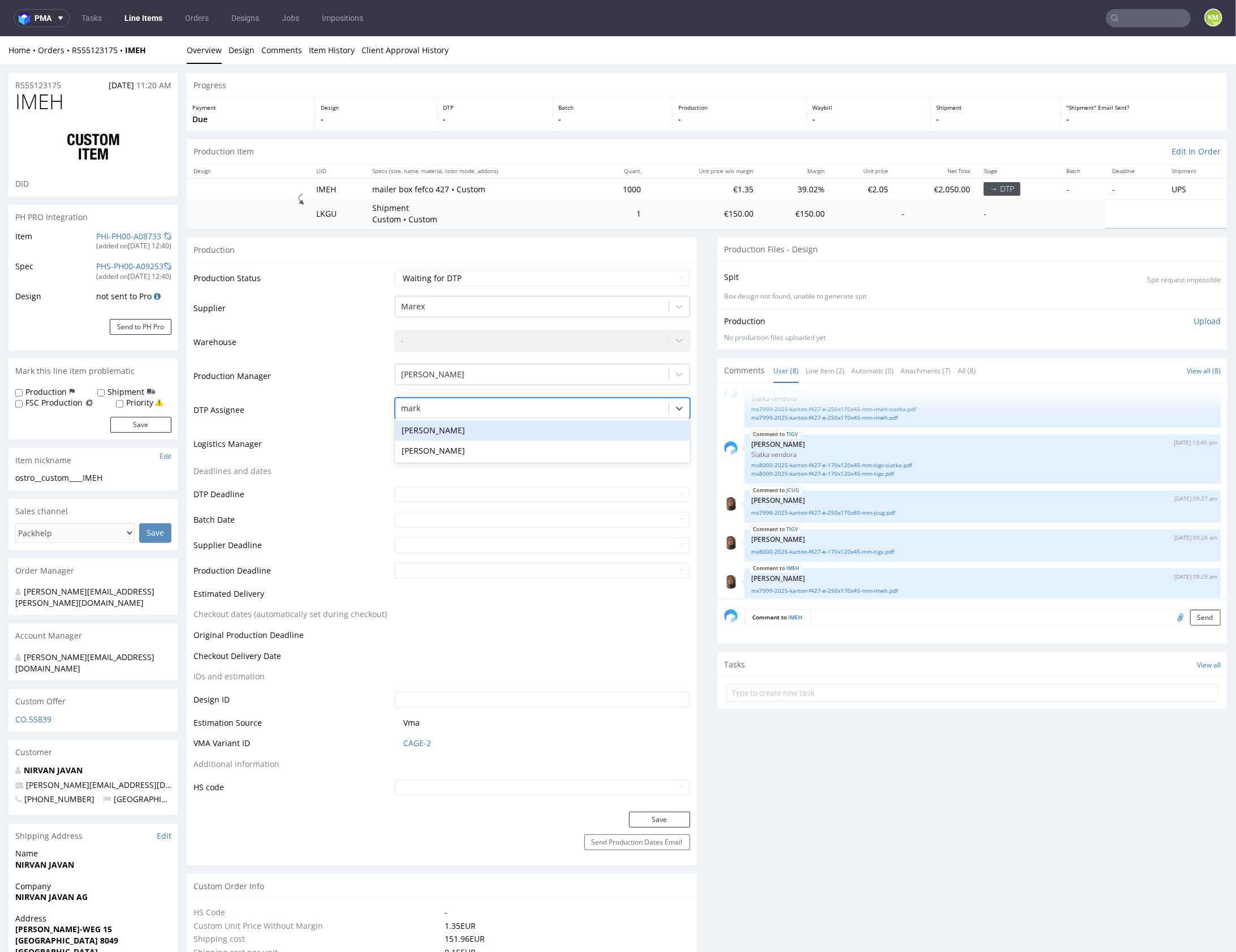
click at [533, 421] on div "[PERSON_NAME]" at bounding box center [542, 430] width 296 height 21
click at [657, 818] on button "Save" at bounding box center [660, 818] width 61 height 16
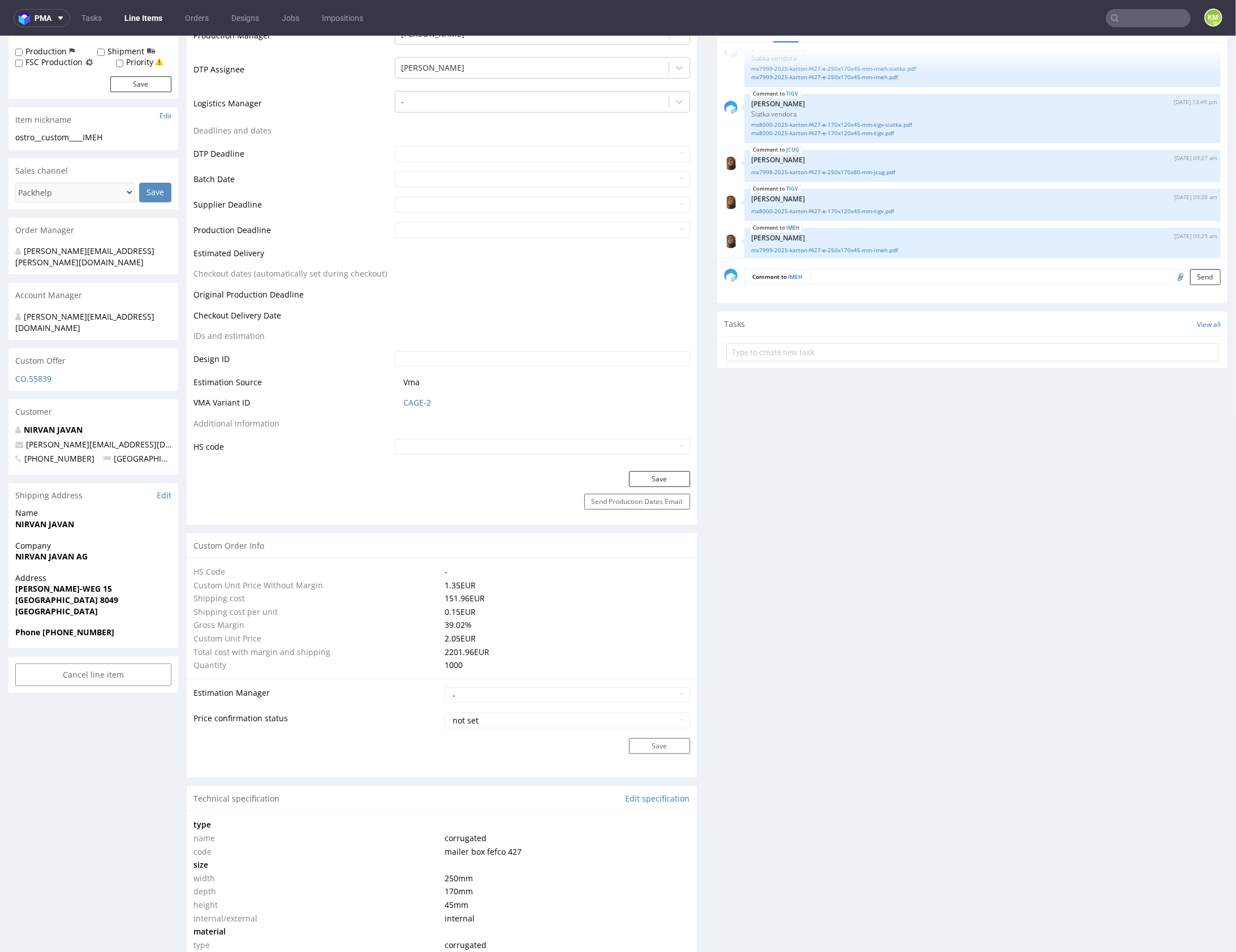
scroll to position [0, 0]
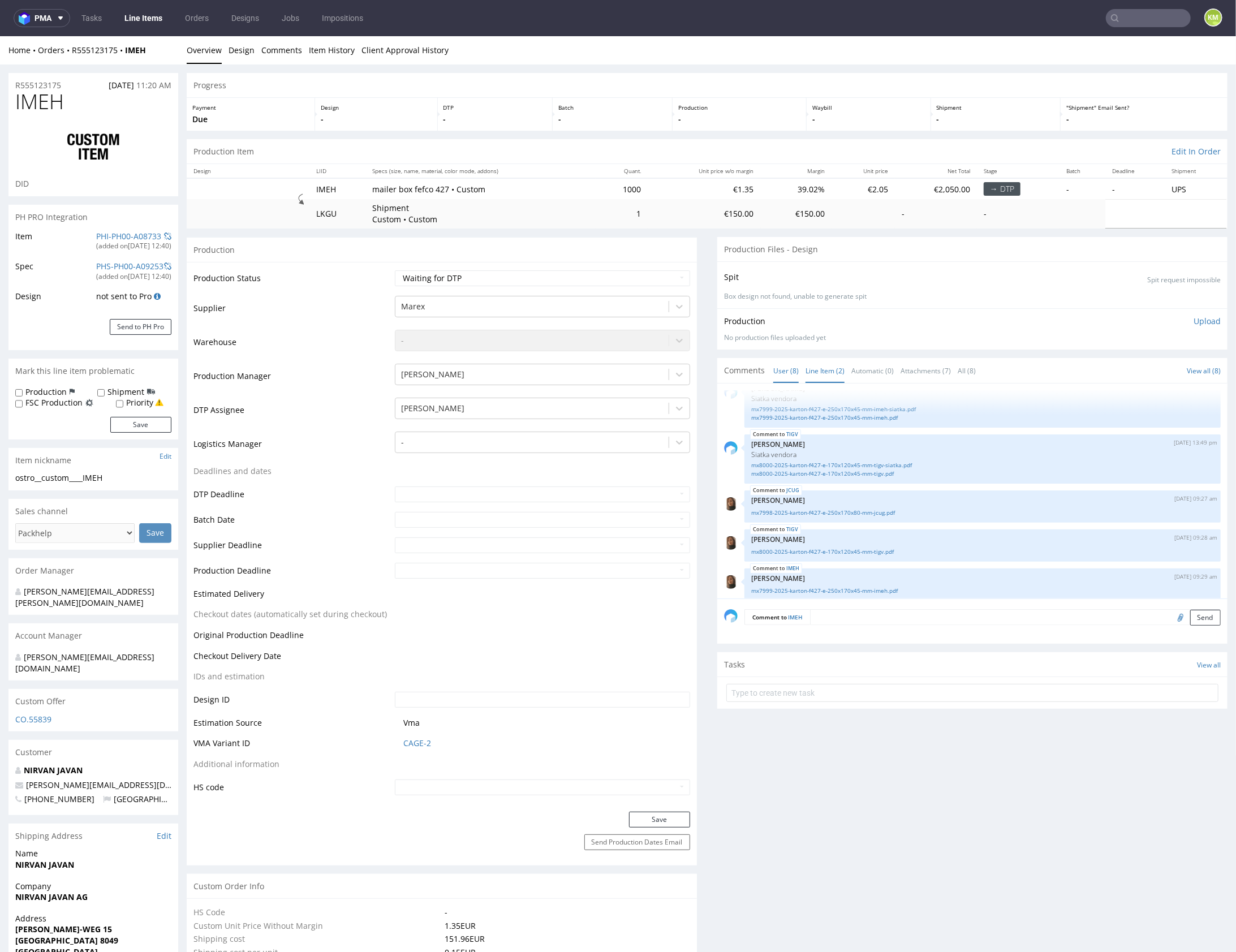
click at [830, 367] on link "Line Item (2)" at bounding box center [825, 370] width 39 height 24
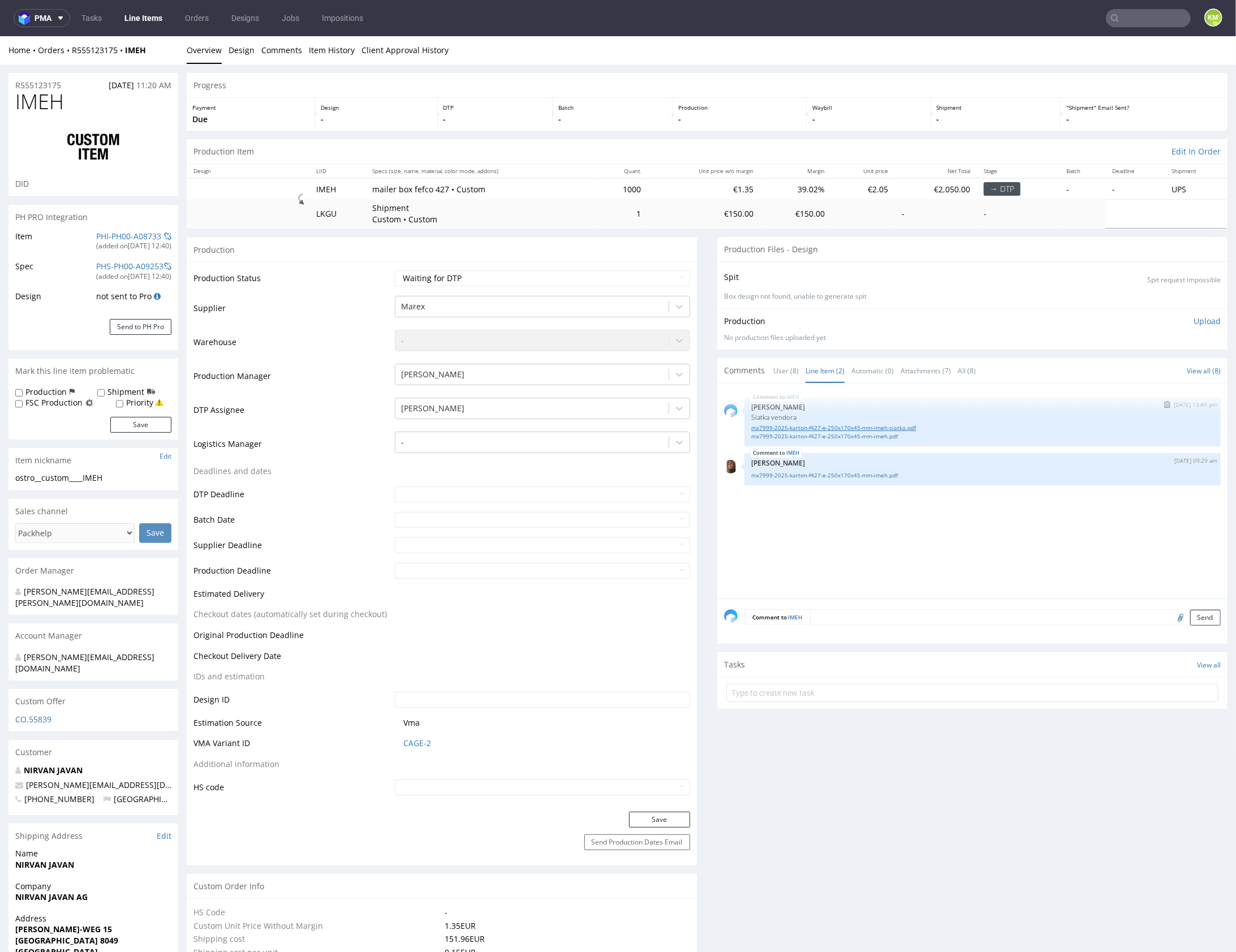
click at [874, 427] on link "mx7999-2025-karton-f427-e-250x170x45-mm-imeh-siatka.pdf" at bounding box center [982, 427] width 463 height 9
click at [881, 437] on link "mx7999-2025-karton-f427-e-250x170x45-mm-imeh.pdf" at bounding box center [982, 436] width 463 height 9
click at [882, 475] on link "mx7999-2025-karton-f427-e-250x170x45-mm-imeh.pdf" at bounding box center [982, 475] width 463 height 9
click at [928, 613] on textarea at bounding box center [1015, 616] width 411 height 16
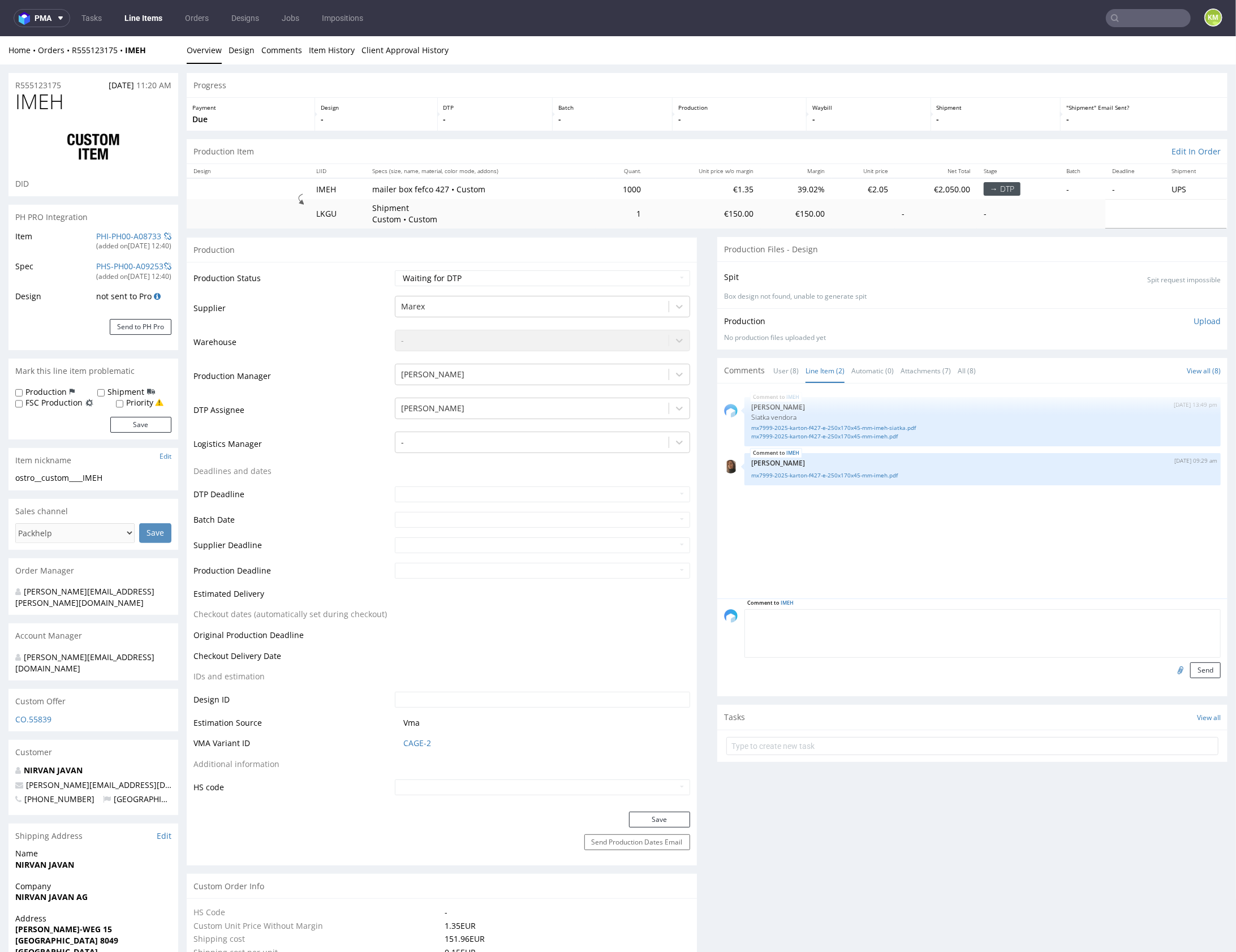
paste textarea "Design nie zgadza się ze specką, projekt jest dwustronny i składa się z pełnego…"
type textarea "Design nie zgadza się ze specką, projekt jest dwustronny i składa się z pełnego…"
click at [1193, 665] on button "Send" at bounding box center [1205, 669] width 31 height 16
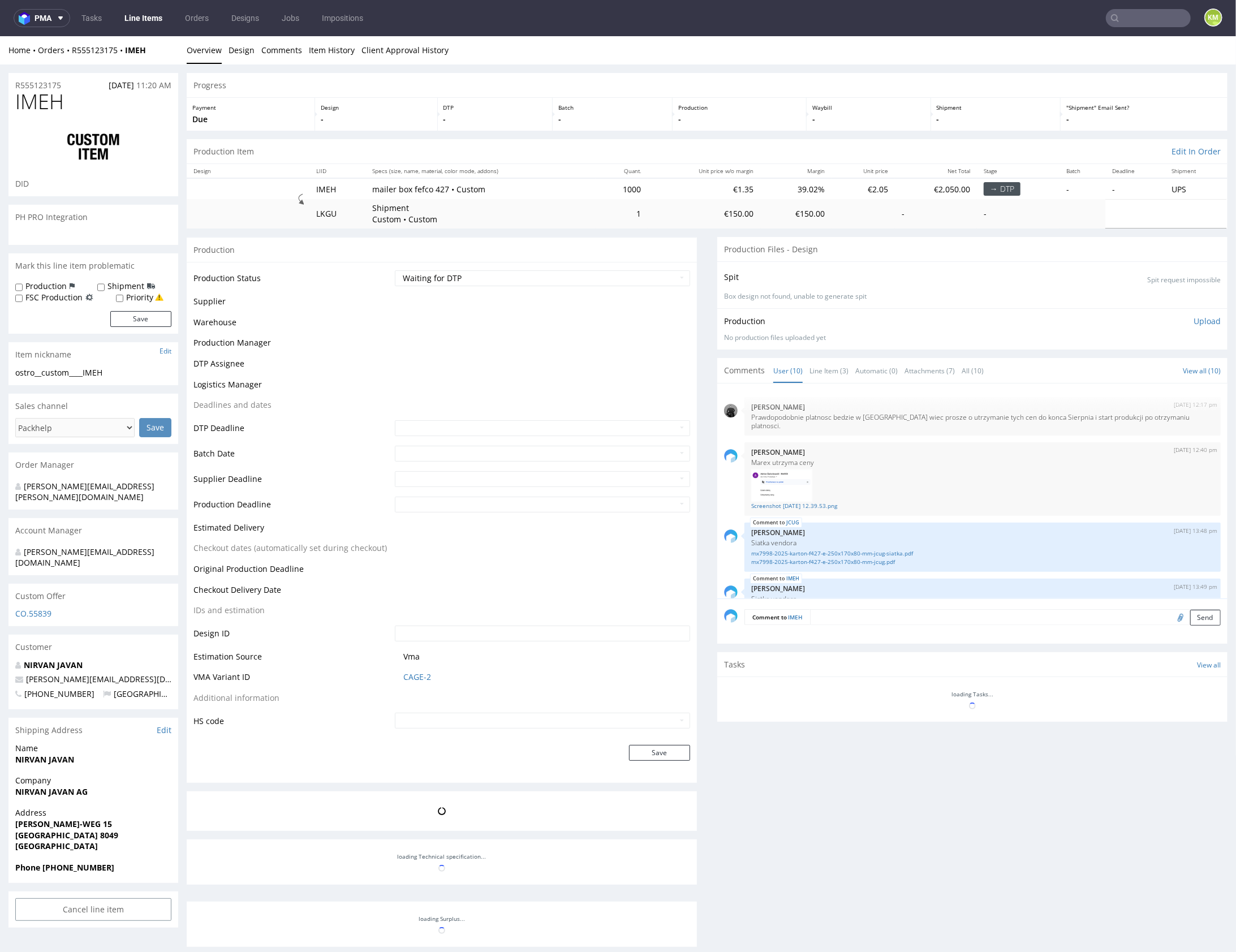
scroll to position [274, 0]
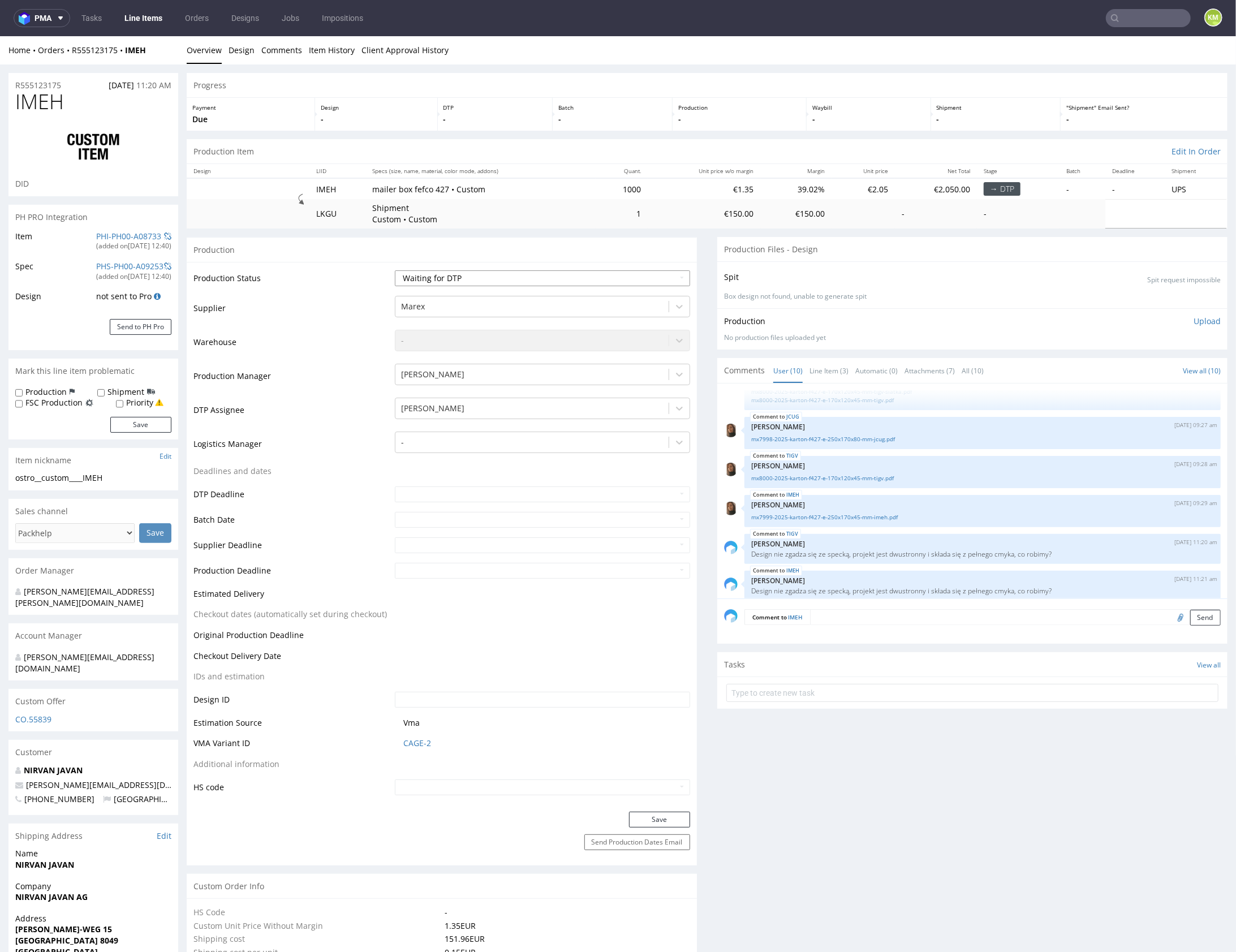
click at [640, 282] on select "Waiting for Artwork Waiting for Diecut Waiting for Mockup Waiting for DTP Waiti…" at bounding box center [542, 277] width 296 height 16
select select "dtp_issue"
click at [395, 270] on select "Waiting for Artwork Waiting for Diecut Waiting for Mockup Waiting for DTP Waiti…" at bounding box center [542, 277] width 296 height 16
click at [672, 818] on button "Save" at bounding box center [660, 818] width 61 height 16
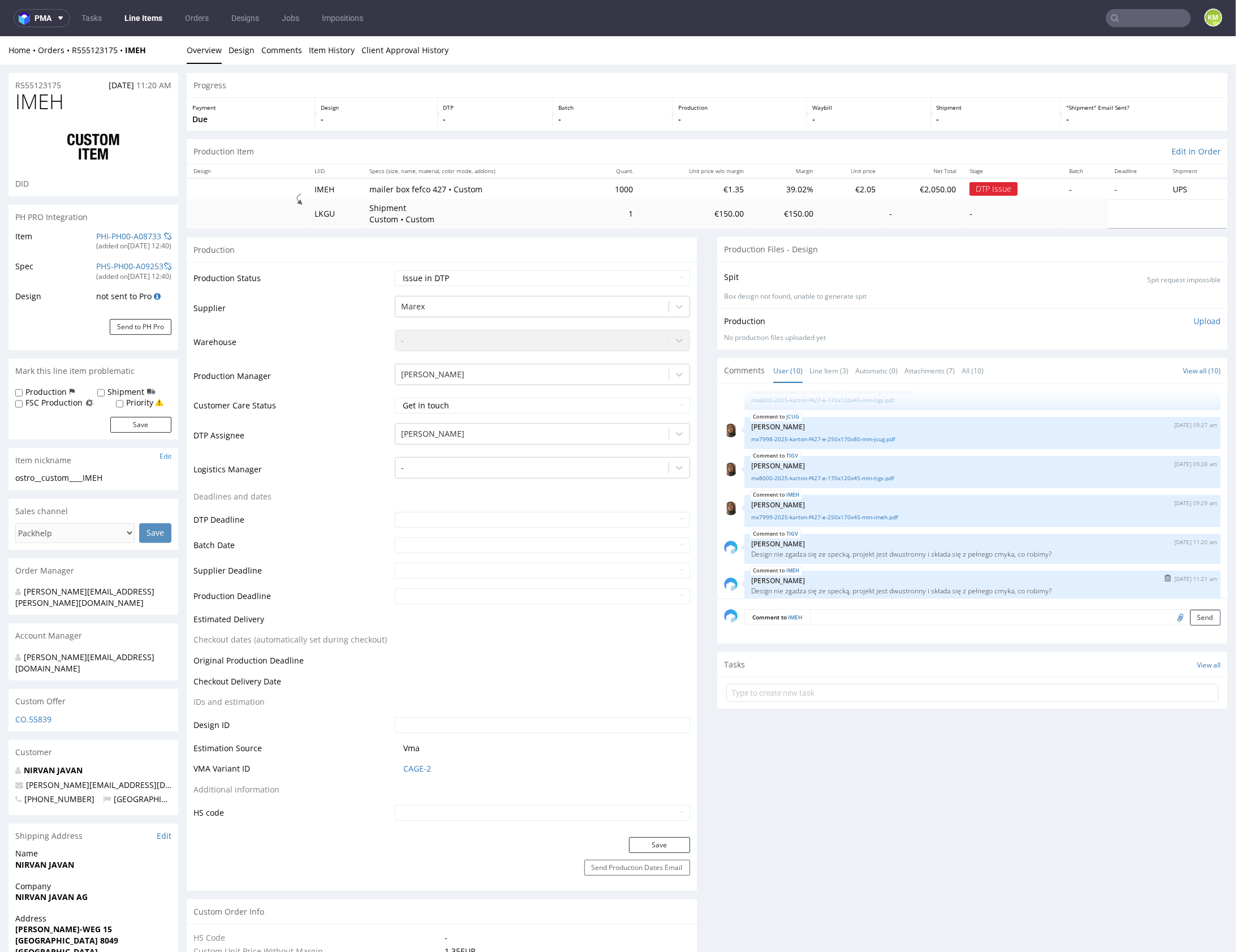
click at [900, 586] on p "Design nie zgadza się ze specką, projekt jest dwustronny i składa się z pełnego…" at bounding box center [982, 590] width 463 height 9
copy section "Design nie zgadza się ze specką, projekt jest dwustronny i składa się z pełnego…"
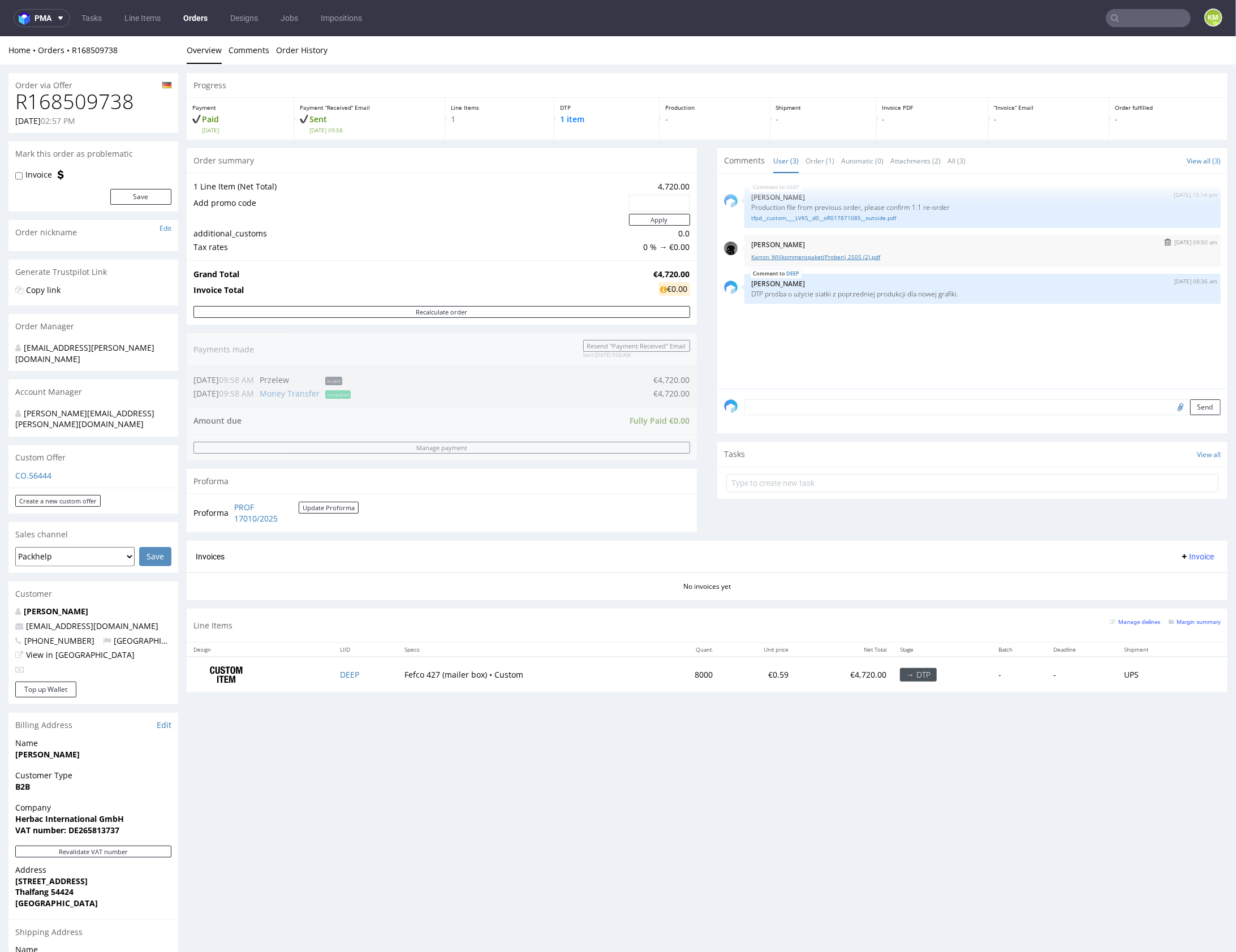
click at [838, 257] on link "Karton_Willkommenspaket(Proben)_2505 (2).pdf" at bounding box center [982, 257] width 463 height 9
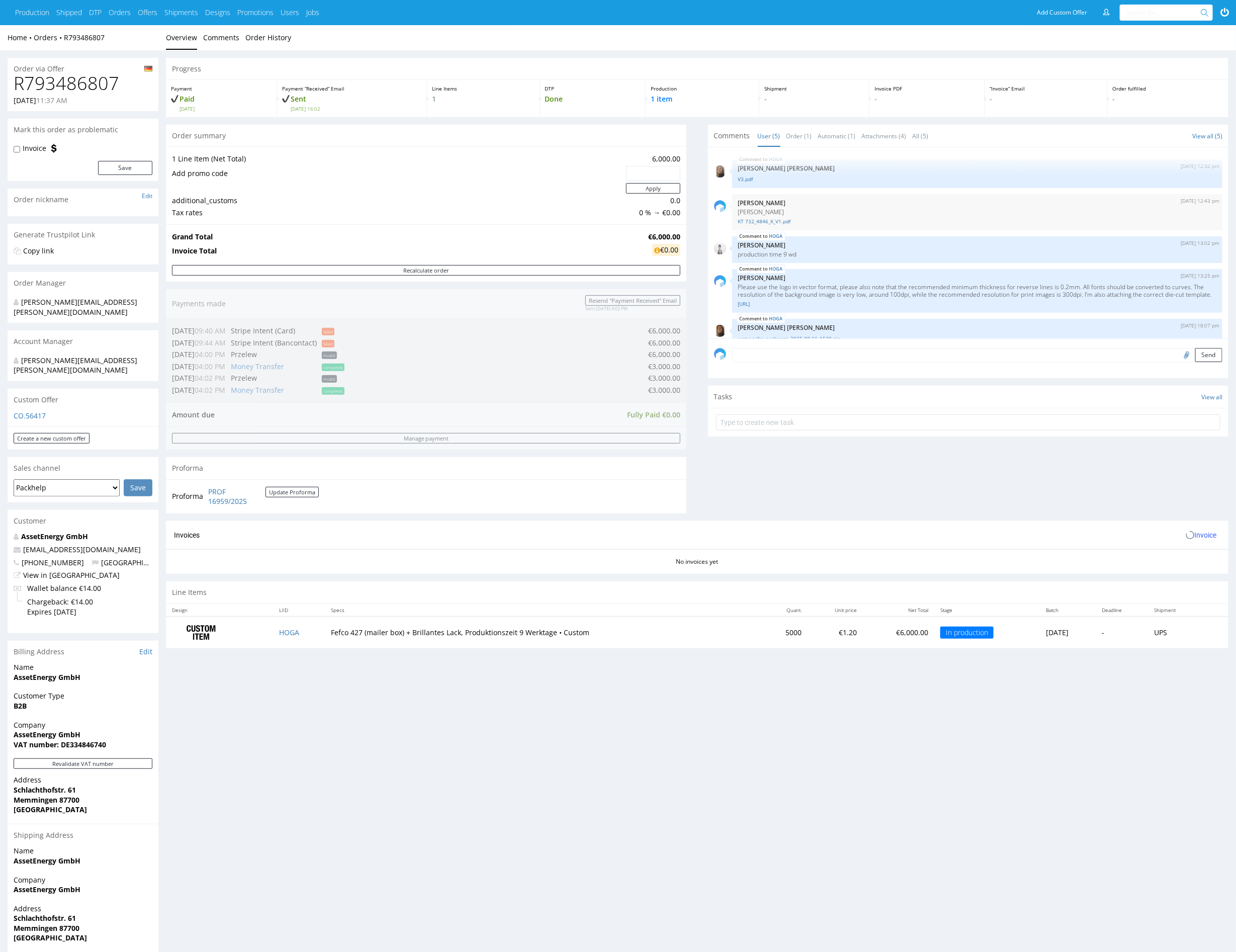
scroll to position [23, 0]
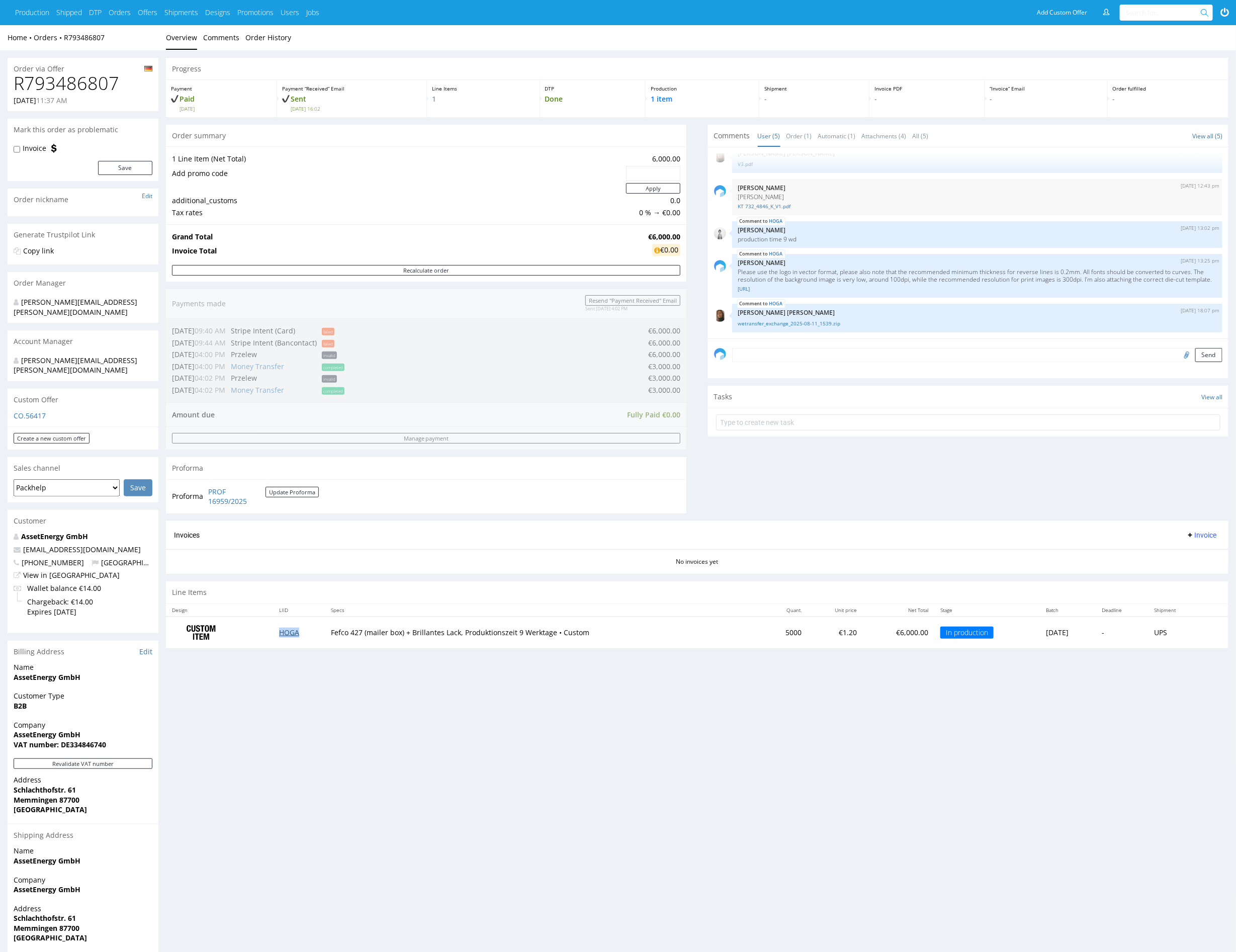
click at [285, 629] on link "HOGA" at bounding box center [289, 632] width 20 height 9
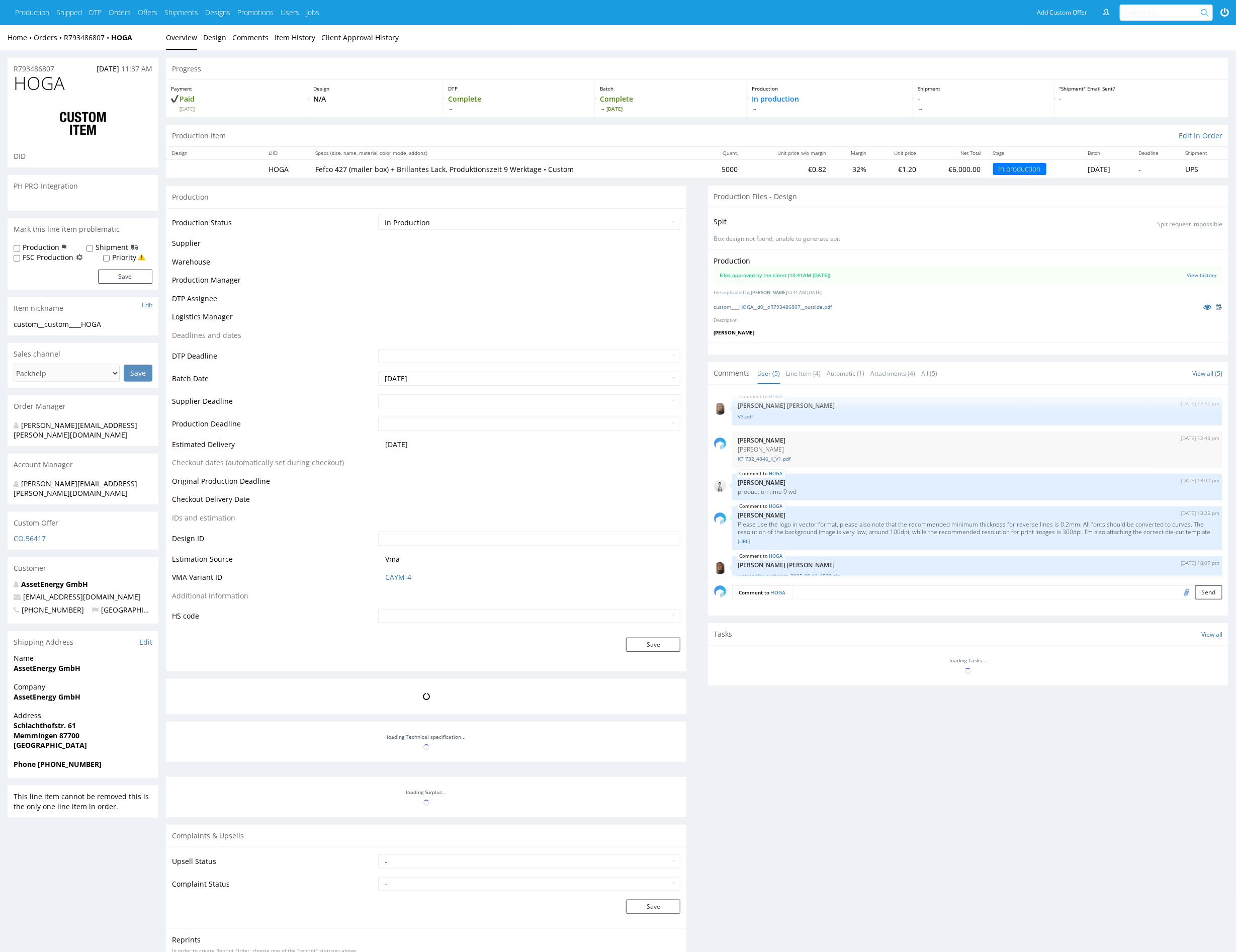
scroll to position [23, 0]
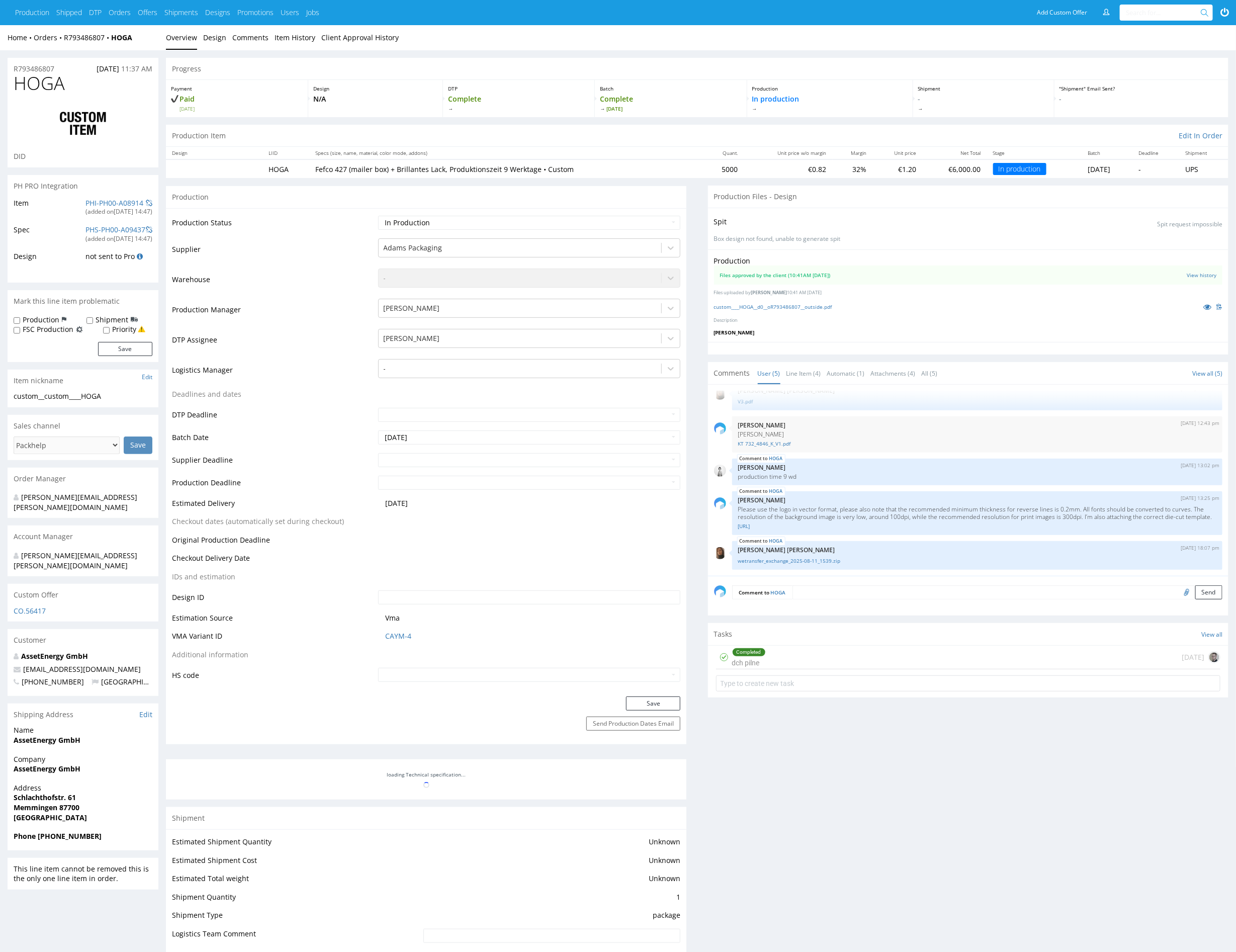
click at [1198, 268] on z-tile__section--no-border "Files approved by the client (10:41AM 12 Aug 2025) View history" at bounding box center [968, 275] width 508 height 19
click at [1202, 273] on link "View history" at bounding box center [1202, 275] width 29 height 7
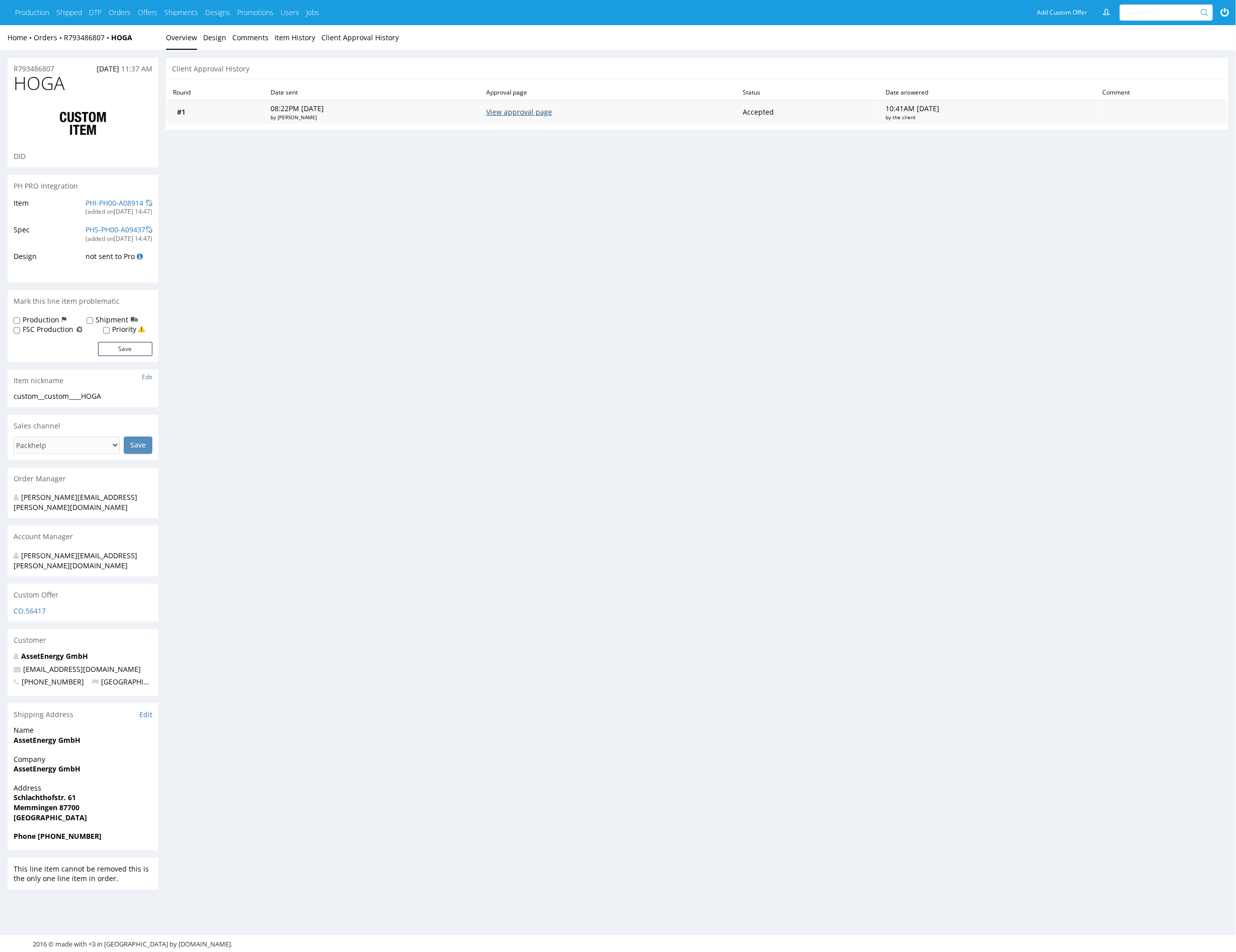
click at [552, 113] on link "View approval page" at bounding box center [519, 112] width 66 height 9
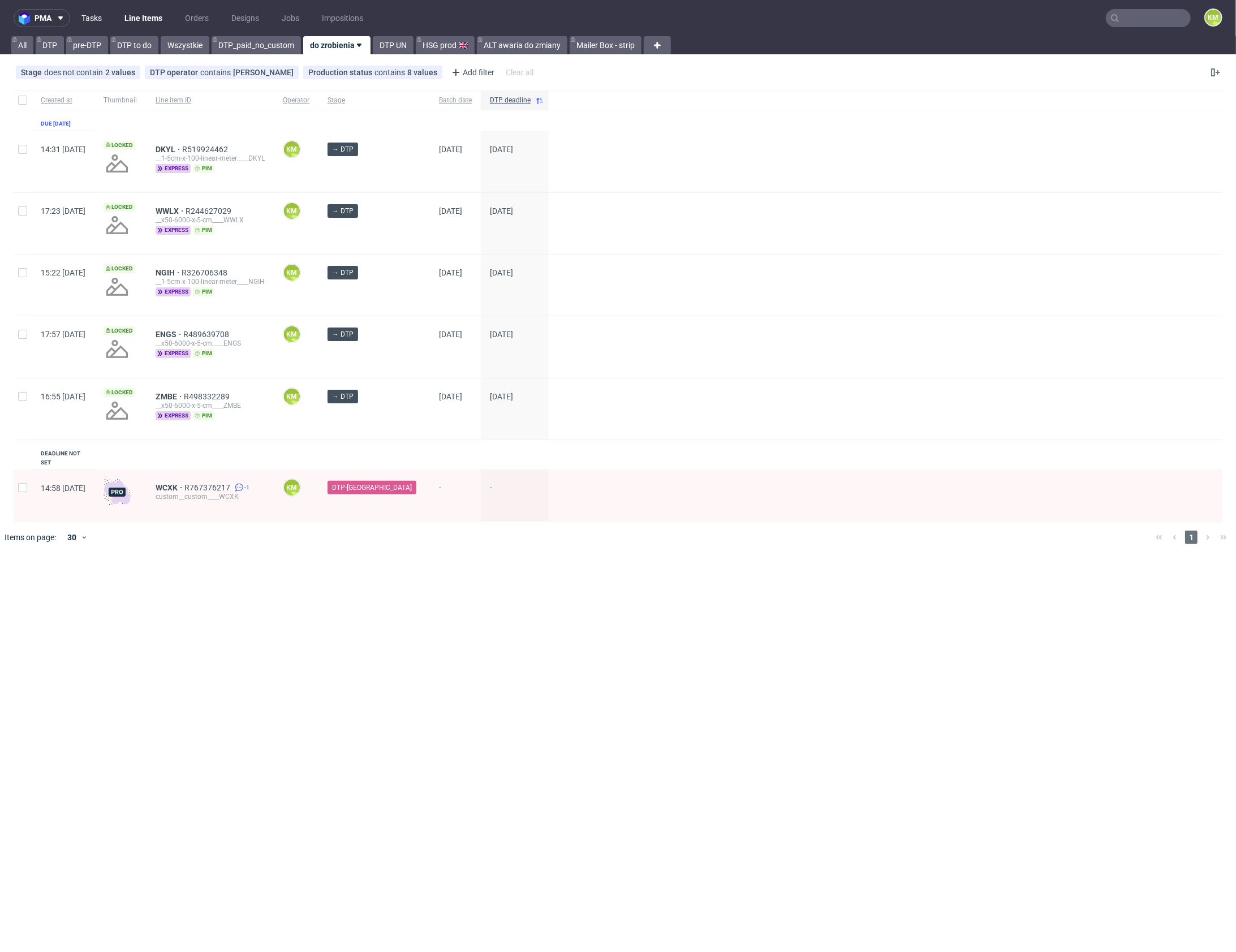
click at [98, 16] on link "Tasks" at bounding box center [92, 17] width 34 height 18
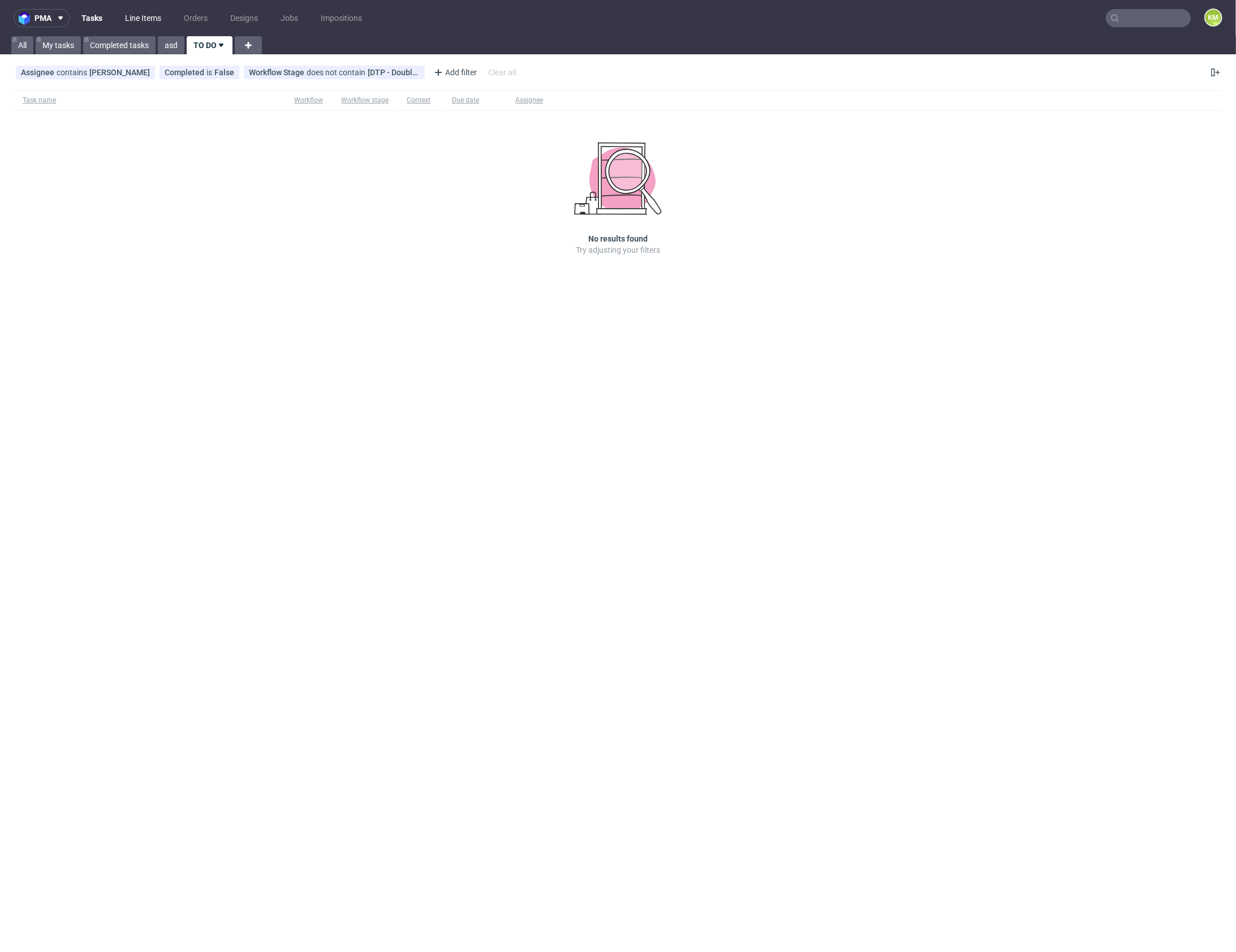
click at [129, 17] on link "Line Items" at bounding box center [143, 17] width 50 height 18
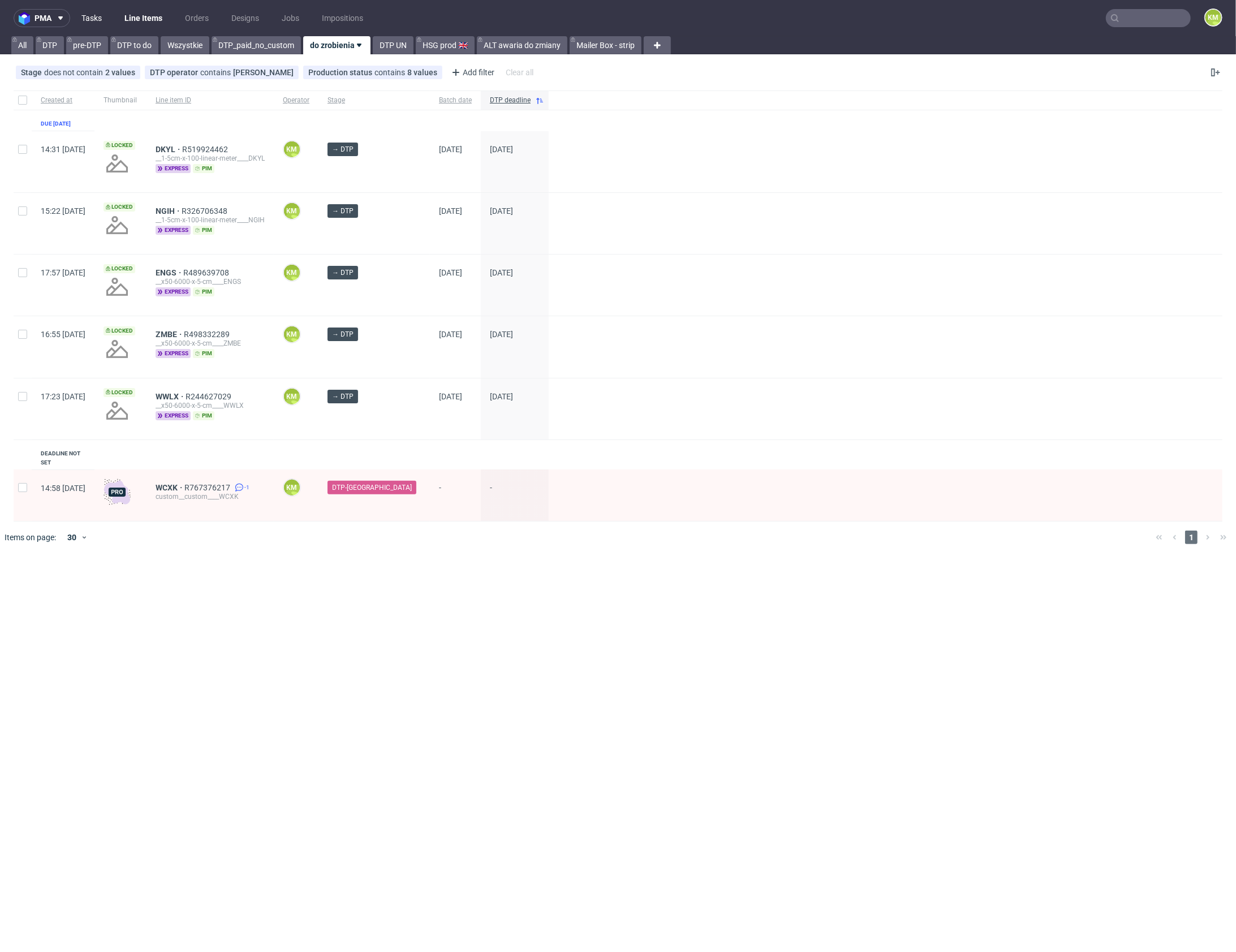
click at [97, 16] on link "Tasks" at bounding box center [92, 17] width 34 height 18
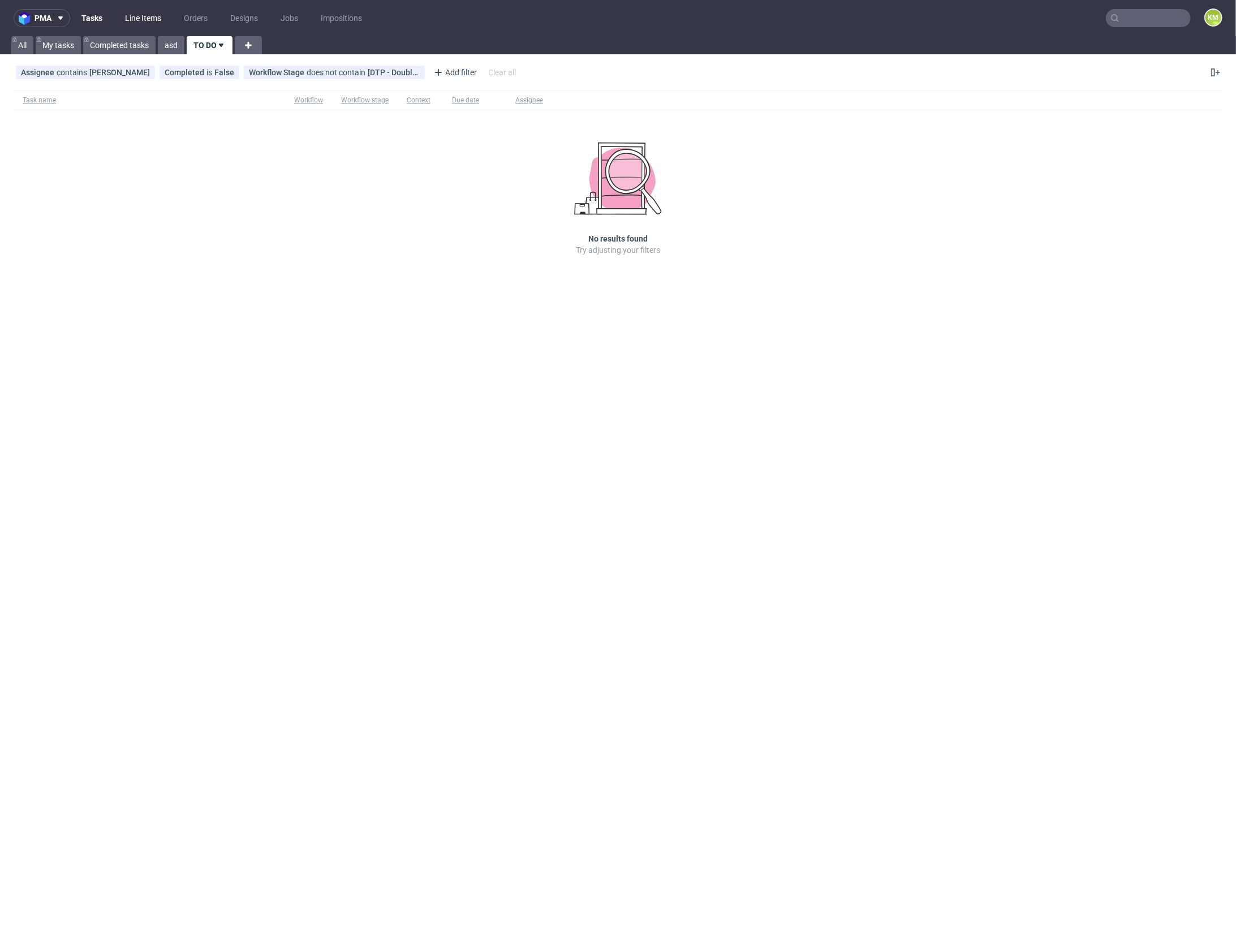
click at [146, 16] on link "Line Items" at bounding box center [143, 17] width 50 height 18
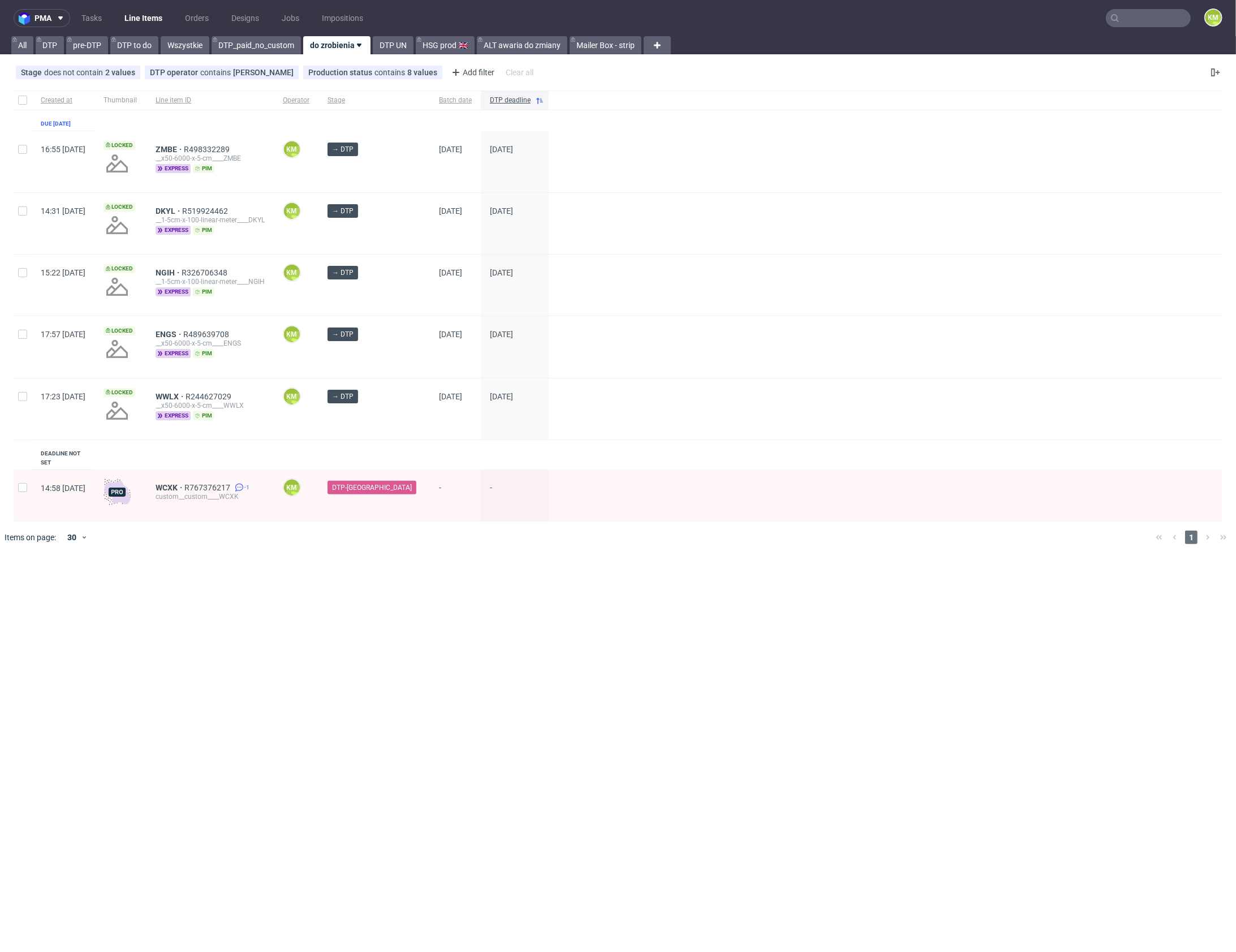
click at [765, 626] on div "pma Tasks Line Items Orders Designs Jobs Impositions KM All DTP pre-DTP DTP to …" at bounding box center [618, 476] width 1236 height 952
click at [414, 600] on div "pma Tasks Line Items Orders Designs Jobs Impositions KM All DTP pre-DTP DTP to …" at bounding box center [618, 476] width 1236 height 952
click at [424, 618] on div "pma Tasks Line Items Orders Designs Jobs Impositions KM All DTP pre-DTP DTP to …" at bounding box center [618, 476] width 1236 height 952
click at [99, 23] on link "Tasks" at bounding box center [92, 17] width 34 height 18
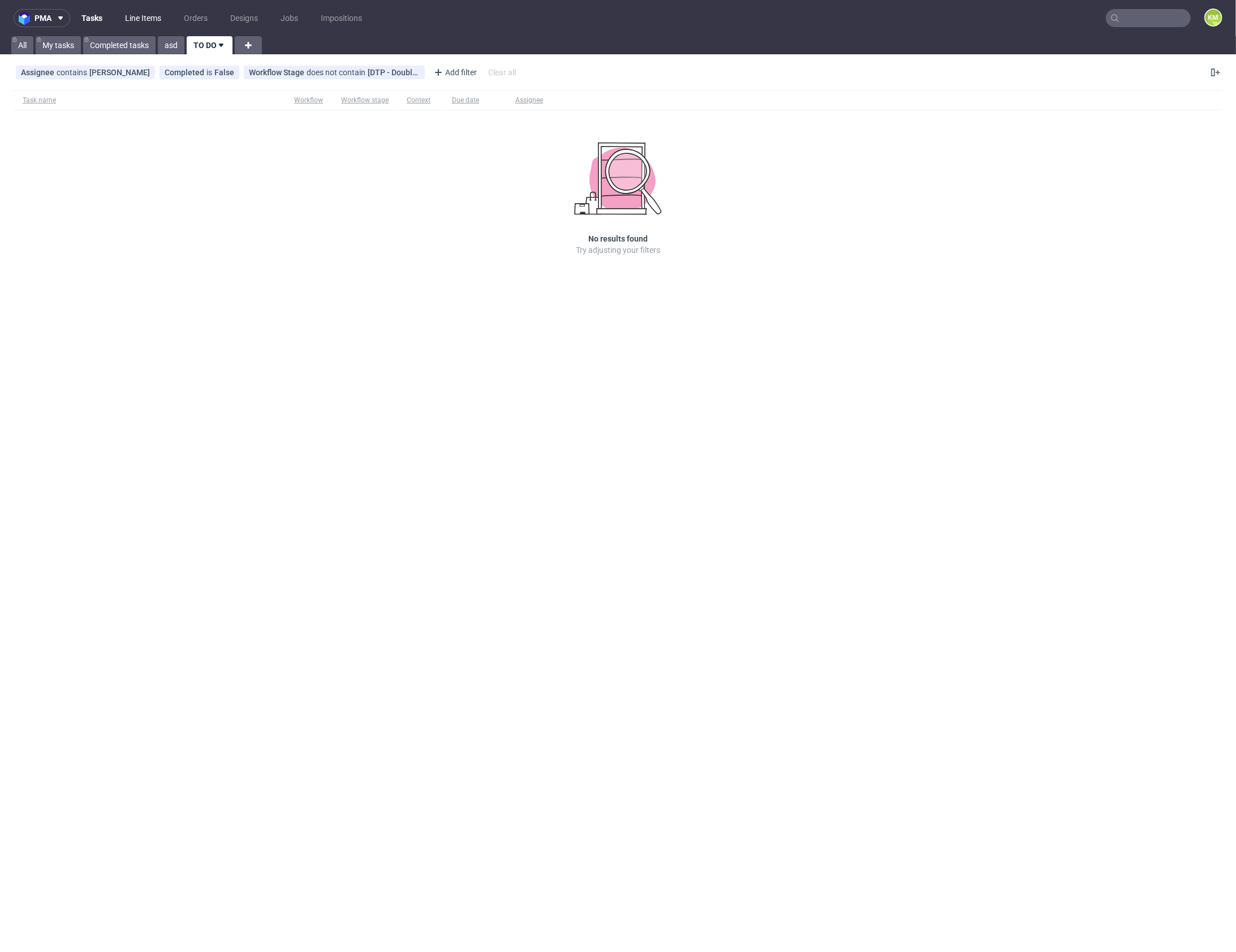
click at [139, 21] on link "Line Items" at bounding box center [143, 17] width 50 height 18
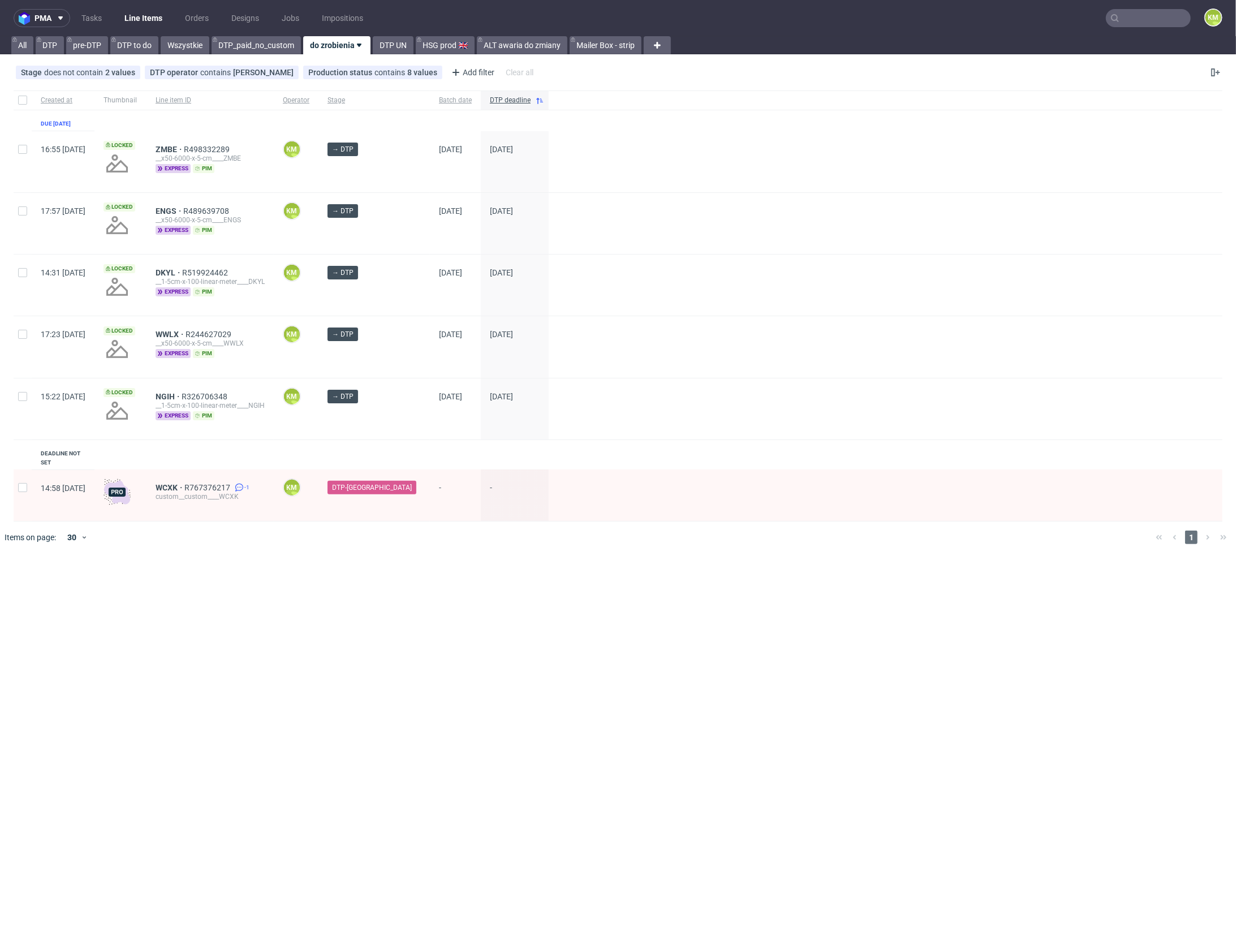
click at [728, 567] on div "pma Tasks Line Items Orders Designs Jobs Impositions KM All DTP pre-DTP DTP to …" at bounding box center [618, 476] width 1236 height 952
click at [756, 567] on div "pma Tasks Line Items Orders Designs Jobs Impositions KM All DTP pre-DTP DTP to …" at bounding box center [618, 476] width 1236 height 952
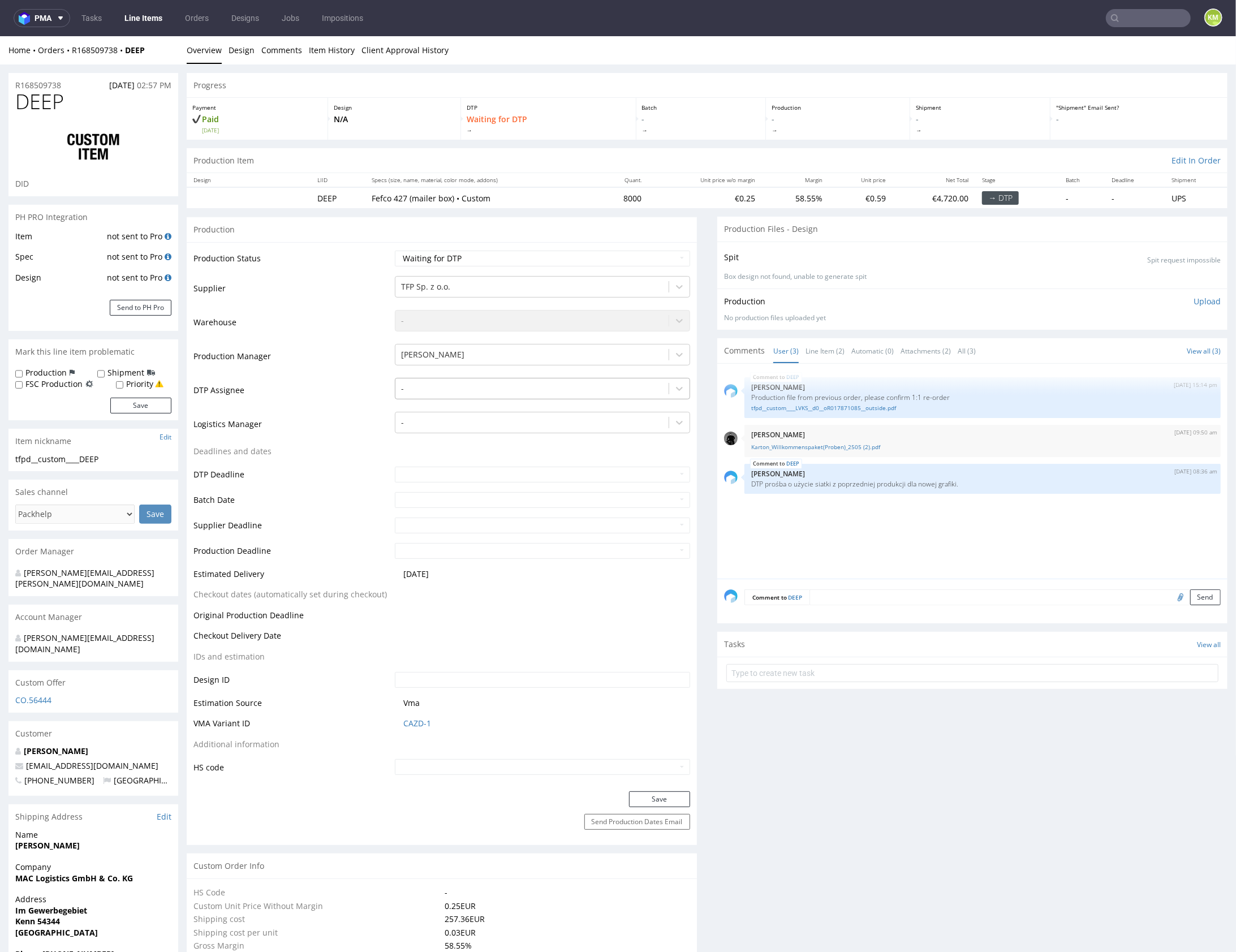
click at [524, 390] on div at bounding box center [532, 388] width 262 height 14
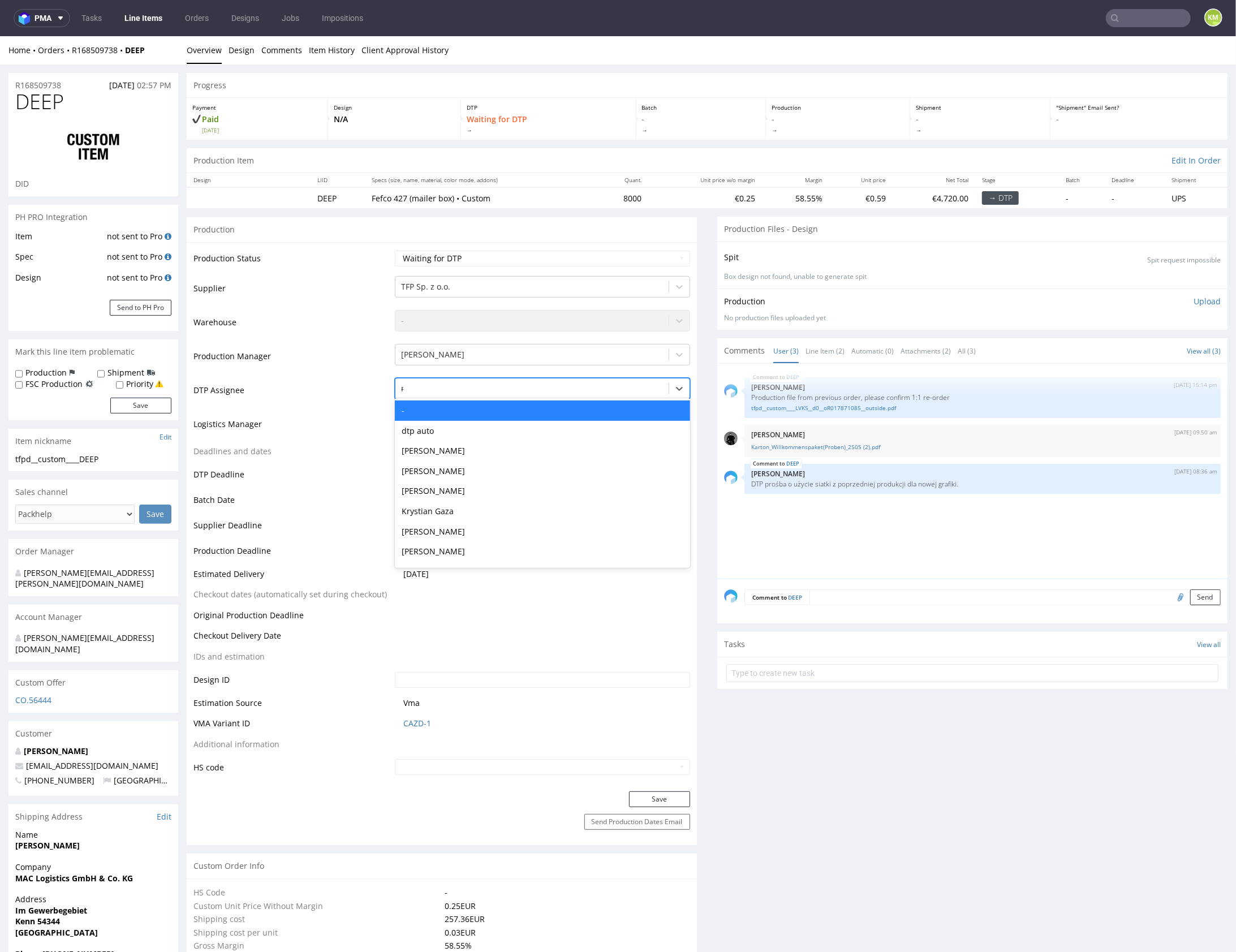
type input "mark"
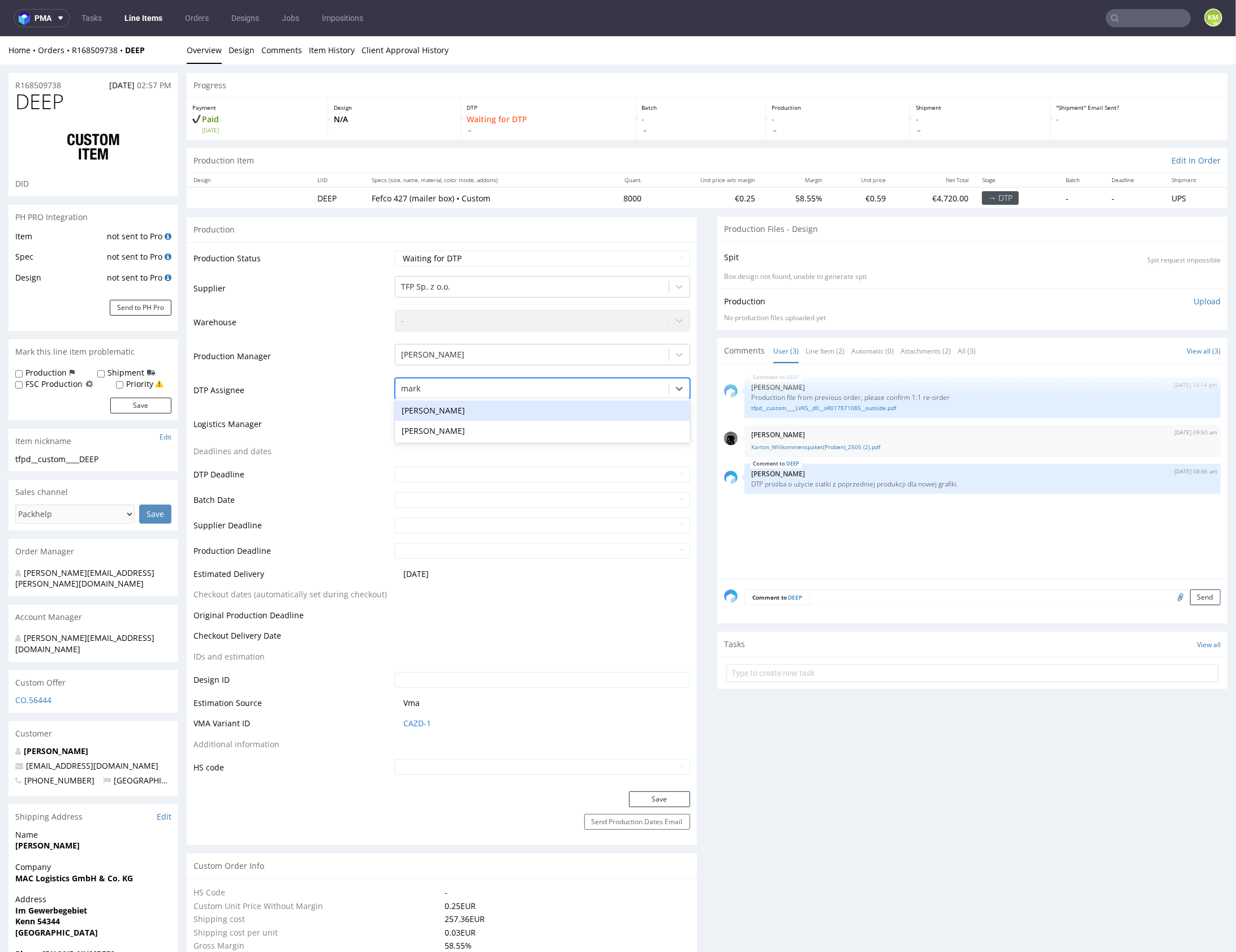
click at [494, 414] on div "[PERSON_NAME]" at bounding box center [542, 410] width 296 height 21
click at [661, 795] on button "Save" at bounding box center [660, 798] width 61 height 16
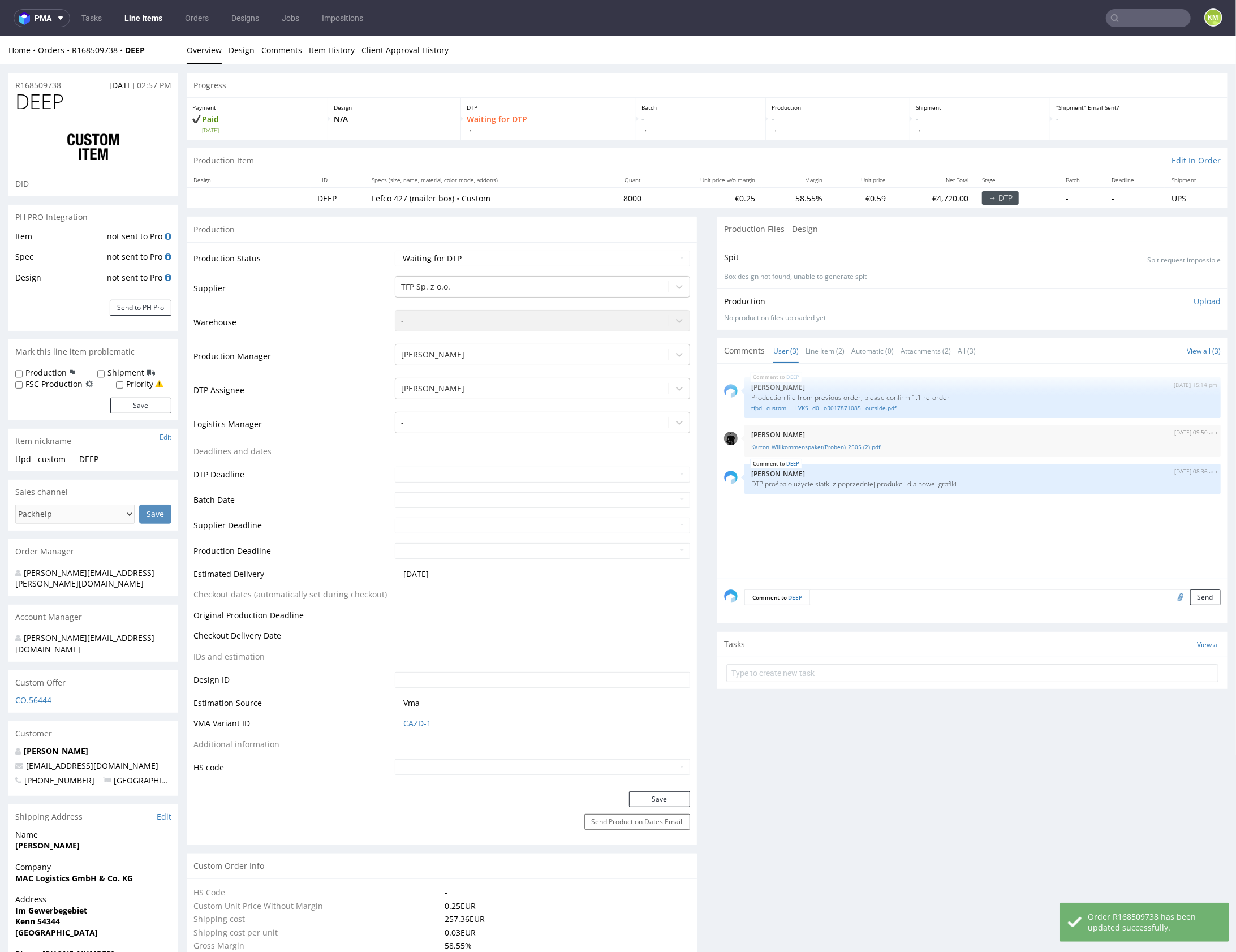
click at [933, 553] on div "DEEP 7th Aug 25 | 15:14 pm Michał Palasek Production file from previous order, …" at bounding box center [976, 474] width 504 height 208
click at [905, 531] on div "DEEP 7th Aug 25 | 15:14 pm Michał Palasek Production file from previous order, …" at bounding box center [976, 474] width 504 height 208
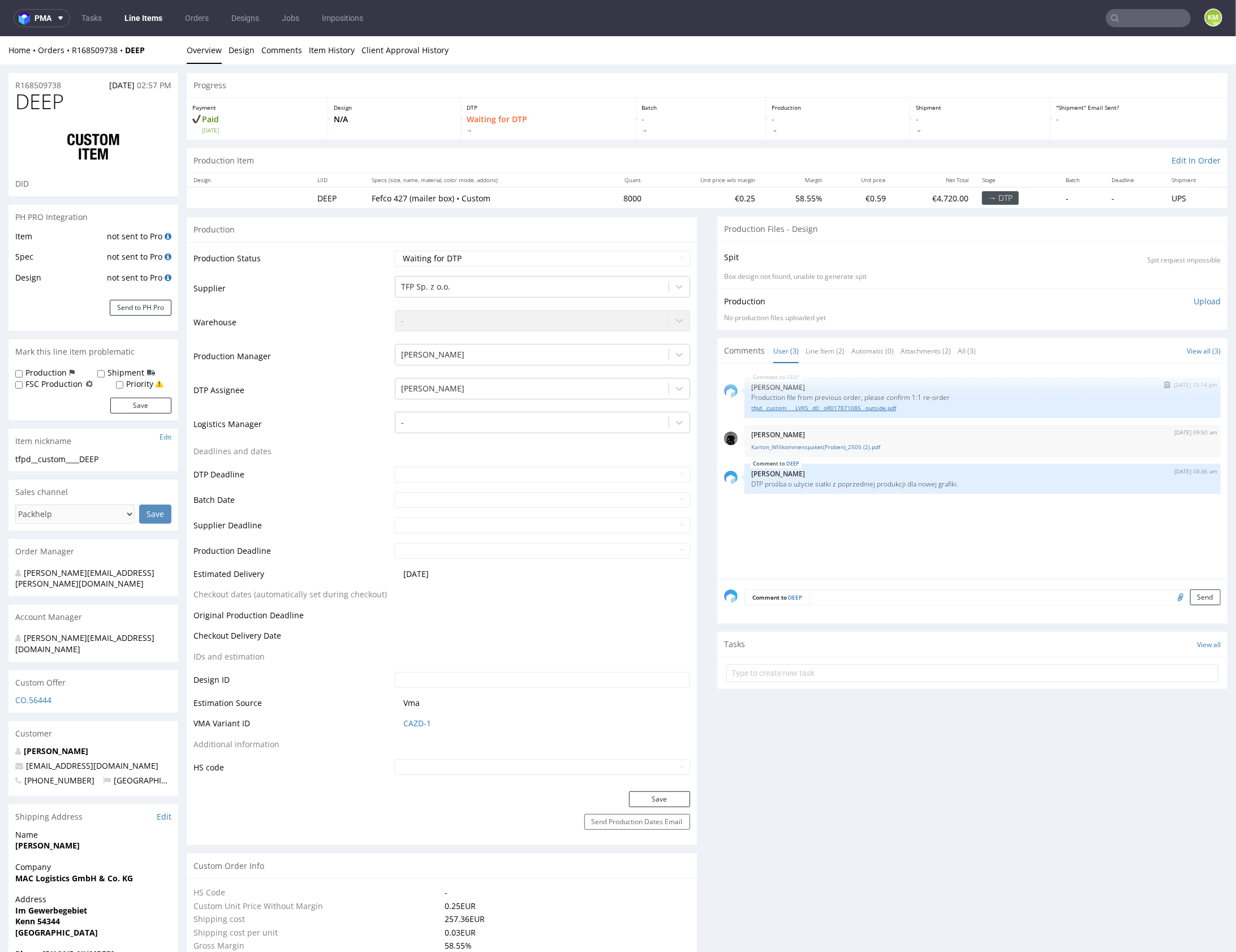
click at [843, 409] on link "tfpd__custom____LVKS__d0__oR017871085__outside.pdf" at bounding box center [982, 408] width 463 height 9
click at [863, 444] on link "Karton_Willkommenspaket(Proben)_2505 (2).pdf" at bounding box center [982, 447] width 463 height 9
click at [790, 523] on div "DEEP 7th Aug 25 | 15:14 pm Michał Palasek Production file from previous order, …" at bounding box center [976, 474] width 504 height 208
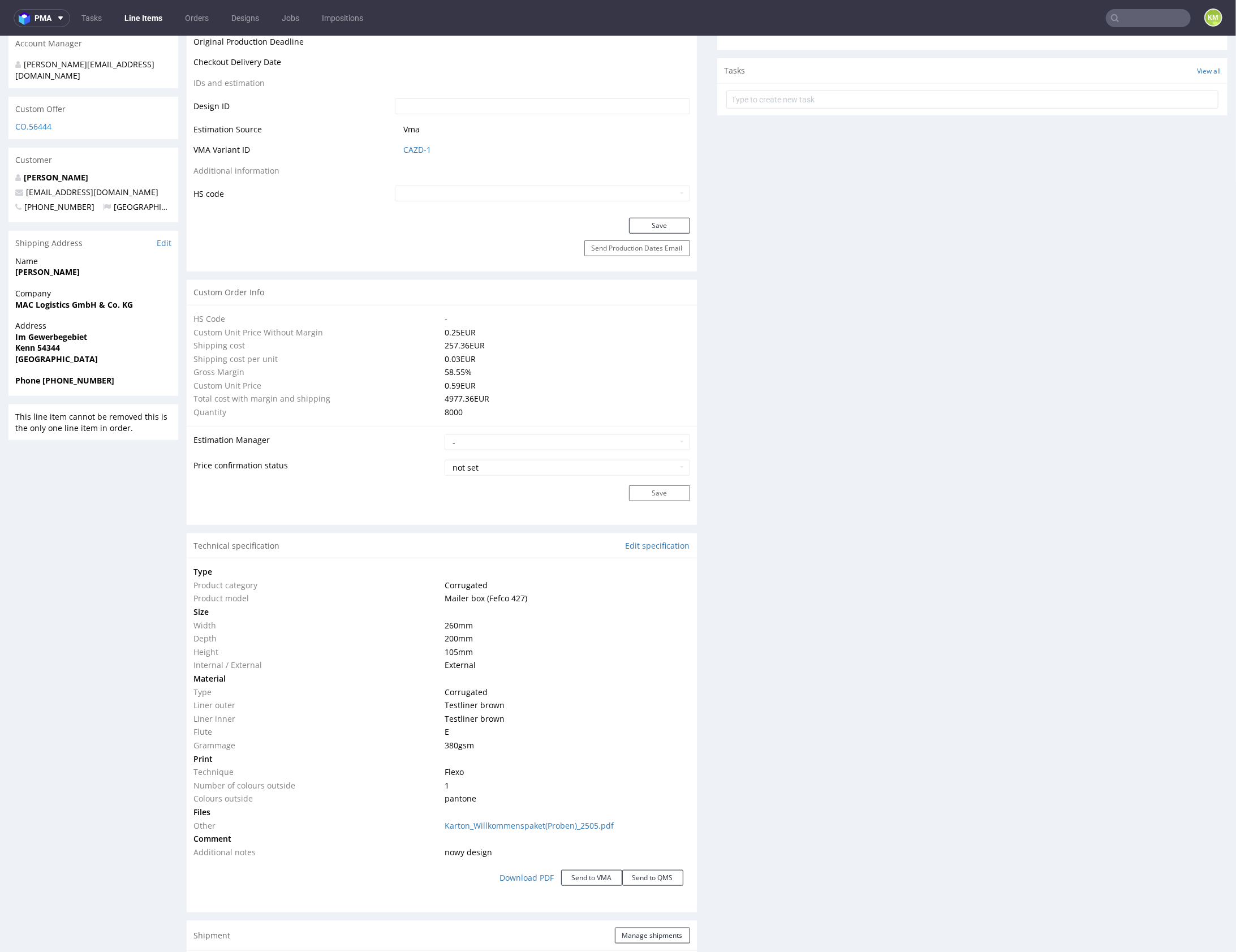
scroll to position [810, 0]
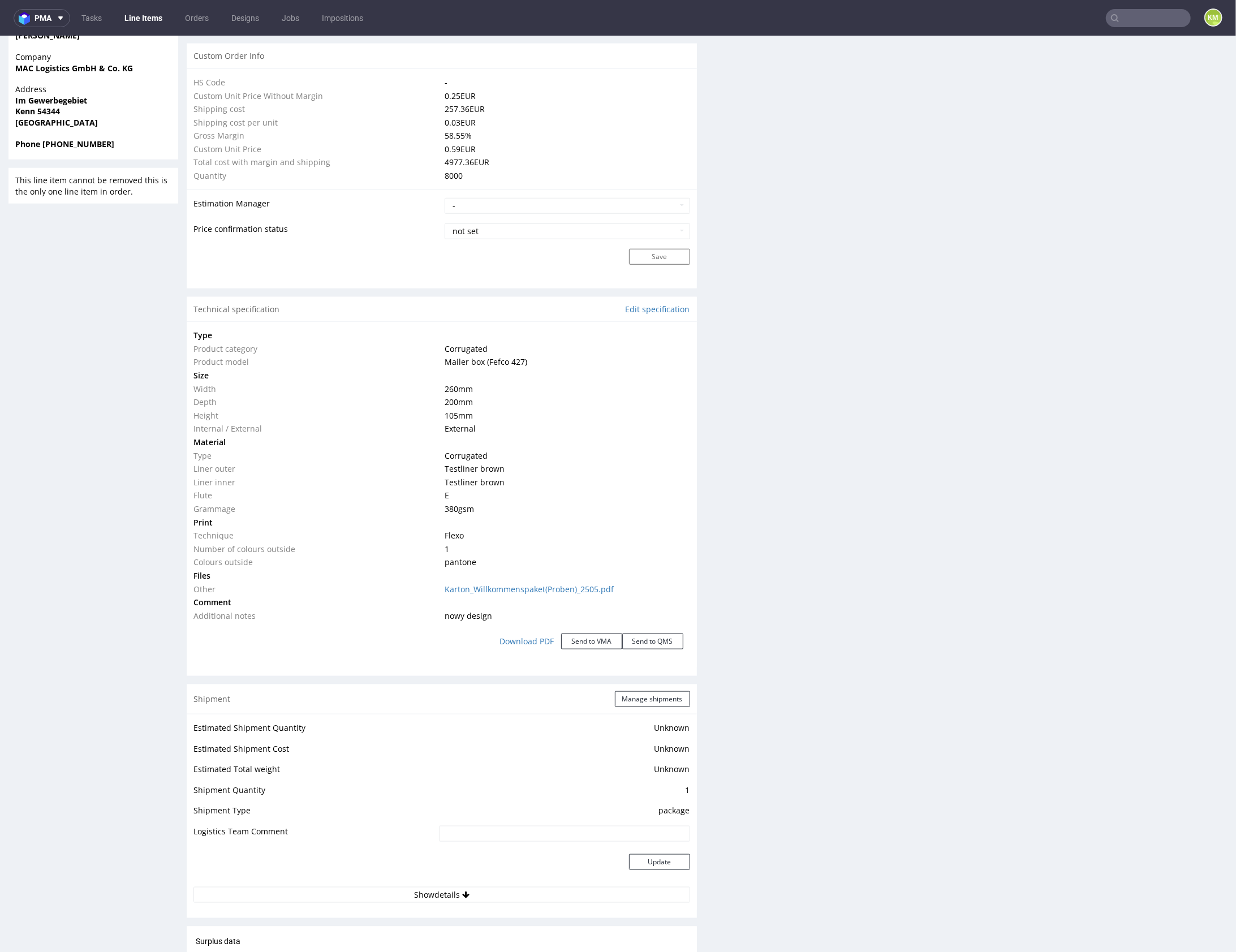
click at [829, 453] on div "Production Files - Design Spit Spit request impossible Box design not found, un…" at bounding box center [972, 312] width 511 height 1812
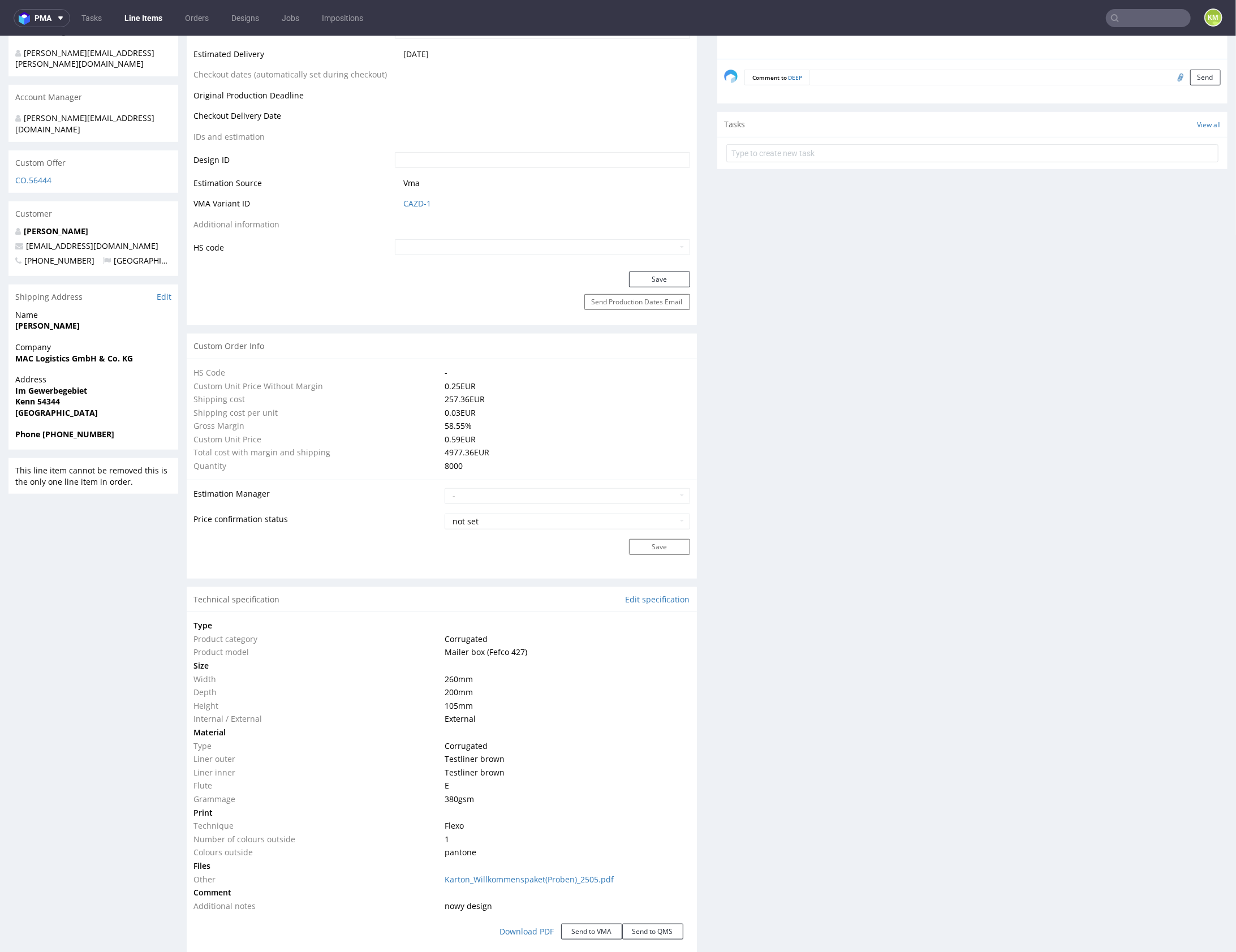
scroll to position [716, 0]
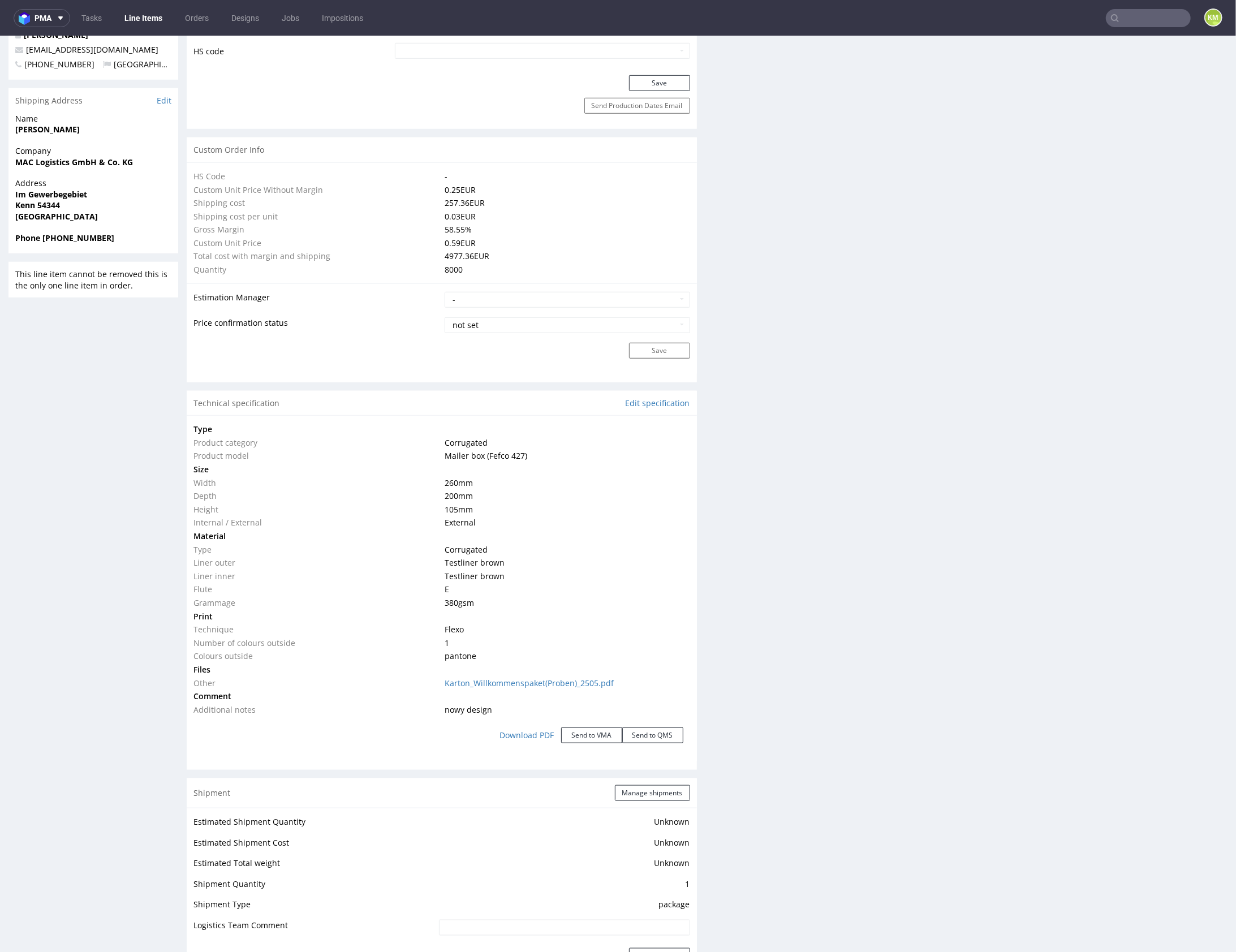
click at [805, 595] on div "Production Files - Design Spit Spit request impossible Box design not found, un…" at bounding box center [972, 406] width 511 height 1812
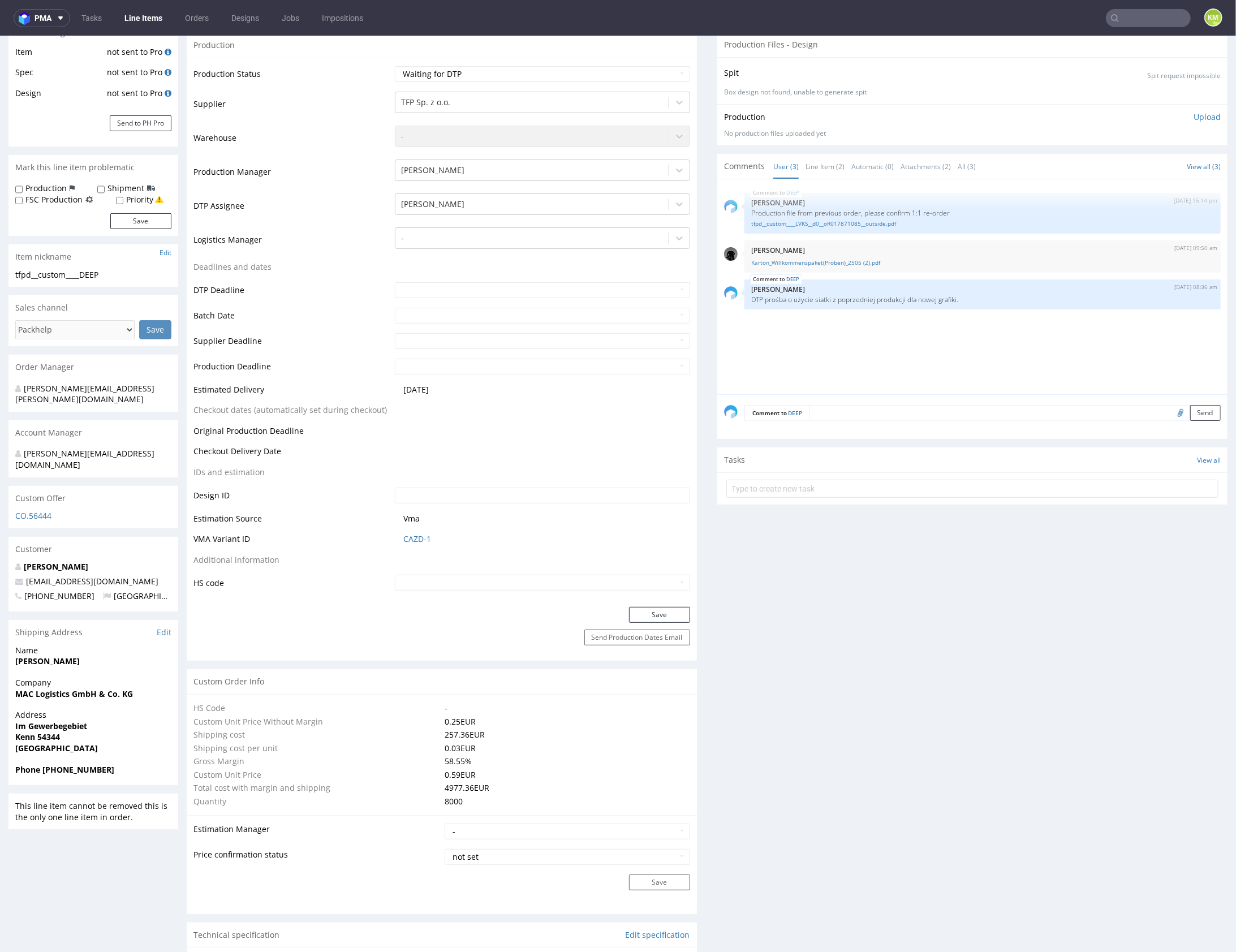
scroll to position [0, 0]
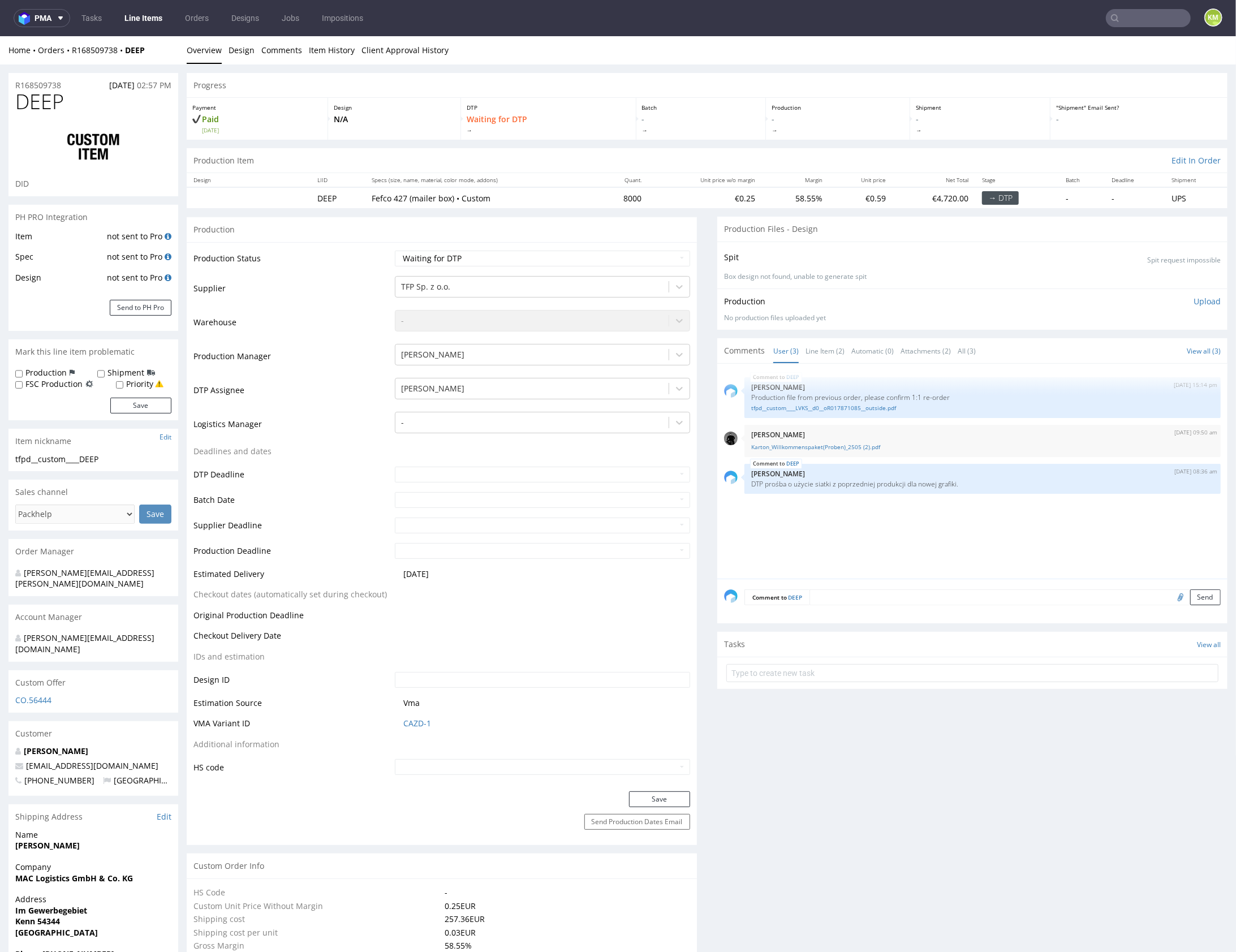
click at [81, 455] on div "tfpd__custom____DEEP" at bounding box center [93, 459] width 156 height 11
copy div "tfpd__custom____DEEP"
copy link "R168509738"
click at [959, 543] on div "DEEP 7th Aug 25 | 15:14 pm Michał Palasek Production file from previous order, …" at bounding box center [976, 474] width 504 height 208
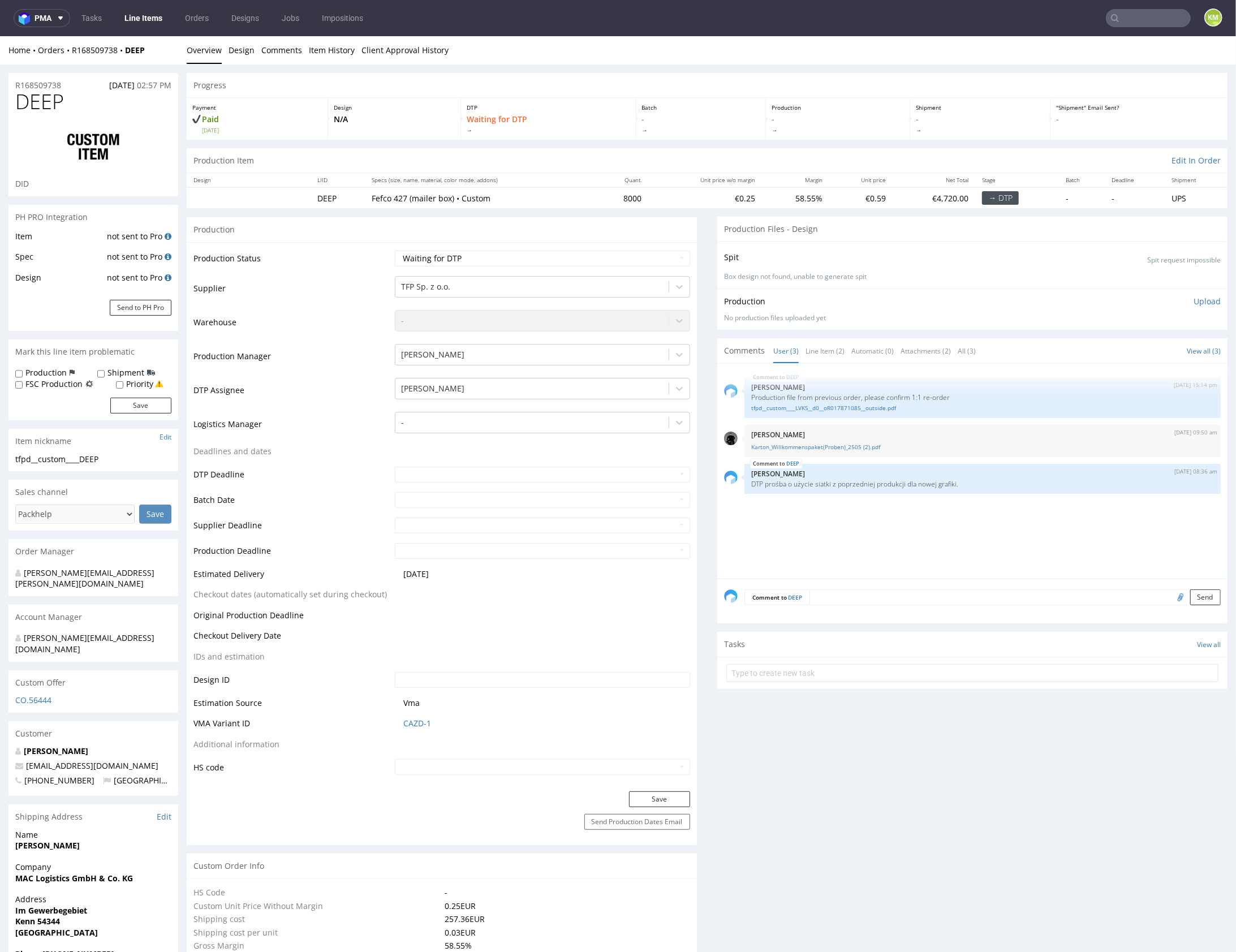
click at [961, 543] on div "DEEP 7th Aug 25 | 15:14 pm Michał Palasek Production file from previous order, …" at bounding box center [976, 474] width 504 height 208
click at [954, 532] on div "DEEP 7th Aug 25 | 15:14 pm Michał Palasek Production file from previous order, …" at bounding box center [976, 474] width 504 height 208
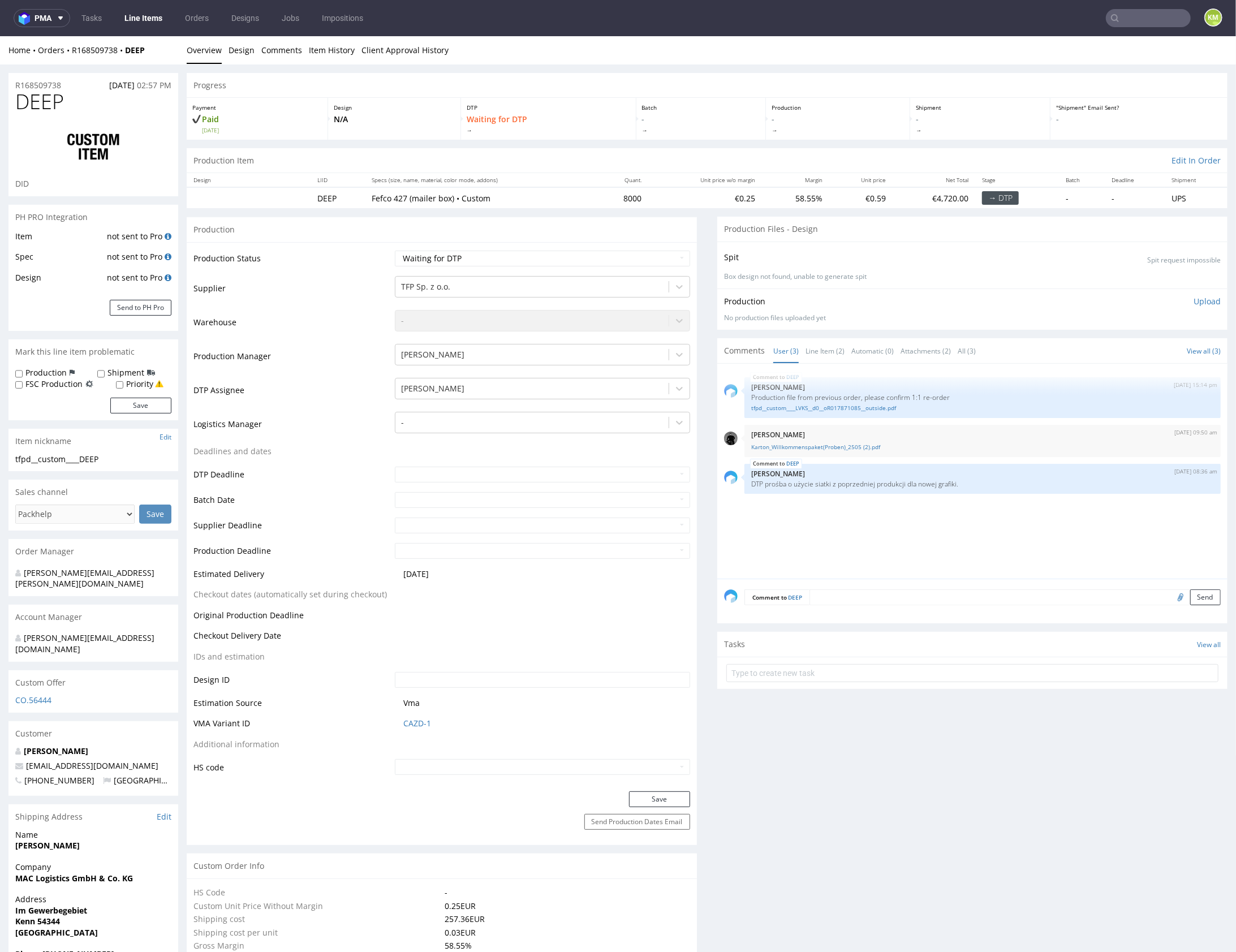
click at [954, 532] on div "DEEP 7th Aug 25 | 15:14 pm Michał Palasek Production file from previous order, …" at bounding box center [976, 474] width 504 height 208
click at [637, 253] on select "Waiting for Artwork Waiting for Diecut Waiting for Mockup Waiting for DTP Waiti…" at bounding box center [542, 257] width 296 height 16
select select "dtp_ca_needed"
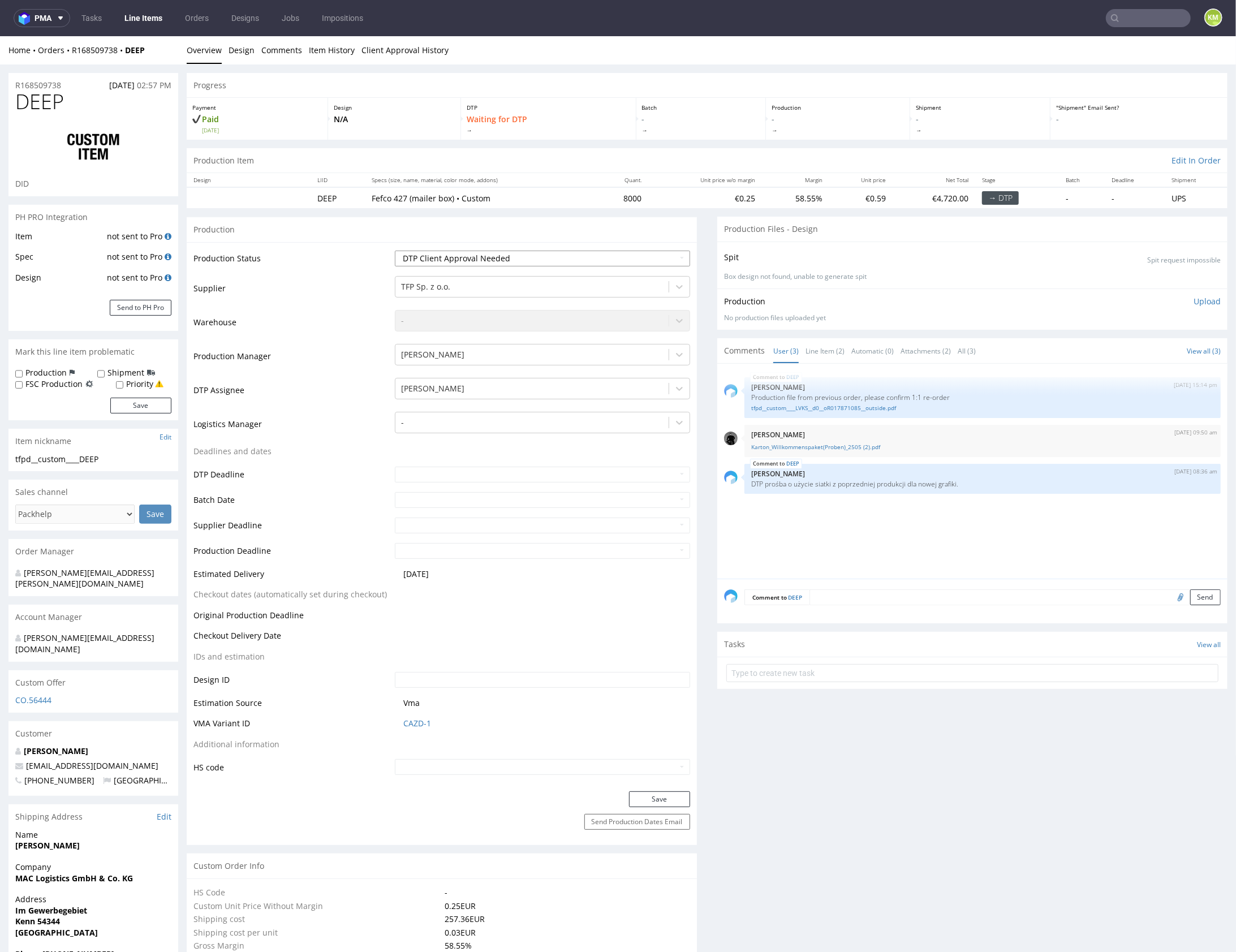
click at [395, 250] on select "Waiting for Artwork Waiting for Diecut Waiting for Mockup Waiting for DTP Waiti…" at bounding box center [542, 257] width 296 height 16
click at [654, 798] on button "Save" at bounding box center [660, 798] width 61 height 16
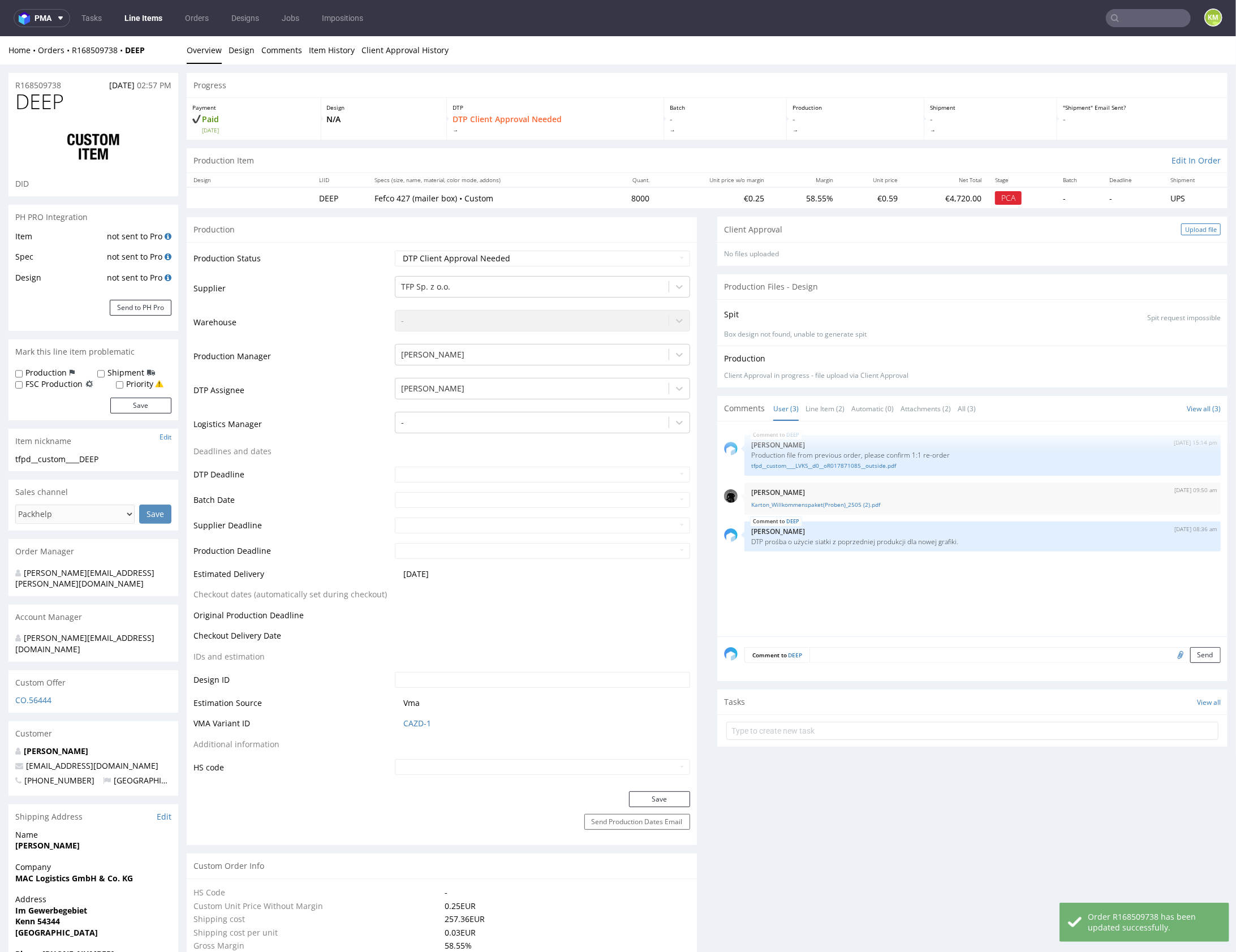
click at [1181, 230] on div "Upload file" at bounding box center [1200, 229] width 39 height 12
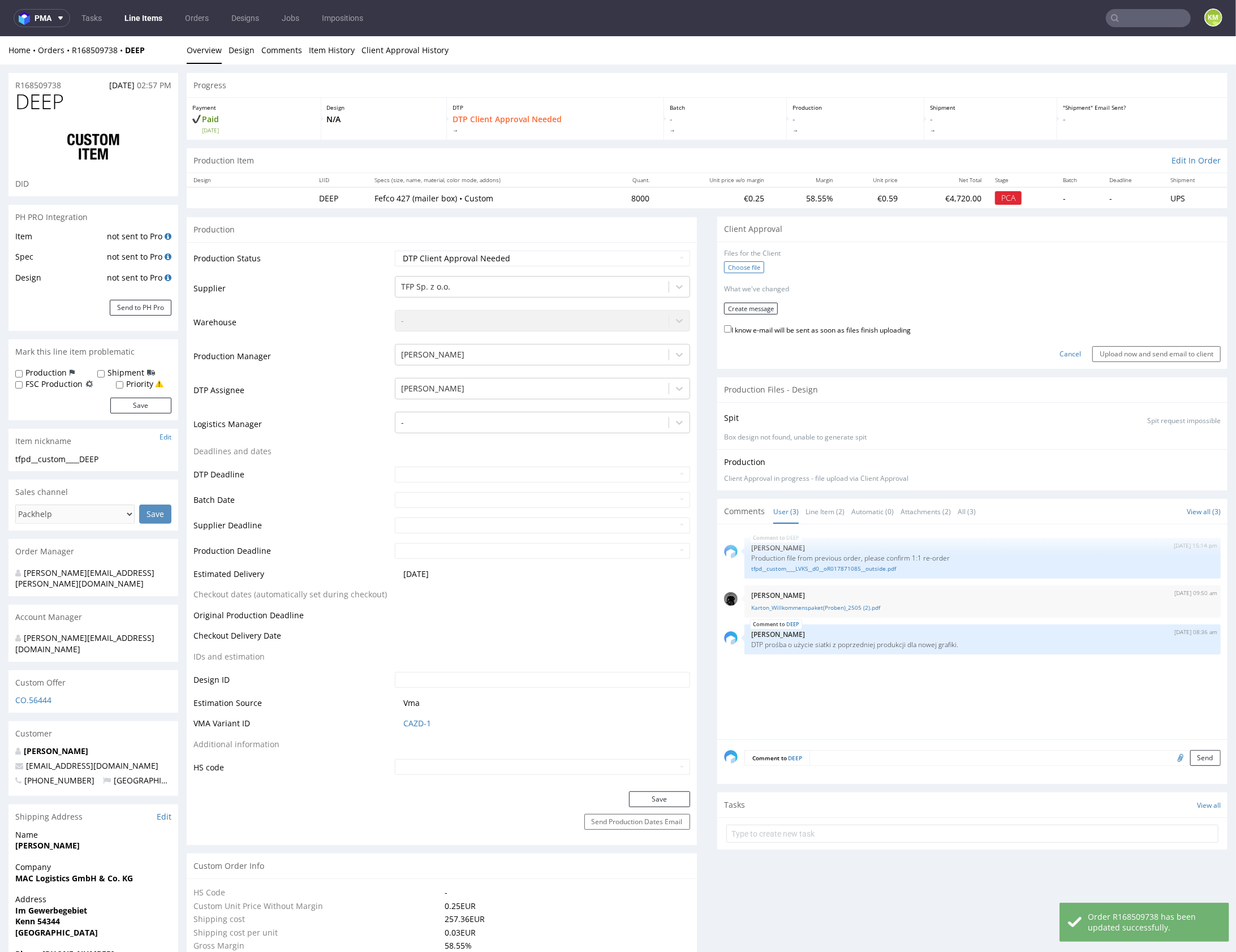
click at [730, 267] on label "Choose file" at bounding box center [744, 266] width 40 height 12
click at [0, 36] on input "Choose file" at bounding box center [0, 36] width 0 height 0
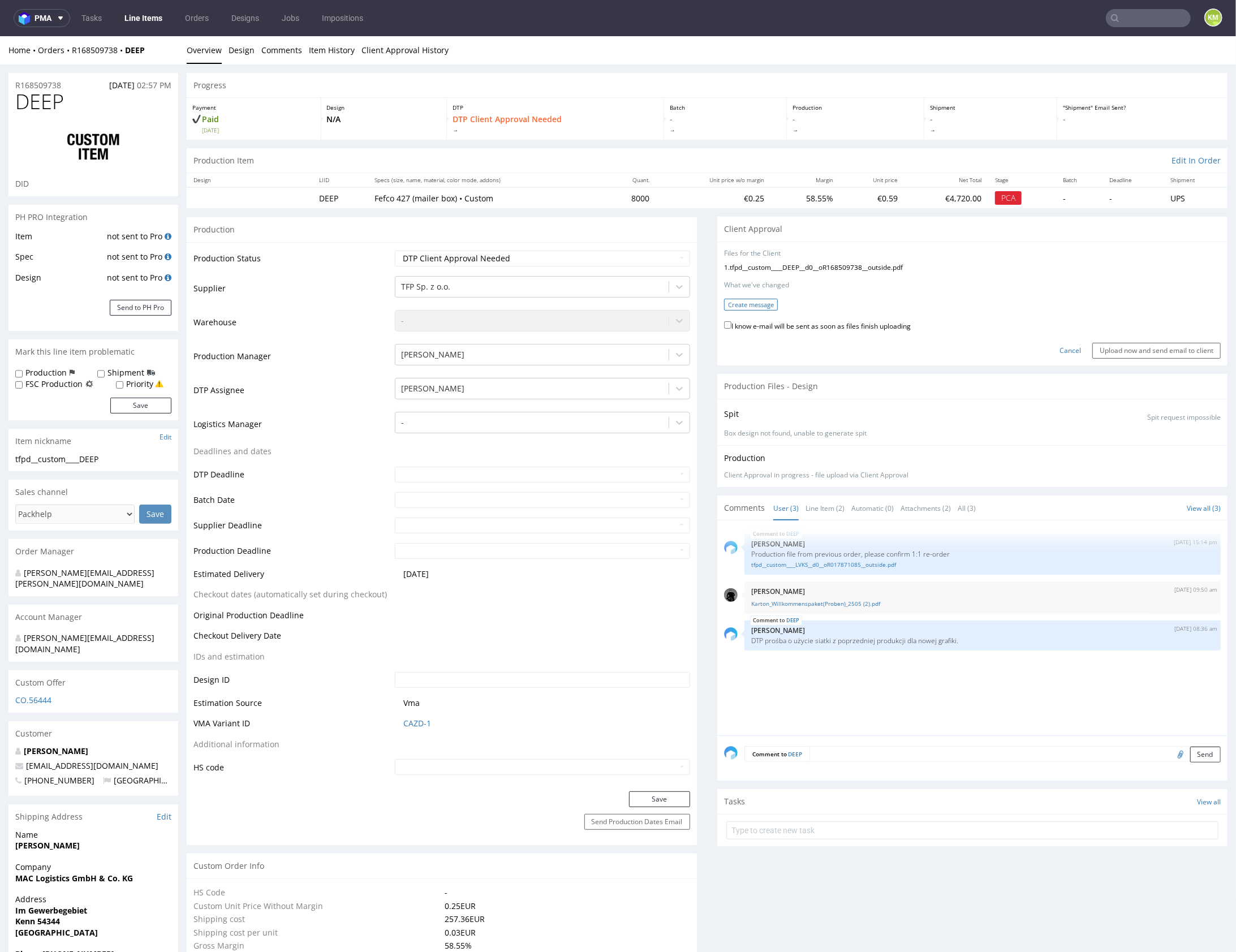
click at [750, 306] on button "Create message" at bounding box center [751, 304] width 54 height 12
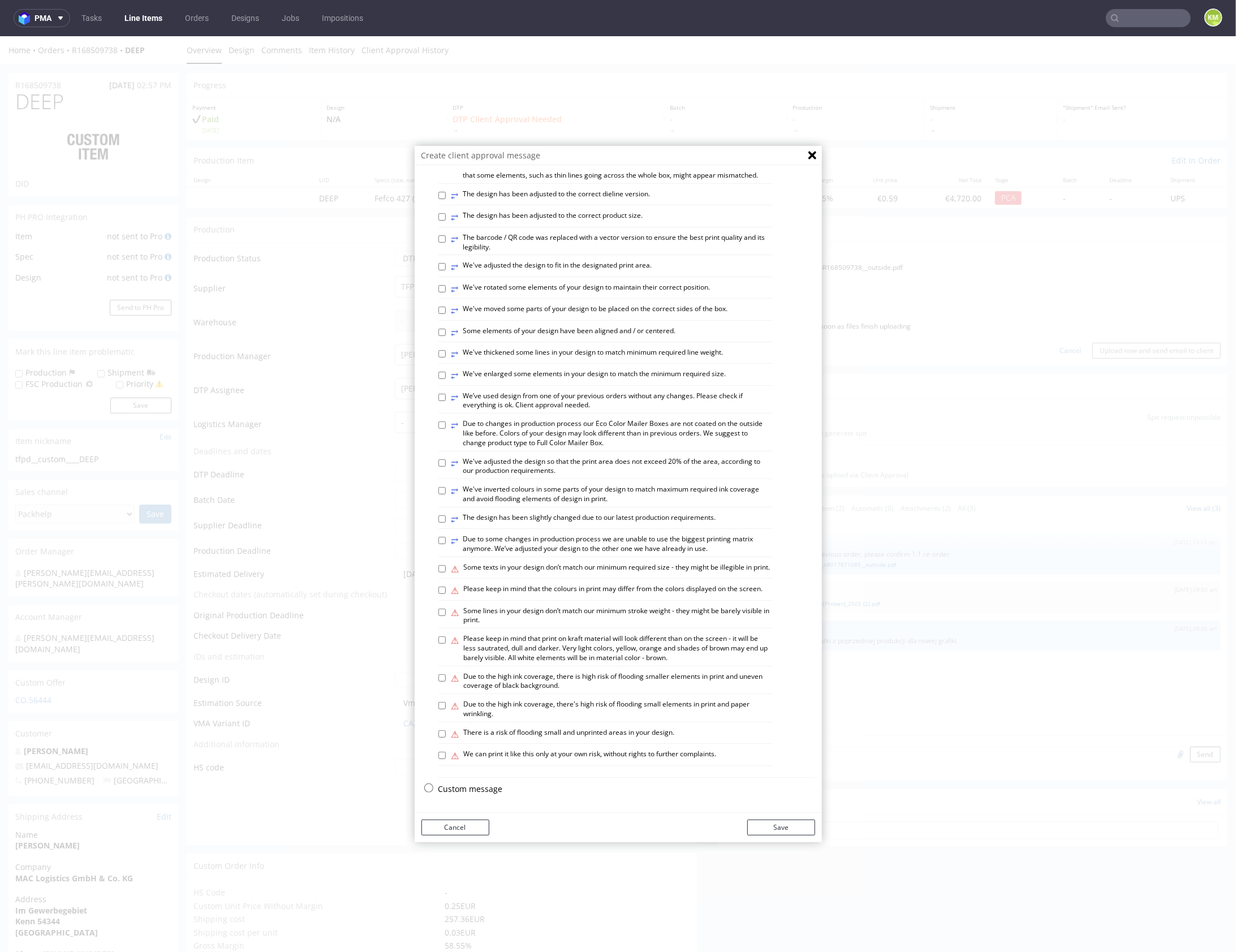
scroll to position [314, 0]
click at [472, 790] on p "Custom message" at bounding box center [627, 788] width 377 height 11
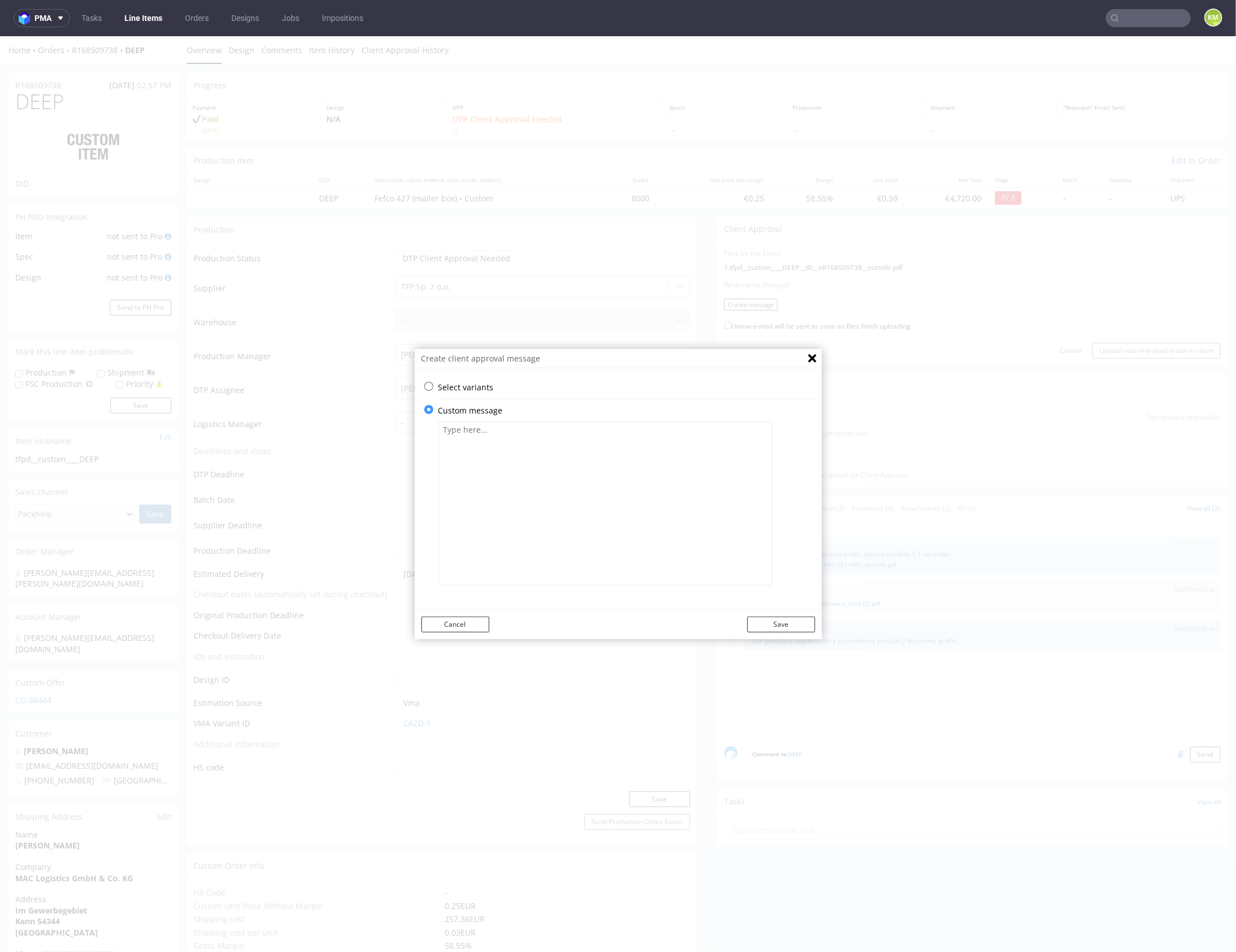
scroll to position [0, 0]
click at [469, 537] on textarea at bounding box center [606, 503] width 334 height 164
paste textarea "I used the file from the previous production, updating just two elements: the l…"
type textarea "I used the file from the previous production, updating just two elements: the l…"
click at [780, 627] on button "Save" at bounding box center [781, 623] width 68 height 16
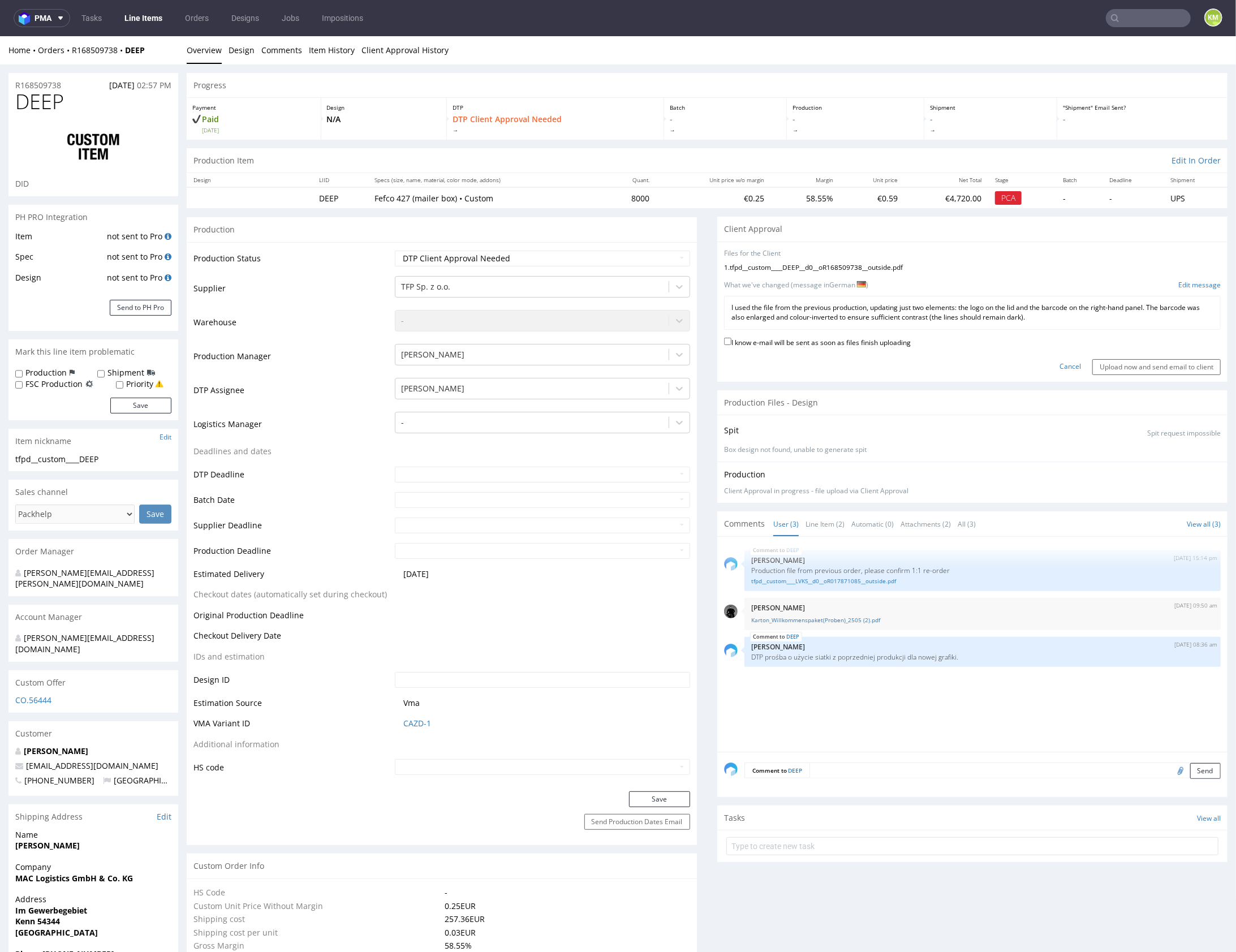
click at [864, 342] on label "I know e-mail will be sent as soon as files finish uploading" at bounding box center [817, 341] width 187 height 12
click at [732, 342] on input "I know e-mail will be sent as soon as files finish uploading" at bounding box center [728, 341] width 7 height 7
checkbox input "true"
click at [1101, 360] on input "Upload now and send email to client" at bounding box center [1157, 366] width 129 height 16
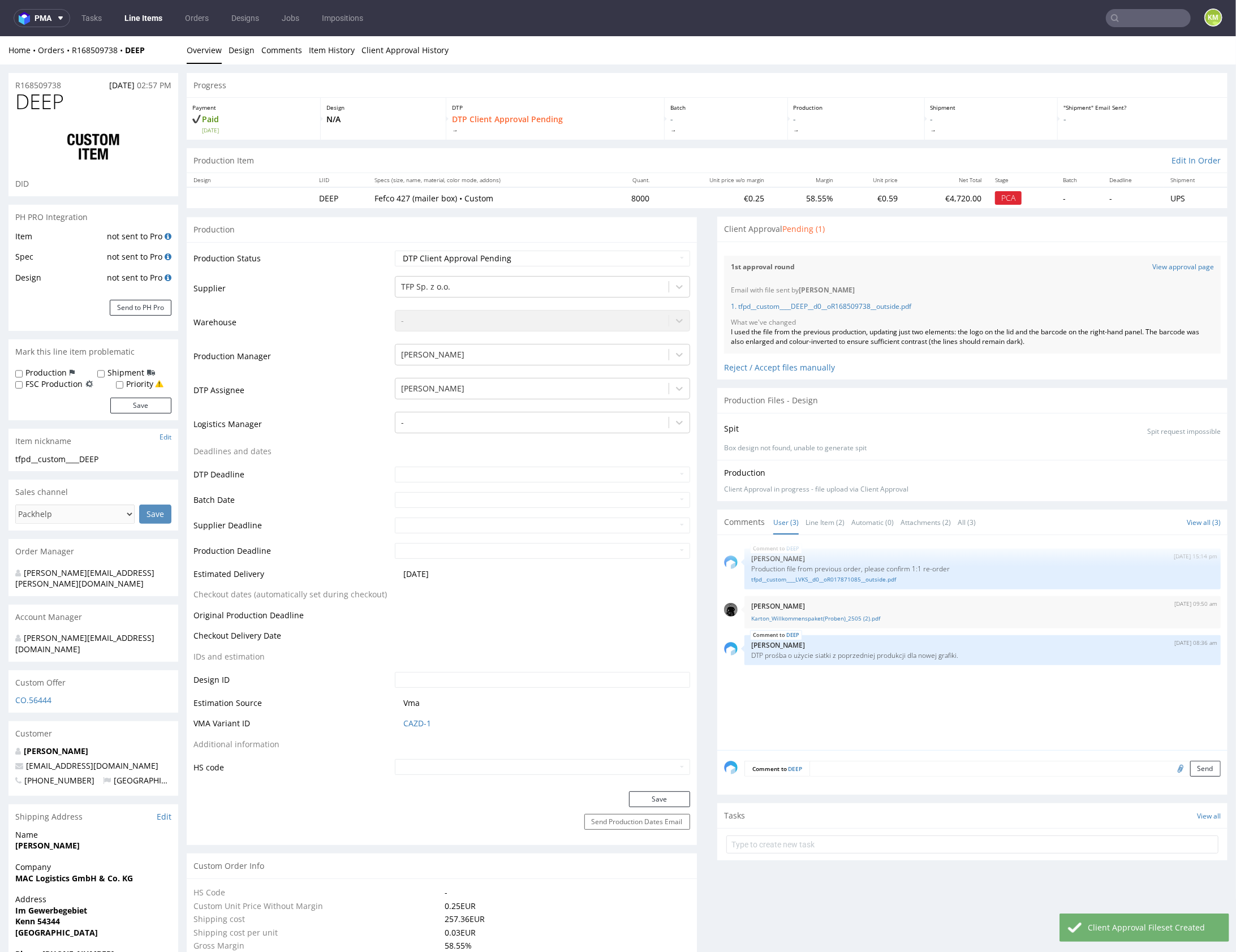
click at [1171, 766] on input "file" at bounding box center [1179, 768] width 16 height 15
type input "C:\fakepath\info.png"
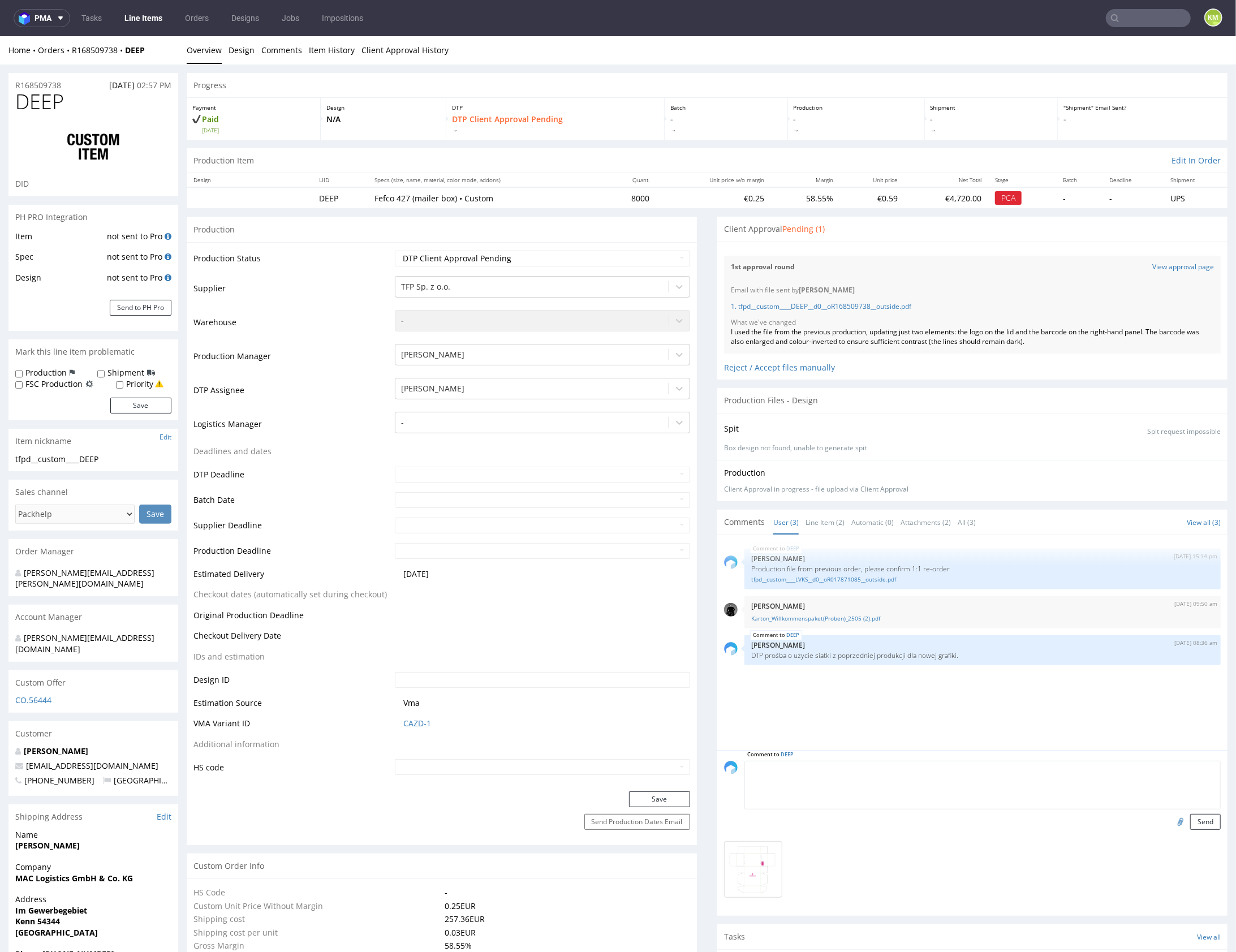
click at [877, 766] on textarea at bounding box center [982, 785] width 476 height 49
type textarea "@Michał tylko te dwa elementy są nowe w porównaniu z poprzednią produkcją"
click at [1190, 815] on button "Send" at bounding box center [1205, 821] width 31 height 16
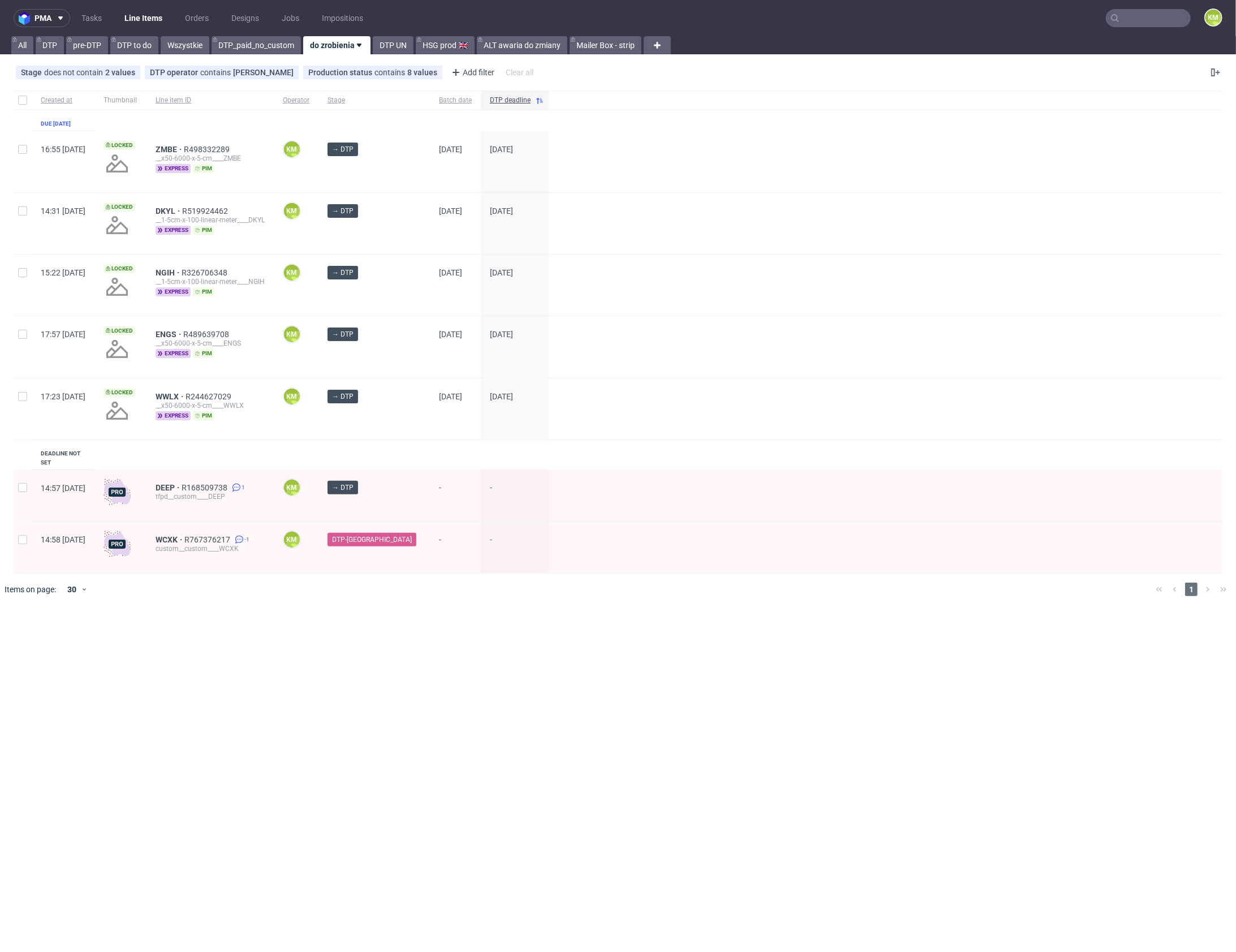
click at [1139, 21] on input "text" at bounding box center [1149, 17] width 85 height 18
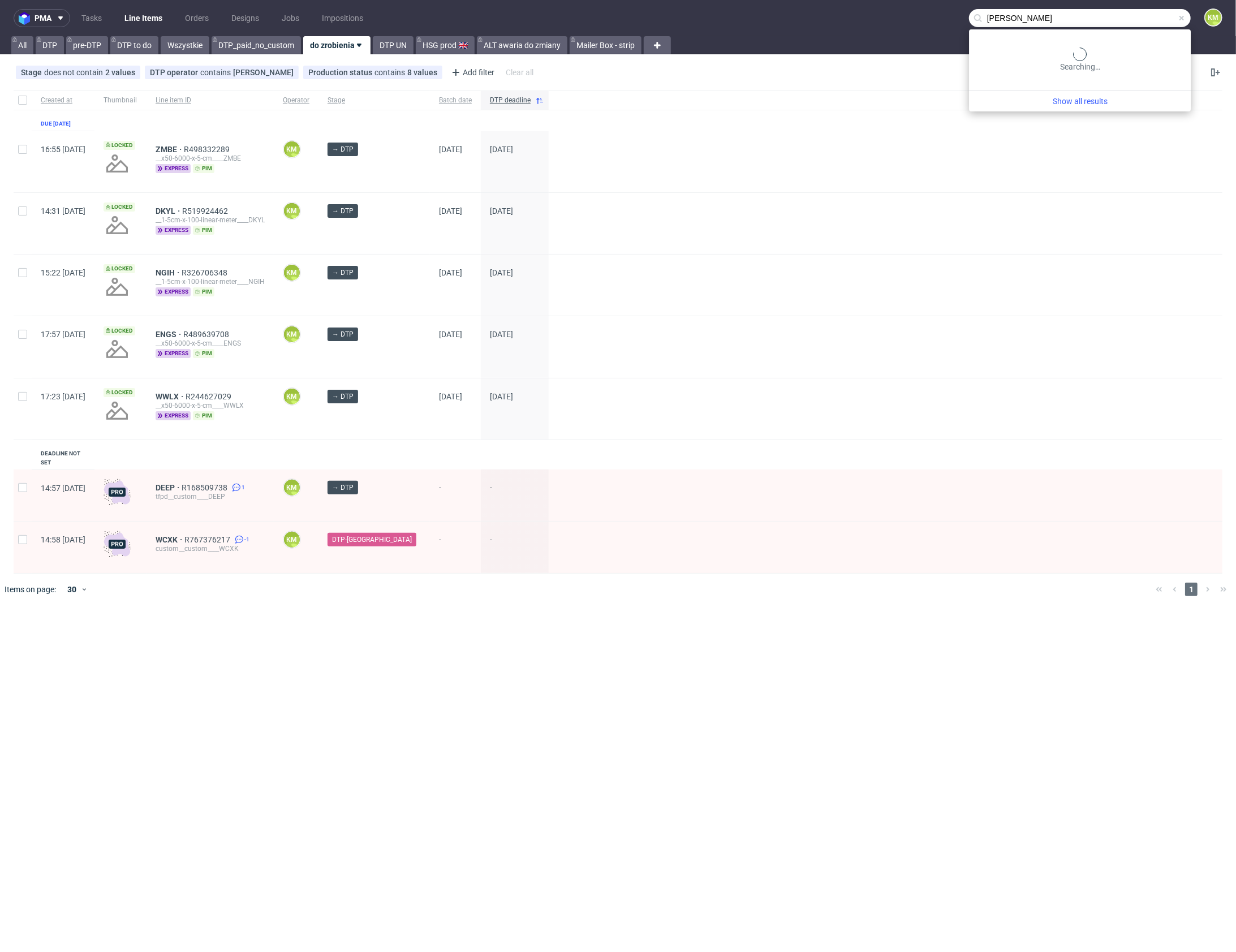
type input "LVKS"
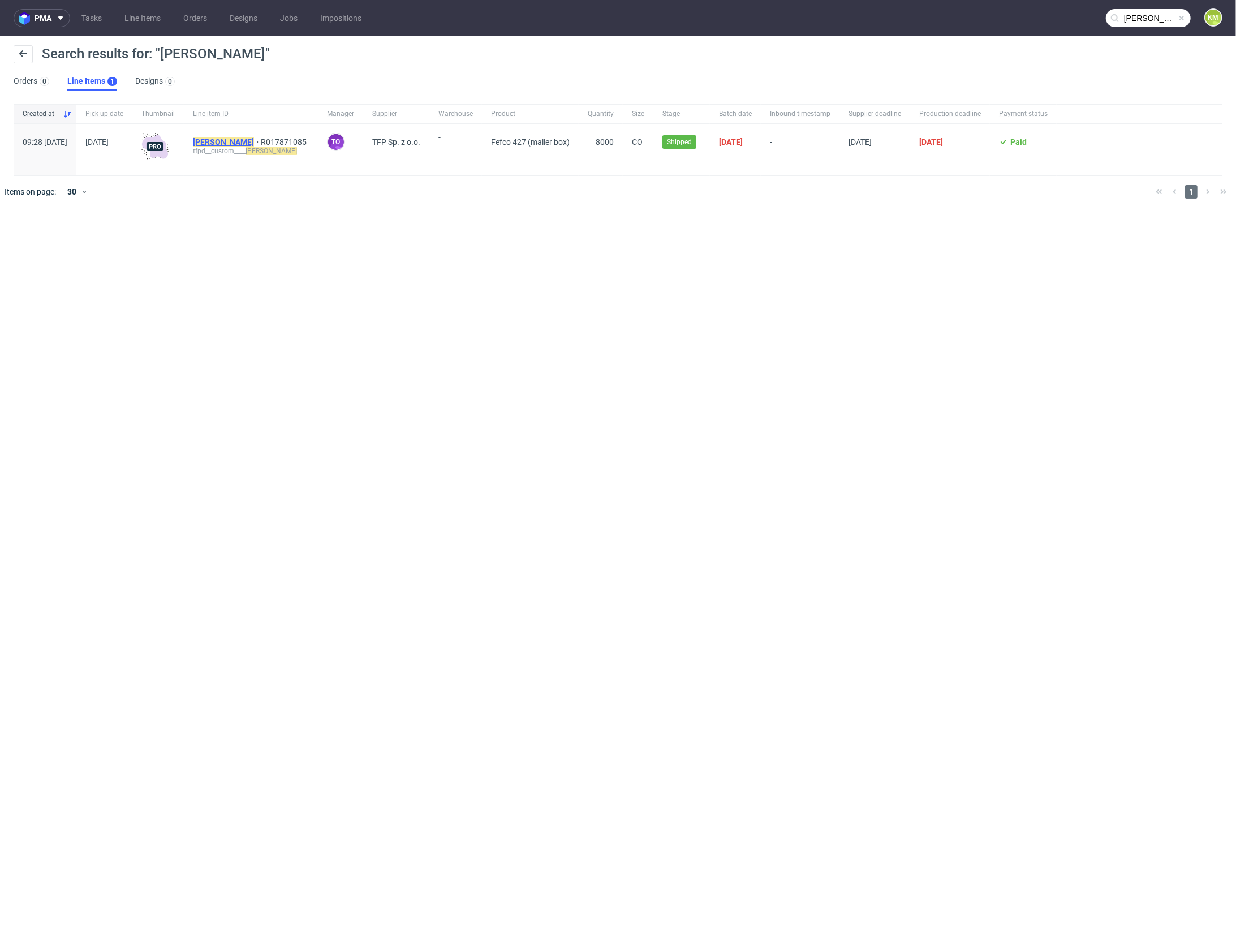
click at [236, 144] on mark "LVKS" at bounding box center [224, 142] width 61 height 9
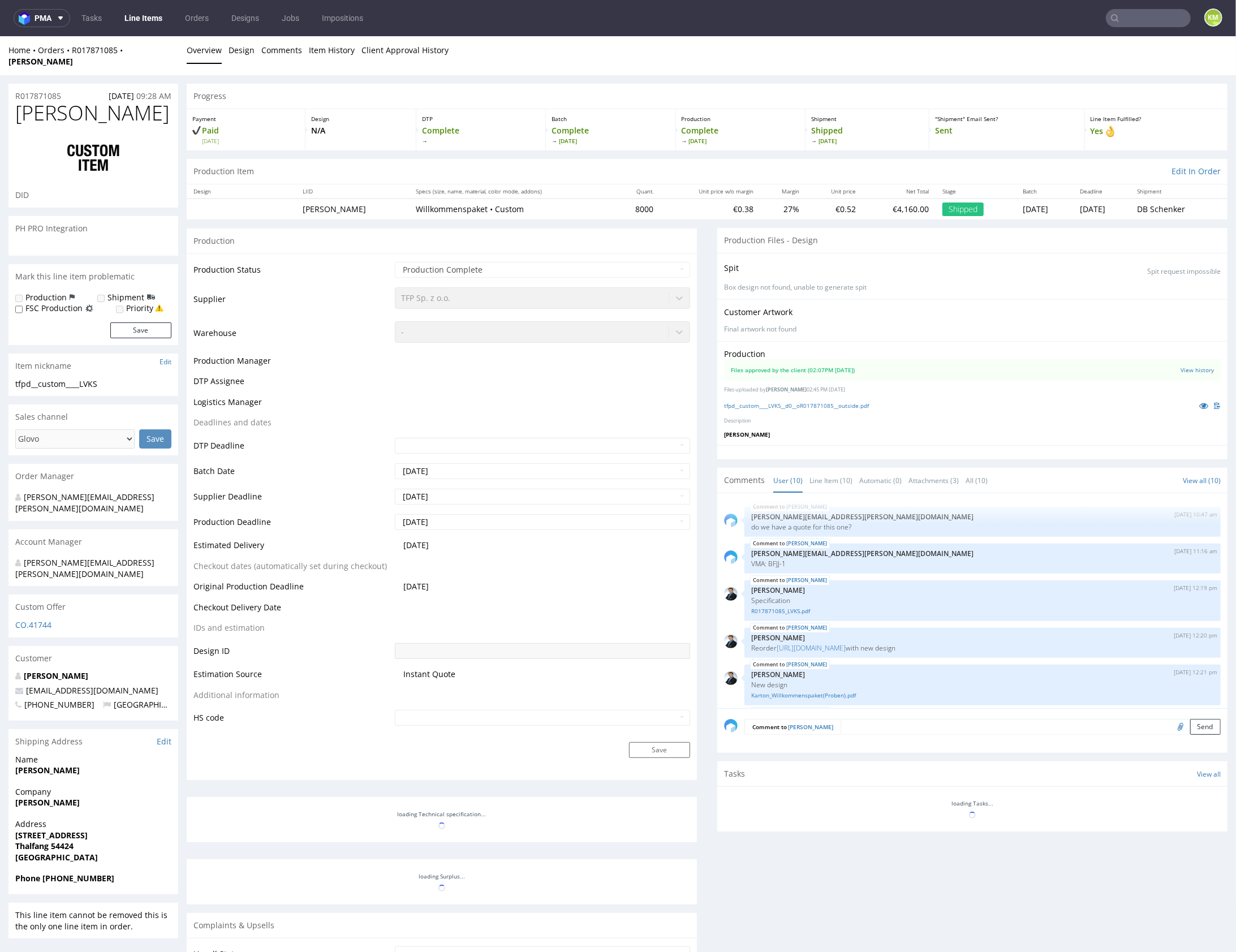
scroll to position [191, 0]
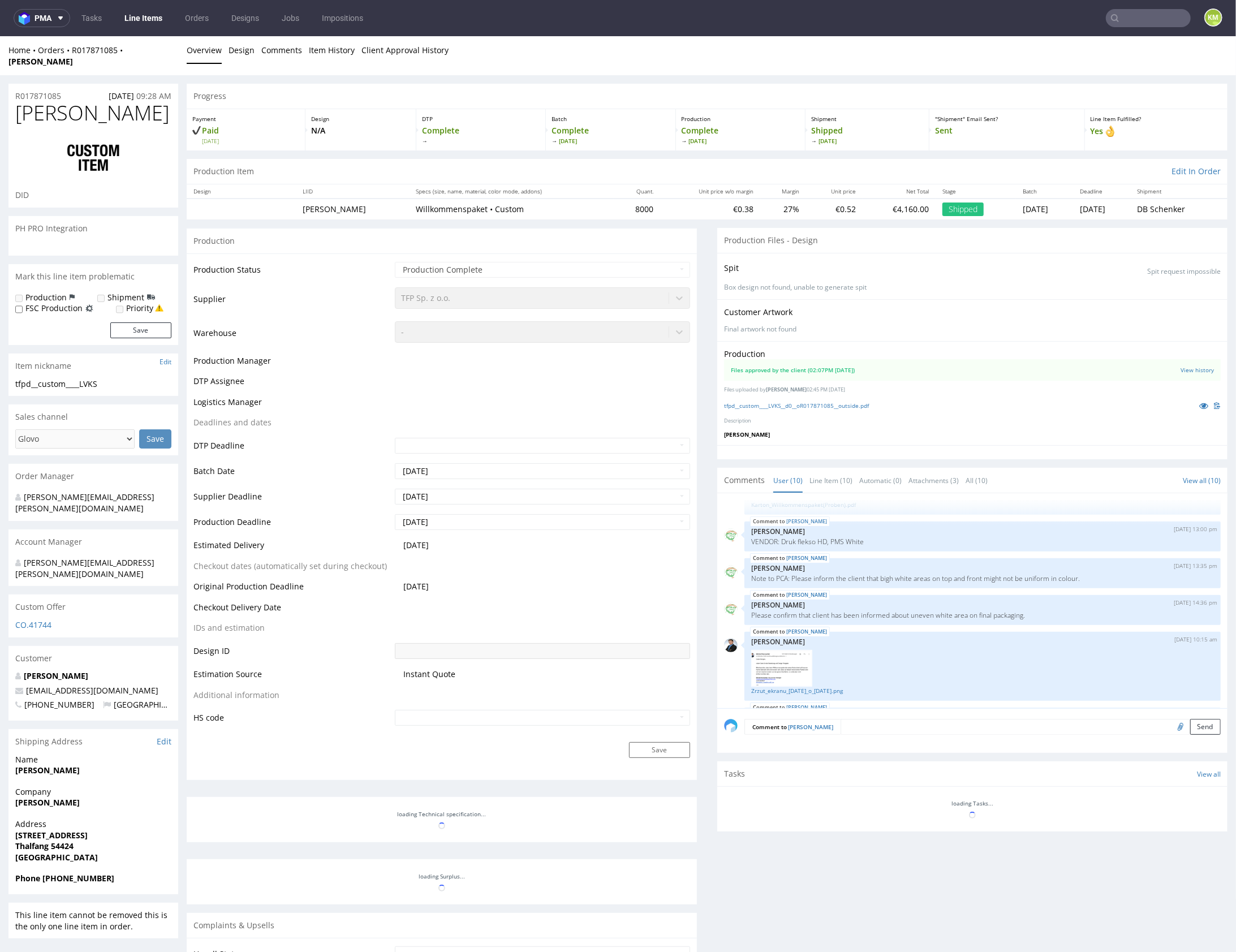
select select "in_progress"
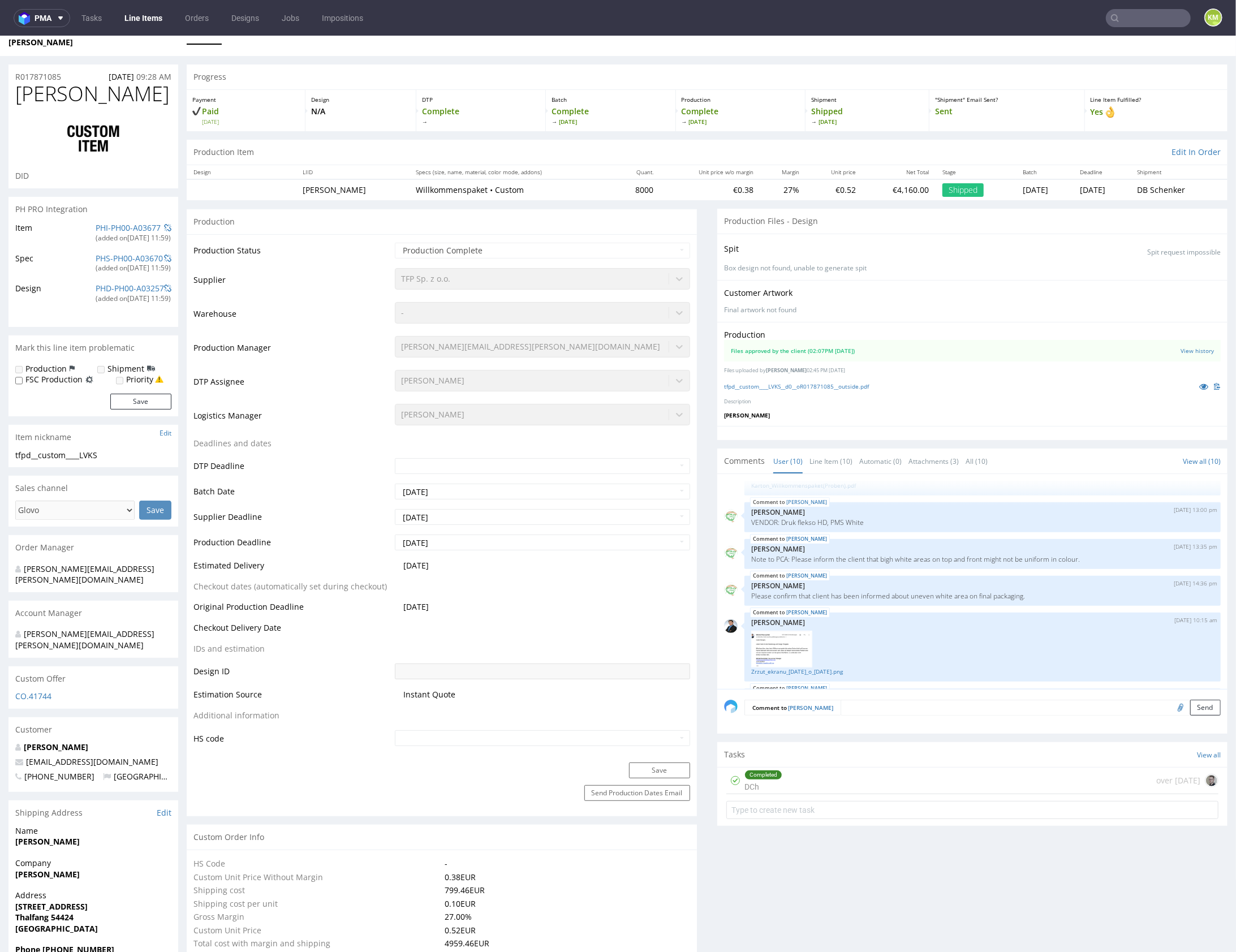
scroll to position [11, 0]
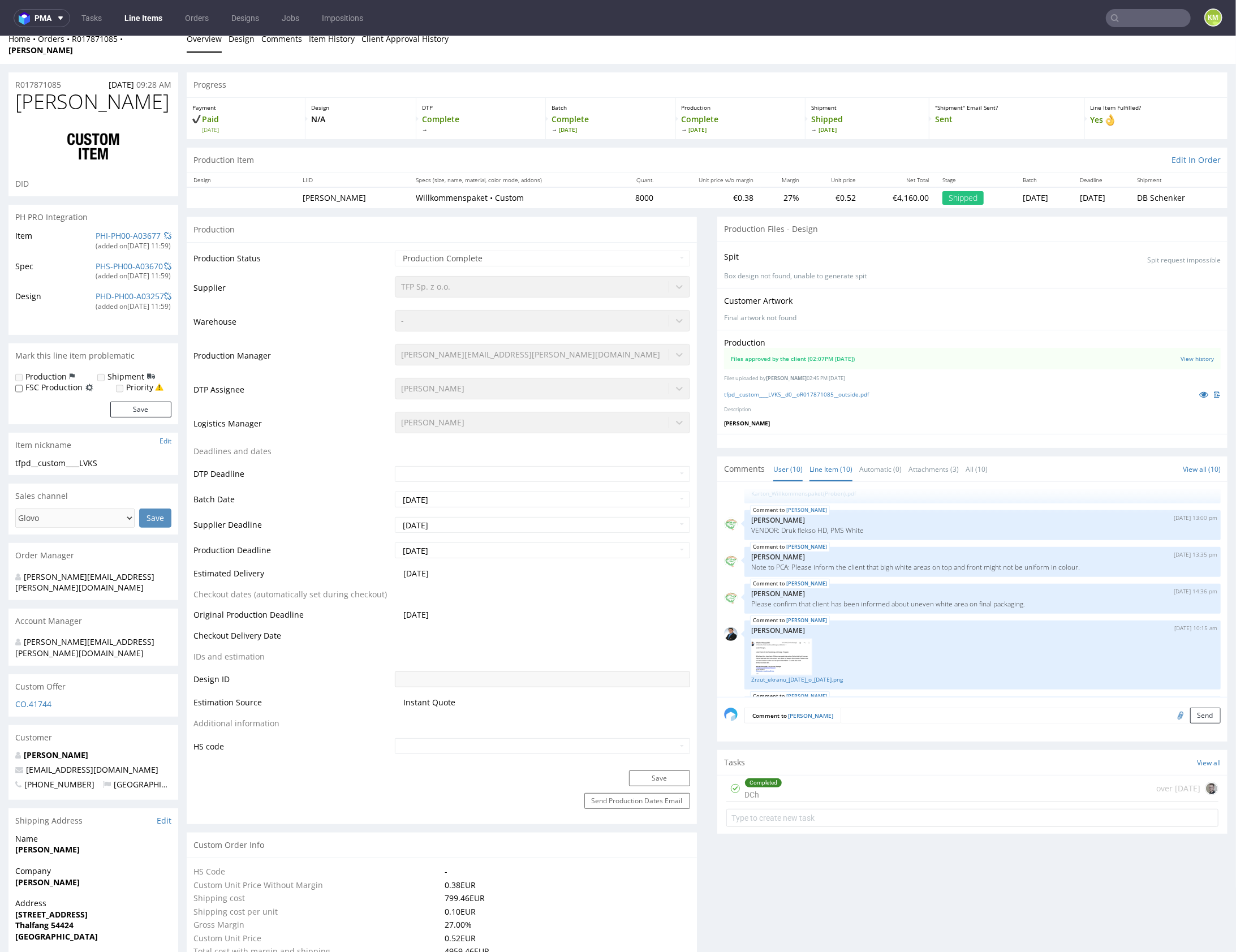
click at [829, 457] on link "Line Item (10)" at bounding box center [831, 469] width 43 height 24
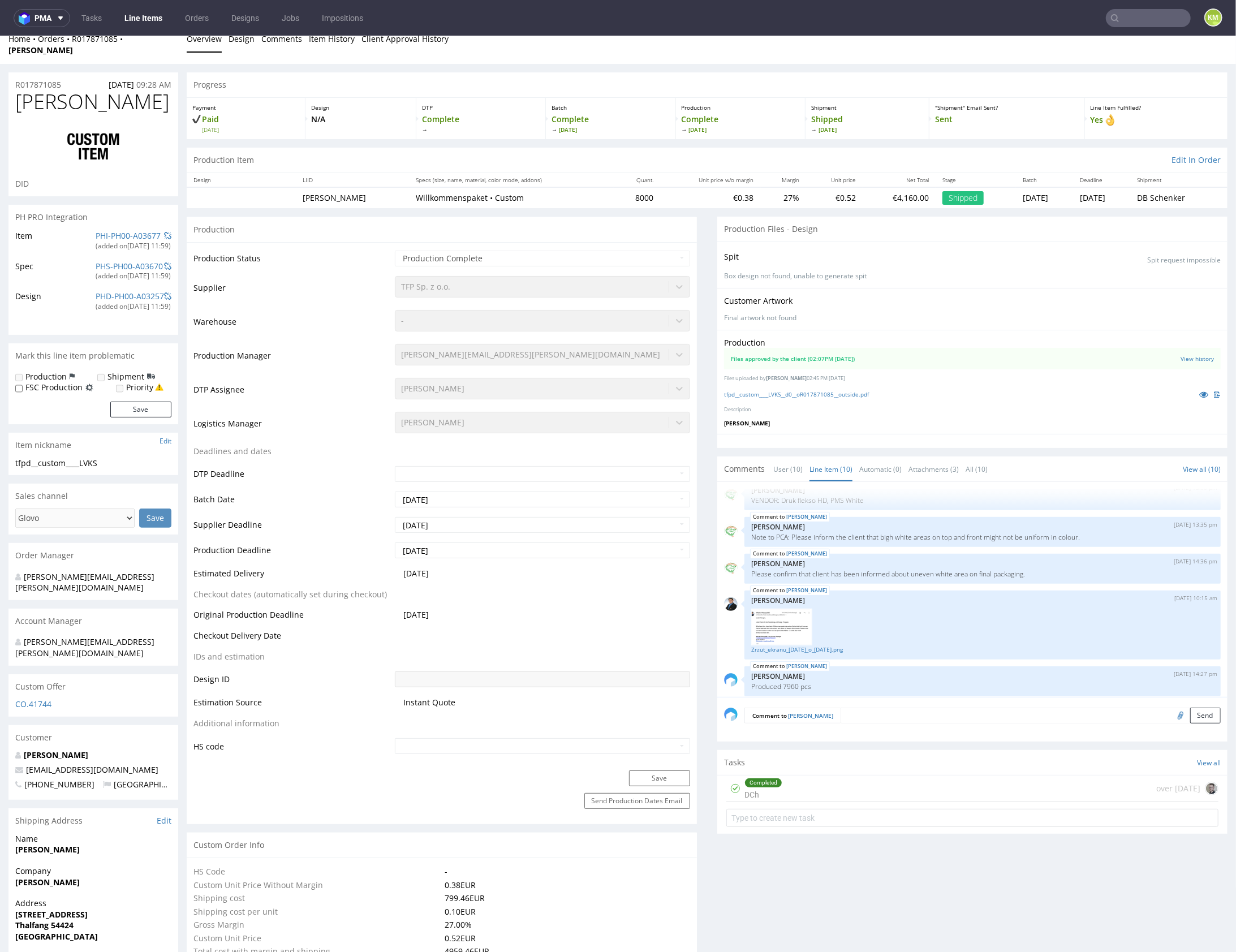
scroll to position [226, 0]
click at [824, 639] on link "Zrzut_ekranu_2022-12-14_o_10.15.25.png" at bounding box center [982, 643] width 463 height 9
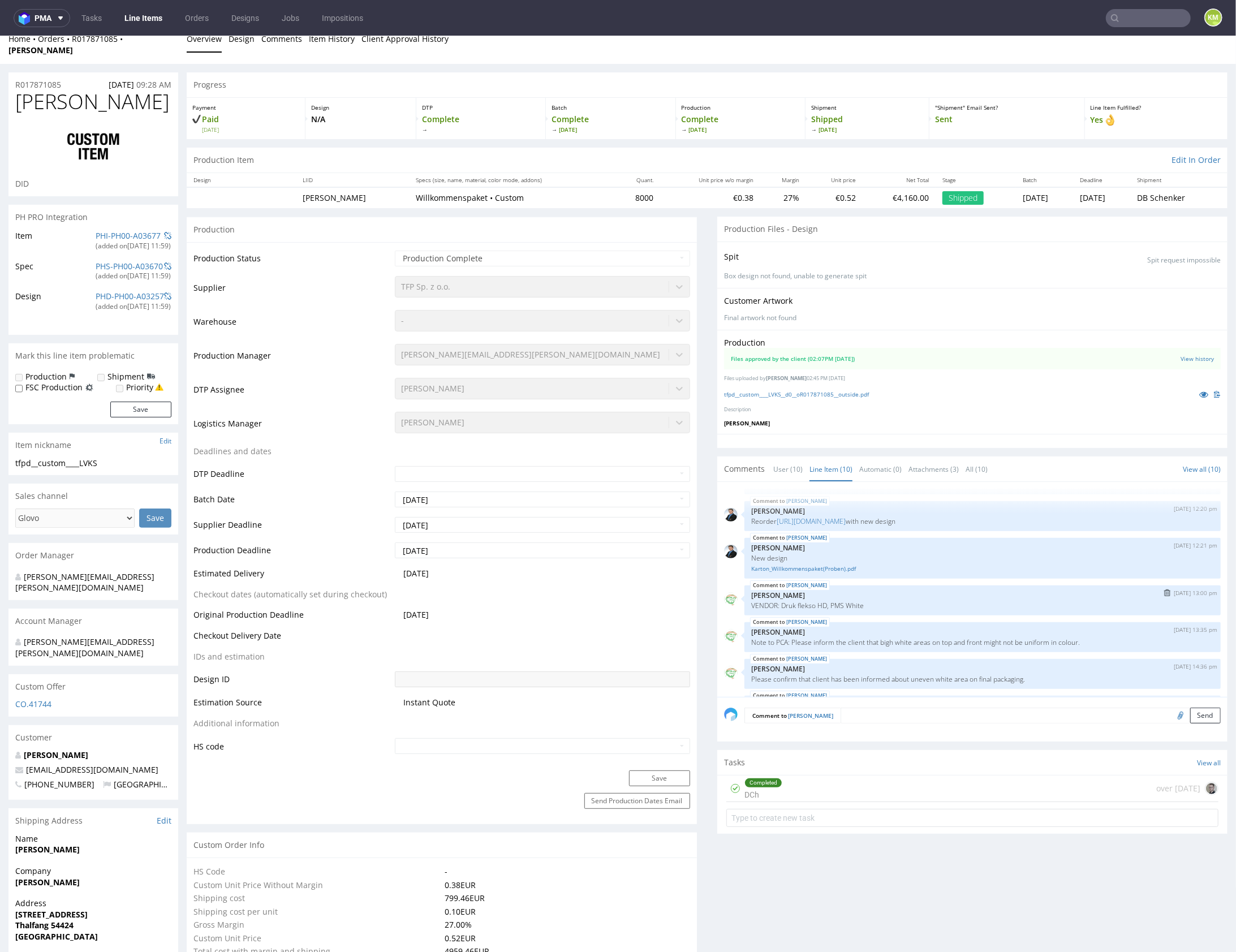
scroll to position [114, 0]
click at [827, 565] on link "Karton_Willkommenspaket(Proben).pdf" at bounding box center [982, 569] width 463 height 9
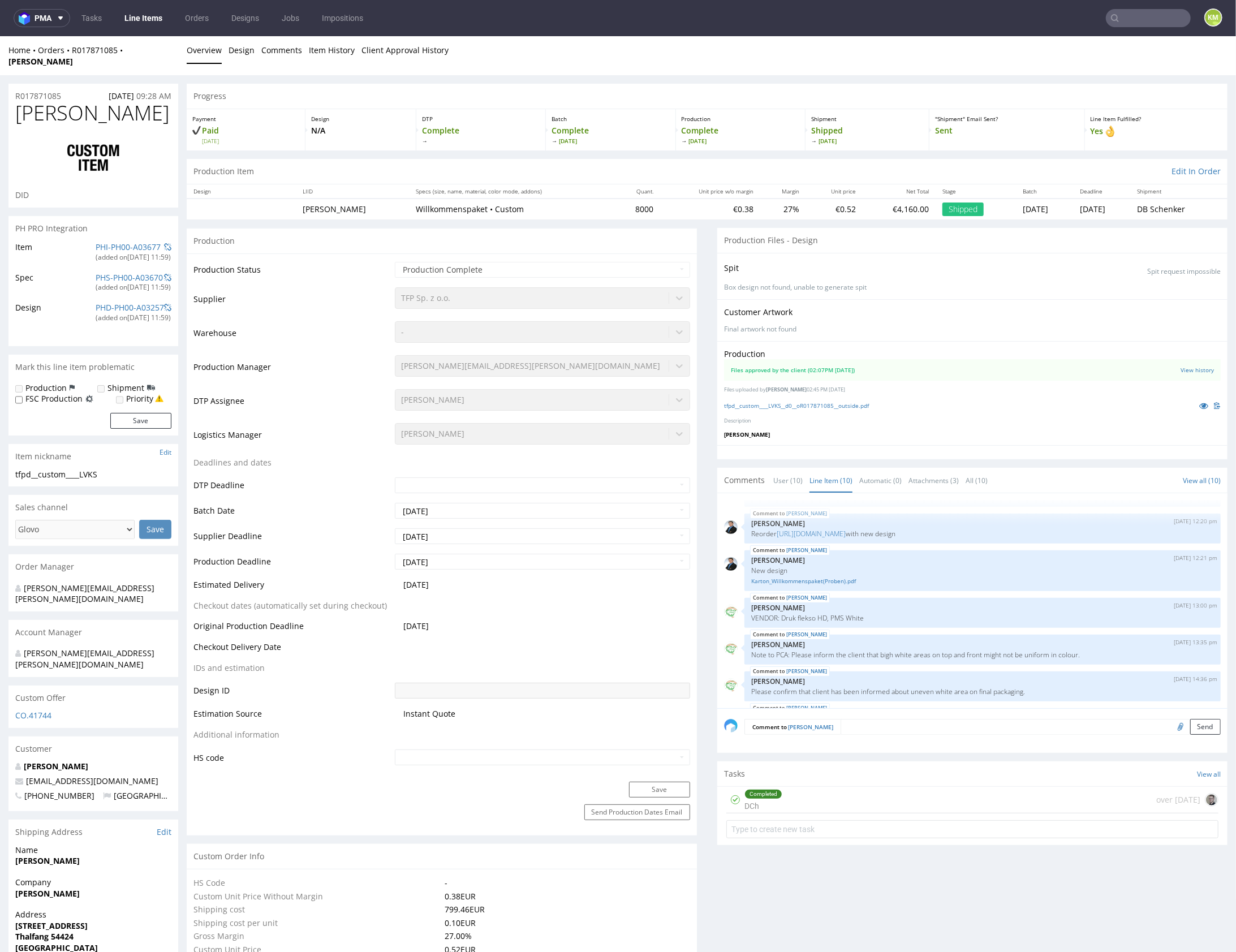
scroll to position [0, 0]
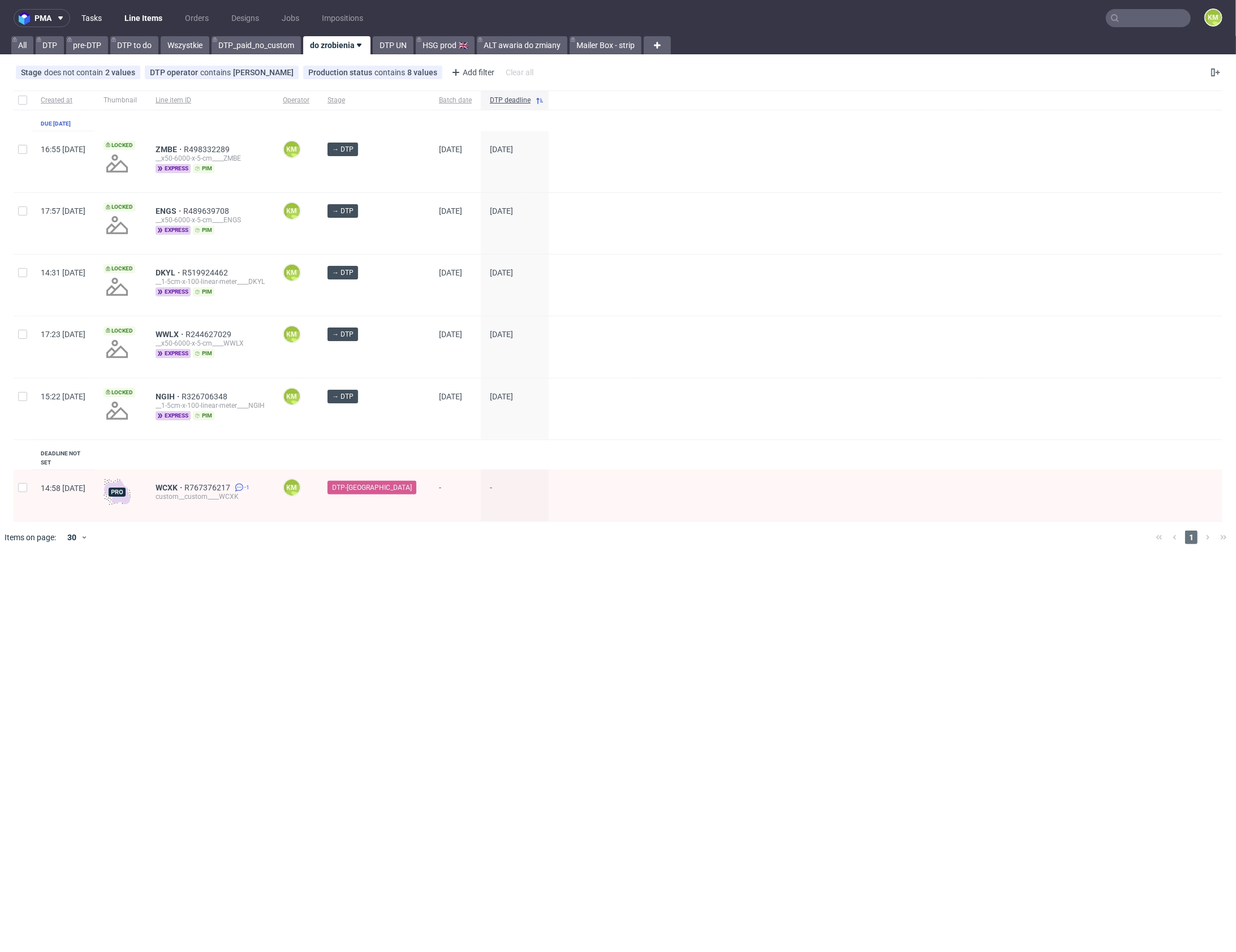
click at [85, 21] on link "Tasks" at bounding box center [92, 17] width 34 height 18
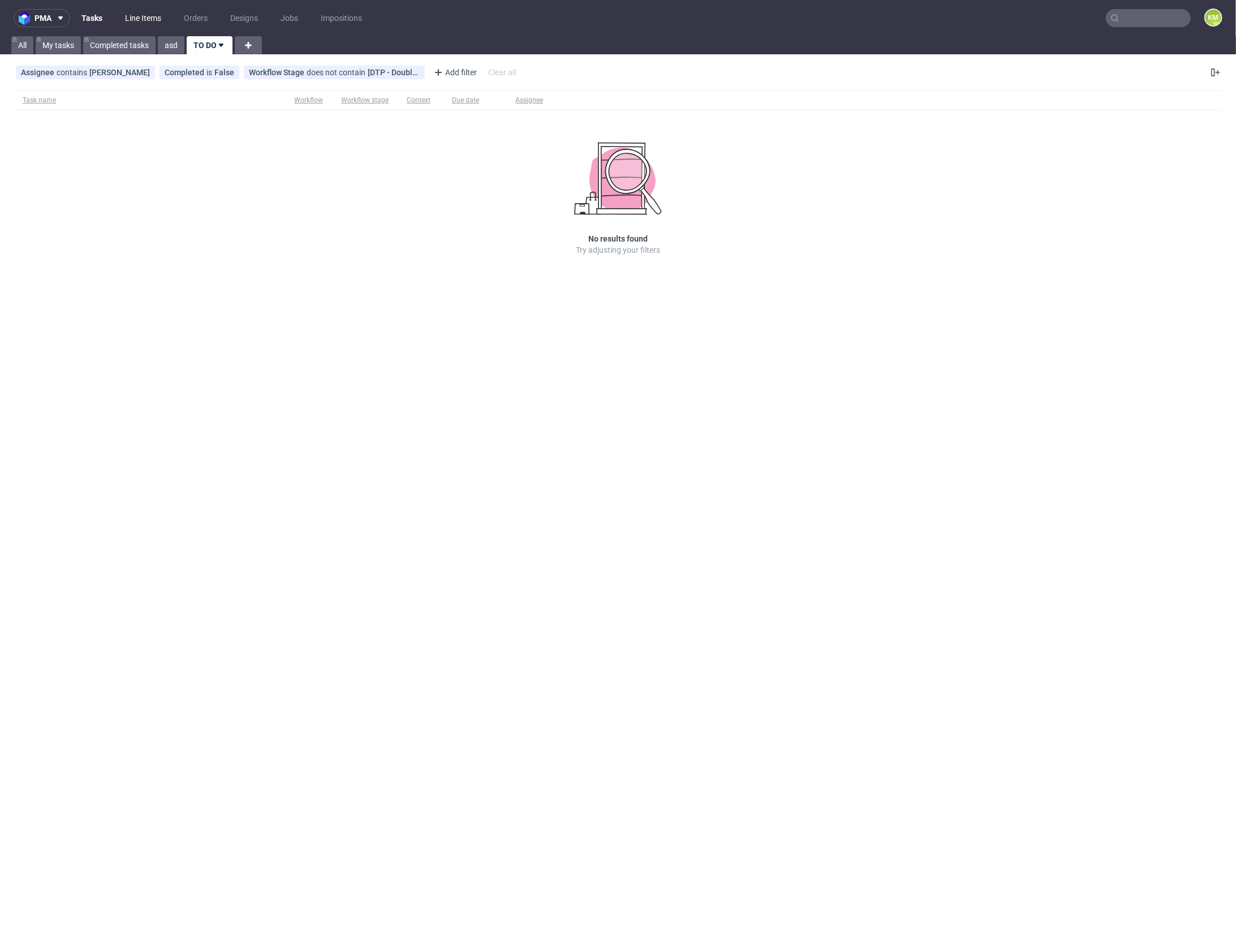
click at [149, 19] on link "Line Items" at bounding box center [143, 17] width 50 height 18
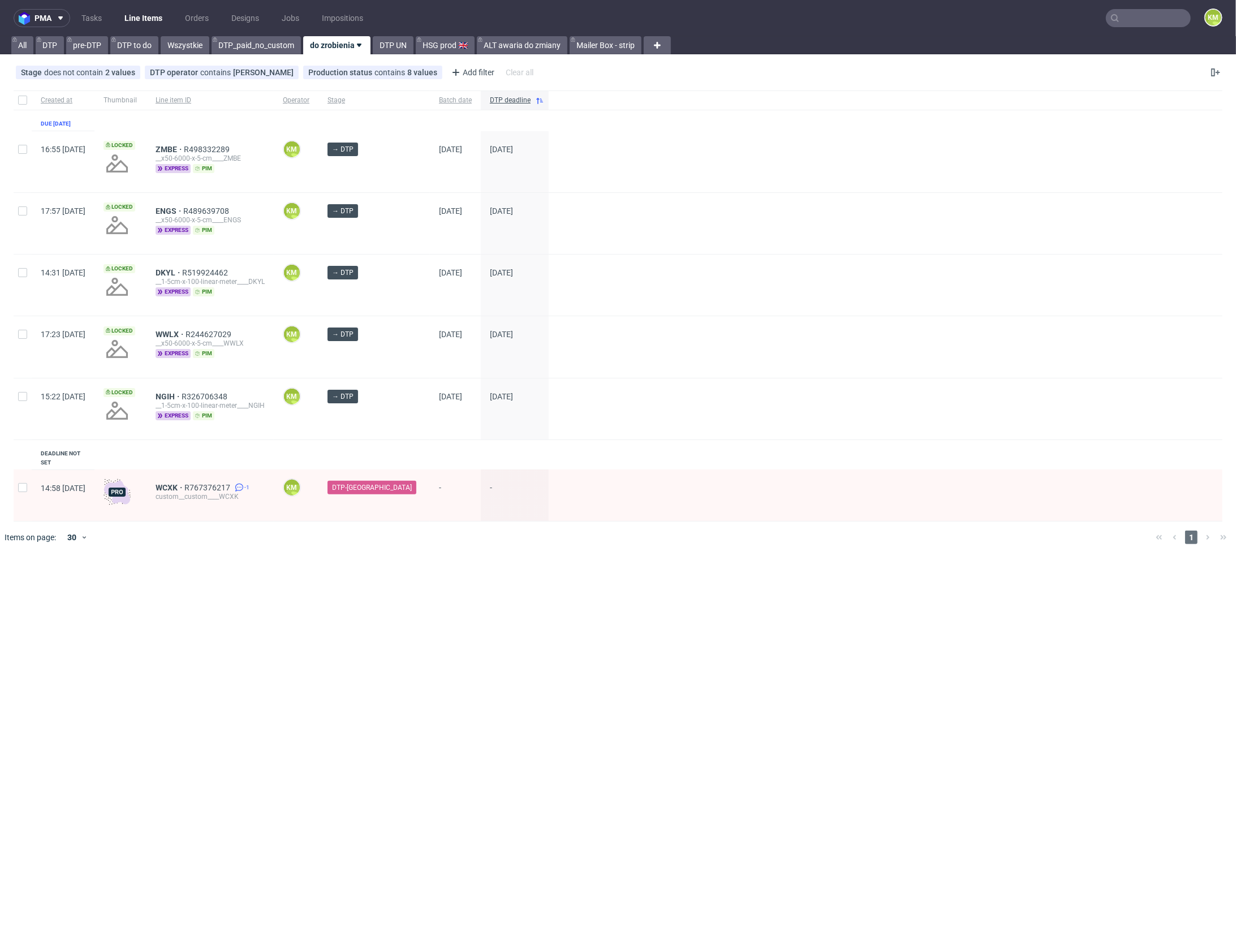
click at [586, 627] on div "pma Tasks Line Items Orders Designs Jobs Impositions KM All DTP pre-DTP DTP to …" at bounding box center [618, 476] width 1236 height 952
click at [730, 671] on div "pma Tasks Line Items Orders Designs Jobs Impositions KM All DTP pre-DTP DTP to …" at bounding box center [618, 476] width 1236 height 952
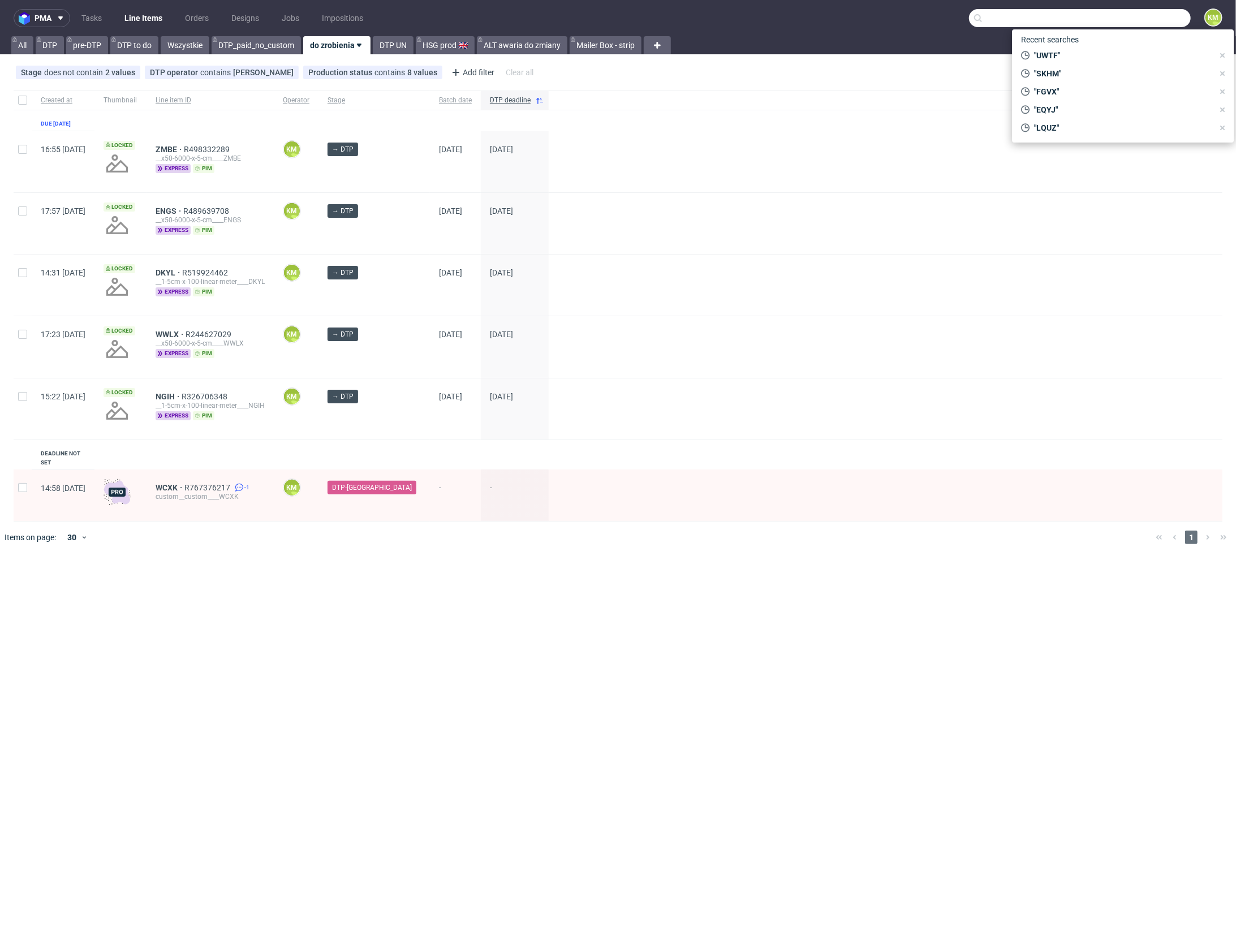
click at [1149, 17] on input "text" at bounding box center [1080, 17] width 222 height 18
type input "LEWO"
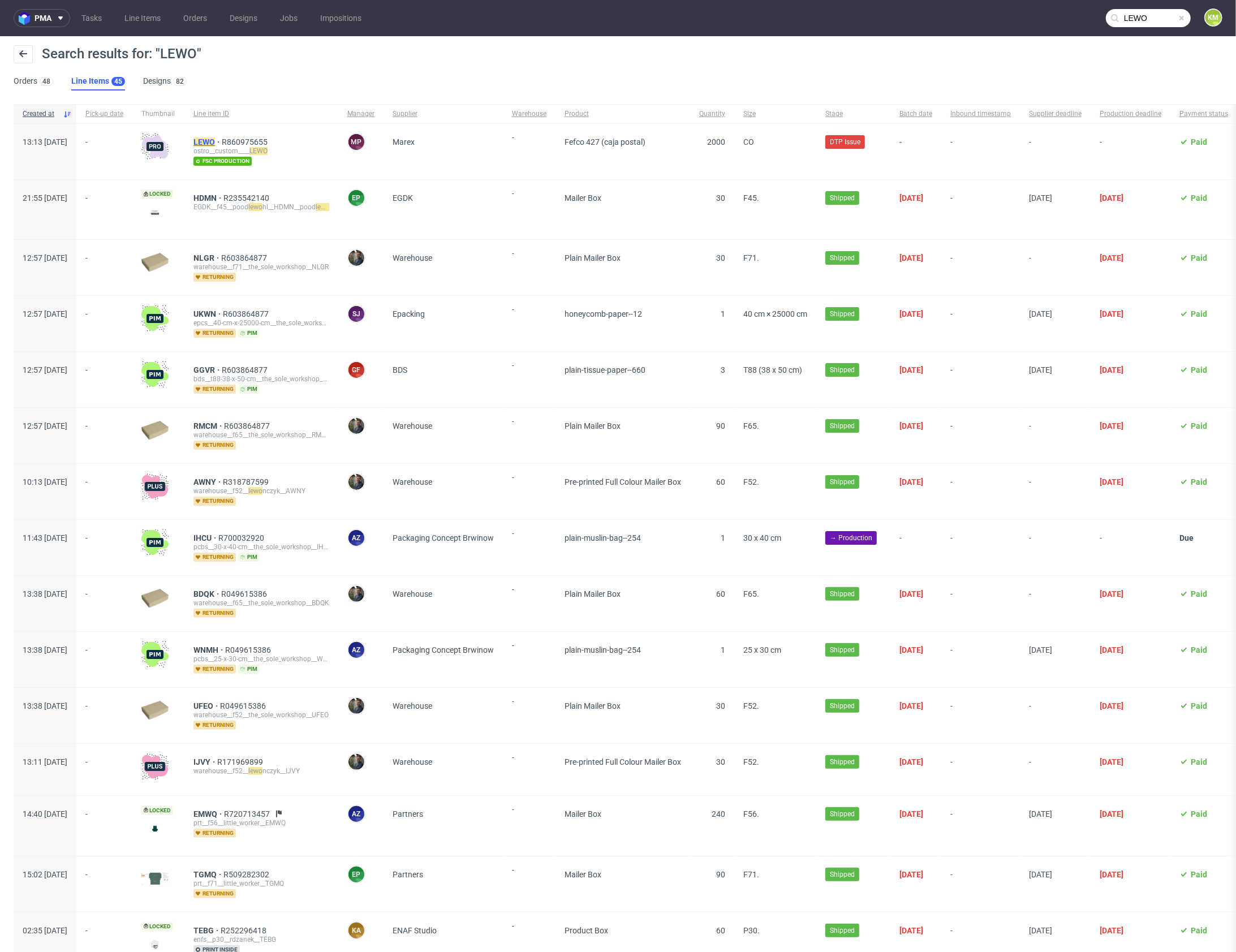
click at [215, 139] on mark "LEWO" at bounding box center [204, 142] width 21 height 9
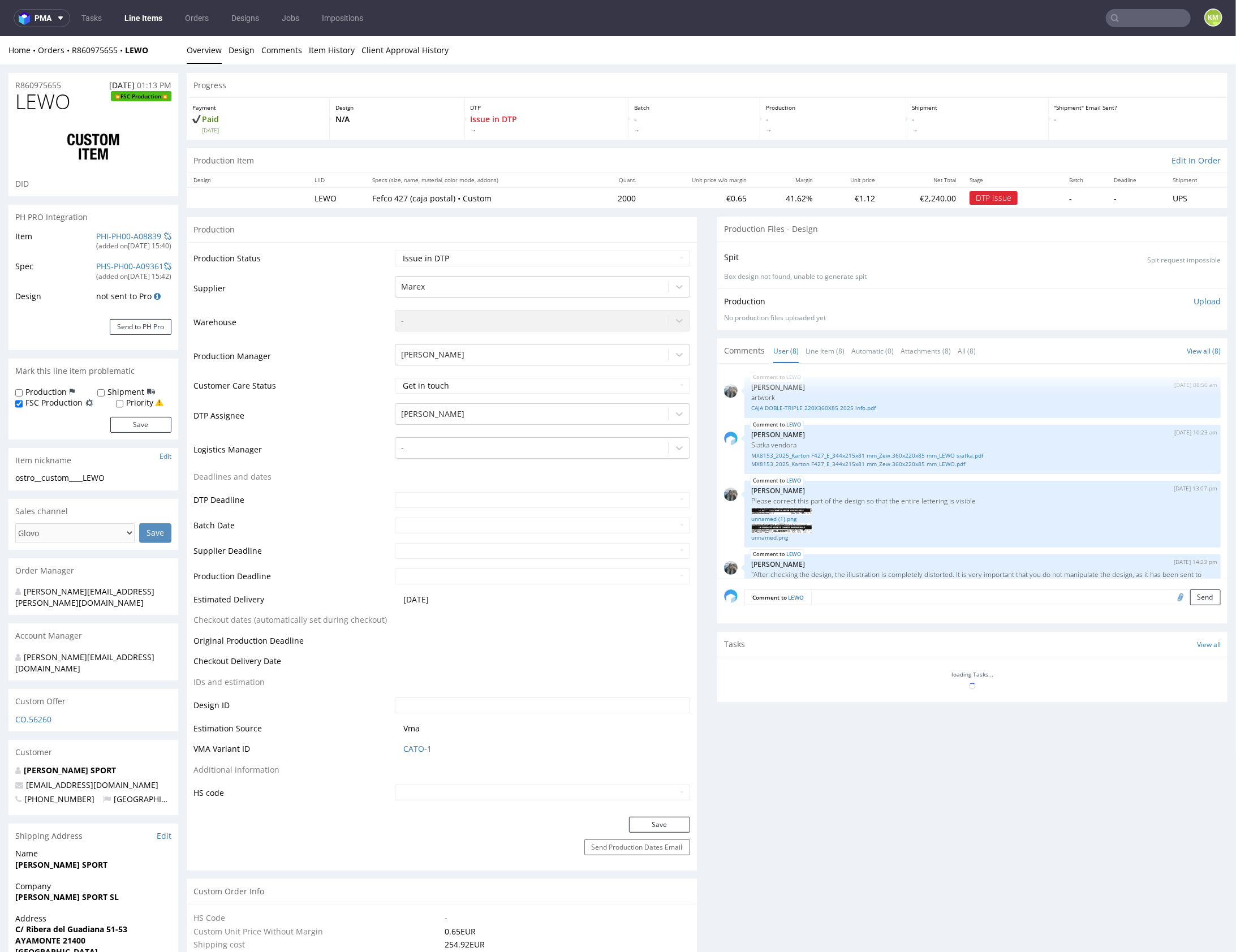
scroll to position [548, 0]
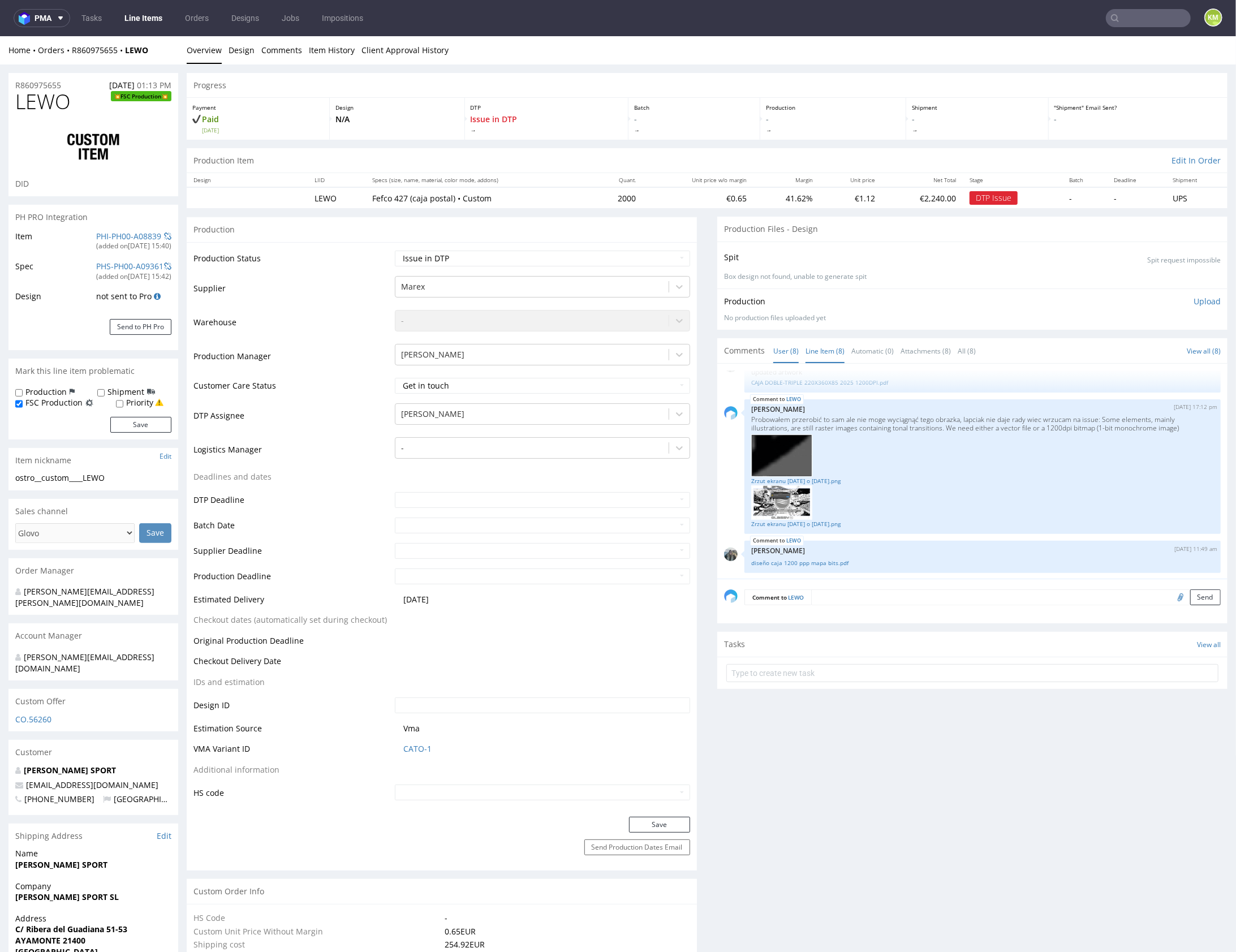
click at [822, 355] on link "Line Item (8)" at bounding box center [825, 350] width 39 height 24
click at [830, 563] on link "diseño caja 1200 ppp mapa bits.pdf" at bounding box center [982, 563] width 463 height 9
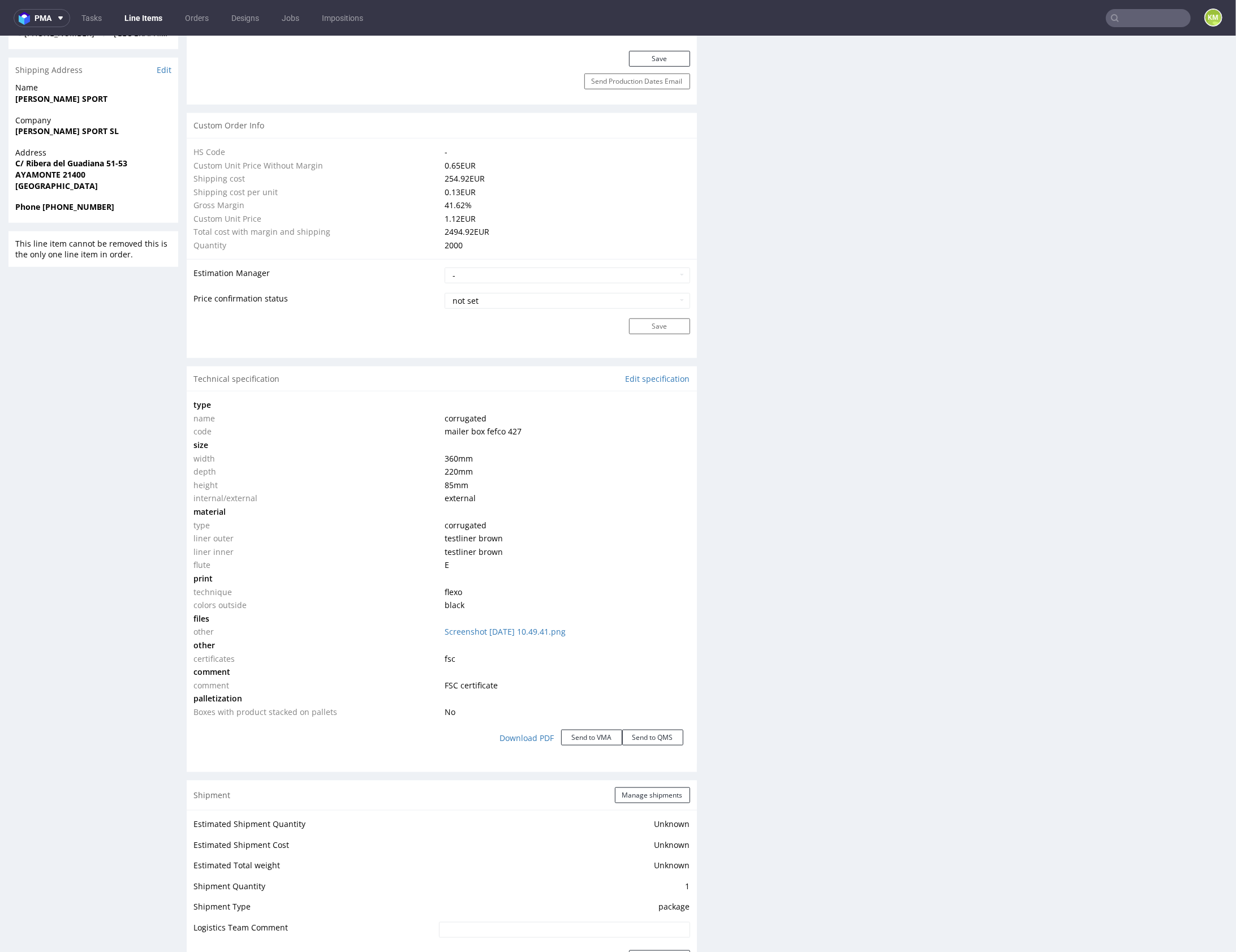
scroll to position [767, 0]
click at [984, 602] on div "Production Files - Design Spit Spit request impossible Box design not found, un…" at bounding box center [972, 381] width 511 height 1864
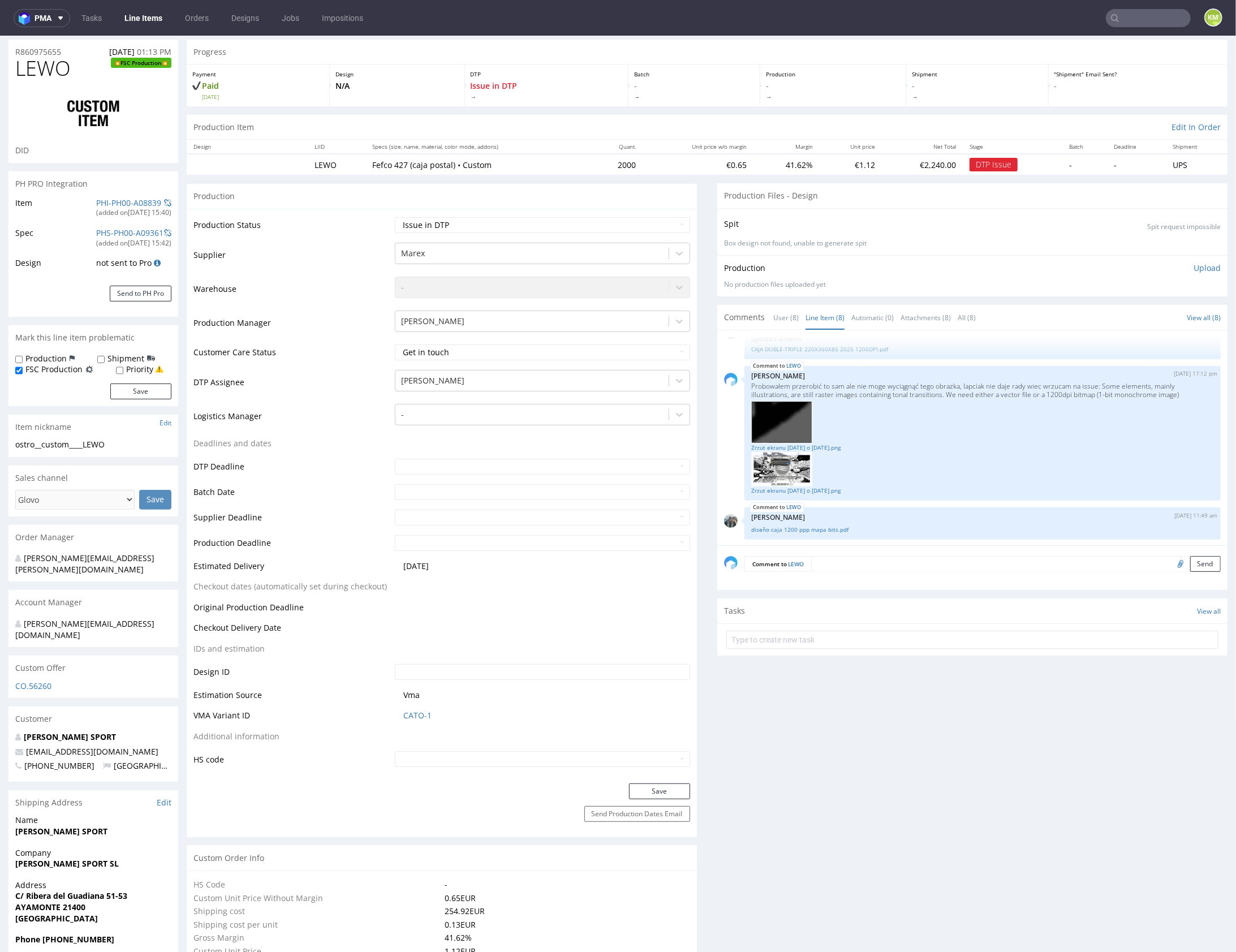
scroll to position [0, 0]
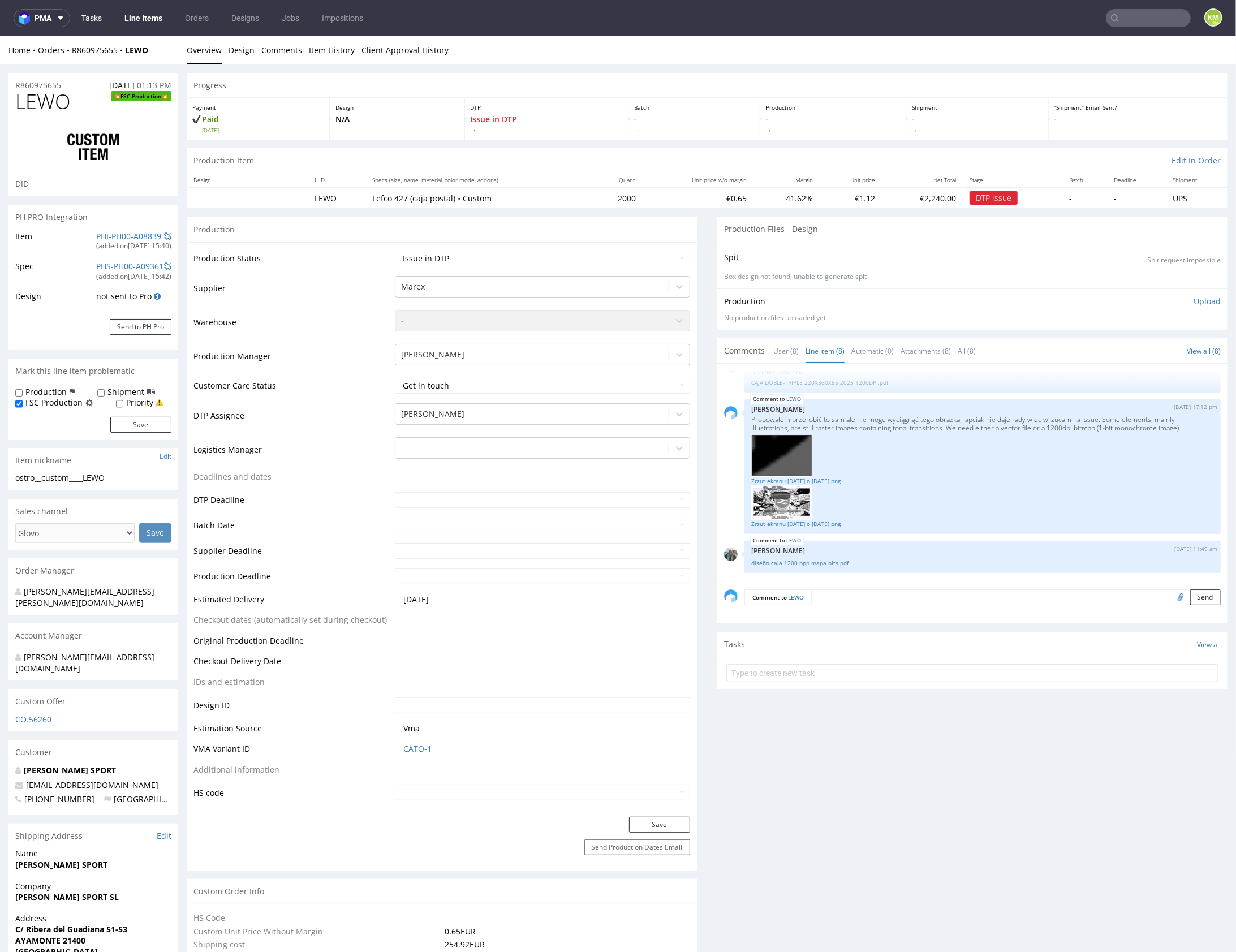
click at [94, 25] on link "Tasks" at bounding box center [92, 17] width 34 height 18
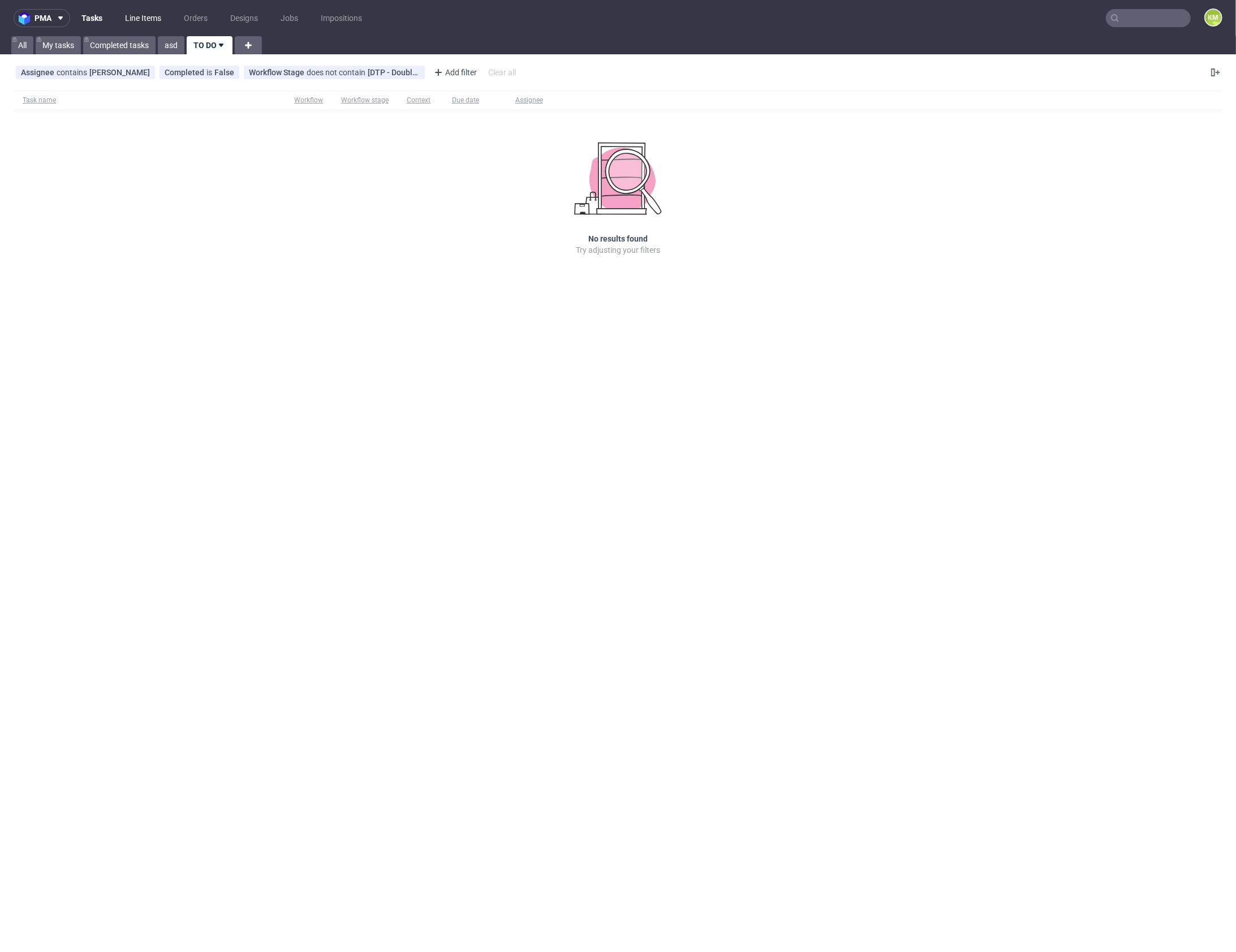
click at [139, 15] on link "Line Items" at bounding box center [143, 17] width 50 height 18
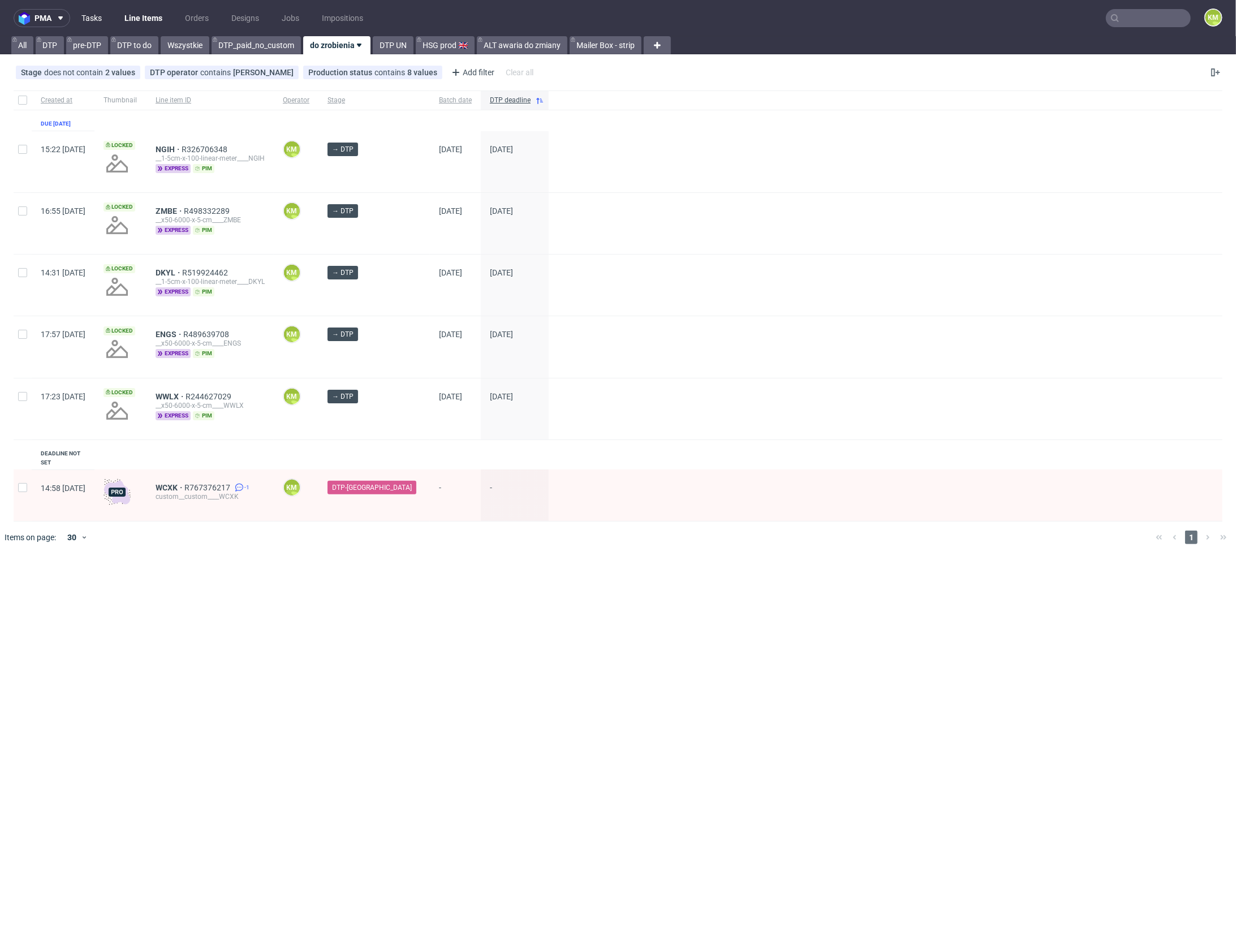
click at [96, 19] on link "Tasks" at bounding box center [92, 17] width 34 height 18
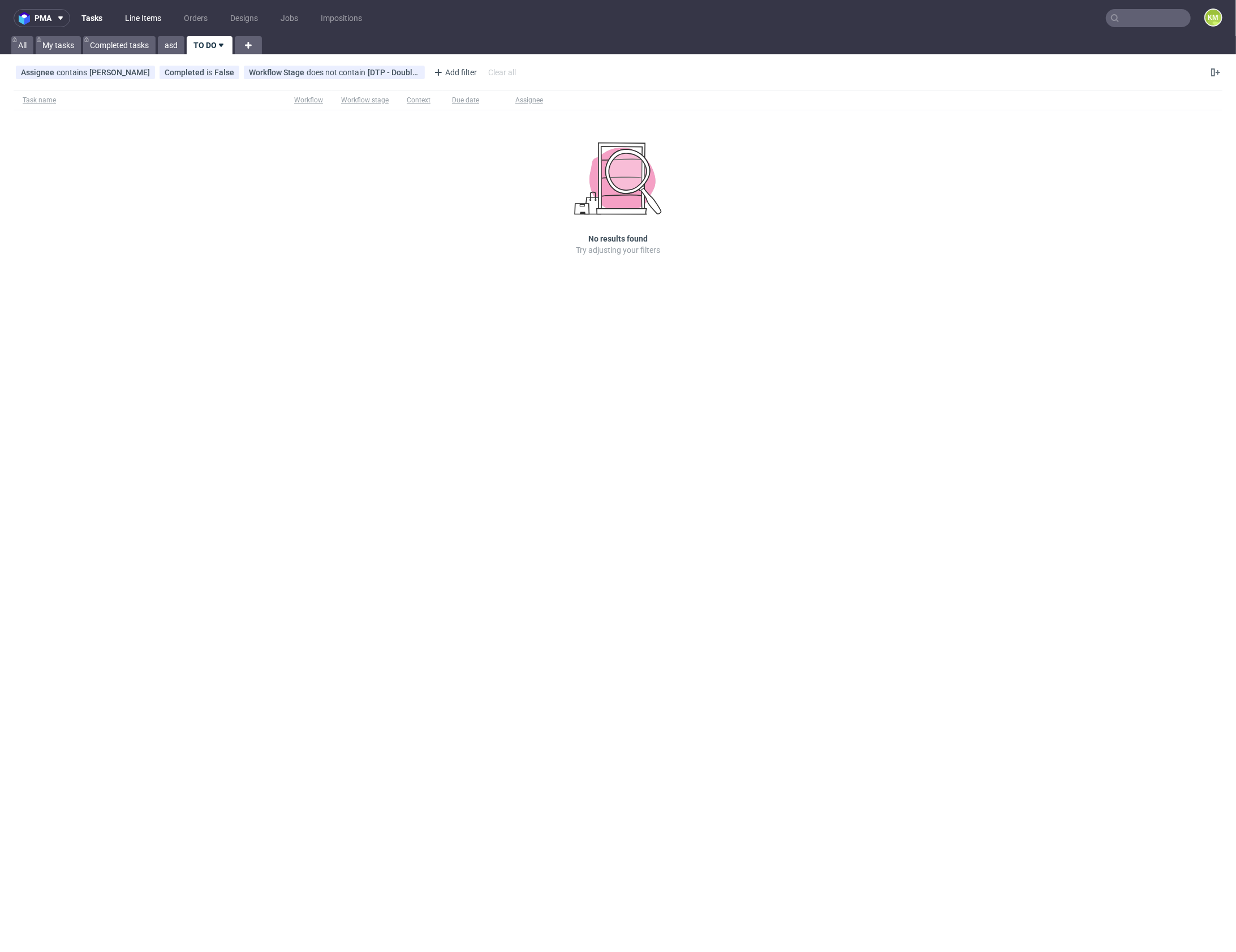
click at [132, 21] on link "Line Items" at bounding box center [143, 17] width 50 height 18
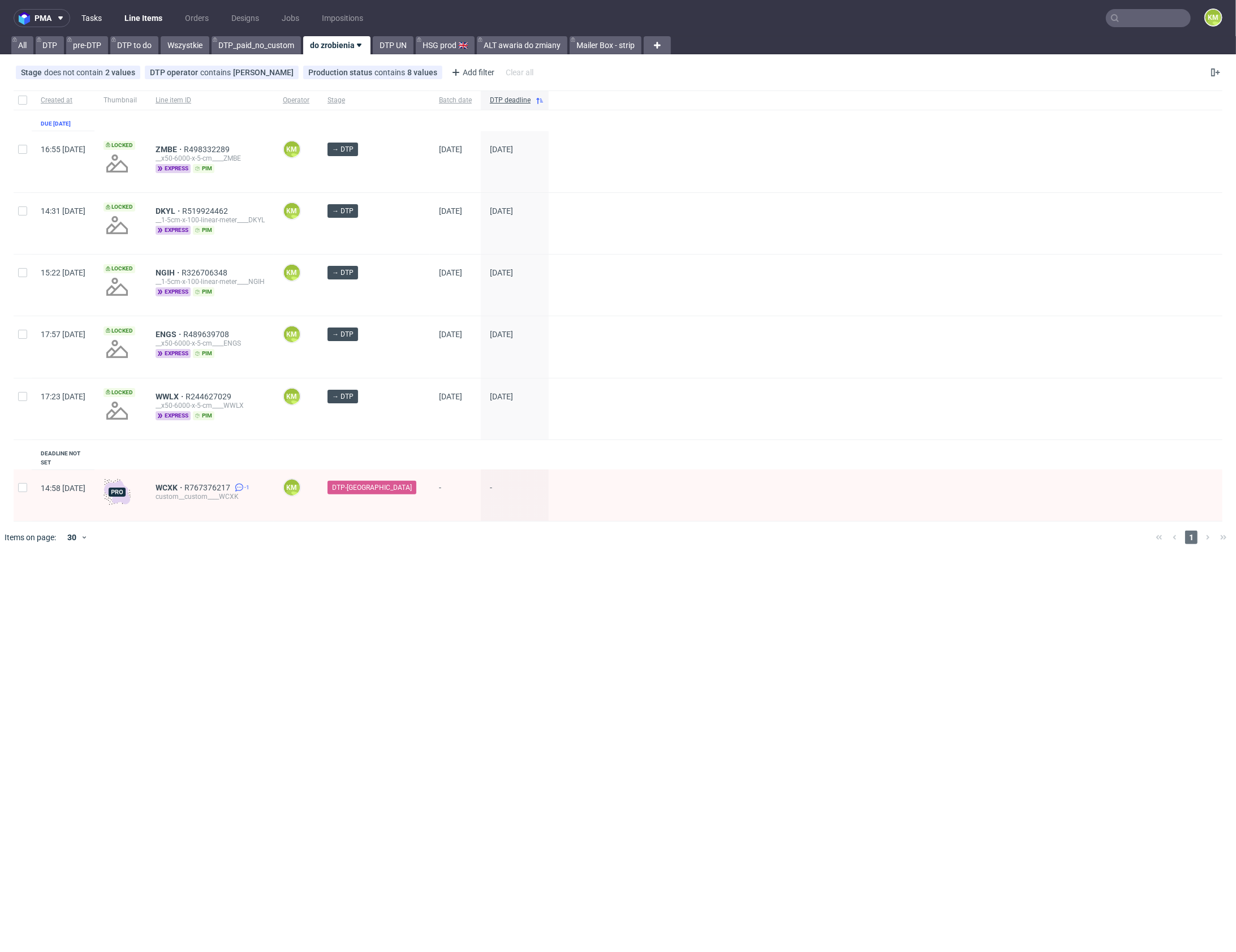
click at [86, 16] on link "Tasks" at bounding box center [92, 17] width 34 height 18
